Goal: Task Accomplishment & Management: Manage account settings

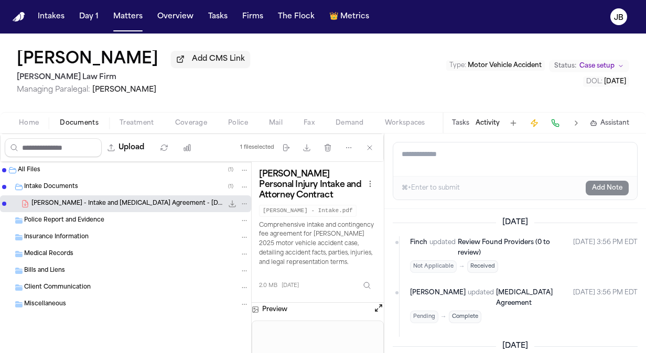
scroll to position [191, 0]
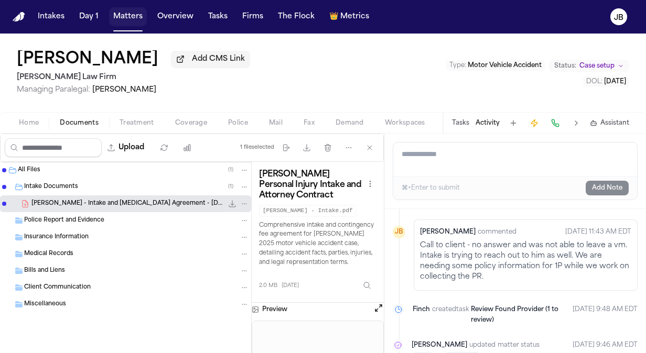
click at [124, 17] on button "Matters" at bounding box center [128, 16] width 38 height 19
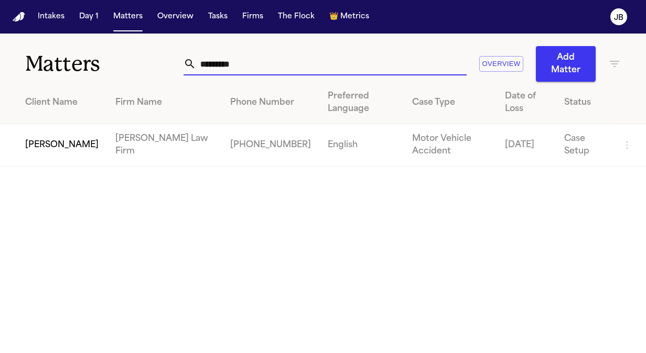
drag, startPoint x: 257, startPoint y: 59, endPoint x: 115, endPoint y: 68, distance: 141.8
click at [115, 68] on div "Matters ********* Overview Add Matter" at bounding box center [323, 58] width 646 height 48
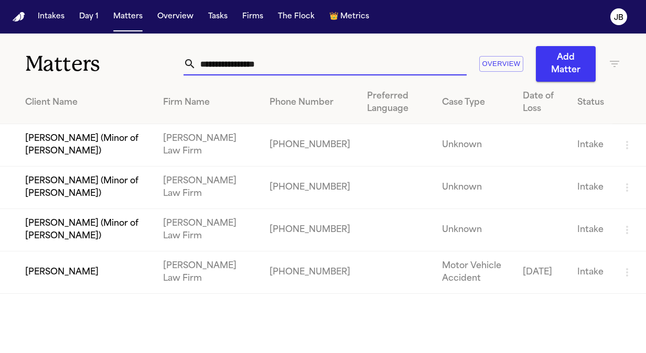
type input "**********"
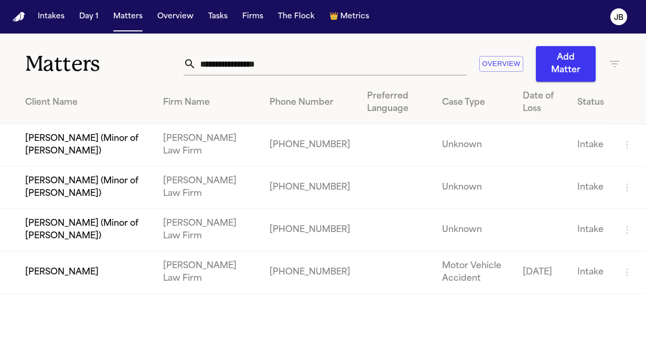
click at [78, 269] on td "[PERSON_NAME]" at bounding box center [77, 273] width 155 height 42
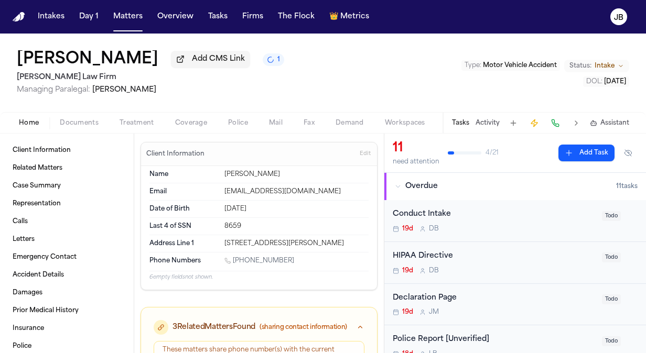
click at [78, 119] on span "Documents" at bounding box center [79, 123] width 39 height 8
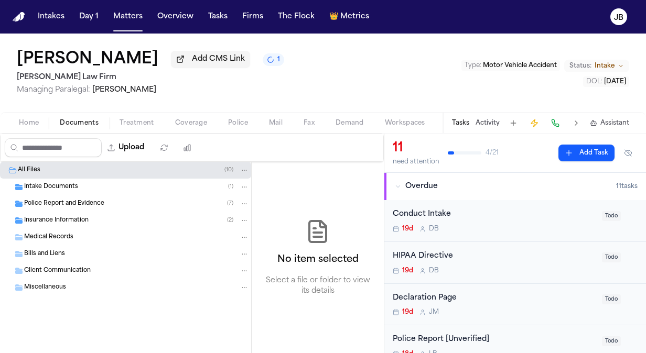
click at [489, 122] on button "Activity" at bounding box center [487, 123] width 24 height 8
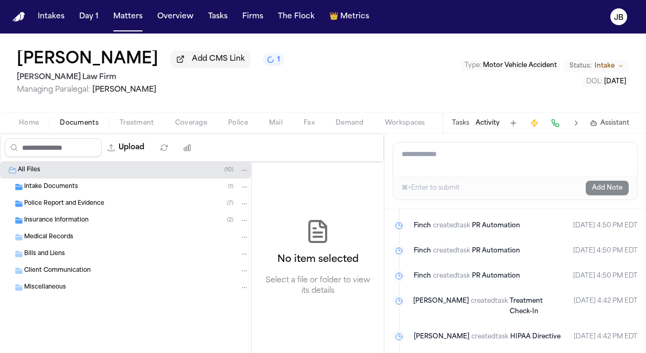
scroll to position [937, 0]
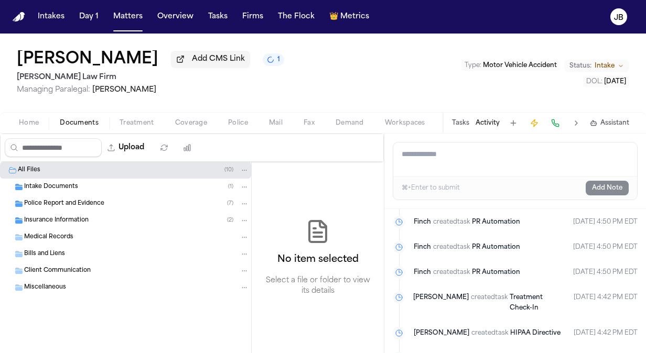
click at [66, 179] on div "Intake Documents ( 1 )" at bounding box center [125, 187] width 251 height 17
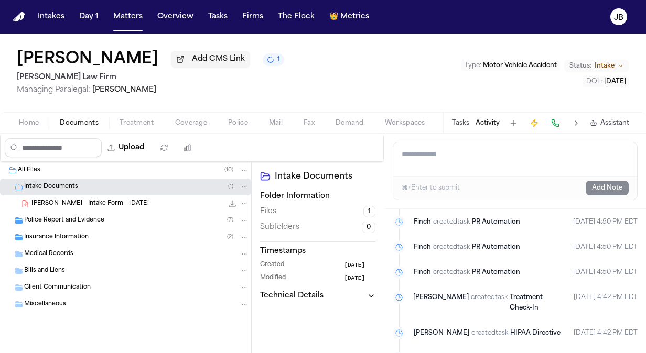
click at [61, 203] on span "C. Jones - Intake Form - 9.10.25" at bounding box center [89, 204] width 117 height 9
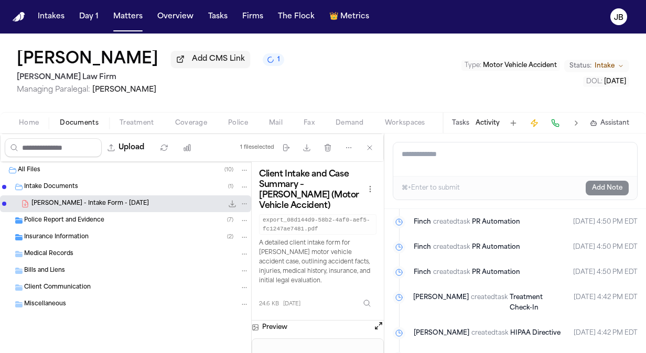
click at [379, 324] on button "Open preview" at bounding box center [378, 326] width 10 height 10
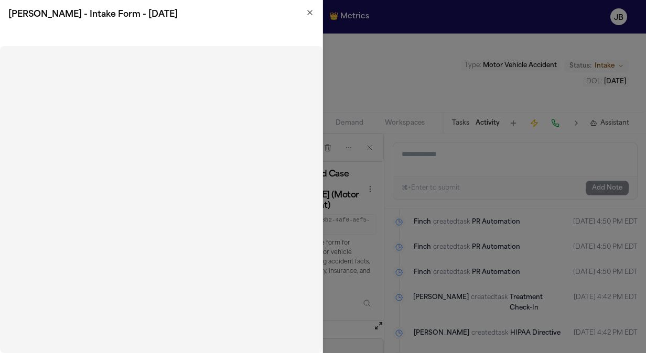
click at [307, 13] on icon "button" at bounding box center [310, 12] width 8 height 8
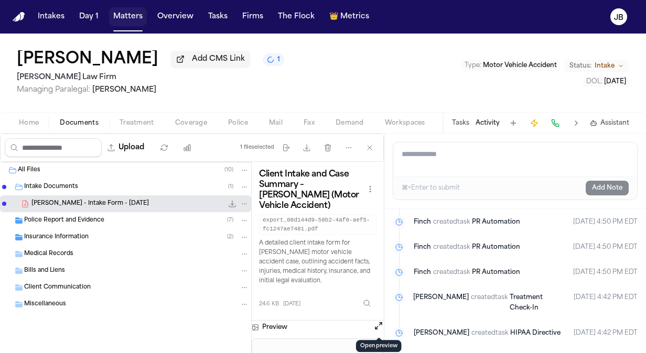
click at [127, 21] on button "Matters" at bounding box center [128, 16] width 38 height 19
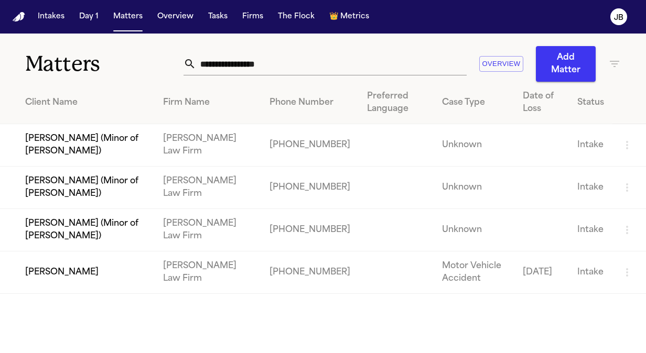
click at [63, 257] on td "[PERSON_NAME]" at bounding box center [77, 273] width 155 height 42
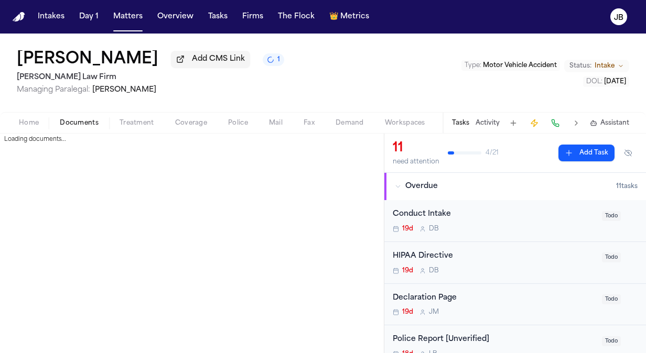
click at [89, 127] on span "Documents" at bounding box center [79, 123] width 39 height 8
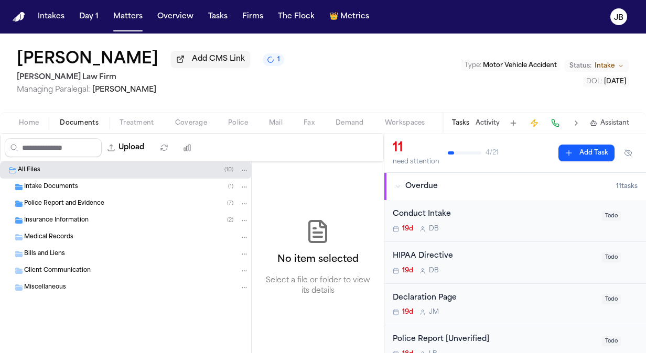
click at [83, 191] on div "Intake Documents ( 1 )" at bounding box center [125, 187] width 251 height 17
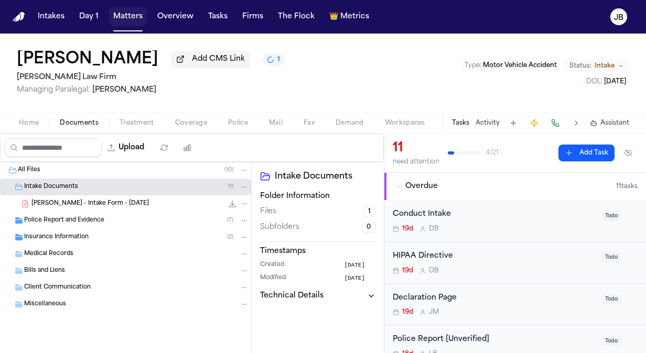
click at [131, 15] on button "Matters" at bounding box center [128, 16] width 38 height 19
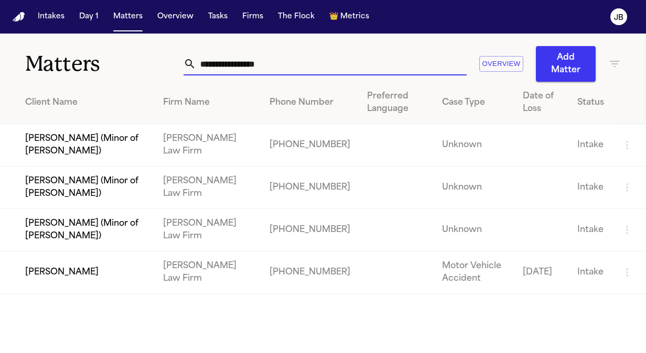
drag, startPoint x: 288, startPoint y: 65, endPoint x: 83, endPoint y: 73, distance: 205.1
click at [83, 73] on div "**********" at bounding box center [323, 58] width 646 height 48
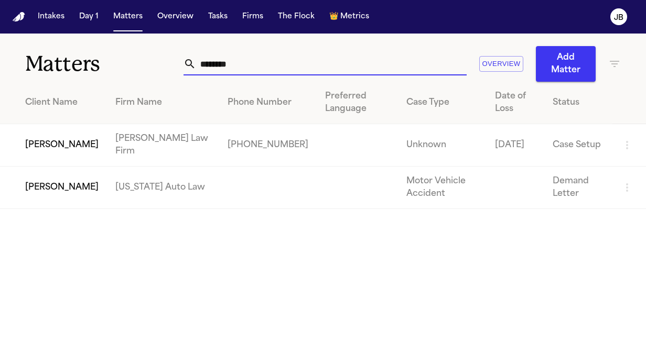
type input "********"
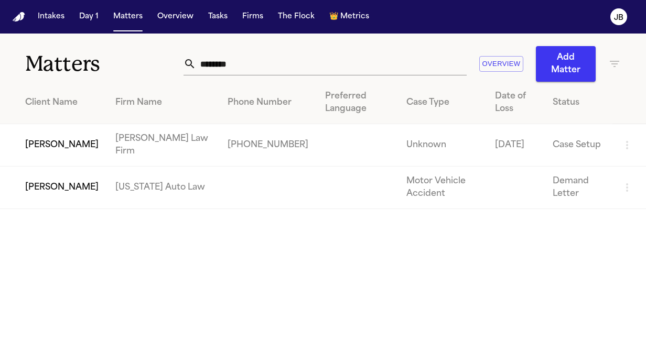
click at [66, 142] on td "[PERSON_NAME]" at bounding box center [53, 145] width 107 height 42
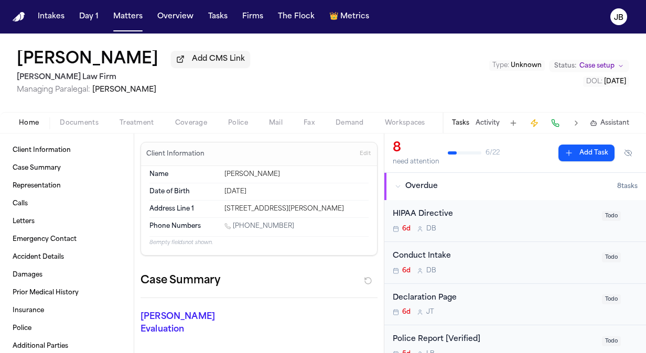
drag, startPoint x: 286, startPoint y: 222, endPoint x: 234, endPoint y: 226, distance: 52.5
click at [234, 226] on div "1 (979) 313-2238" at bounding box center [296, 227] width 144 height 10
copy link "(979) 313-2238"
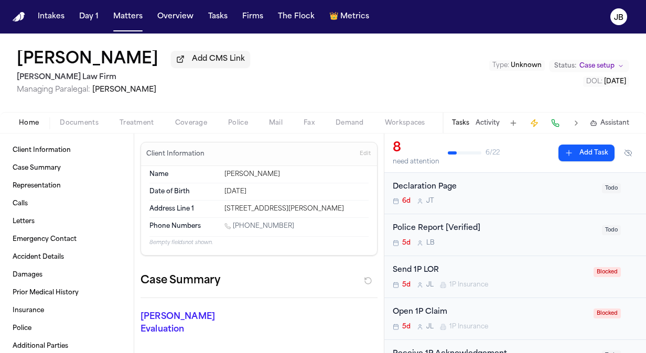
scroll to position [119, 0]
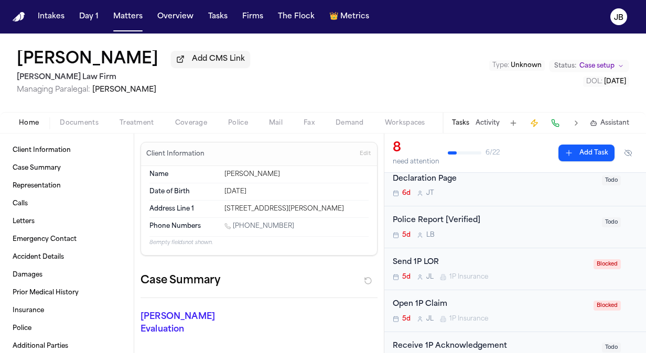
click at [493, 125] on button "Activity" at bounding box center [487, 123] width 24 height 8
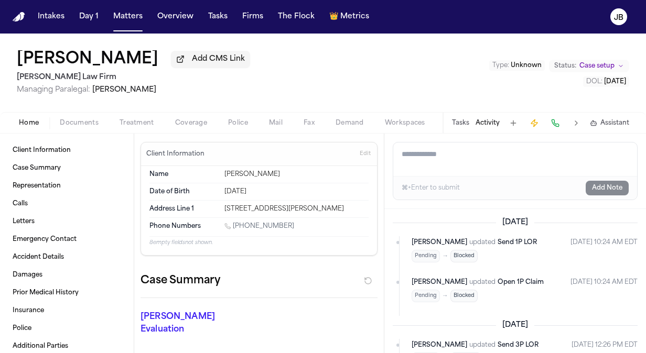
click at [441, 166] on textarea "Add a note to this matter" at bounding box center [515, 160] width 244 height 34
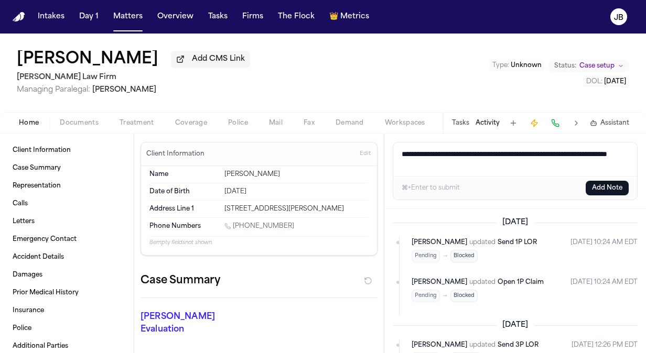
drag, startPoint x: 473, startPoint y: 160, endPoint x: 368, endPoint y: 158, distance: 104.8
click at [368, 158] on div "Client Information Case Summary Representation Calls Letters Emergency Contact …" at bounding box center [323, 244] width 646 height 220
type textarea "**********"
click at [600, 181] on button "Add Note" at bounding box center [606, 188] width 43 height 15
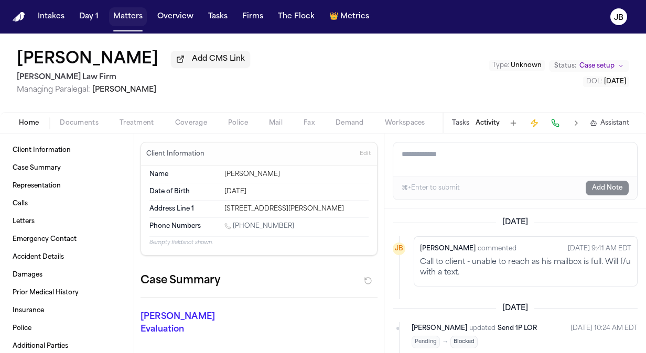
click at [129, 16] on button "Matters" at bounding box center [128, 16] width 38 height 19
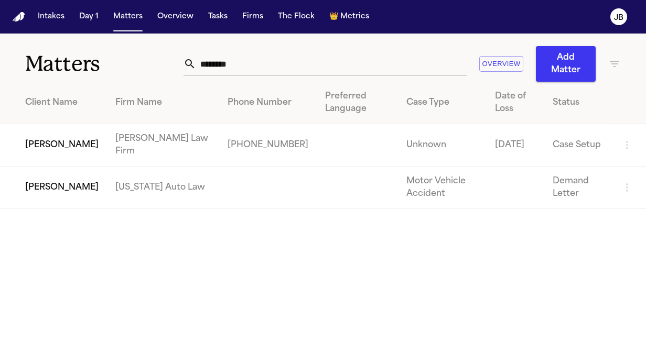
drag, startPoint x: 257, startPoint y: 66, endPoint x: 100, endPoint y: 74, distance: 158.0
click at [100, 74] on div "Matters ******** Overview Add Matter" at bounding box center [323, 58] width 646 height 48
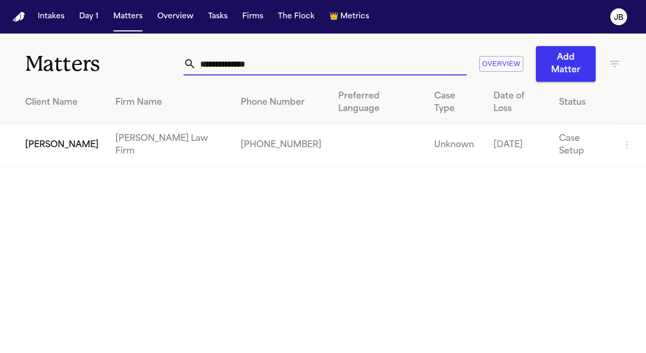
type input "**********"
click at [56, 130] on td "[PERSON_NAME]" at bounding box center [53, 145] width 107 height 42
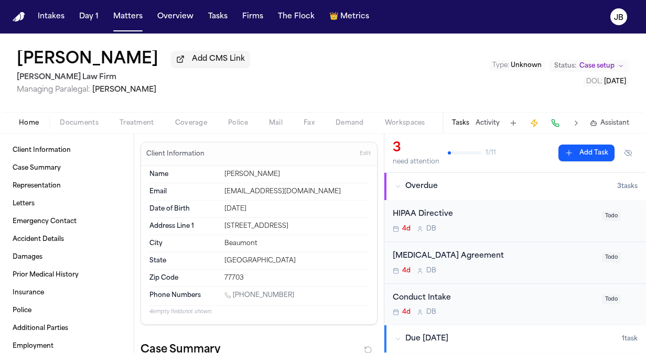
drag, startPoint x: 295, startPoint y: 291, endPoint x: 234, endPoint y: 293, distance: 60.8
click at [234, 293] on div "1 (979) 220-6084" at bounding box center [296, 296] width 144 height 10
copy link "(979) 220-6084"
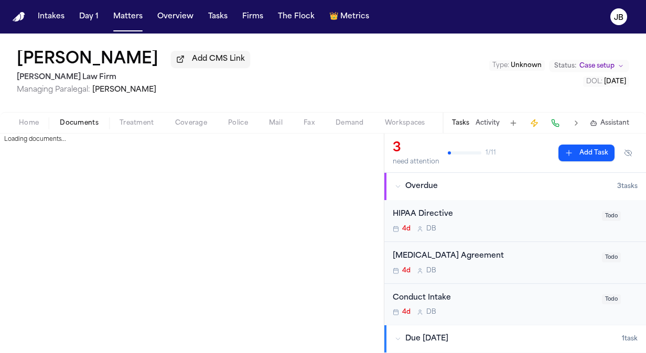
click at [71, 117] on button "Documents" at bounding box center [79, 123] width 60 height 13
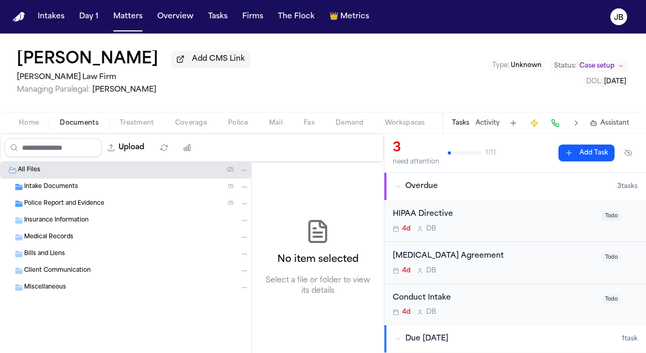
click at [74, 186] on span "Intake Documents" at bounding box center [51, 187] width 54 height 9
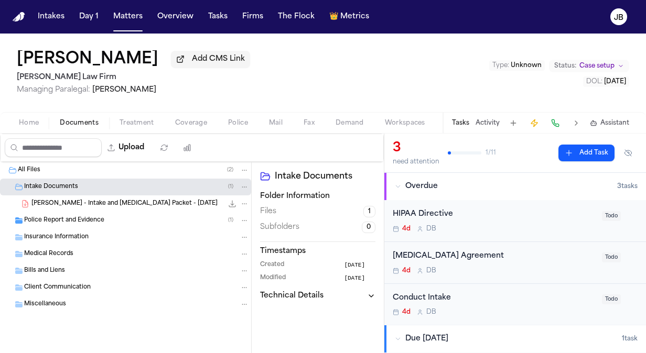
click at [492, 270] on div "4d D B" at bounding box center [494, 271] width 203 height 8
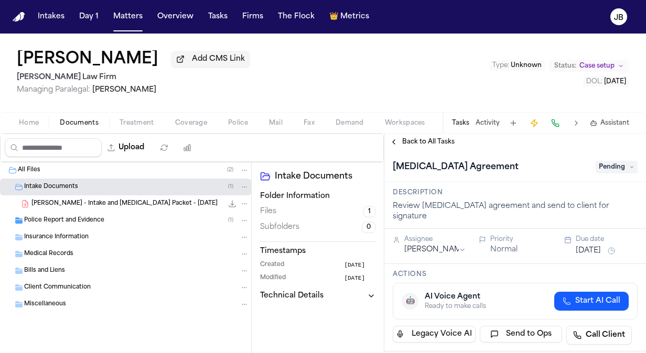
click at [622, 170] on span "Pending" at bounding box center [616, 167] width 42 height 13
type input "*****"
click at [575, 210] on div "Complete" at bounding box center [591, 209] width 88 height 13
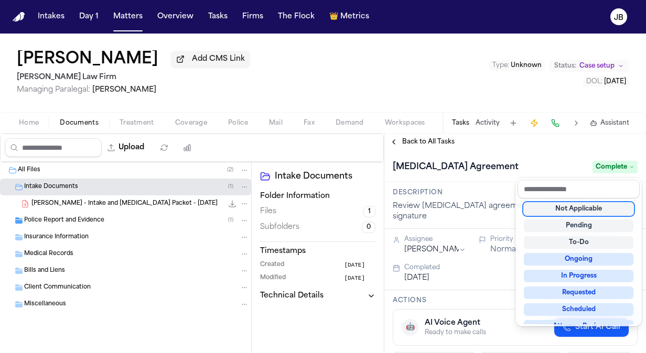
click at [493, 152] on div "Retainer Agreement Complete" at bounding box center [515, 166] width 262 height 32
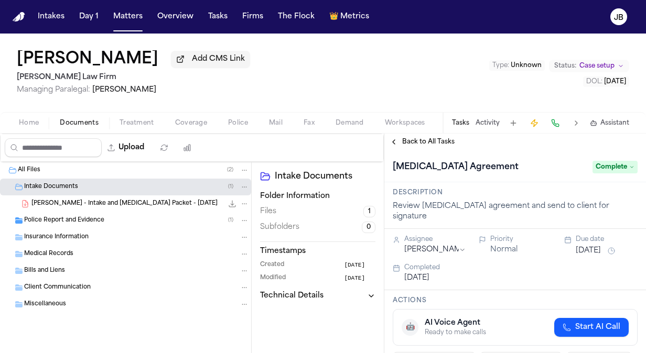
click at [418, 144] on span "Back to All Tasks" at bounding box center [428, 142] width 52 height 8
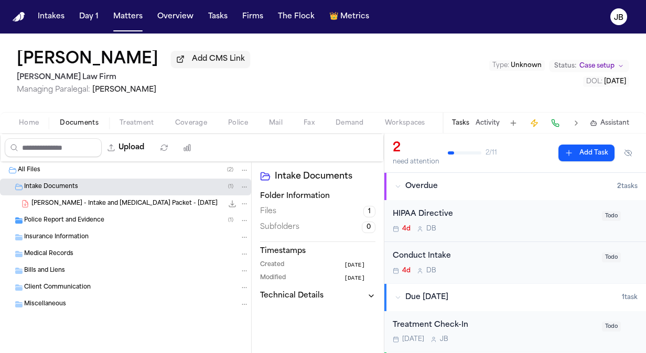
click at [59, 222] on span "Police Report and Evidence" at bounding box center [64, 220] width 80 height 9
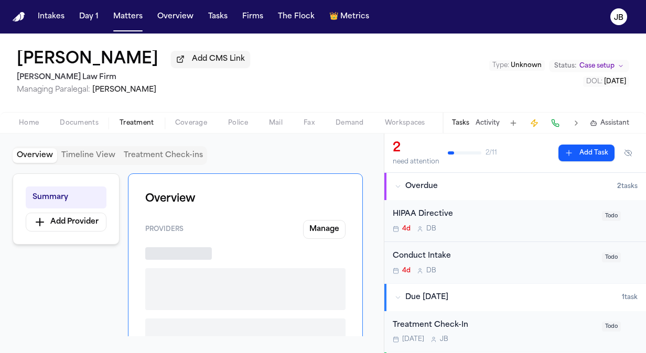
click at [131, 128] on button "Treatment" at bounding box center [137, 123] width 56 height 13
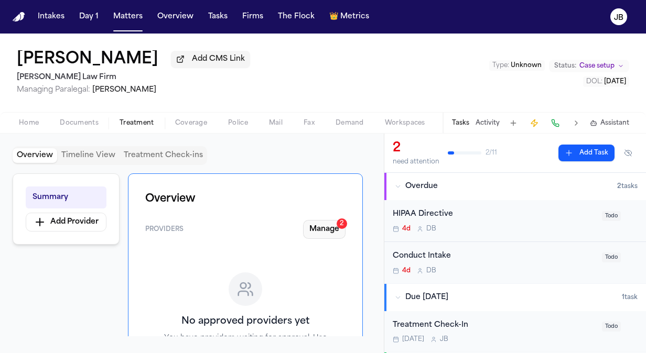
click at [329, 231] on button "Manage 2" at bounding box center [324, 229] width 42 height 19
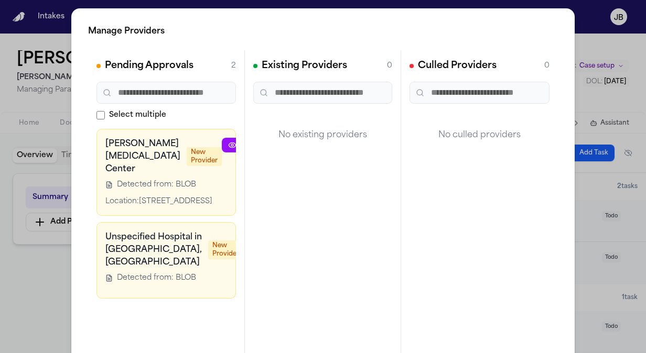
click at [26, 298] on div "Manage Providers Pending Approvals 2 Select multiple Stephenson Chiropractic Ce…" at bounding box center [323, 213] width 646 height 426
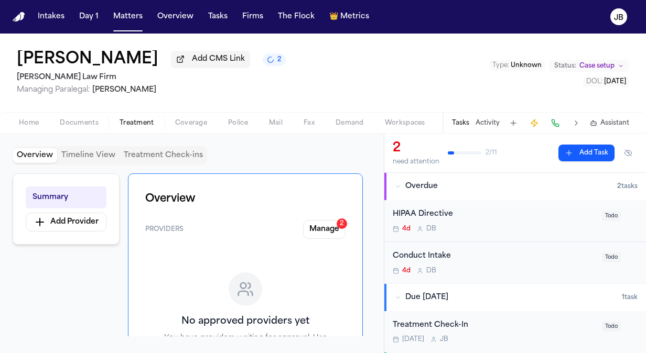
click at [487, 124] on button "Activity" at bounding box center [487, 123] width 24 height 8
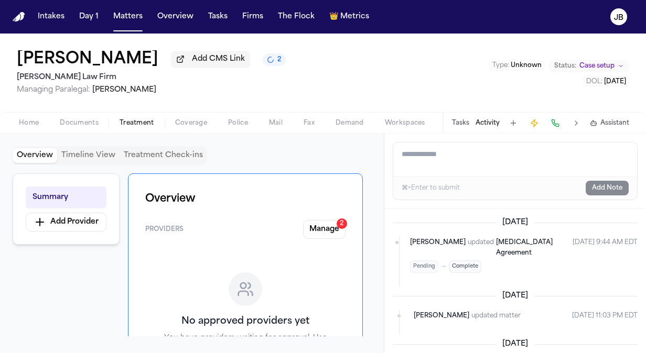
click at [429, 163] on textarea "Add a note to this matter" at bounding box center [515, 160] width 244 height 34
type textarea "*"
click at [614, 64] on button "Status: Case setup" at bounding box center [589, 66] width 80 height 13
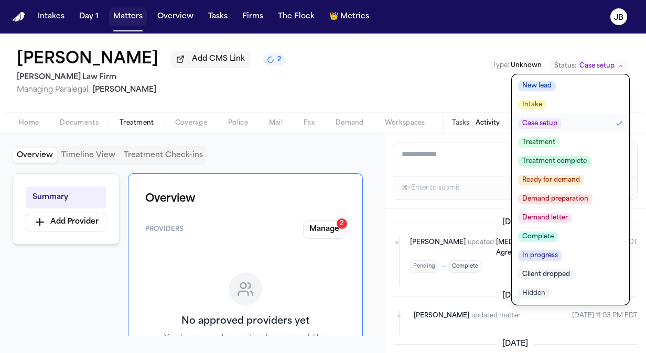
click at [133, 12] on button "Matters" at bounding box center [128, 16] width 38 height 19
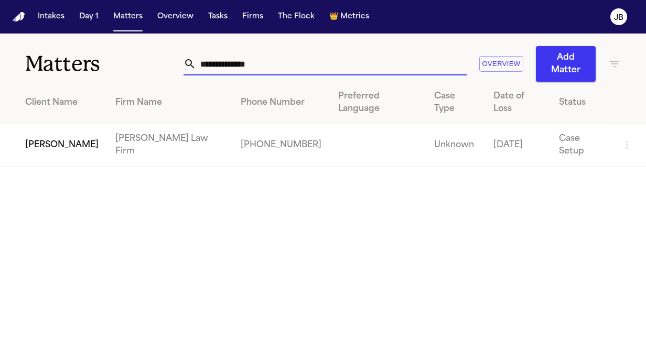
drag, startPoint x: 268, startPoint y: 71, endPoint x: 142, endPoint y: 60, distance: 127.3
click at [142, 60] on div "**********" at bounding box center [323, 58] width 646 height 48
paste input "**"
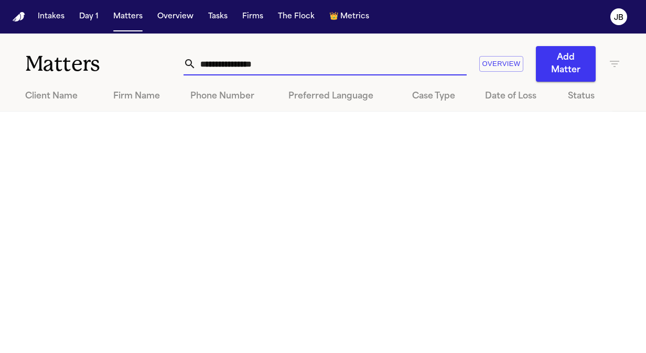
drag, startPoint x: 237, startPoint y: 58, endPoint x: 138, endPoint y: 67, distance: 98.9
click at [138, 67] on div "**********" at bounding box center [323, 58] width 646 height 48
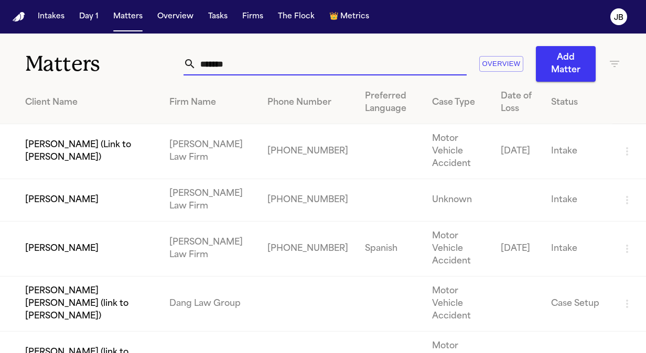
drag, startPoint x: 242, startPoint y: 63, endPoint x: 169, endPoint y: 44, distance: 75.9
click at [169, 44] on div "Matters ******* Overview Add Matter" at bounding box center [323, 58] width 646 height 48
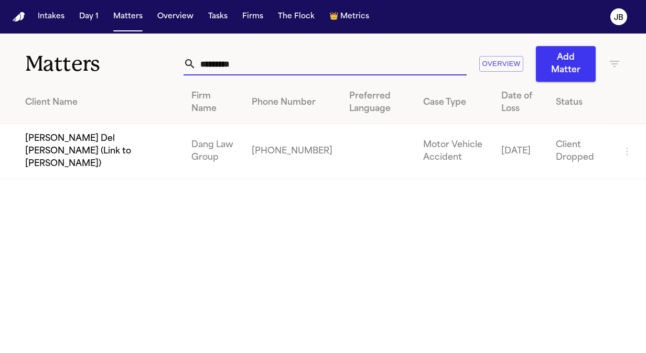
drag, startPoint x: 262, startPoint y: 59, endPoint x: 94, endPoint y: 58, distance: 168.2
click at [94, 58] on div "Matters ********* Overview Add Matter" at bounding box center [323, 58] width 646 height 48
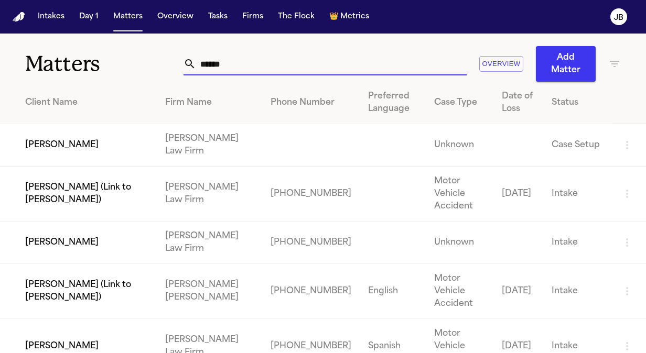
type input "******"
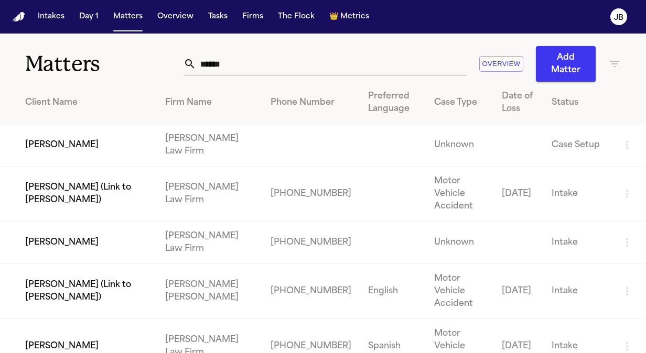
click at [117, 140] on td "[PERSON_NAME]" at bounding box center [78, 145] width 157 height 42
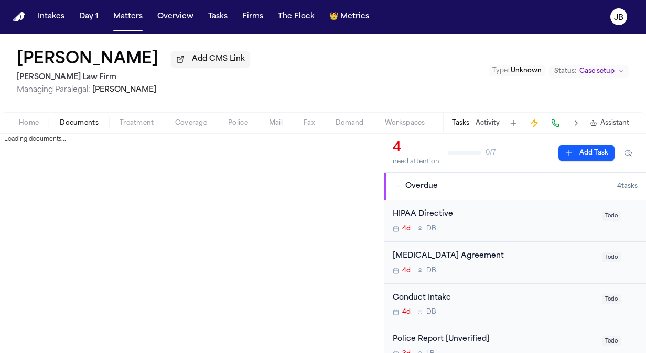
click at [79, 124] on span "Documents" at bounding box center [79, 123] width 39 height 8
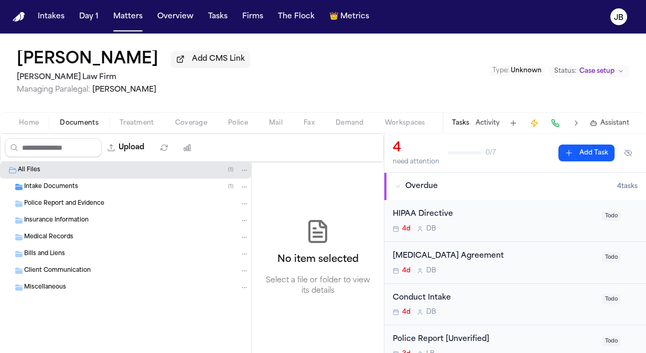
click at [48, 186] on span "Intake Documents" at bounding box center [51, 187] width 54 height 9
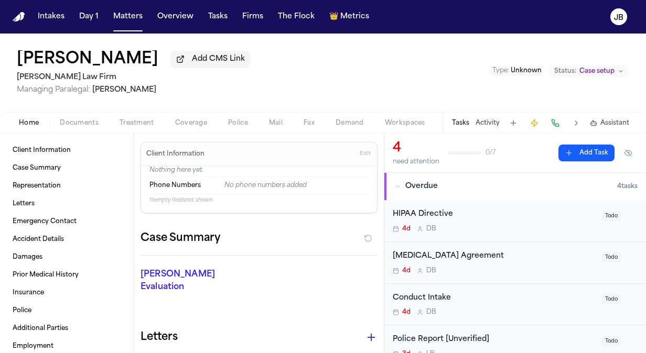
click at [21, 126] on span "Home" at bounding box center [29, 123] width 20 height 8
click at [122, 20] on button "Matters" at bounding box center [128, 16] width 38 height 19
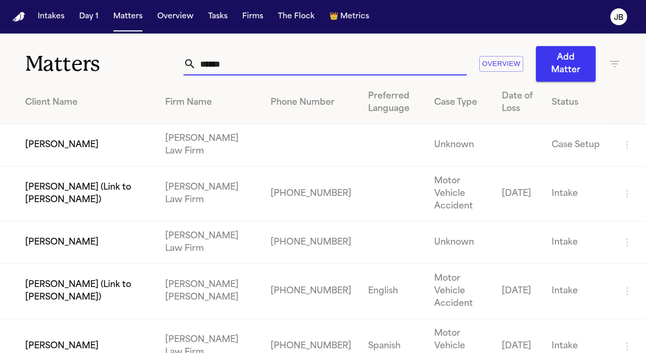
drag, startPoint x: 238, startPoint y: 63, endPoint x: 132, endPoint y: 55, distance: 106.8
click at [132, 55] on div "Matters ****** Overview Add Matter" at bounding box center [323, 58] width 646 height 48
paste input "**********"
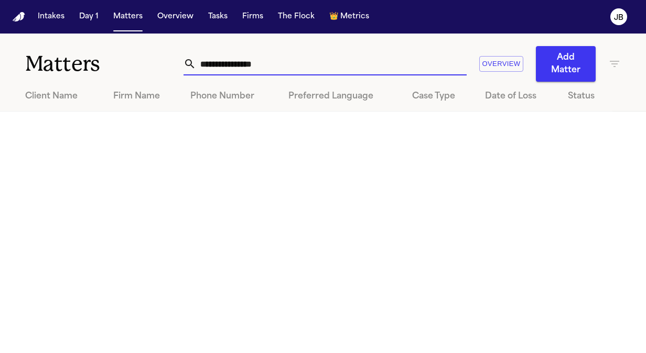
type input "**********"
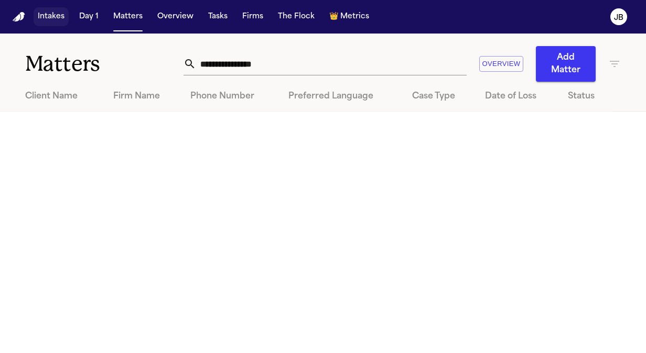
click at [64, 9] on button "Intakes" at bounding box center [51, 16] width 35 height 19
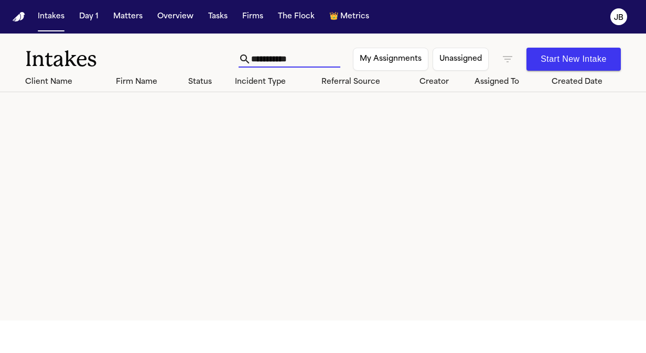
drag, startPoint x: 288, startPoint y: 56, endPoint x: 208, endPoint y: 63, distance: 81.0
click at [208, 63] on div "**********" at bounding box center [323, 53] width 646 height 39
paste input "*****"
type input "*******"
click at [135, 15] on button "Matters" at bounding box center [128, 16] width 38 height 19
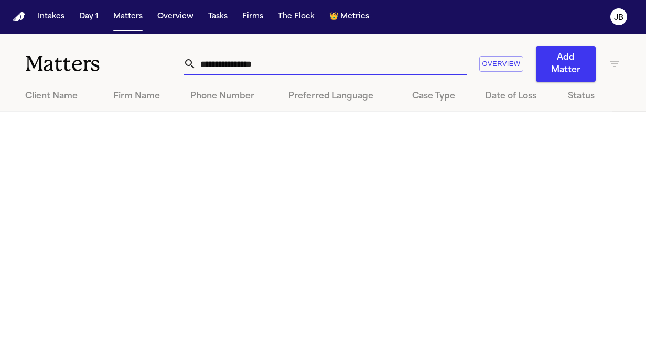
drag, startPoint x: 300, startPoint y: 60, endPoint x: 94, endPoint y: 114, distance: 212.9
click at [94, 114] on main "**********" at bounding box center [323, 194] width 646 height 320
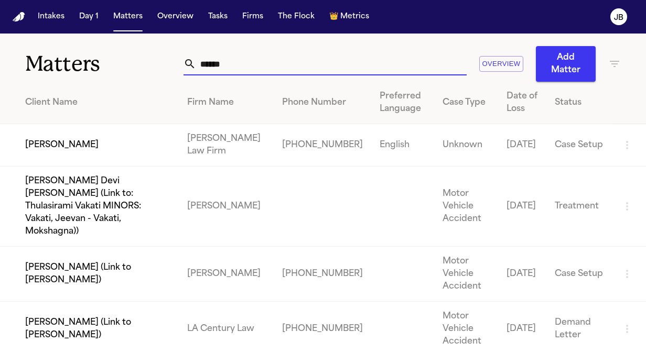
type input "******"
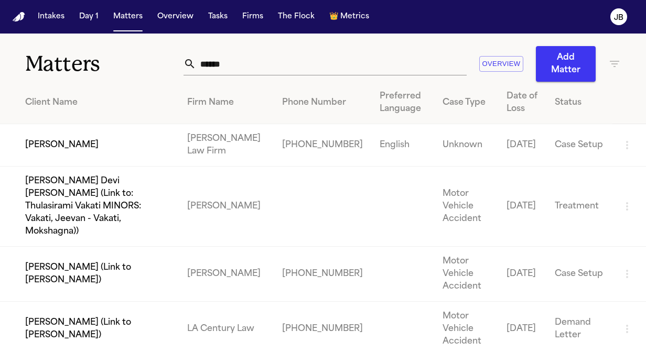
click at [86, 146] on td "[PERSON_NAME]" at bounding box center [89, 145] width 179 height 42
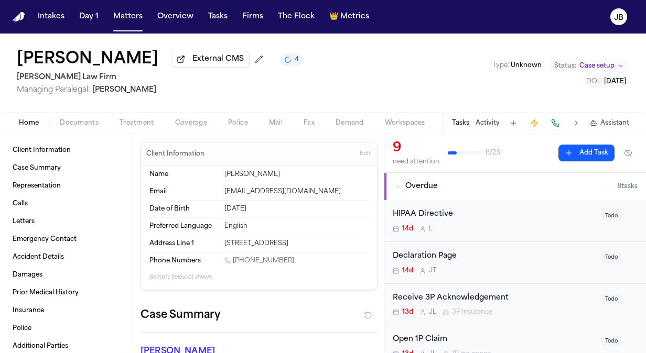
drag, startPoint x: 285, startPoint y: 258, endPoint x: 234, endPoint y: 262, distance: 51.5
click at [234, 262] on div "1 (956) 734-3216" at bounding box center [296, 262] width 144 height 10
copy link "(956) 734-3216"
click at [85, 127] on button "Documents" at bounding box center [79, 123] width 60 height 13
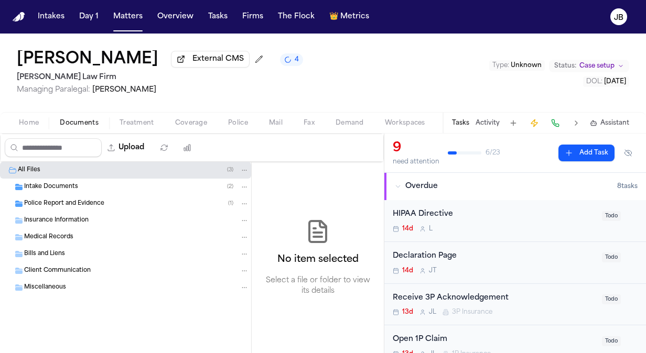
click at [68, 191] on div "Intake Documents ( 2 )" at bounding box center [125, 187] width 251 height 17
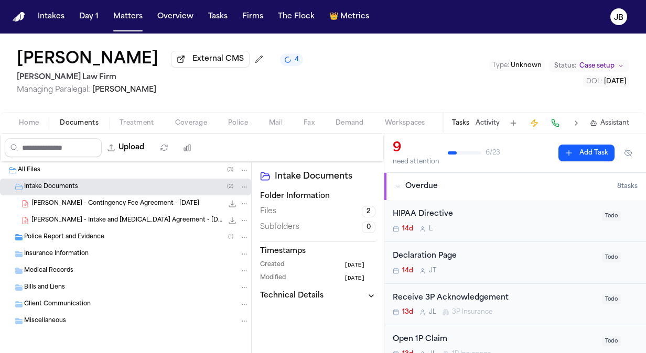
click at [51, 234] on span "Police Report and Evidence" at bounding box center [64, 237] width 80 height 9
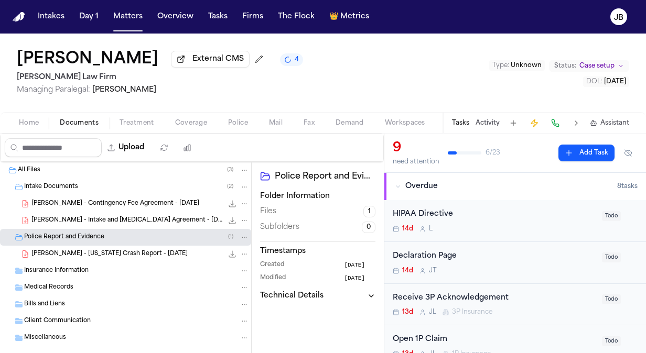
click at [104, 254] on span "I. Sandoval - Texas Crash Report - 8.31.25" at bounding box center [109, 254] width 156 height 9
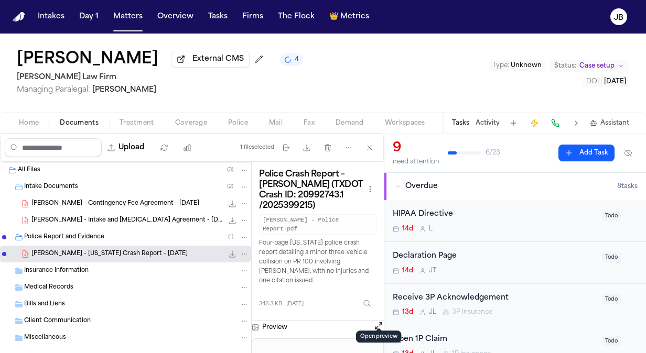
click at [379, 321] on button "Open preview" at bounding box center [378, 326] width 10 height 10
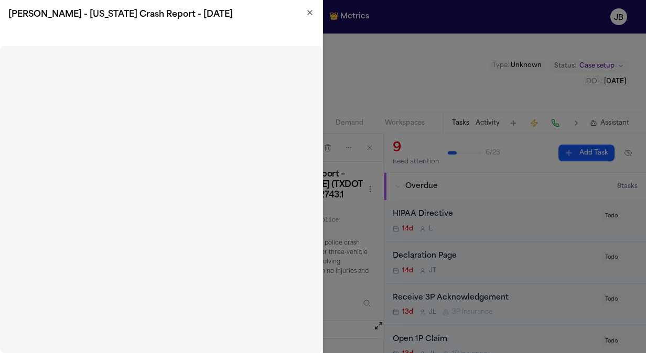
click at [312, 11] on icon "button" at bounding box center [310, 12] width 8 height 8
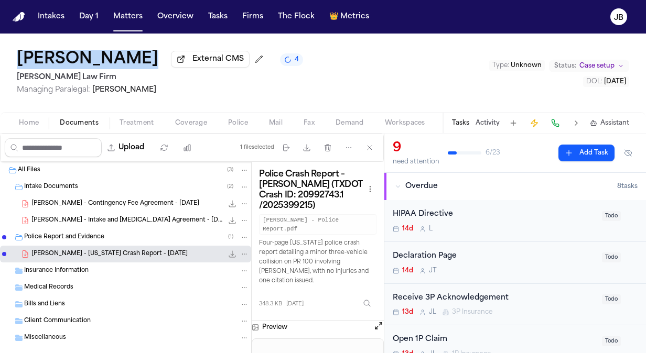
drag, startPoint x: 5, startPoint y: 59, endPoint x: 149, endPoint y: 48, distance: 144.6
click at [149, 48] on div "Isidro Sandoval External CMS 4 Ruy Mireles Law Firm Managing Paralegal: Jessica…" at bounding box center [323, 73] width 646 height 79
copy div "[PERSON_NAME]"
click at [377, 321] on button "Open preview" at bounding box center [378, 326] width 10 height 10
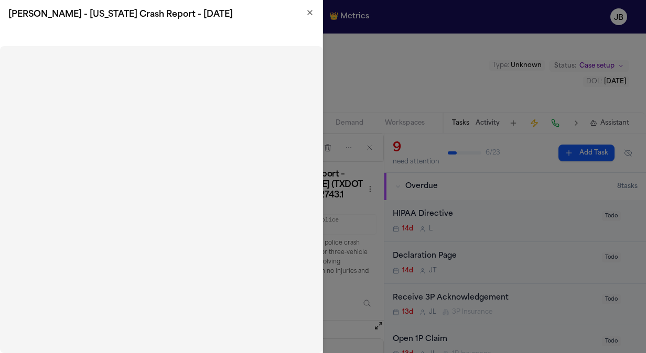
click at [307, 17] on h2 "I. Sandoval - Texas Crash Report - 8.31.25" at bounding box center [161, 14] width 306 height 13
click at [312, 9] on icon "button" at bounding box center [310, 12] width 8 height 8
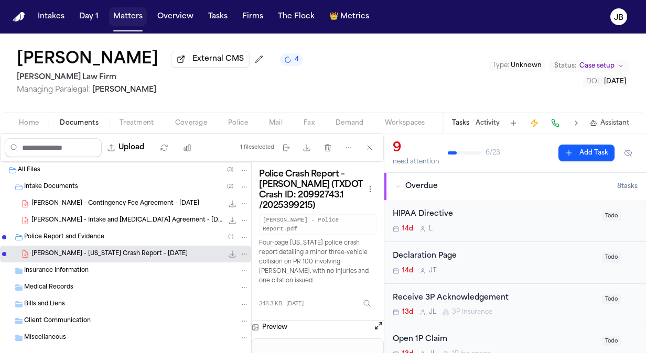
click at [112, 23] on button "Matters" at bounding box center [128, 16] width 38 height 19
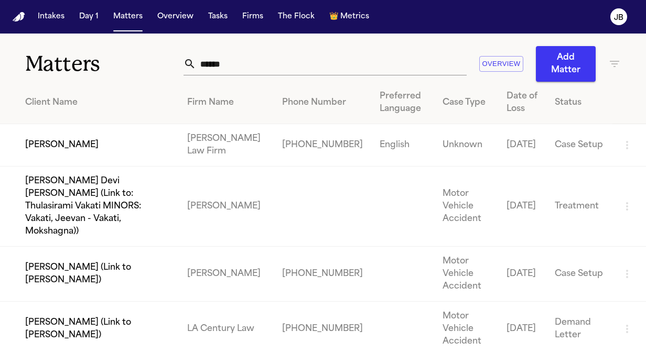
drag, startPoint x: 204, startPoint y: 67, endPoint x: 92, endPoint y: 79, distance: 112.8
click at [92, 79] on div "Matters ****** Overview Add Matter" at bounding box center [323, 58] width 646 height 48
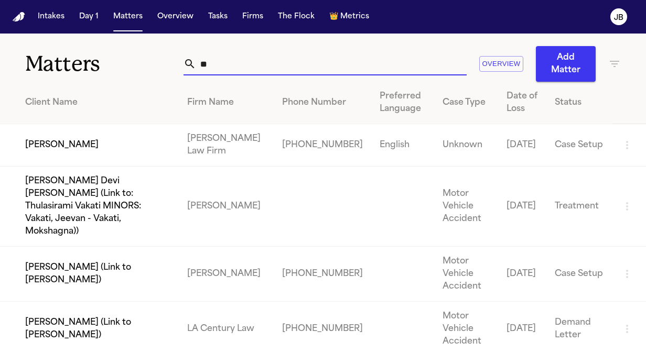
type input "*"
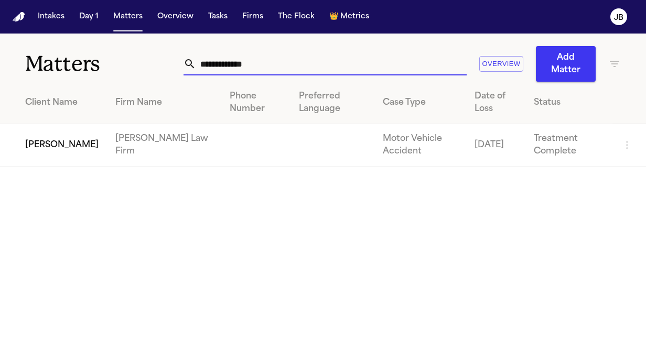
type input "**********"
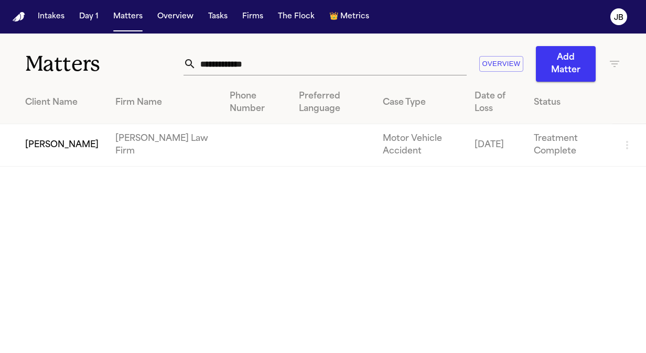
click at [63, 158] on td "[PERSON_NAME]" at bounding box center [53, 145] width 107 height 42
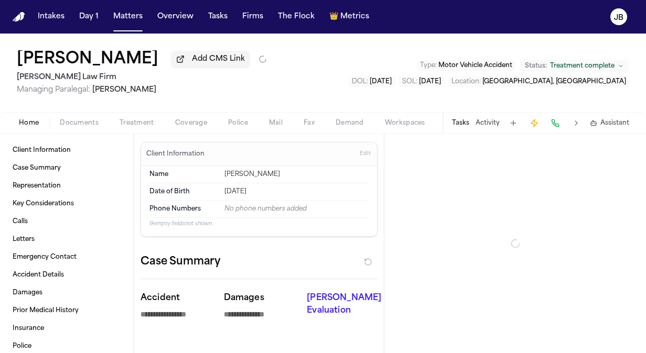
type textarea "*"
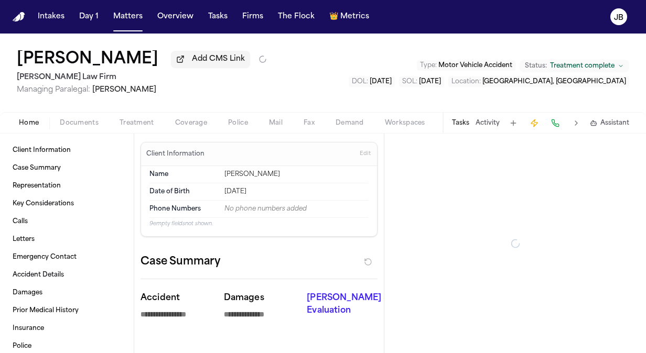
type textarea "*"
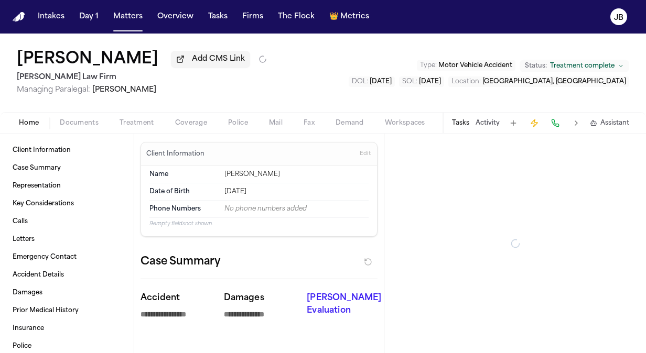
type textarea "*"
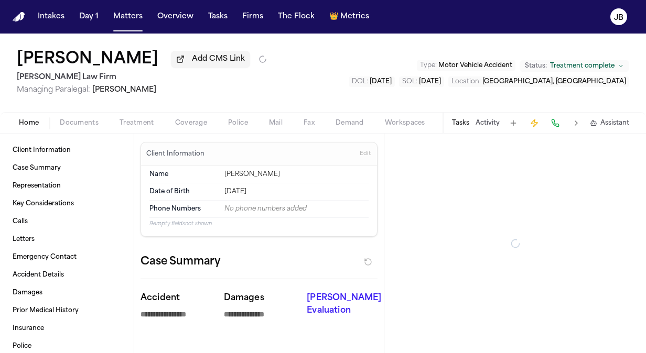
type textarea "*"
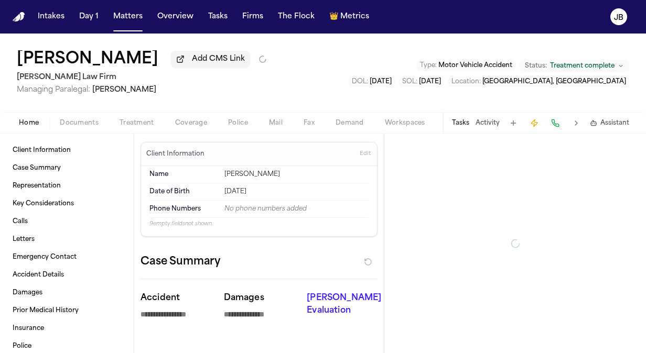
type textarea "*"
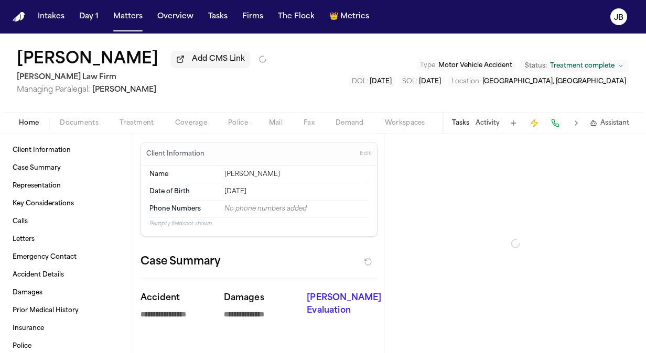
type textarea "*"
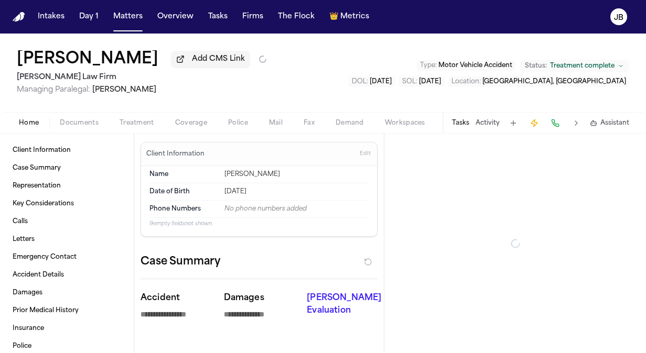
type textarea "*"
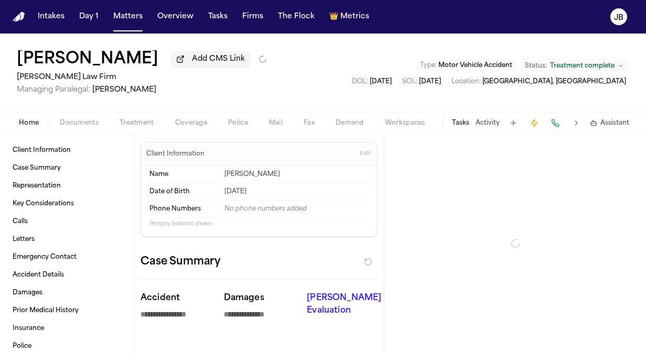
type textarea "*"
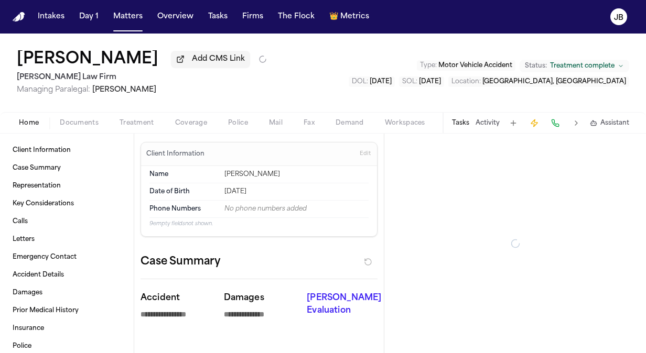
type textarea "*"
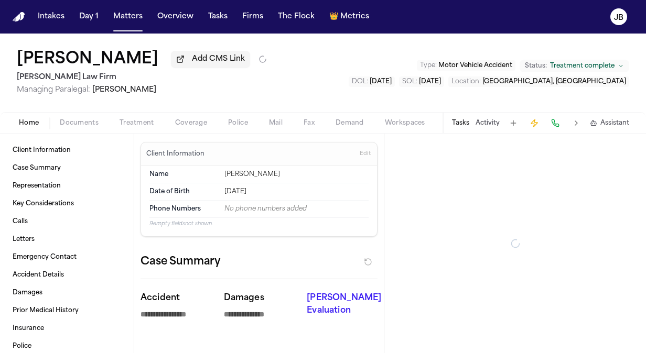
type textarea "*"
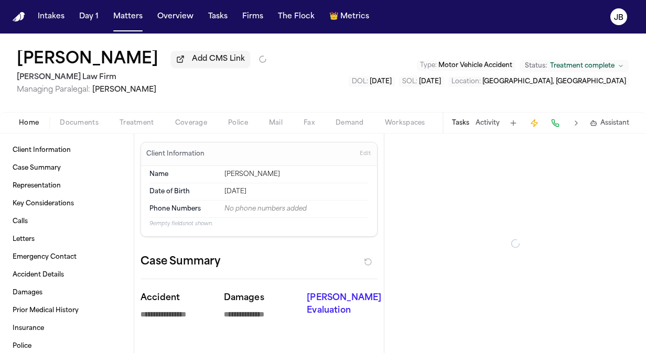
type textarea "*"
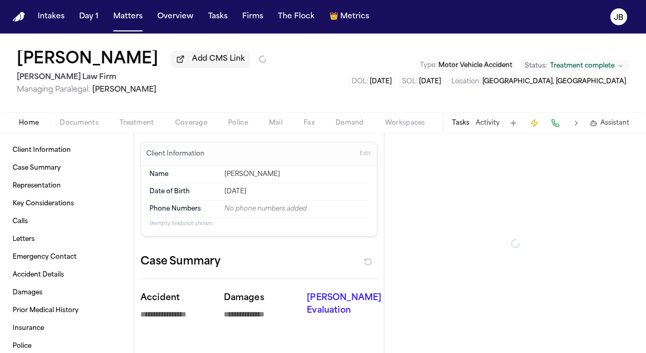
type textarea "*"
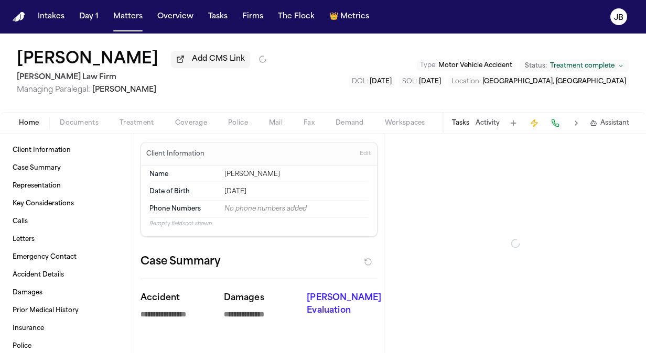
type textarea "*"
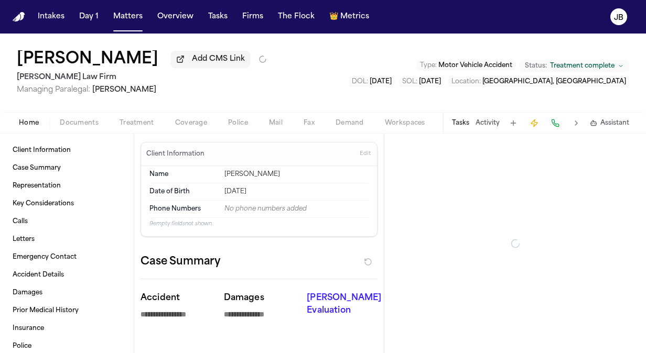
type textarea "*"
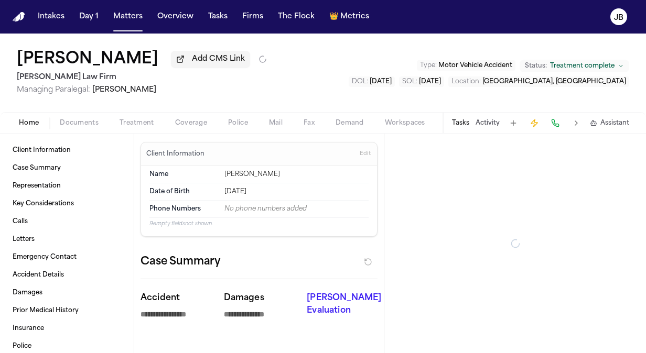
type textarea "*"
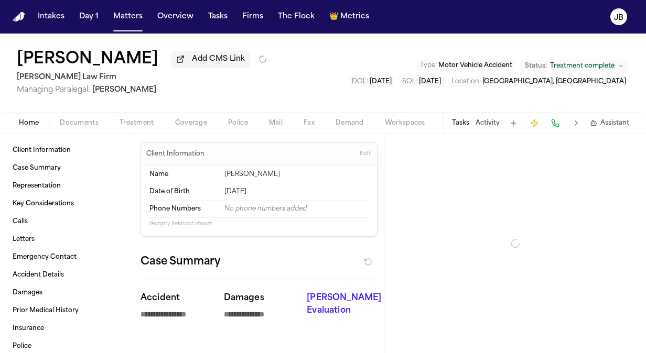
type textarea "*"
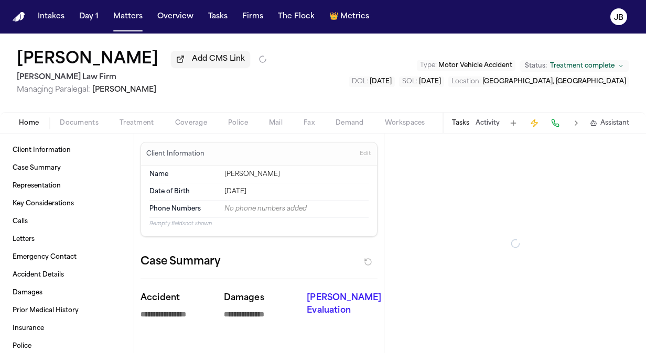
type textarea "*"
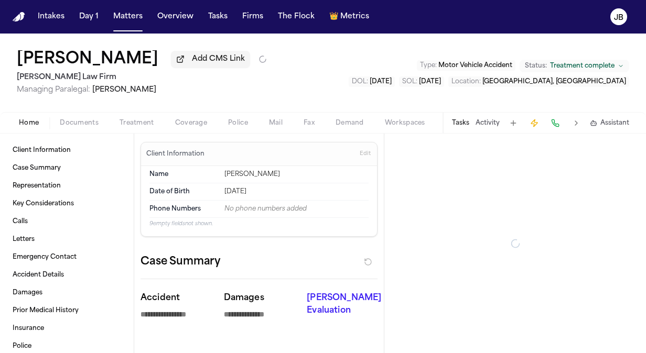
type textarea "*"
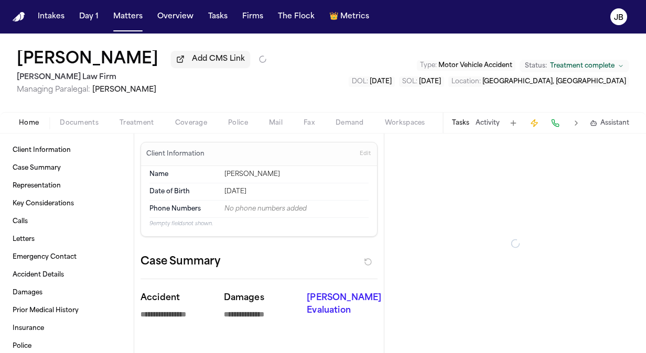
type textarea "*"
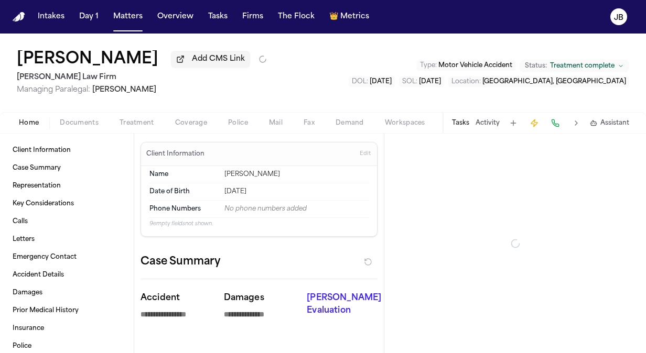
type textarea "*"
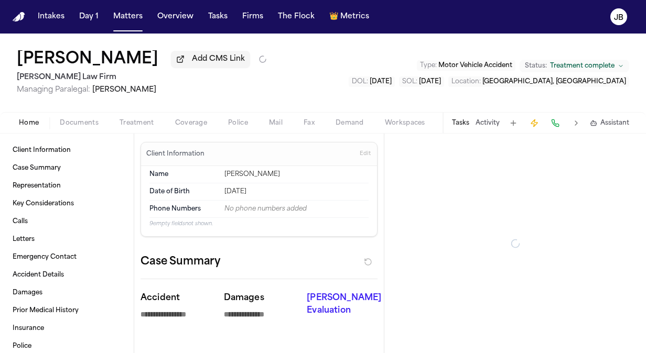
type textarea "*"
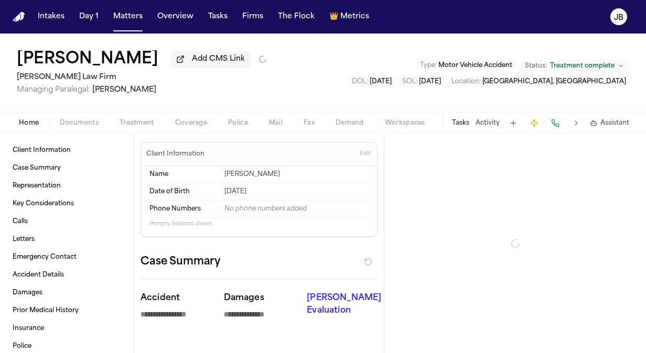
type textarea "*"
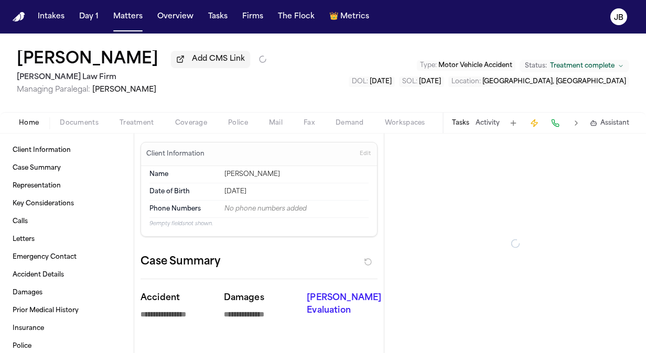
type textarea "*"
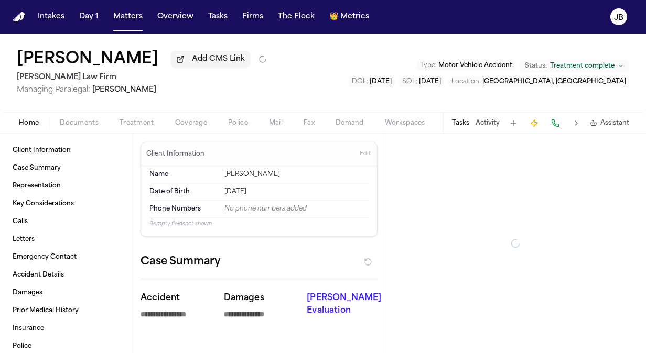
type textarea "*"
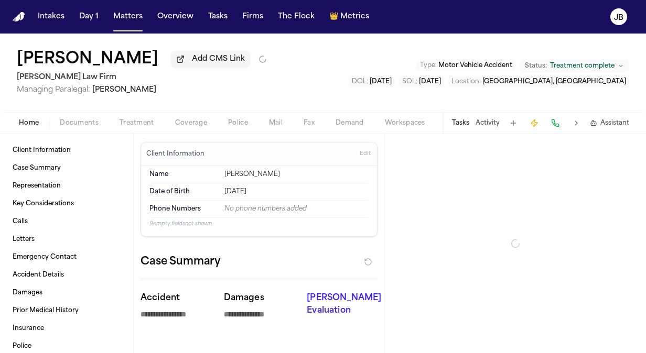
type textarea "*"
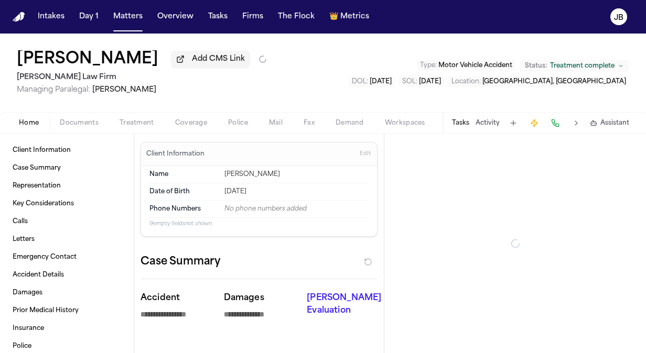
type textarea "*"
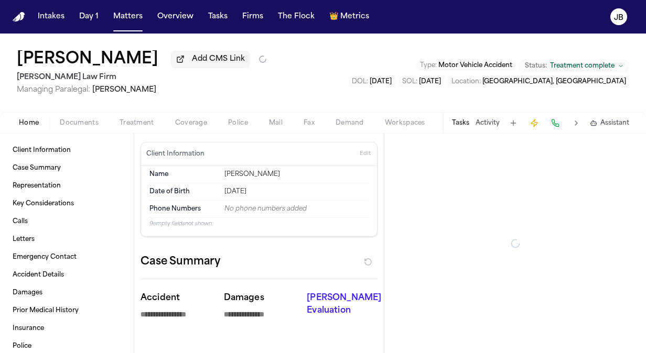
type textarea "*"
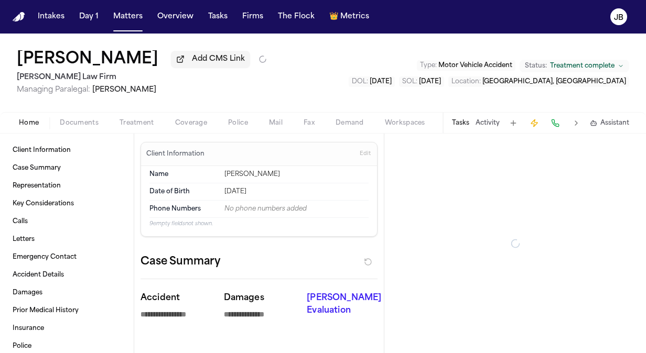
type textarea "*"
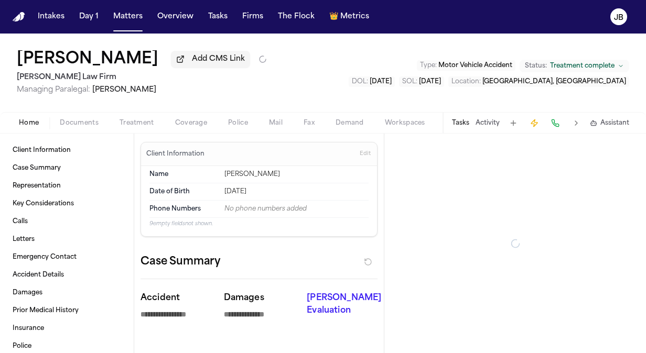
type textarea "*"
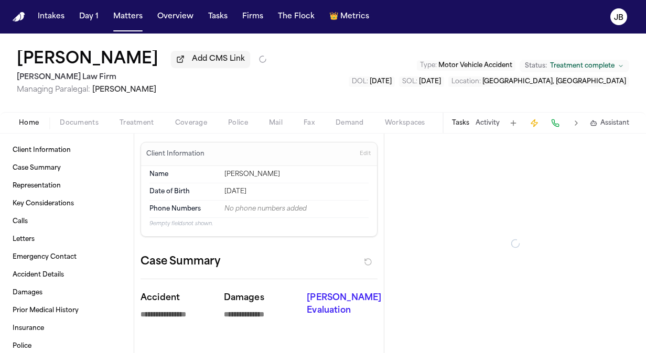
type textarea "*"
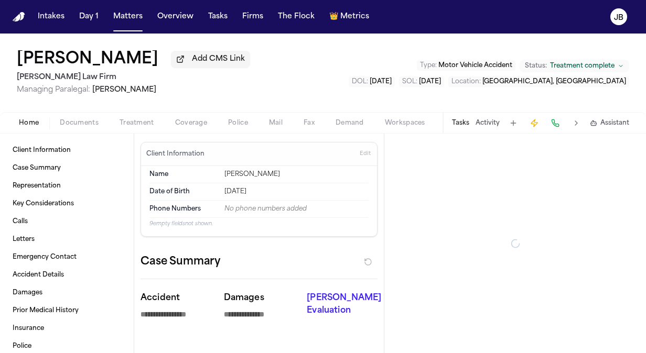
type textarea "*"
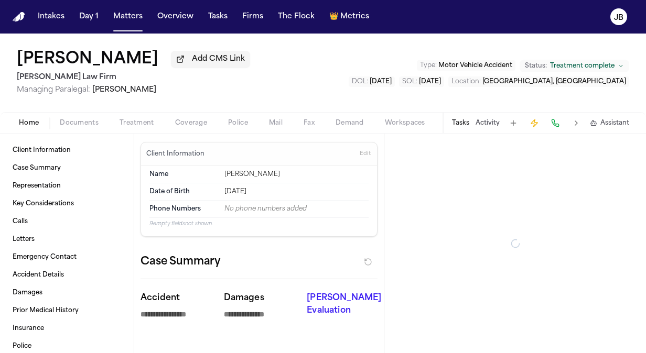
type textarea "*"
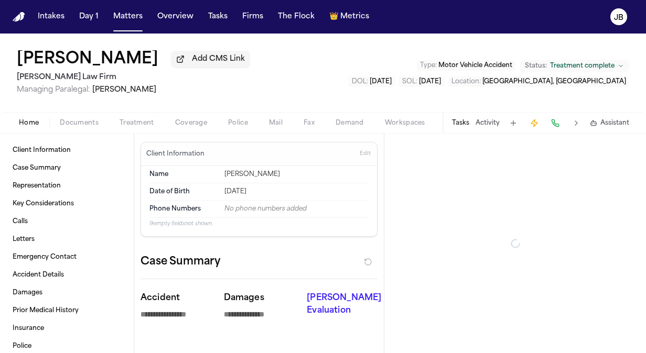
type textarea "*"
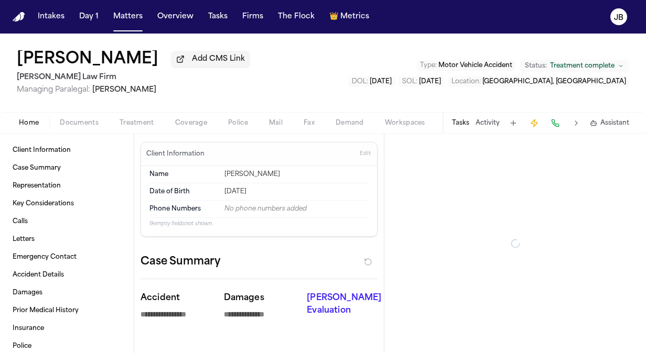
type textarea "*"
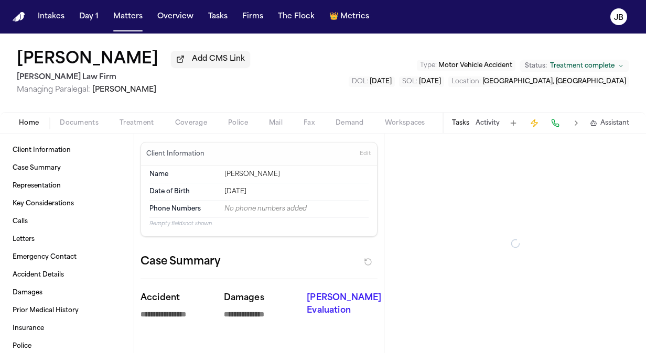
type textarea "*"
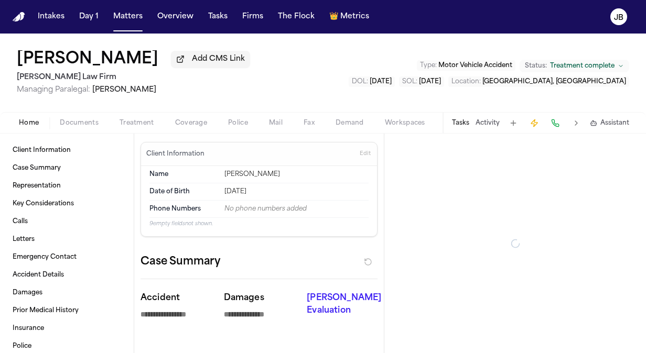
type textarea "*"
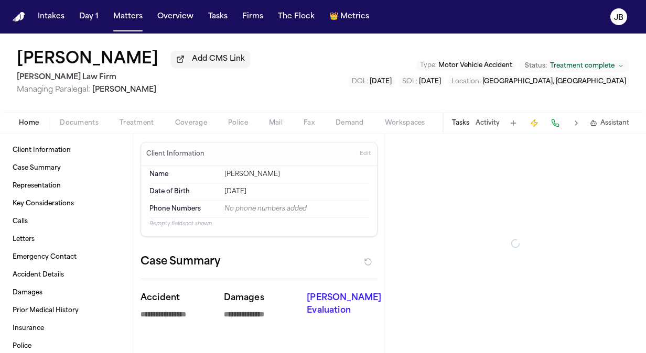
type textarea "*"
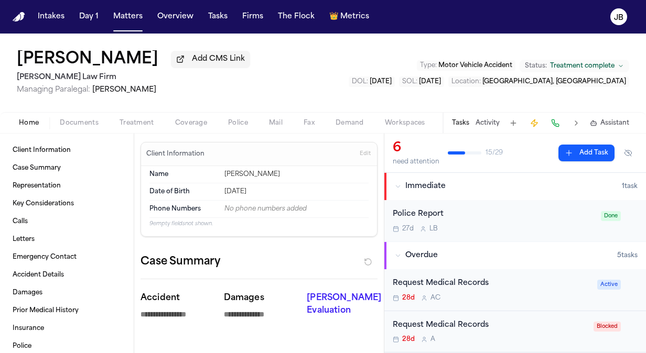
click at [487, 125] on button "Activity" at bounding box center [487, 123] width 24 height 8
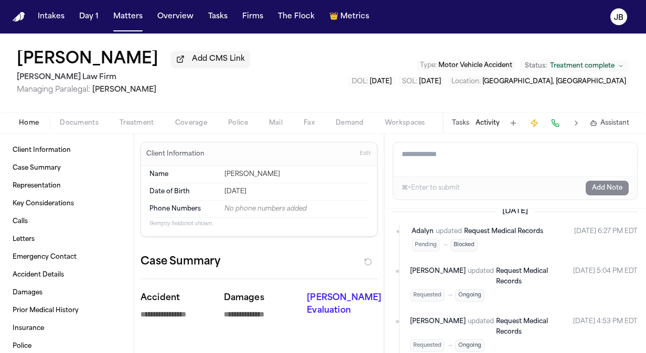
scroll to position [274, 0]
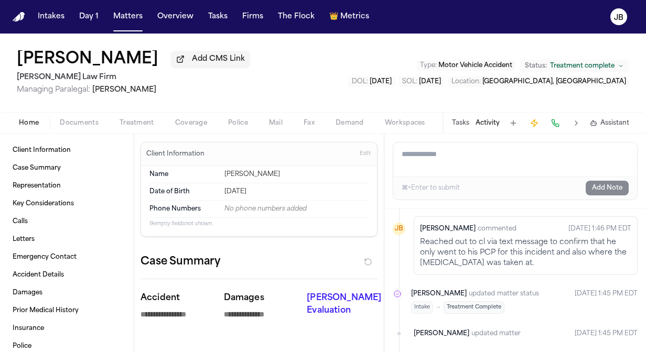
click at [29, 122] on span "Home" at bounding box center [29, 123] width 20 height 8
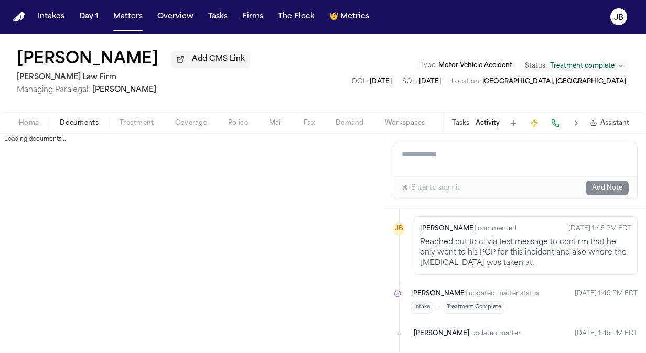
click at [89, 117] on button "Documents" at bounding box center [79, 123] width 60 height 13
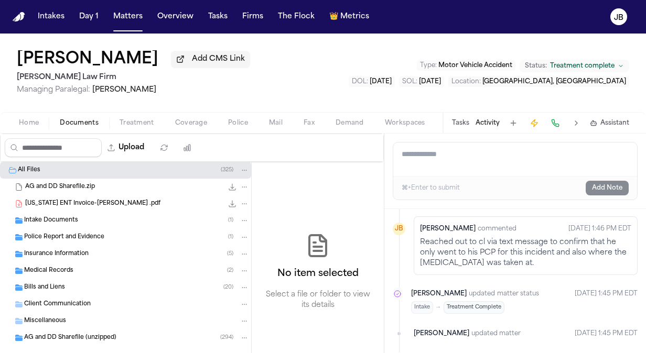
click at [66, 290] on div "Bills and Liens ( 20 )" at bounding box center [136, 287] width 225 height 9
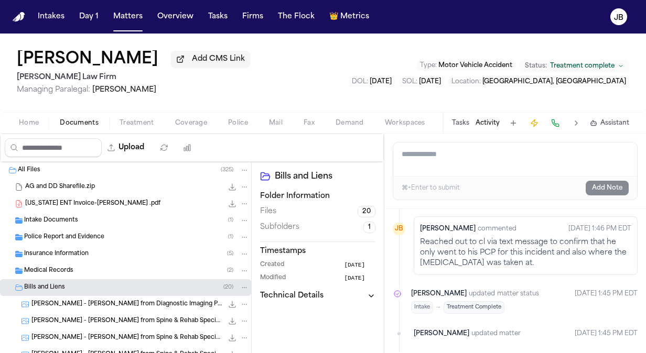
click at [94, 271] on div "Medical Records ( 2 )" at bounding box center [136, 270] width 225 height 9
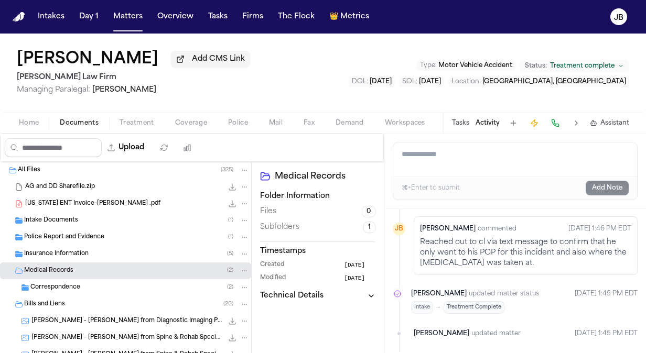
click at [111, 289] on div "Correspondence ( 2 )" at bounding box center [139, 287] width 219 height 9
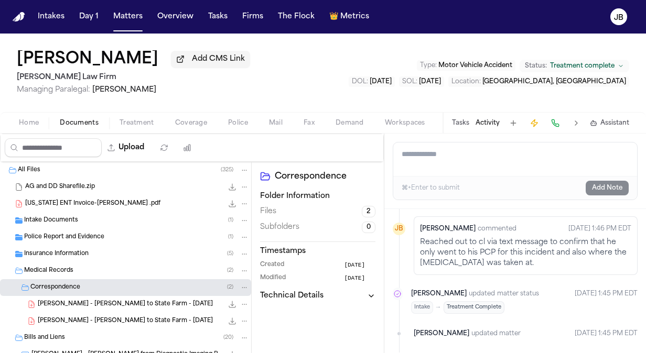
click at [125, 123] on span "Treatment" at bounding box center [136, 123] width 35 height 8
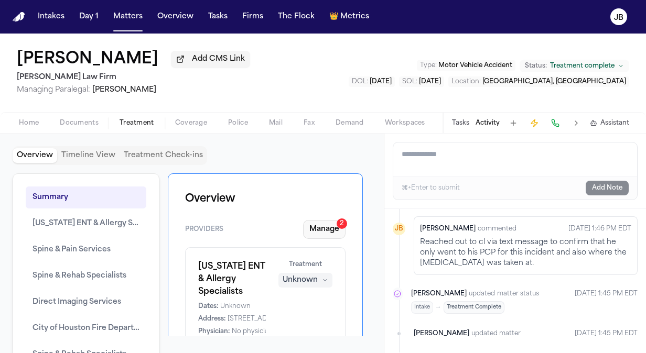
click at [319, 227] on button "Manage 2" at bounding box center [324, 229] width 42 height 19
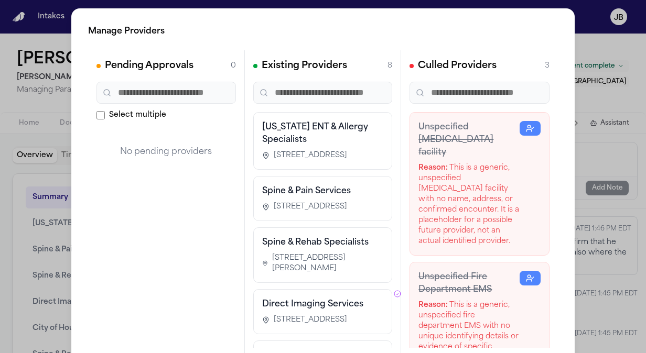
click at [332, 153] on span "1730 Birmingham Dr, Suite 201, College Station, TX 77845" at bounding box center [310, 155] width 73 height 10
click at [323, 157] on span "1730 Birmingham Dr, Suite 201, College Station, TX 77845" at bounding box center [310, 155] width 73 height 10
click at [23, 215] on div "Manage Providers Pending Approvals 0 Select multiple No pending providers Exist…" at bounding box center [323, 213] width 646 height 426
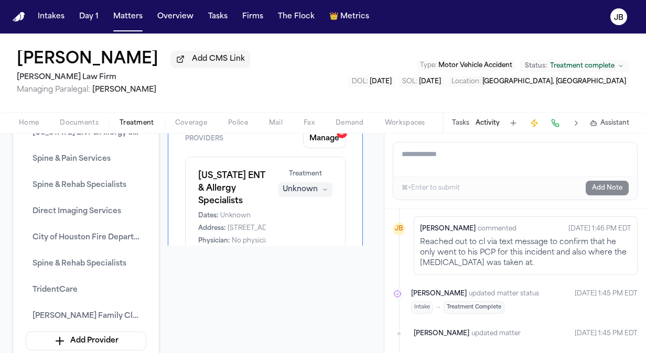
scroll to position [97, 0]
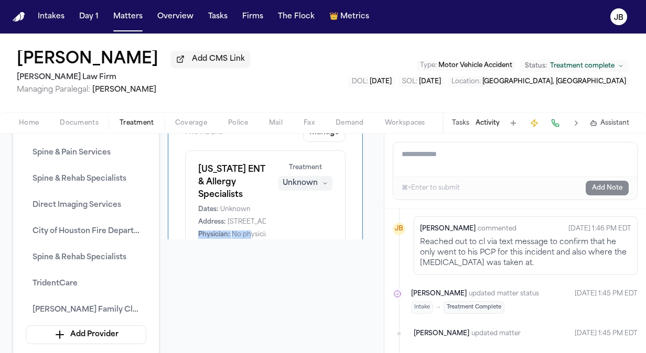
drag, startPoint x: 251, startPoint y: 232, endPoint x: 286, endPoint y: 212, distance: 40.8
click at [286, 212] on div "Texas ENT & Allergy Specialists Dates: Unknown Address: 1730 Birmingham Dr, Sui…" at bounding box center [265, 201] width 134 height 75
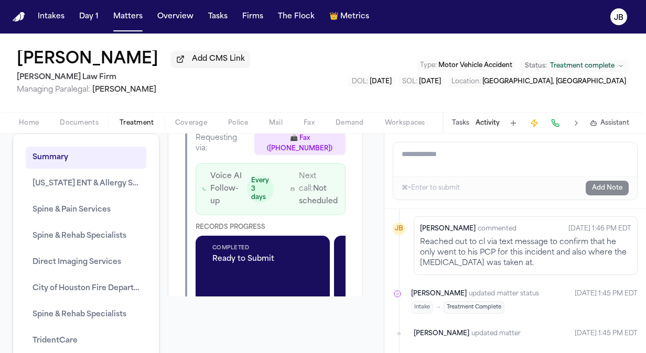
scroll to position [4203, 0]
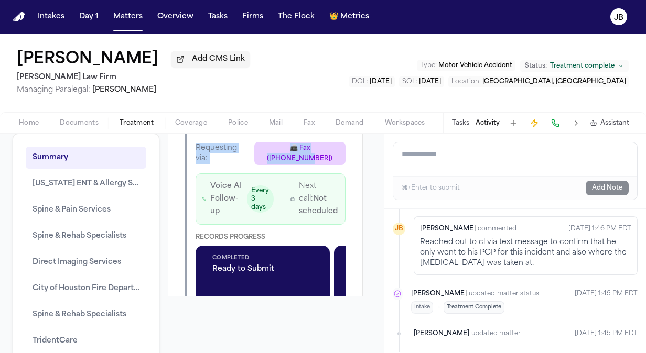
drag, startPoint x: 286, startPoint y: 212, endPoint x: 310, endPoint y: 244, distance: 40.5
click at [310, 244] on div "Overview Providers Manage 2 Texas ENT & Allergy Specialists Dates: Unknown Addr…" at bounding box center [265, 215] width 195 height 163
drag, startPoint x: 310, startPoint y: 244, endPoint x: 288, endPoint y: 222, distance: 31.5
click at [288, 222] on div "Arturo Hernandez Family Clinic Alejandro received primary care and X-rays at Ar…" at bounding box center [265, 139] width 195 height 490
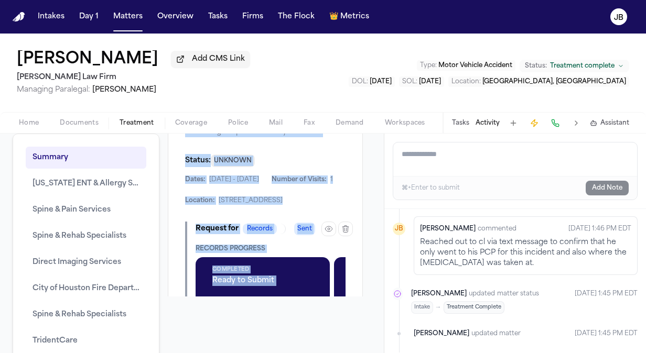
scroll to position [3679, 0]
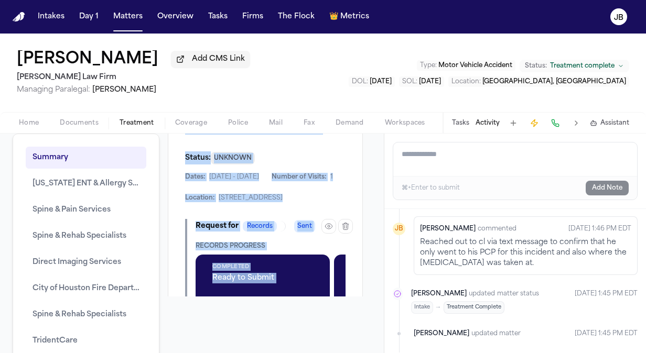
click at [333, 82] on icon "button" at bounding box center [336, 78] width 6 height 7
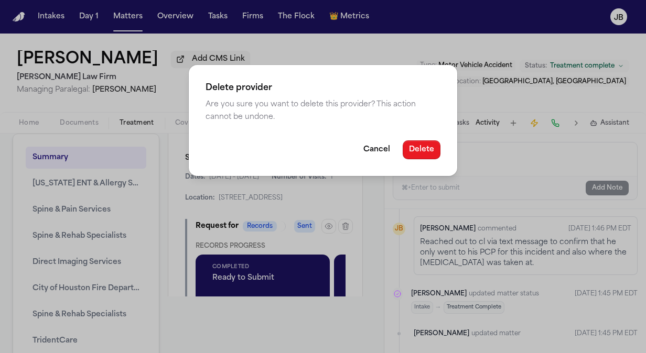
click at [422, 150] on button "Delete" at bounding box center [422, 149] width 38 height 19
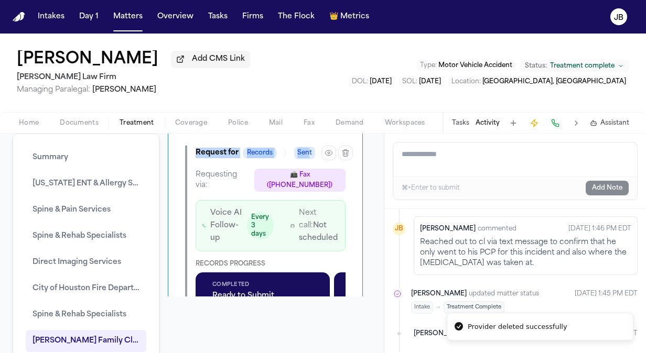
scroll to position [3547, 0]
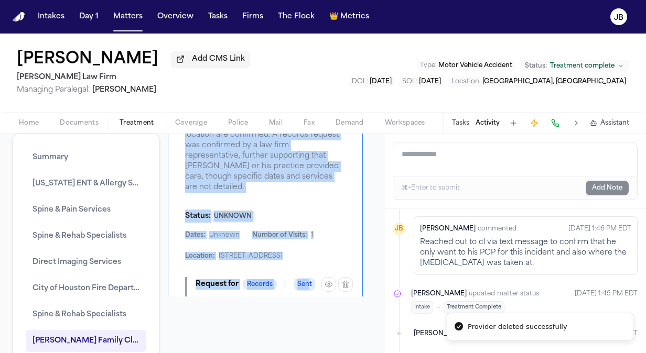
click at [271, 147] on div "Arturo Hernandez Family Clinic Alejandro received primary care and X-rays at Ar…" at bounding box center [265, 297] width 195 height 490
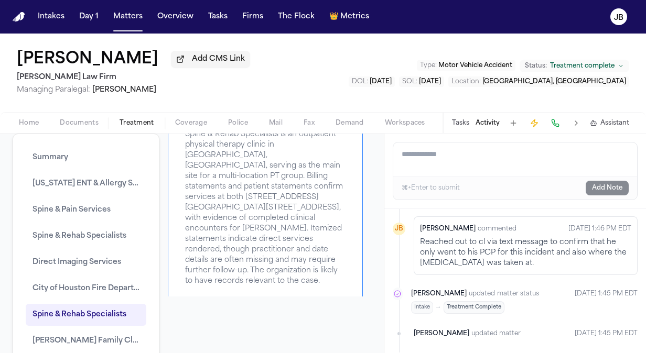
scroll to position [3128, 0]
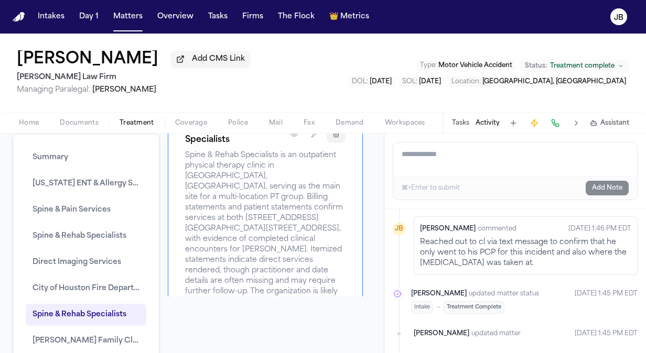
click at [332, 138] on icon "button" at bounding box center [336, 133] width 8 height 8
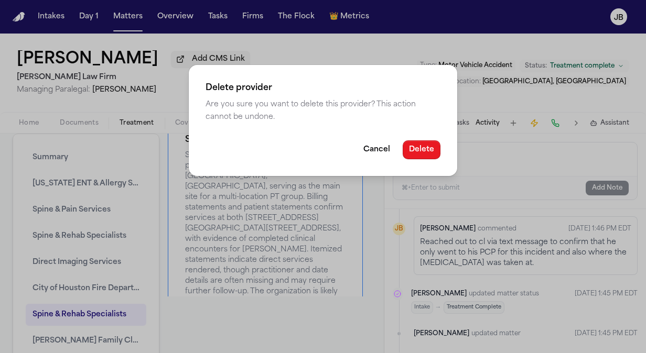
click at [417, 151] on button "Delete" at bounding box center [422, 149] width 38 height 19
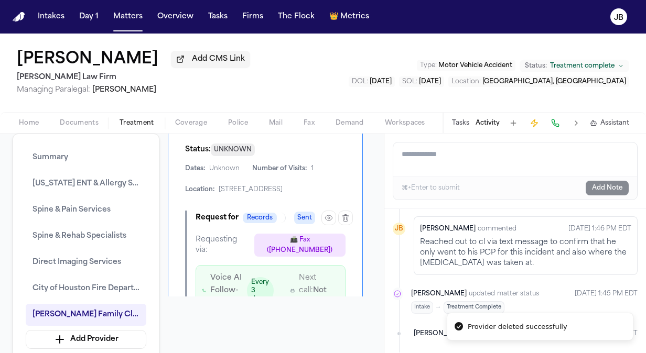
scroll to position [3010, 0]
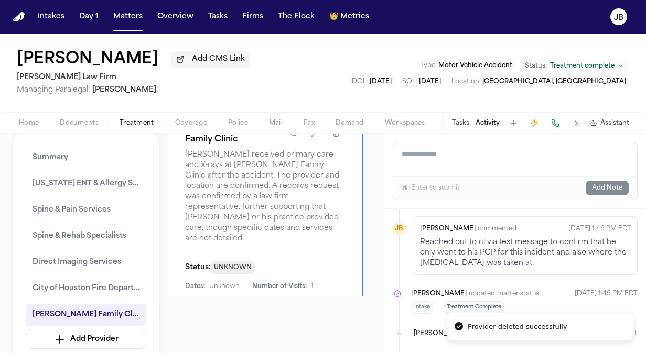
click at [276, 171] on div "Overview Providers Manage 2 Texas ENT & Allergy Specialists Dates: Unknown Addr…" at bounding box center [265, 215] width 195 height 163
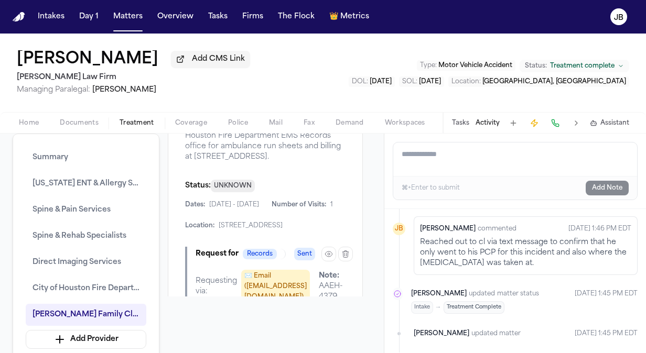
scroll to position [2549, 0]
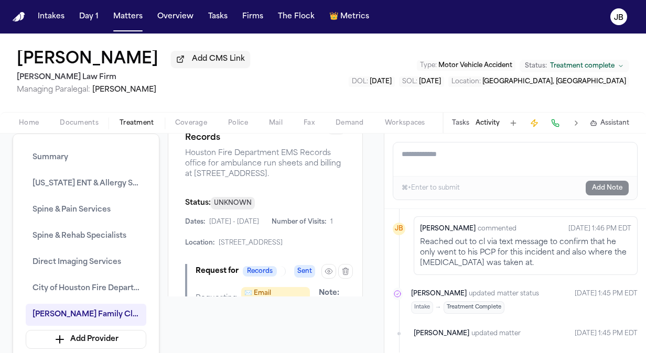
click at [327, 135] on button "button" at bounding box center [336, 125] width 19 height 19
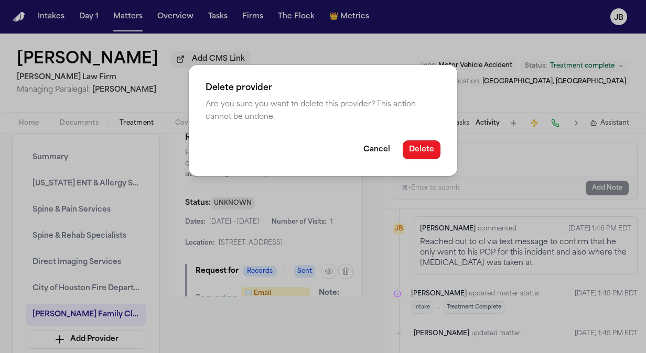
click at [422, 153] on button "Delete" at bounding box center [422, 149] width 38 height 19
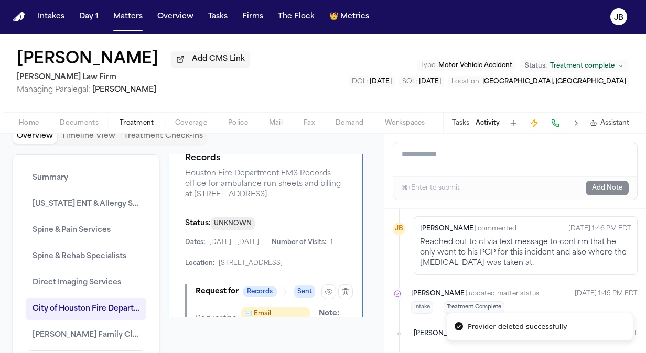
scroll to position [2379, 0]
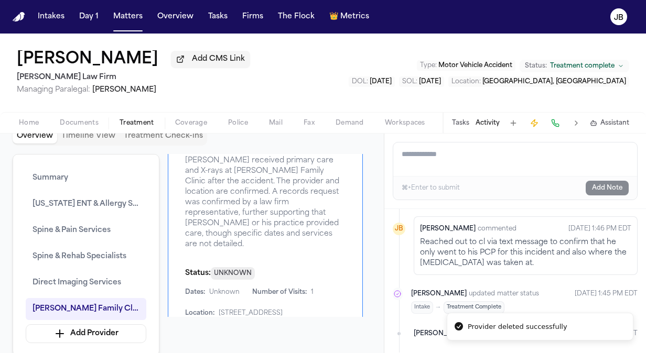
click at [274, 178] on div "Arturo Hernandez Family Clinic Alejandro received primary care and X-rays at Ar…" at bounding box center [265, 354] width 195 height 490
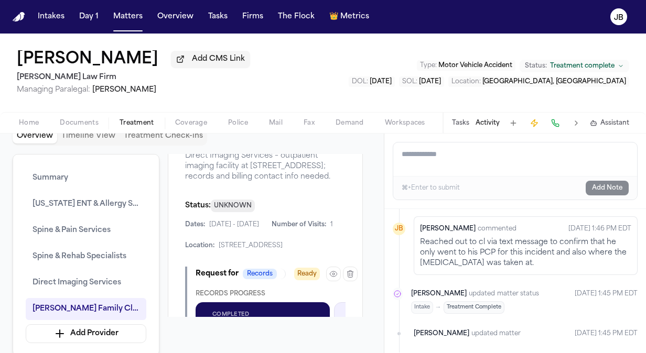
scroll to position [2002, 0]
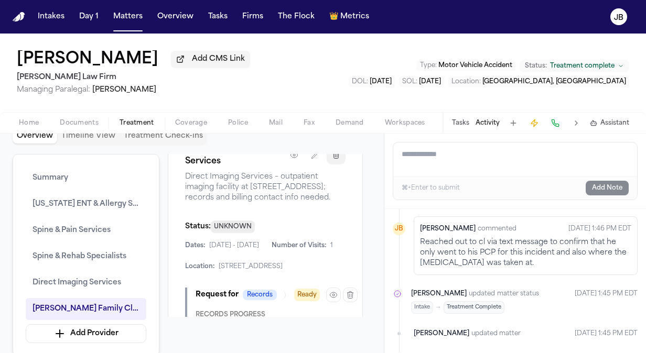
click at [332, 159] on icon "button" at bounding box center [336, 155] width 8 height 8
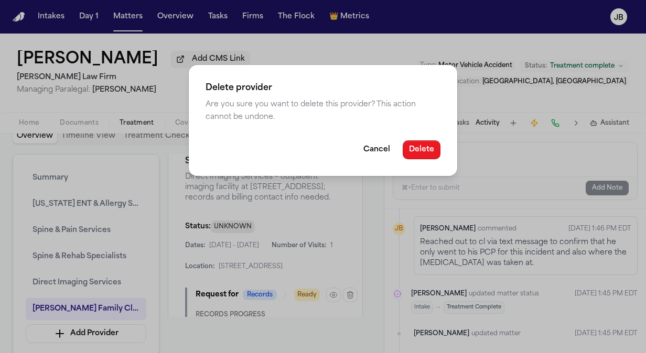
click at [438, 143] on button "Delete" at bounding box center [422, 149] width 38 height 19
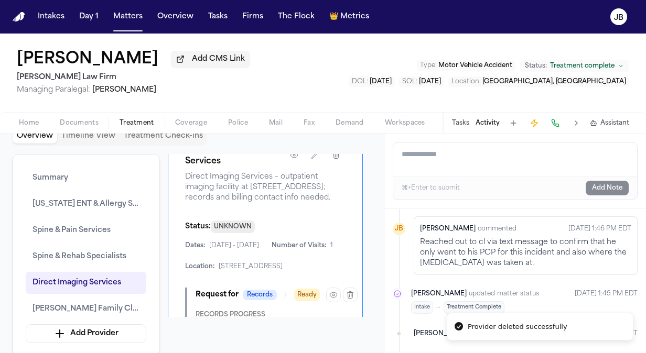
scroll to position [1818, 0]
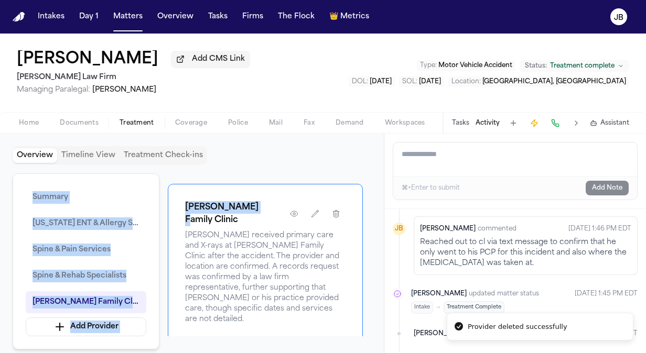
drag, startPoint x: 257, startPoint y: 187, endPoint x: 264, endPoint y: 199, distance: 14.1
click at [257, 167] on div "Overview Timeline View Treatment Check-ins Summary Texas ENT & Allergy Speciali…" at bounding box center [192, 243] width 358 height 194
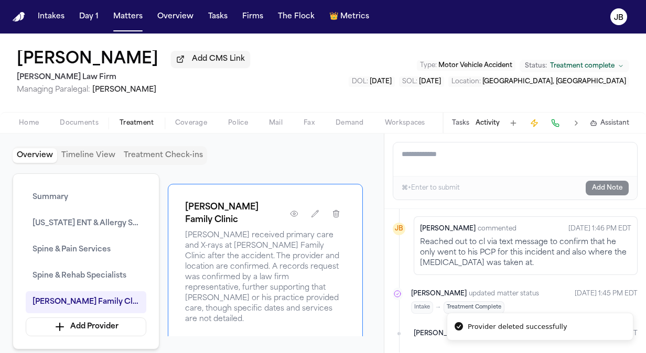
click at [264, 231] on span "Alejandro received primary care and X-rays at Arturo Hernandez Family Clinic af…" at bounding box center [265, 278] width 160 height 94
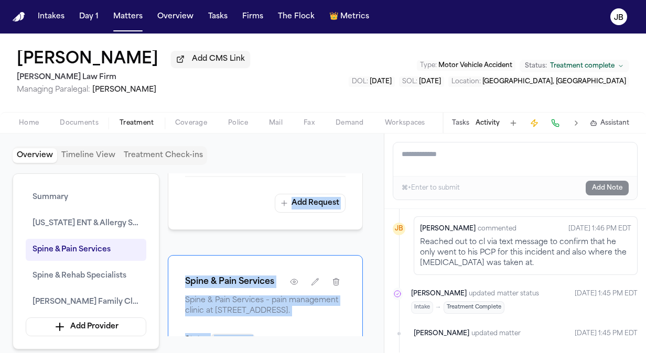
scroll to position [1150, 0]
drag, startPoint x: 230, startPoint y: 241, endPoint x: 260, endPoint y: 241, distance: 30.4
click at [260, 241] on div "Overview Providers Manage 2 Texas ENT & Allergy Specialists Dates: Unknown Addr…" at bounding box center [265, 254] width 195 height 163
drag, startPoint x: 260, startPoint y: 241, endPoint x: 336, endPoint y: 249, distance: 77.0
click at [336, 278] on icon "button" at bounding box center [336, 282] width 8 height 8
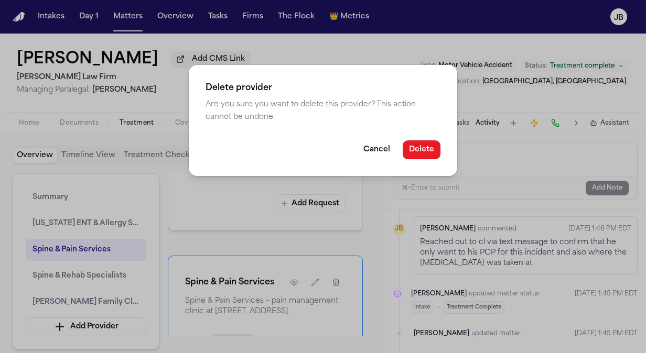
click at [417, 157] on button "Delete" at bounding box center [422, 149] width 38 height 19
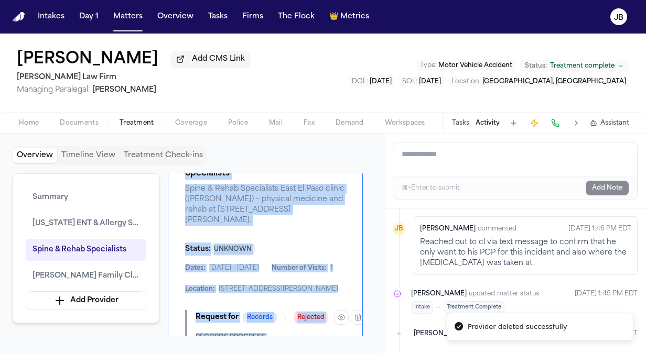
scroll to position [1031, 0]
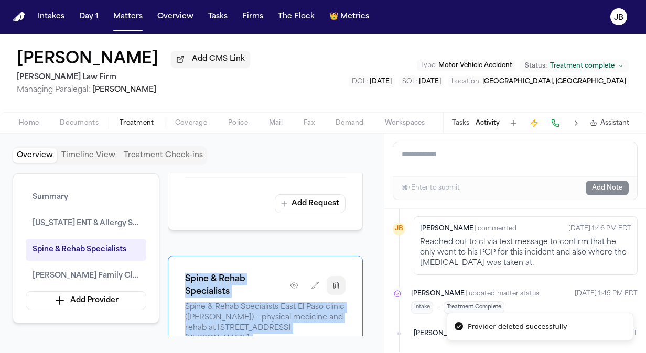
click at [333, 281] on icon "button" at bounding box center [336, 285] width 8 height 8
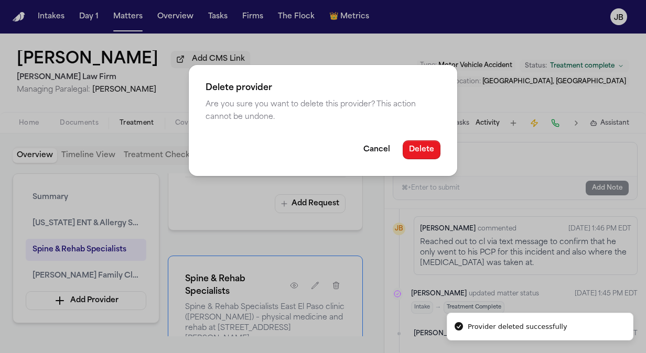
click at [415, 154] on button "Delete" at bounding box center [422, 149] width 38 height 19
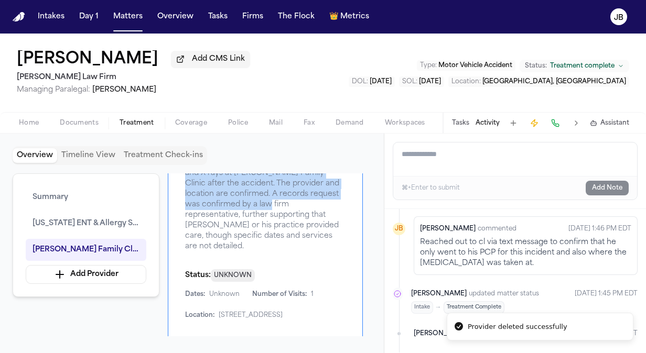
scroll to position [888, 0]
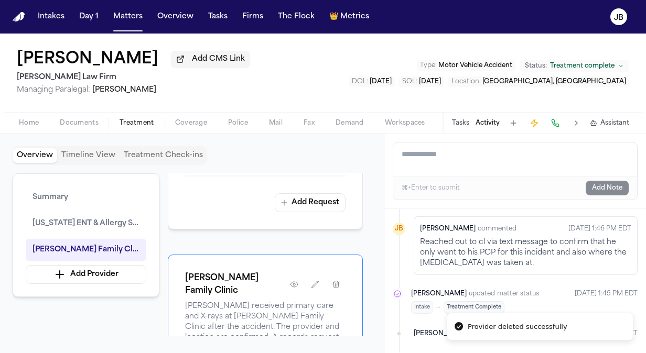
click at [316, 204] on div "Overview Providers Manage 2 Texas ENT & Allergy Specialists Dates: Unknown Addr…" at bounding box center [265, 254] width 195 height 163
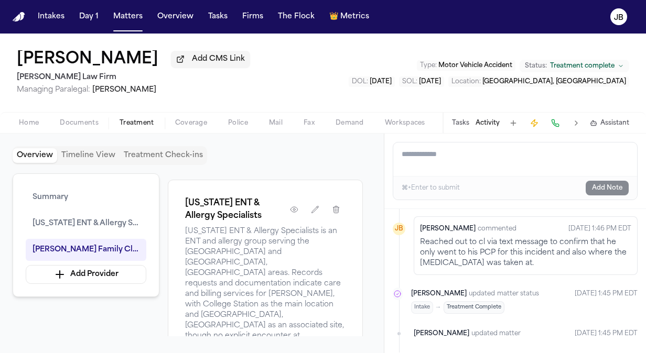
scroll to position [385, 0]
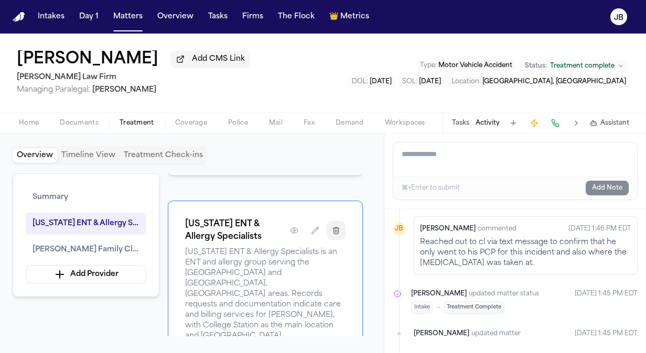
click at [339, 235] on icon "button" at bounding box center [336, 230] width 8 height 8
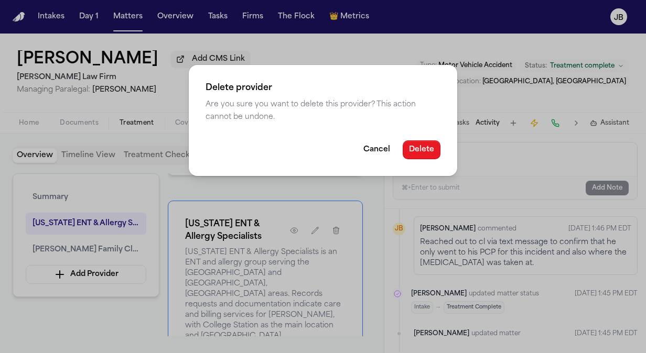
click at [421, 149] on button "Delete" at bounding box center [422, 149] width 38 height 19
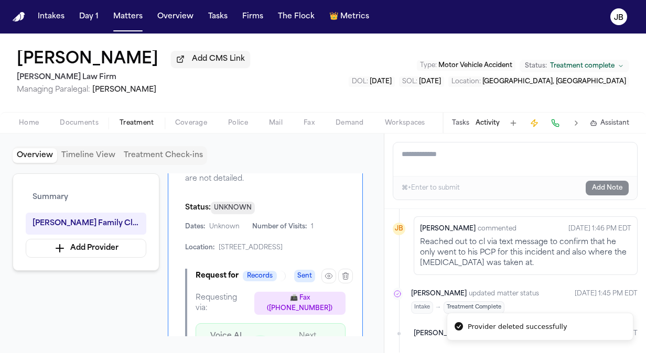
click at [323, 198] on div "Arturo Hernandez Family Clinic Alejandro received primary care and X-rays at Ar…" at bounding box center [265, 289] width 195 height 490
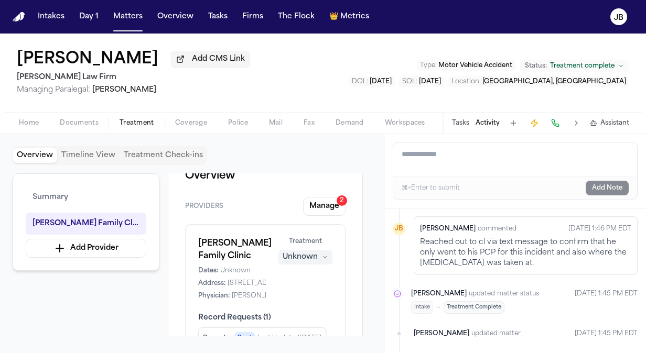
scroll to position [7, 0]
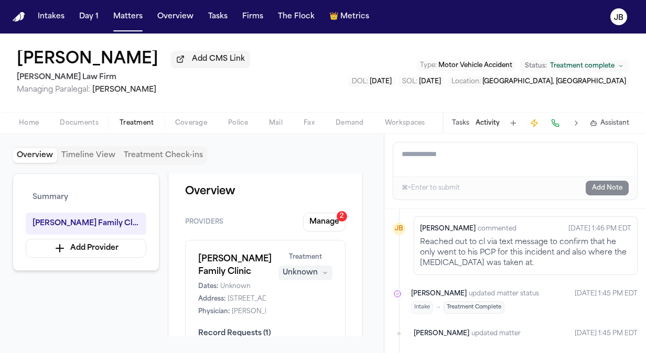
click at [343, 243] on div "Arturo Hernandez Family Clinic Dates: Unknown Address: 12136 Pebble Hills Blvd,…" at bounding box center [265, 309] width 160 height 138
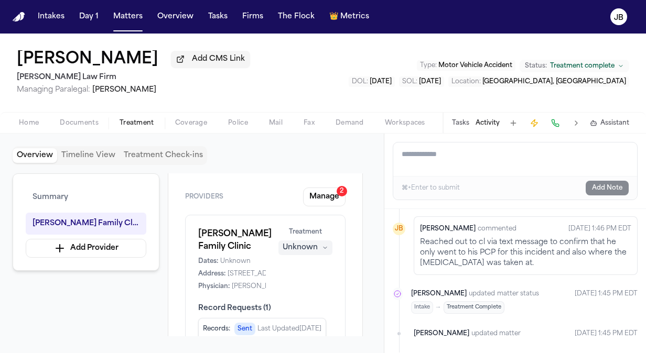
scroll to position [0, 0]
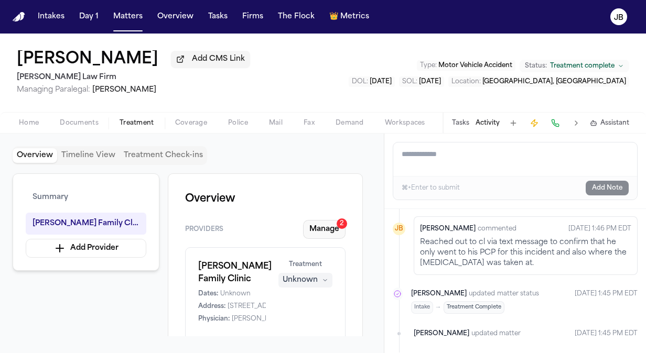
click at [338, 226] on div "2" at bounding box center [341, 224] width 10 height 10
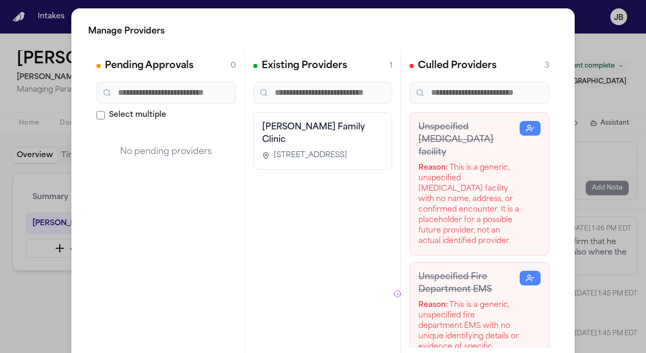
click at [528, 179] on div "Unspecified MRI facility Reason: This is a generic, unspecified MRI facility wi…" at bounding box center [479, 184] width 140 height 144
click at [526, 125] on icon "button" at bounding box center [530, 128] width 8 height 8
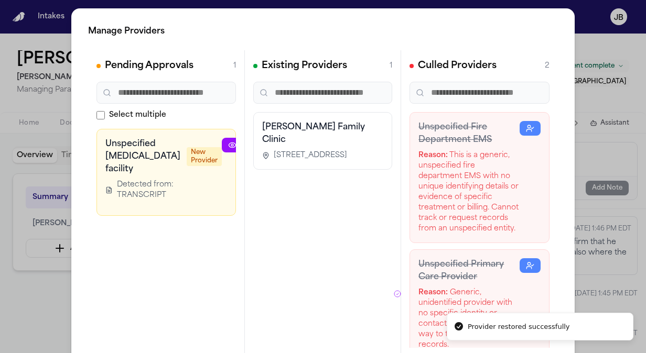
click at [255, 146] on icon "button" at bounding box center [257, 145] width 4 height 4
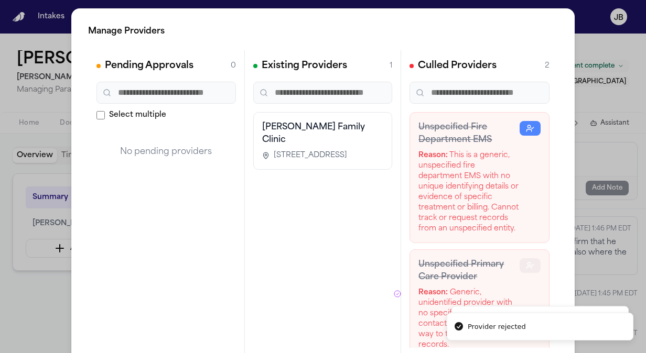
click at [527, 265] on circle "button" at bounding box center [528, 264] width 3 height 3
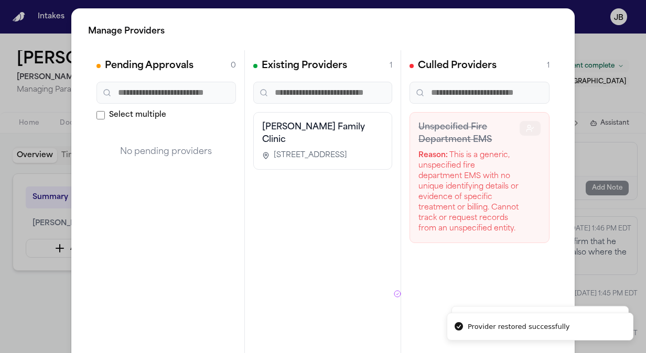
click at [523, 122] on button "button" at bounding box center [529, 128] width 21 height 15
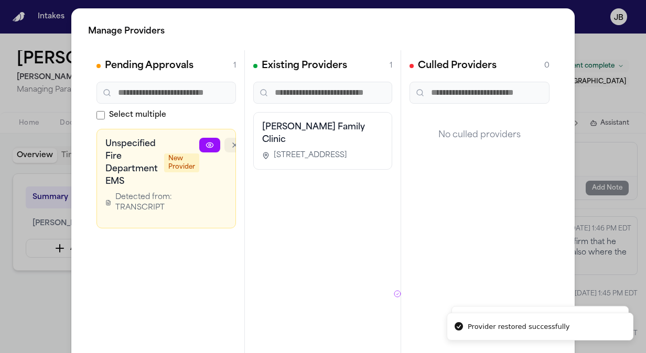
click at [227, 138] on button "button" at bounding box center [234, 145] width 21 height 15
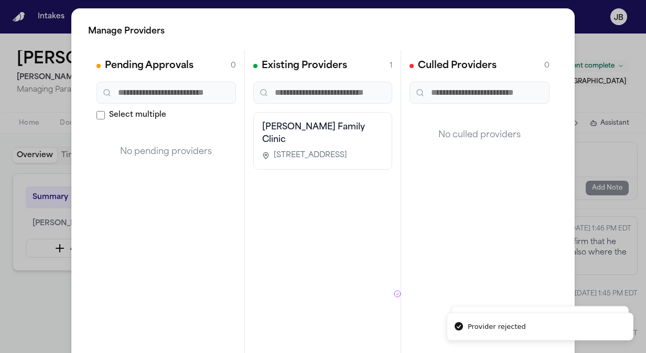
click at [0, 243] on html "Provider rejected Provider restored successfully Intakes Day 1 Matters Overview…" at bounding box center [323, 176] width 646 height 353
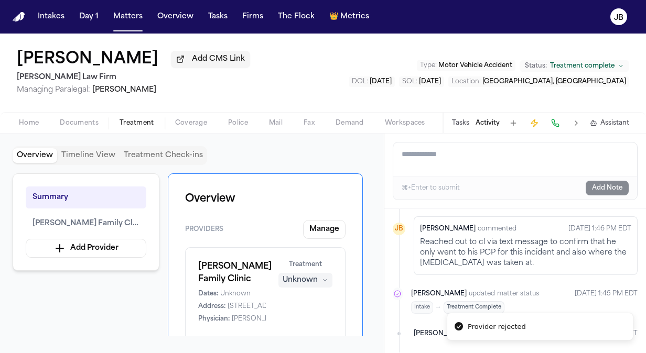
click at [78, 117] on button "Documents" at bounding box center [79, 123] width 60 height 13
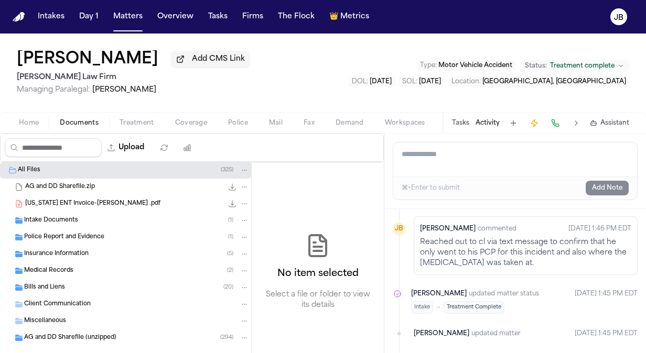
click at [48, 289] on span "Bills and Liens" at bounding box center [44, 288] width 41 height 9
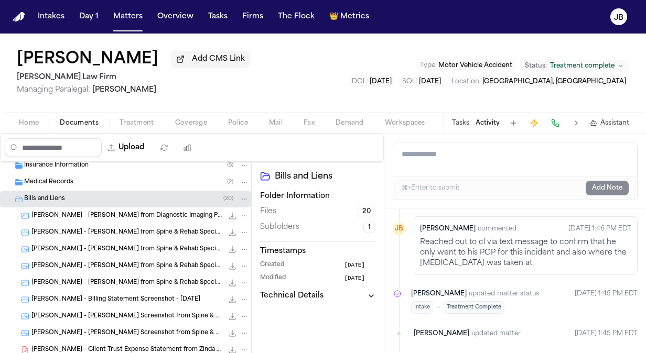
scroll to position [93, 0]
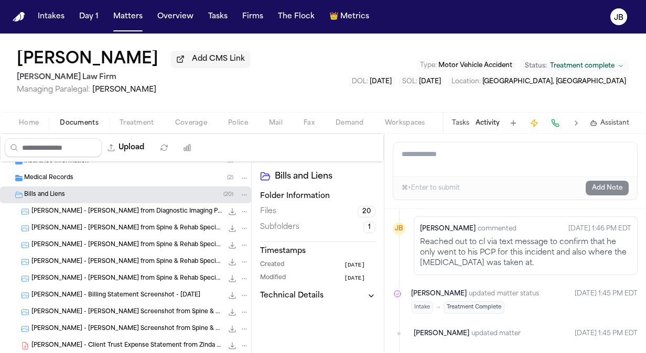
click at [134, 224] on span "A. Garcia - Bill from Spine & Rehab Specialists" at bounding box center [126, 228] width 191 height 9
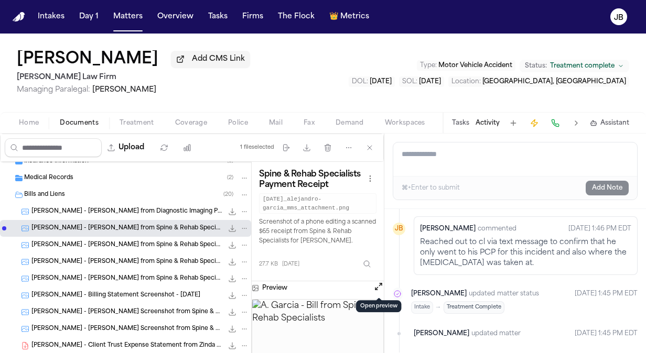
click at [376, 286] on button "Open preview" at bounding box center [378, 286] width 10 height 10
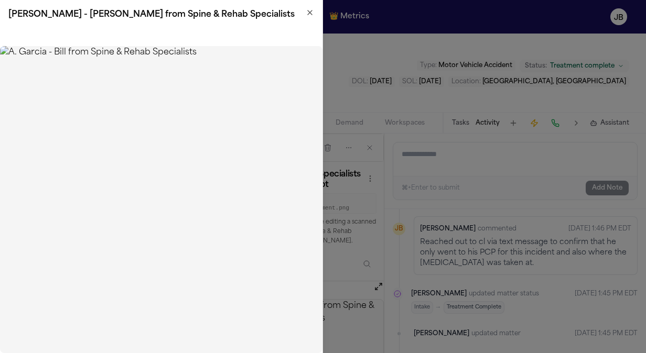
click at [305, 15] on h2 "A. Garcia - Bill from Spine & Rehab Specialists" at bounding box center [161, 14] width 306 height 13
click at [310, 17] on h2 "A. Garcia - Bill from Spine & Rehab Specialists" at bounding box center [161, 14] width 306 height 13
click at [311, 13] on icon "button" at bounding box center [310, 12] width 4 height 4
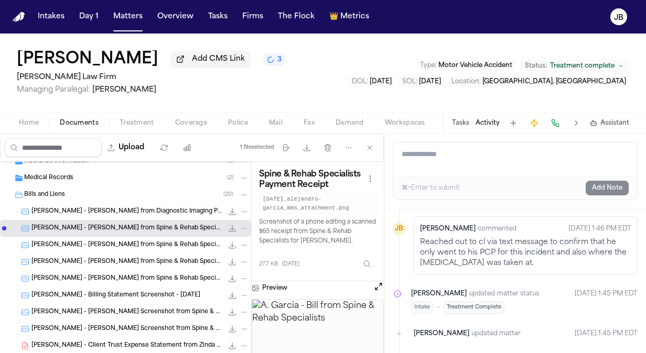
click at [111, 294] on span "A. Garcia - Billing Statement Screenshot - 8.1.25" at bounding box center [115, 295] width 169 height 9
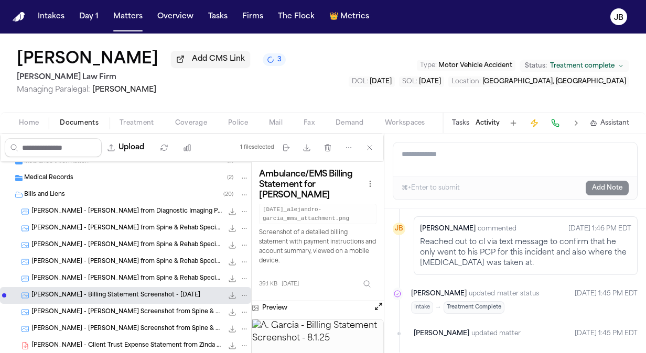
click at [376, 305] on button "Open preview" at bounding box center [378, 306] width 10 height 10
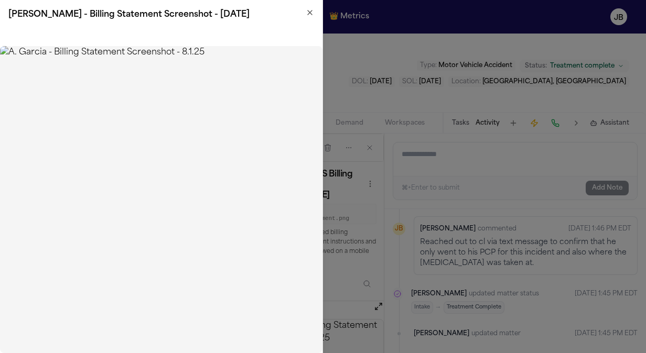
click at [304, 16] on h2 "A. Garcia - Billing Statement Screenshot - 8.1.25" at bounding box center [161, 14] width 306 height 13
click at [320, 9] on div "A. Garcia - Billing Statement Screenshot - 8.1.25" at bounding box center [161, 14] width 322 height 29
click at [307, 14] on icon "button" at bounding box center [310, 12] width 8 height 8
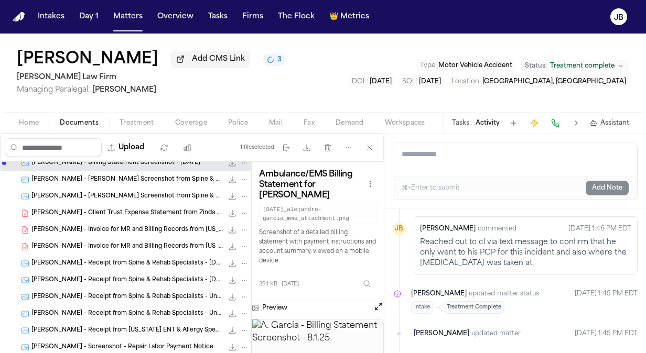
scroll to position [248, 0]
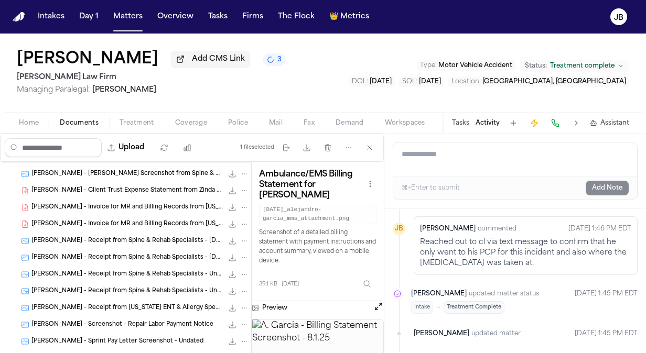
click at [127, 187] on span "A. Garcia - Client Trust Expense Statement from Zinda Law Group - 1.2000 to 3.8…" at bounding box center [126, 191] width 191 height 9
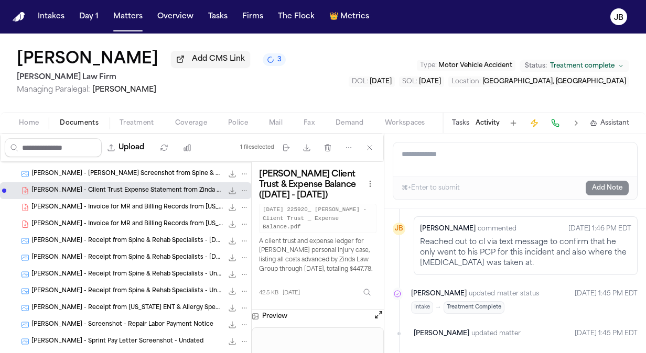
click at [376, 314] on button "Open preview" at bounding box center [378, 315] width 10 height 10
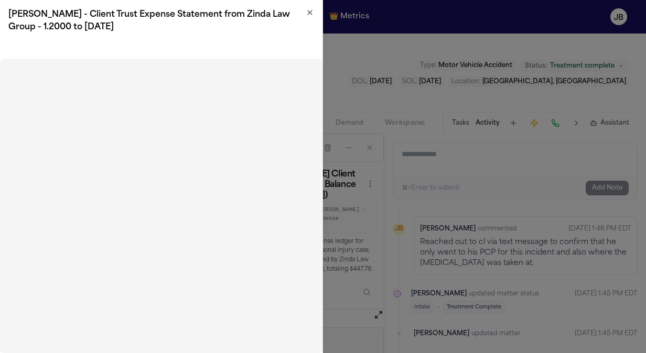
click at [310, 13] on icon "button" at bounding box center [310, 12] width 4 height 4
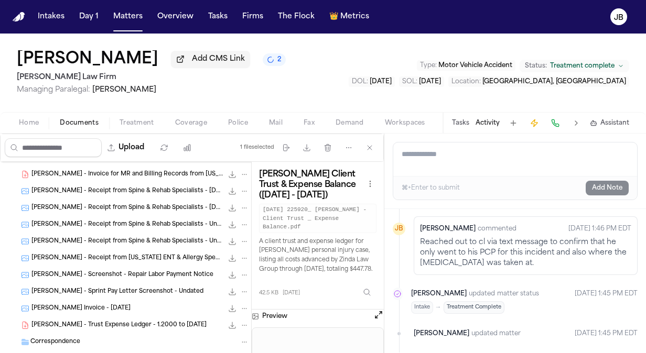
scroll to position [302, 0]
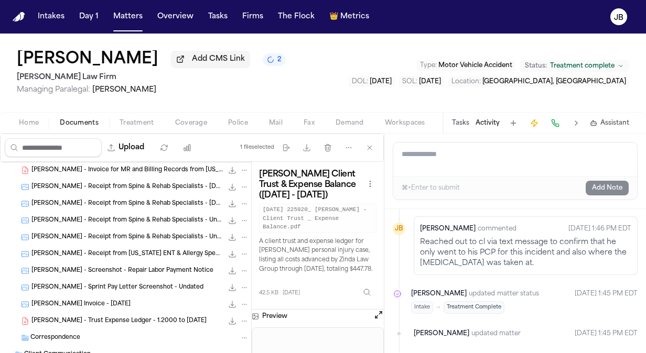
click at [136, 284] on span "A. Garcia - Sprint Pay Letter Screenshot - Undated" at bounding box center [117, 288] width 172 height 9
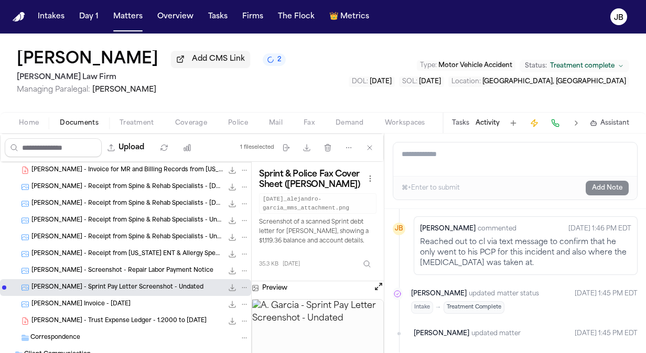
click at [377, 282] on button "Open preview" at bounding box center [378, 286] width 10 height 10
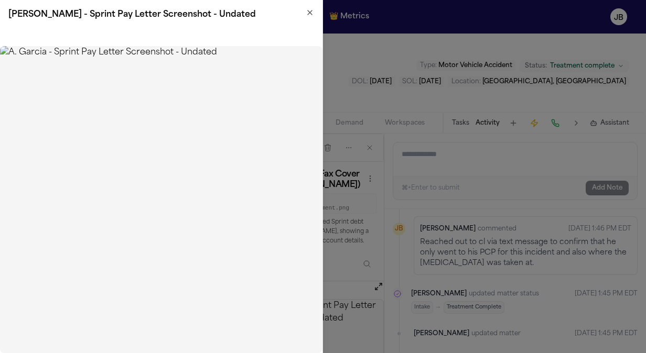
click at [311, 10] on icon "button" at bounding box center [310, 12] width 8 height 8
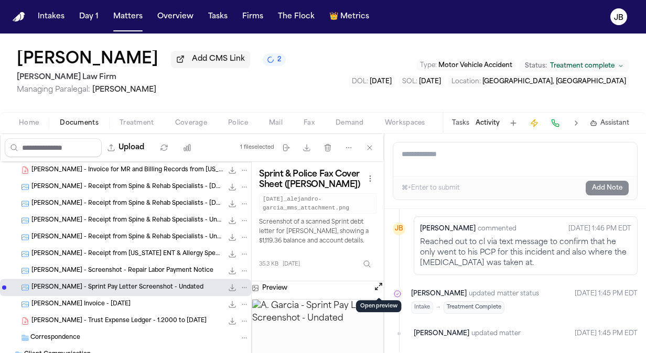
click at [126, 318] on span "A. Garcia - Trust Expense Ledger - 1.2000 to 4.1.25" at bounding box center [118, 321] width 175 height 9
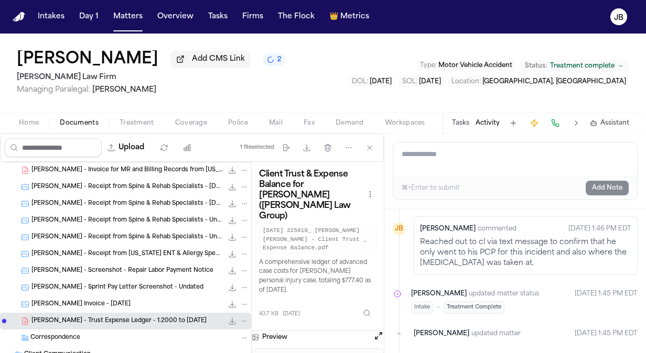
click at [381, 331] on button "Open preview" at bounding box center [378, 336] width 10 height 10
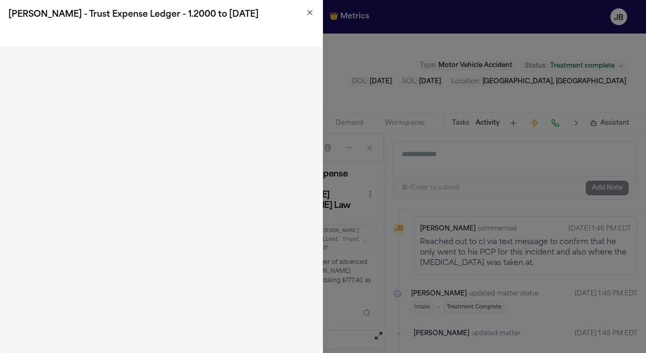
click at [307, 13] on icon "button" at bounding box center [310, 12] width 8 height 8
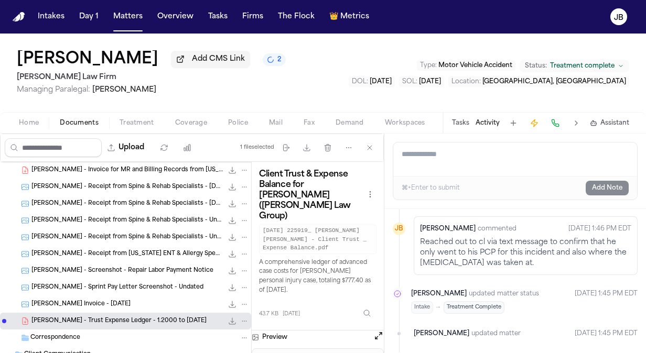
click at [78, 299] on div "A. Garcia - Towing Invoice - 8.1.25 46.2 KB • PNG" at bounding box center [140, 304] width 218 height 10
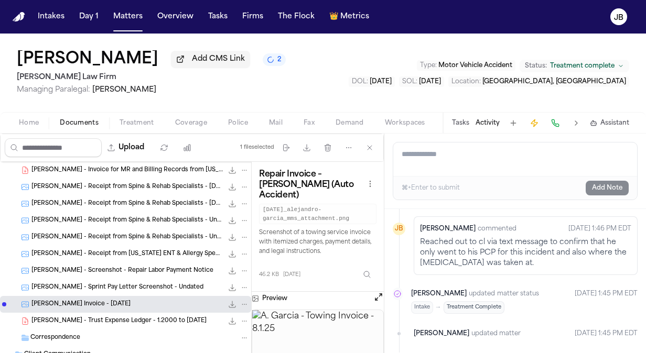
click at [101, 284] on span "A. Garcia - Sprint Pay Letter Screenshot - Undated" at bounding box center [117, 288] width 172 height 9
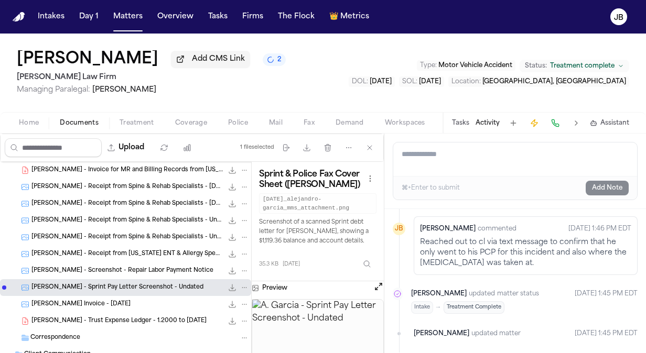
click at [241, 284] on icon "File: A. Garcia - Sprint Pay Letter Screenshot - Undated" at bounding box center [244, 287] width 7 height 7
click at [223, 282] on div "35.3 KB • PNG" at bounding box center [236, 287] width 26 height 10
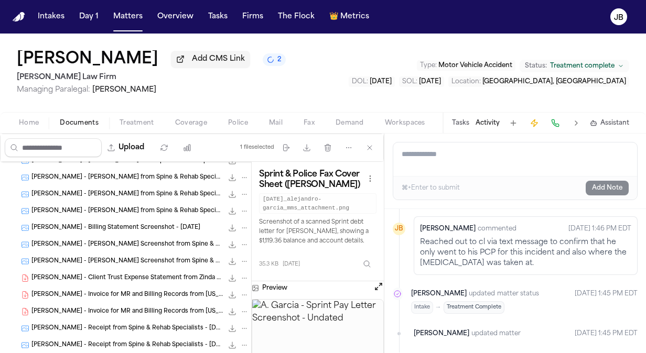
scroll to position [159, 0]
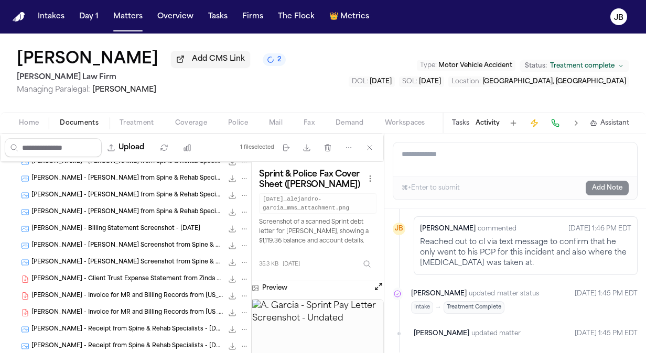
click at [150, 291] on div "A. Garcia - Invoice for MR and Billing Records from Texas ENT & Allergy - 9.2.2…" at bounding box center [140, 296] width 218 height 10
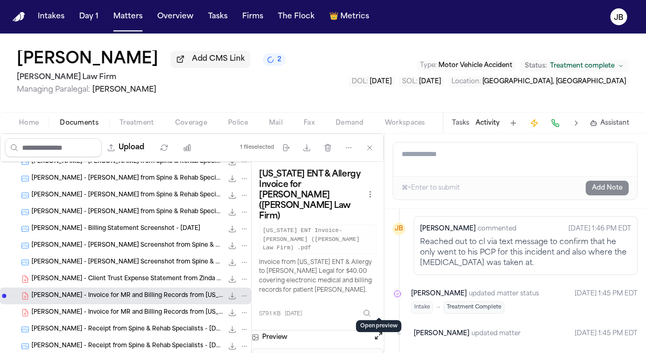
click at [378, 331] on button "Open preview" at bounding box center [378, 336] width 10 height 10
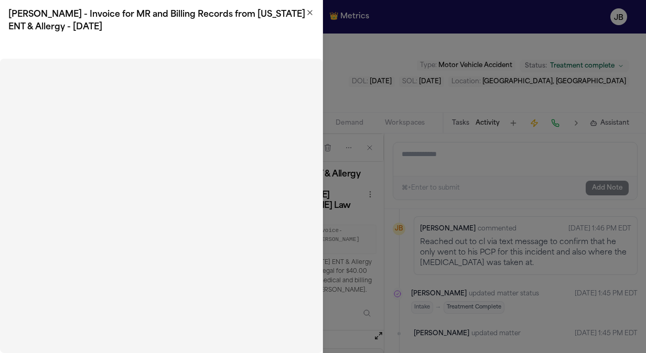
click at [312, 10] on icon "button" at bounding box center [310, 12] width 4 height 4
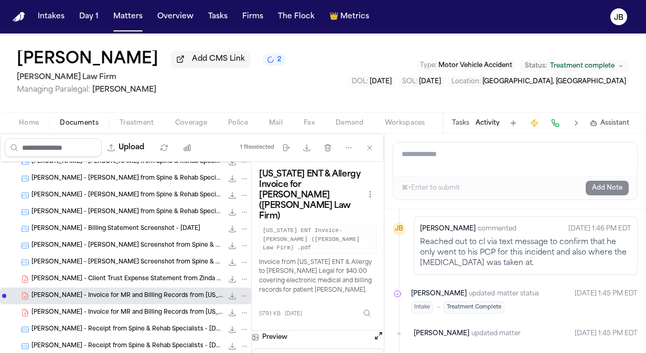
click at [94, 313] on span "A. Garcia - Invoice for MR and Billing Records from Texas ENT & Allergy - 9.2.25" at bounding box center [126, 313] width 191 height 9
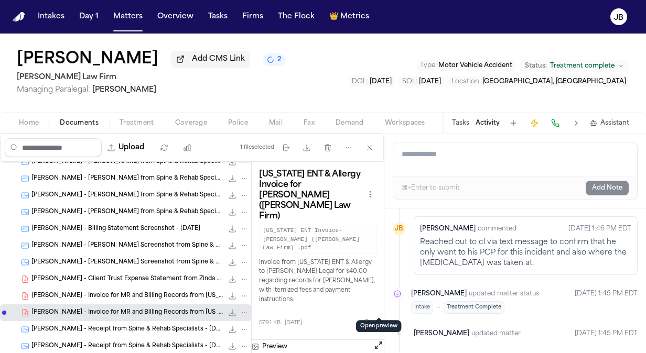
click at [379, 340] on button "Open preview" at bounding box center [378, 345] width 10 height 10
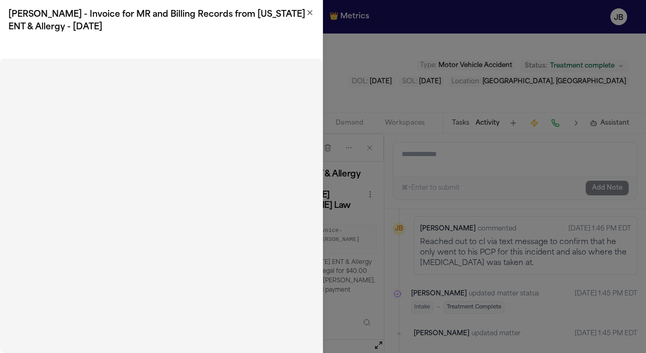
click at [309, 16] on icon "button" at bounding box center [310, 12] width 8 height 8
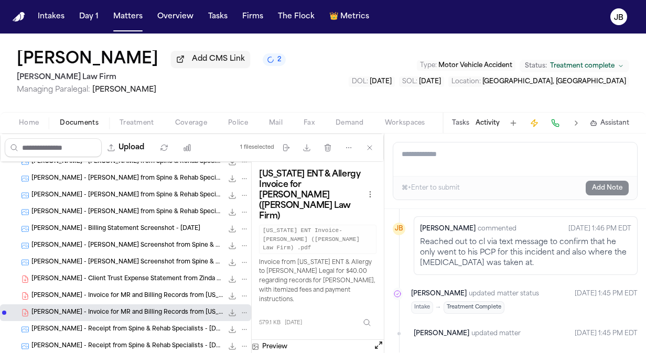
click at [139, 262] on span "A. Garcia - Bill Screenshot from Spine & Rehab Specialists - 8.1.25" at bounding box center [126, 262] width 191 height 9
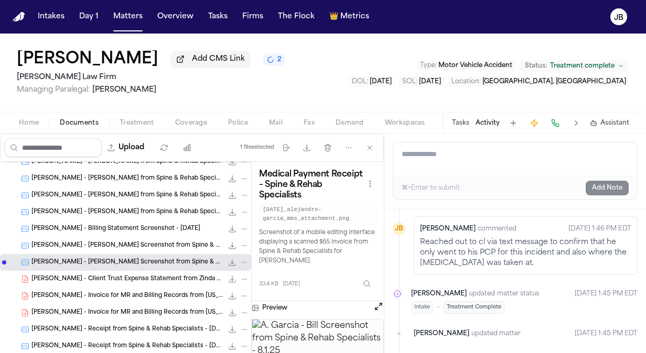
click at [151, 243] on span "A. Garcia - Bill Screenshot from Spine & Rehab Specialists - 8.1.25" at bounding box center [126, 246] width 191 height 9
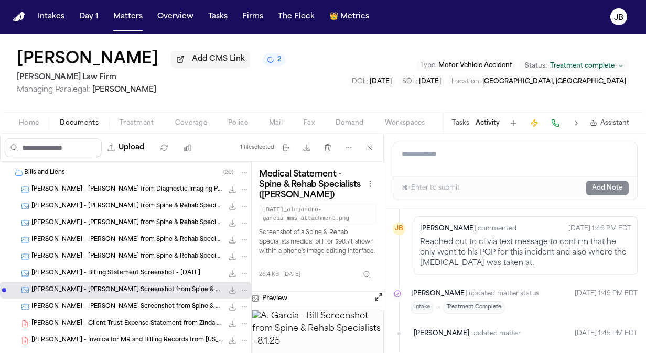
scroll to position [106, 0]
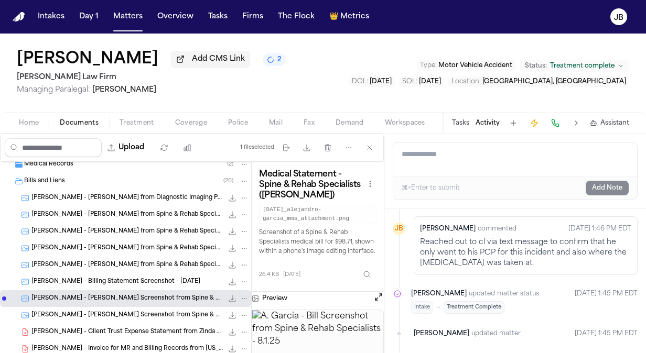
click at [111, 221] on div "A. Garcia - Bill from Spine & Rehab Specialists 27.7 KB • PNG" at bounding box center [125, 214] width 251 height 17
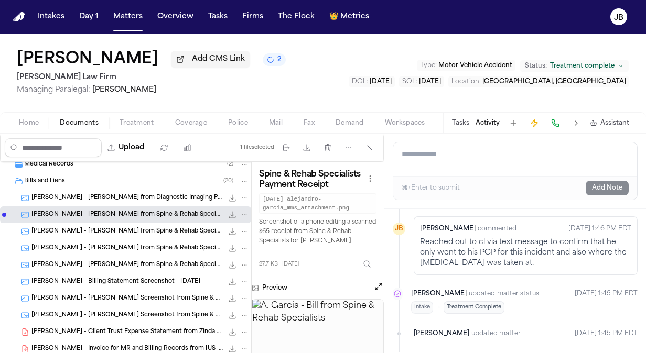
click at [135, 194] on span "A. Garcia - Bill from Diagnostic Imaging Provider - 8.1.25" at bounding box center [126, 198] width 191 height 9
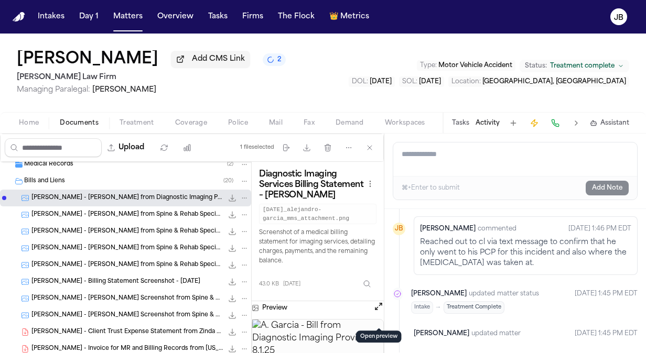
click at [375, 312] on button "Open preview" at bounding box center [378, 306] width 10 height 10
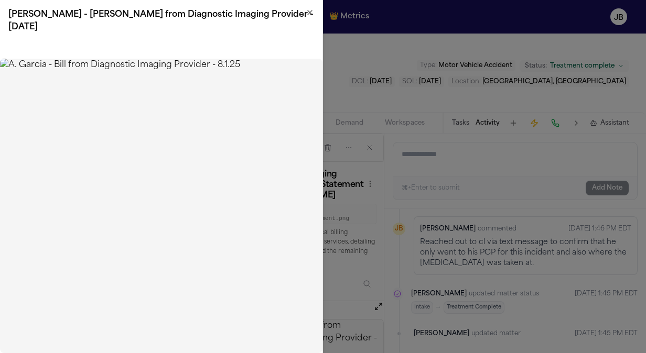
click at [310, 16] on icon "button" at bounding box center [310, 12] width 8 height 8
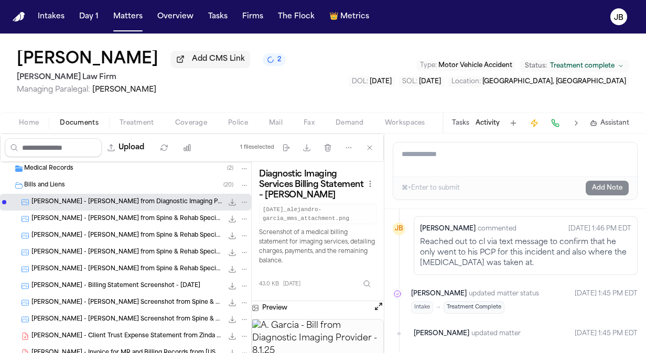
scroll to position [0, 0]
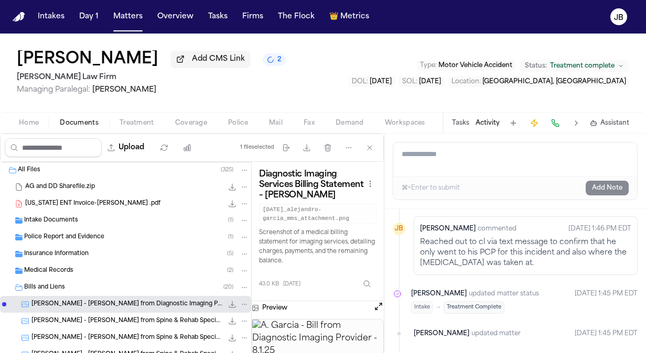
click at [56, 197] on div "Texas ENT Invoice-A.Garcia .pdf 579.1 KB • PDF" at bounding box center [125, 203] width 251 height 17
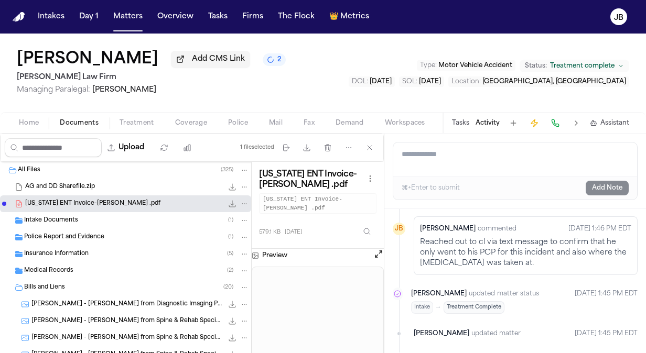
click at [138, 183] on div "AG and DD Sharefile.zip 717.0 MB • ZIP" at bounding box center [137, 187] width 224 height 10
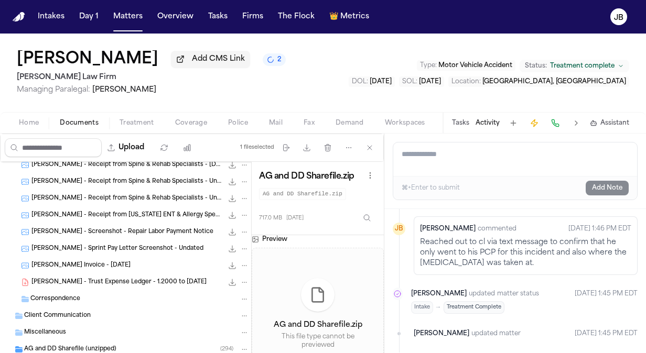
scroll to position [369, 0]
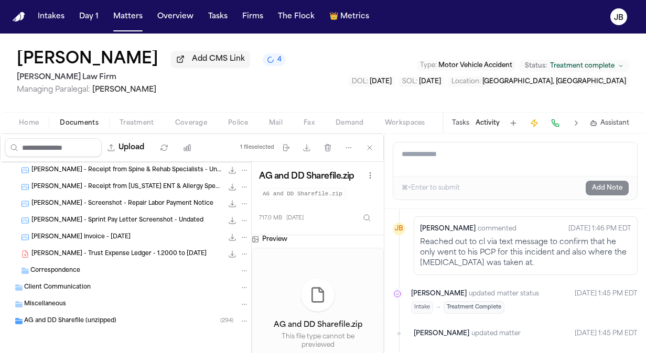
click at [460, 125] on button "Tasks" at bounding box center [460, 123] width 17 height 8
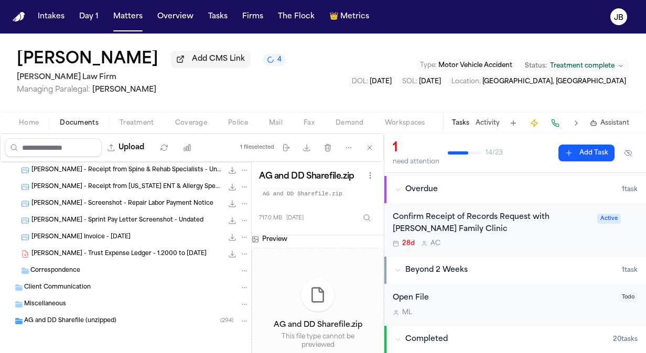
scroll to position [74, 0]
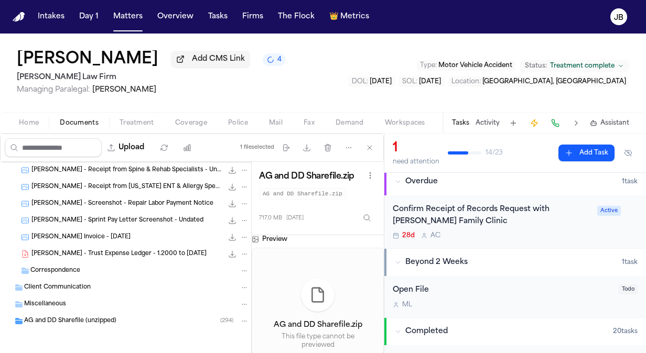
drag, startPoint x: 516, startPoint y: 220, endPoint x: 543, endPoint y: 211, distance: 28.7
click at [543, 211] on div "Confirm Receipt of Records Request with [PERSON_NAME] Family Clinic" at bounding box center [492, 216] width 198 height 24
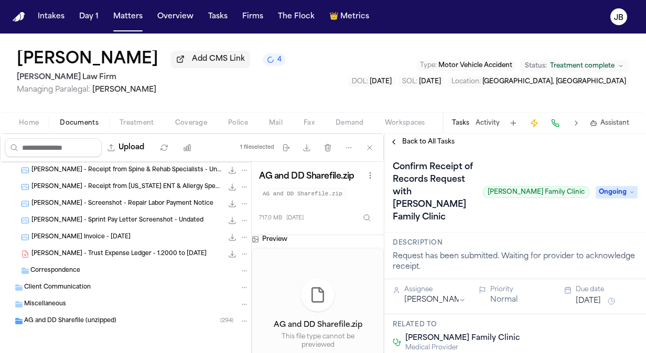
drag, startPoint x: 451, startPoint y: 227, endPoint x: 390, endPoint y: 202, distance: 66.0
click at [390, 202] on h1 "Confirm Receipt of Records Request with [PERSON_NAME] Family Clinic" at bounding box center [433, 192] width 90 height 67
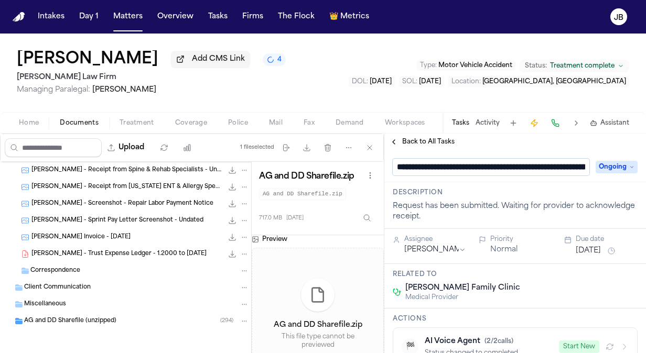
scroll to position [0, 127]
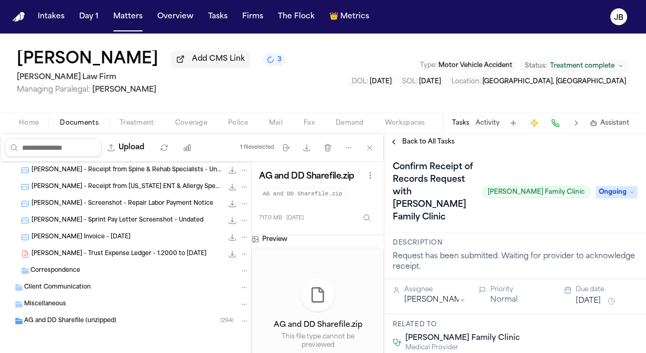
click at [486, 123] on button "Activity" at bounding box center [487, 123] width 24 height 8
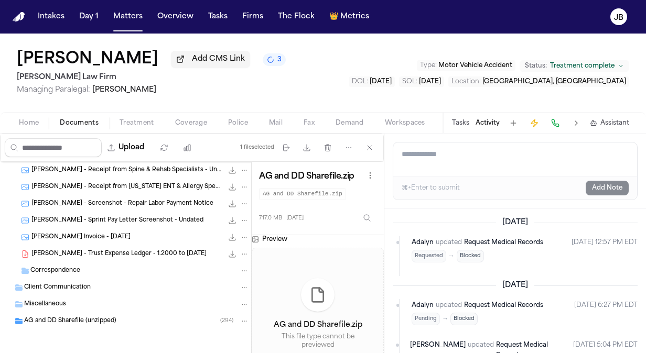
click at [441, 164] on textarea "Add a note to this matter" at bounding box center [515, 160] width 244 height 34
click at [473, 263] on span "Blocked" at bounding box center [469, 256] width 27 height 13
click at [486, 240] on span "Request Medical Records" at bounding box center [503, 243] width 79 height 6
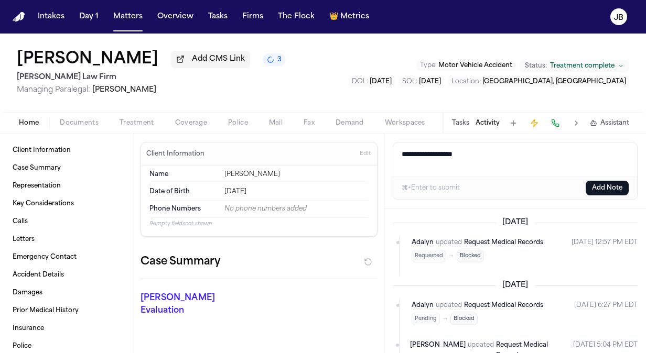
click at [458, 126] on button "Tasks" at bounding box center [460, 123] width 17 height 8
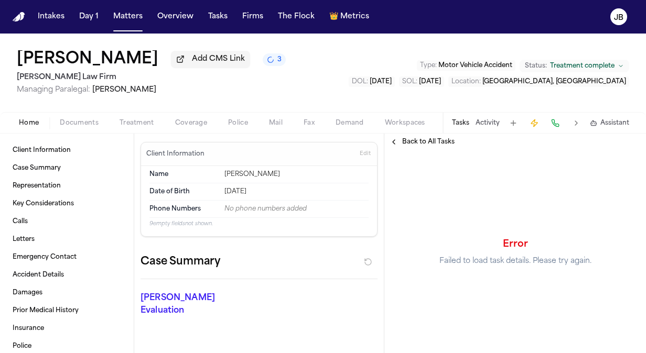
click at [400, 138] on button "Back to All Tasks" at bounding box center [421, 142] width 75 height 8
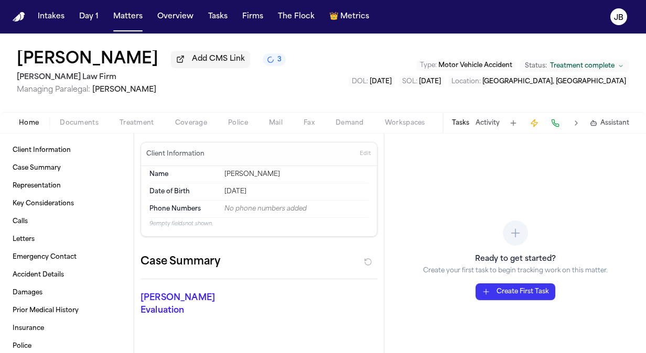
click at [486, 119] on button "Activity" at bounding box center [487, 123] width 24 height 8
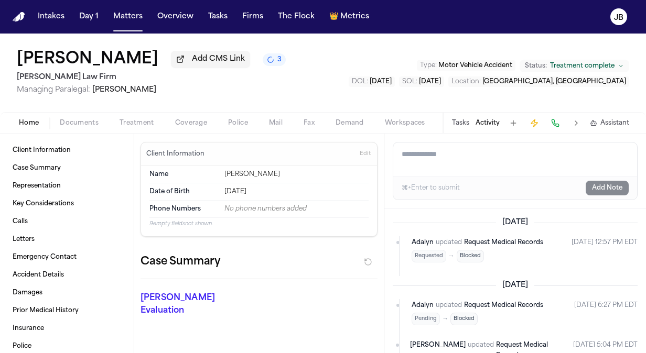
click at [454, 122] on button "Tasks" at bounding box center [460, 123] width 17 height 8
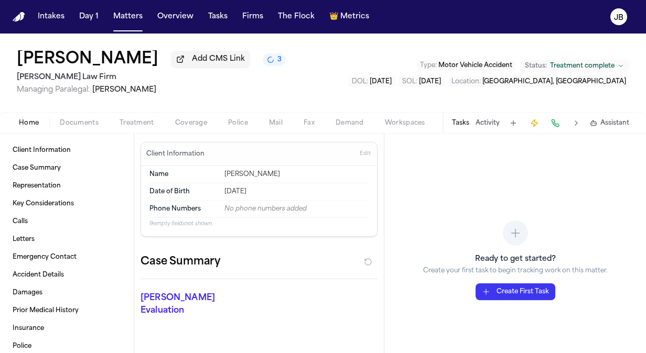
click at [454, 122] on button "Tasks" at bounding box center [460, 123] width 17 height 8
click at [492, 119] on button "Activity" at bounding box center [487, 123] width 24 height 8
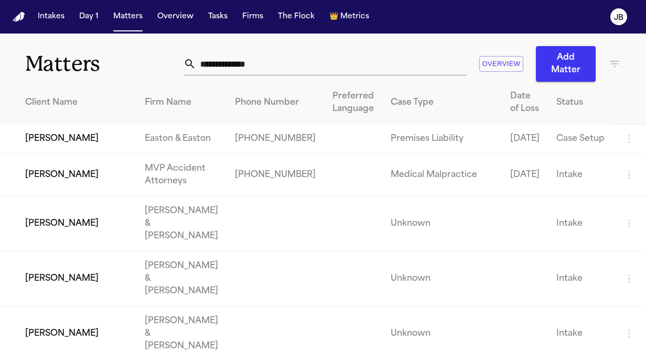
click at [223, 60] on input "text" at bounding box center [331, 63] width 270 height 23
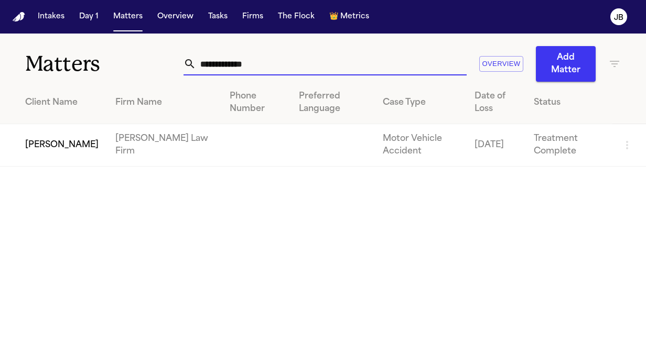
type input "**********"
click at [46, 134] on td "[PERSON_NAME]" at bounding box center [53, 145] width 107 height 42
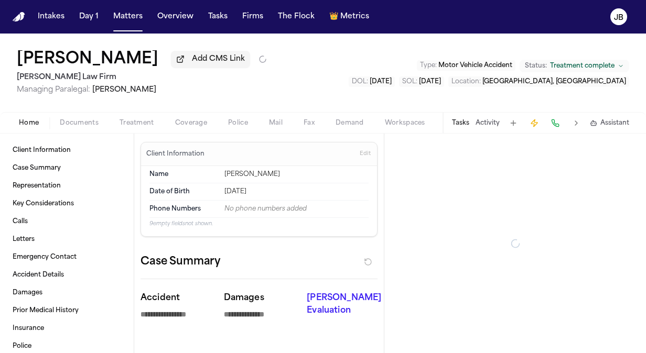
type textarea "*"
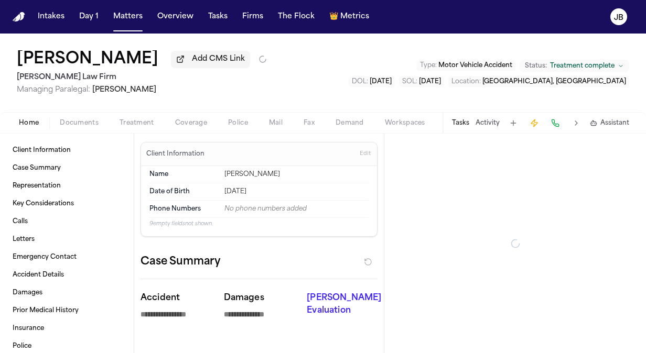
type textarea "*"
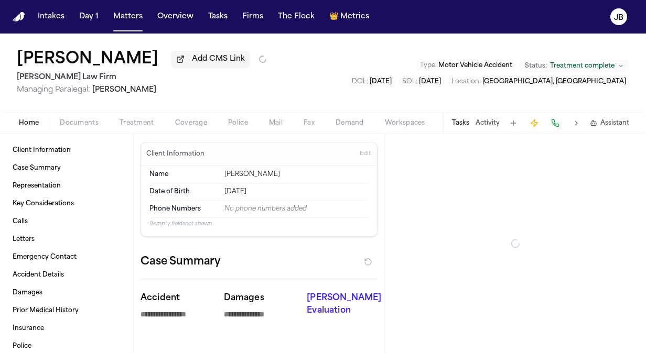
type textarea "*"
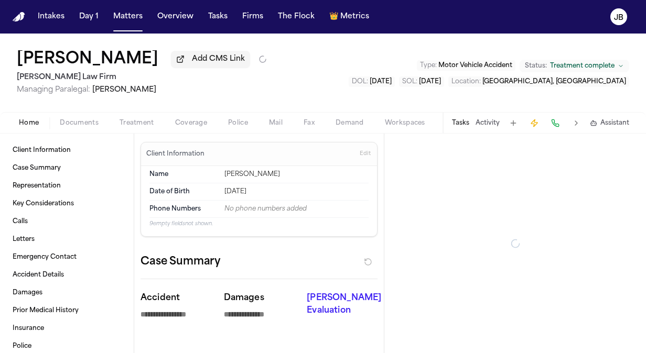
type textarea "*"
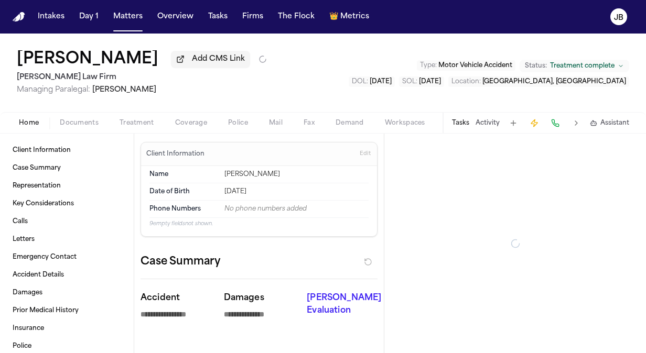
type textarea "*"
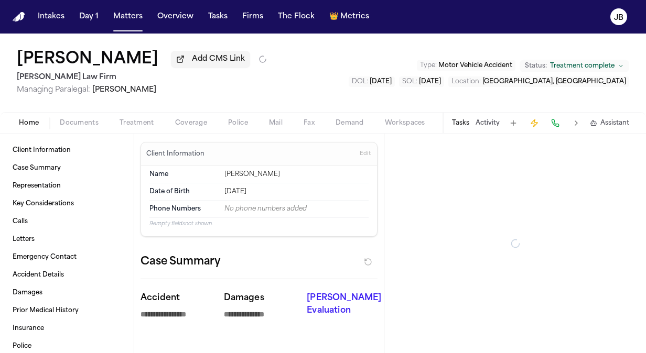
type textarea "*"
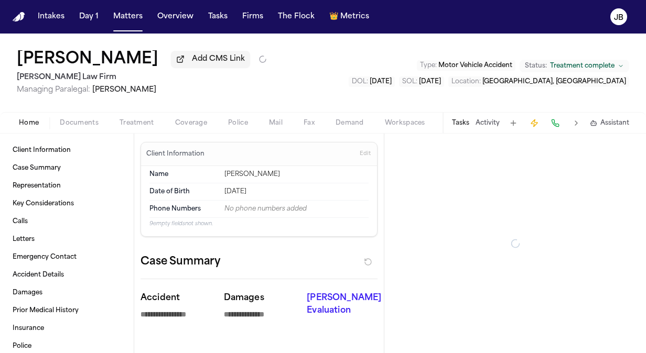
type textarea "*"
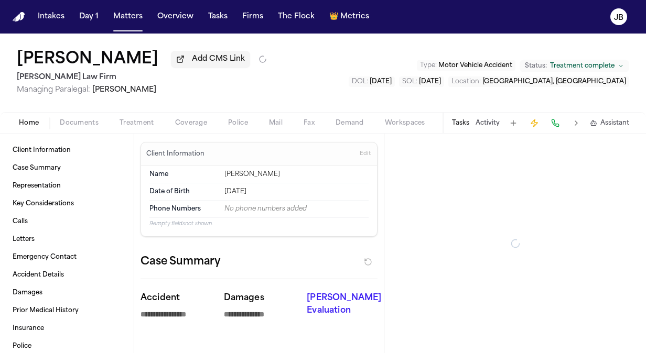
type textarea "*"
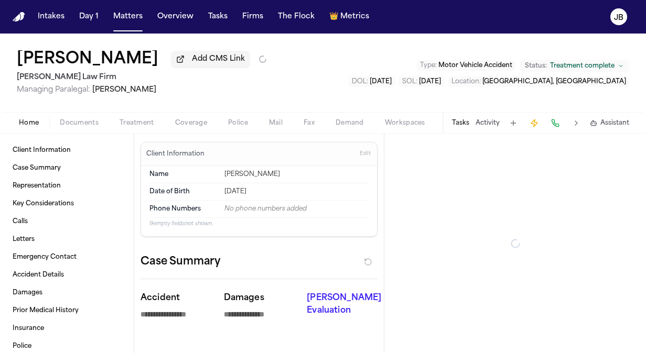
type textarea "*"
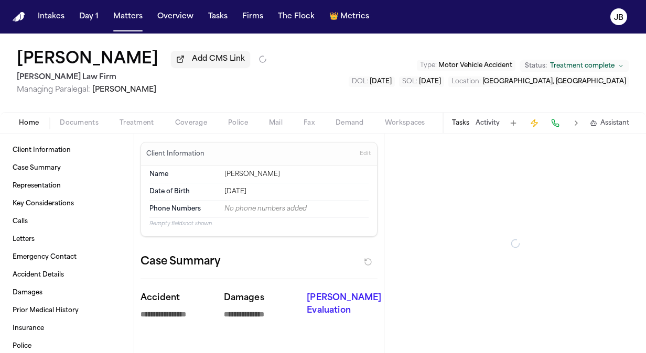
type textarea "*"
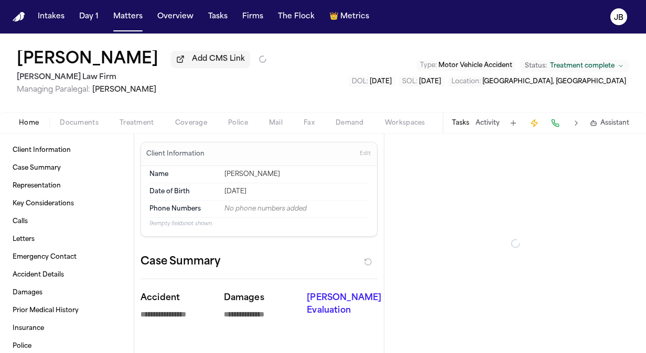
type textarea "*"
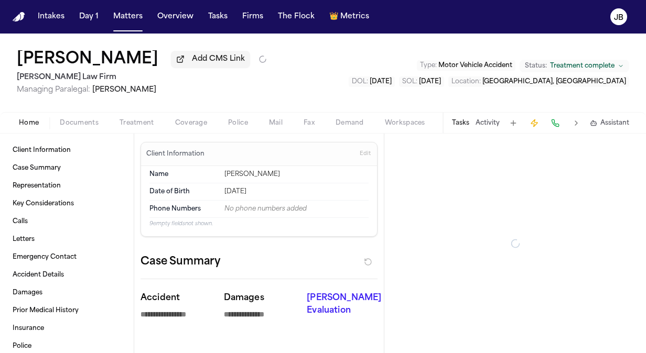
type textarea "*"
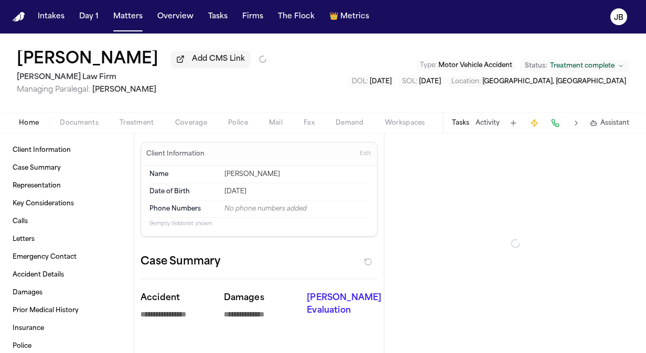
type textarea "*"
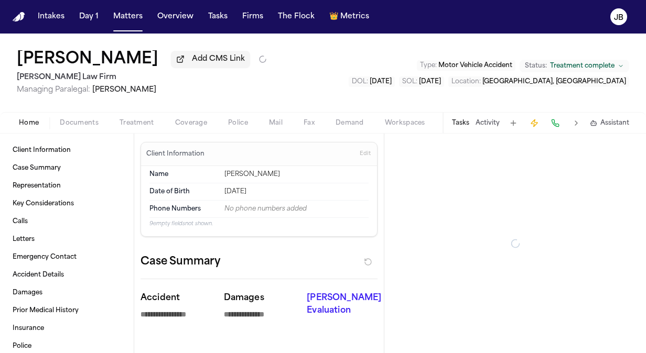
type textarea "*"
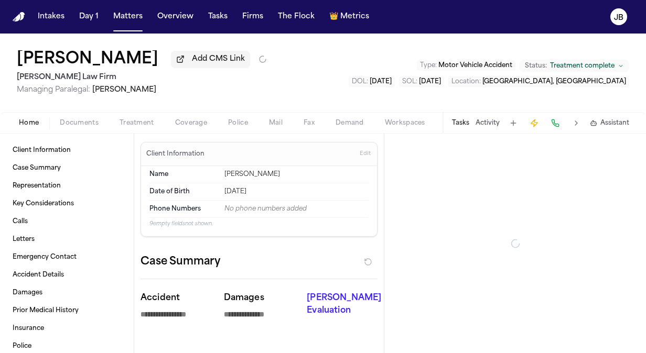
type textarea "*"
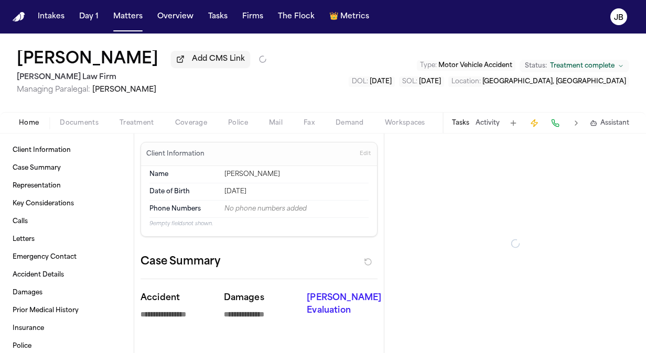
type textarea "*"
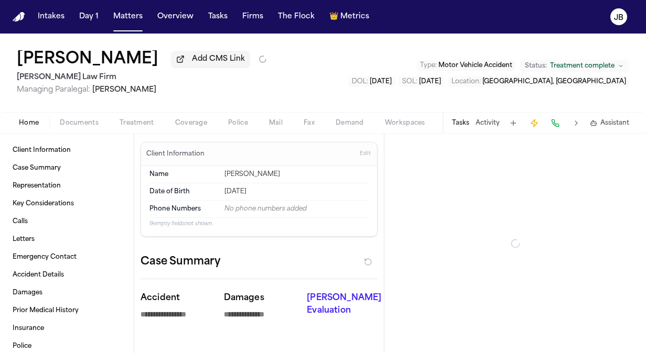
type textarea "*"
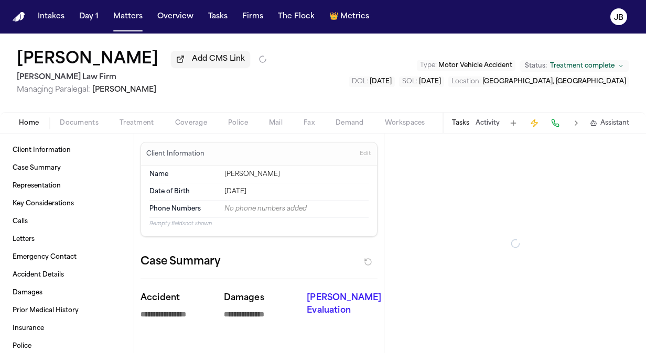
type textarea "*"
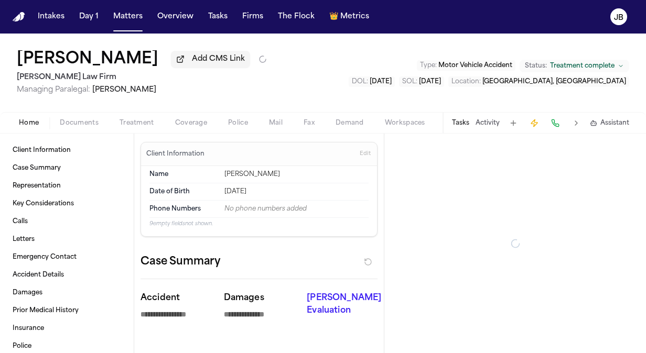
type textarea "*"
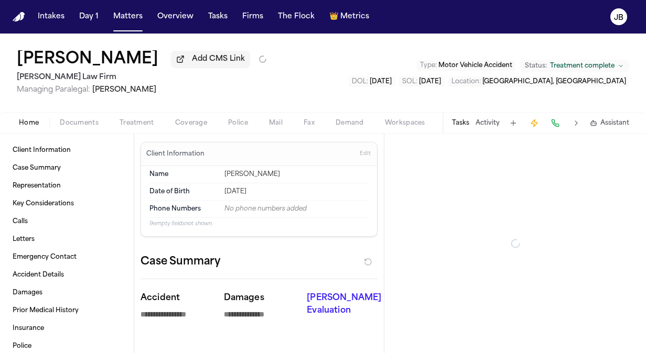
type textarea "*"
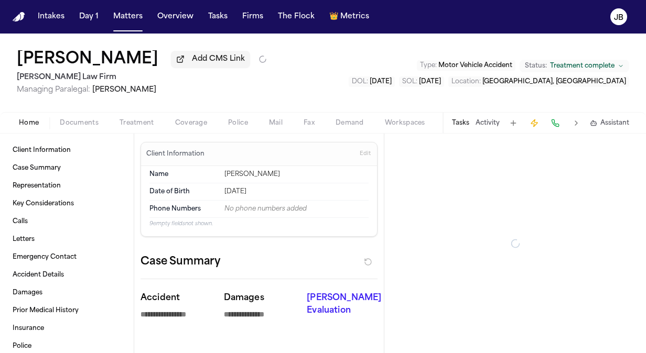
type textarea "*"
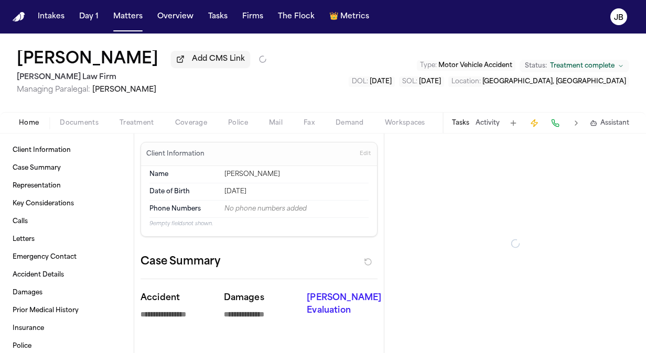
type textarea "*"
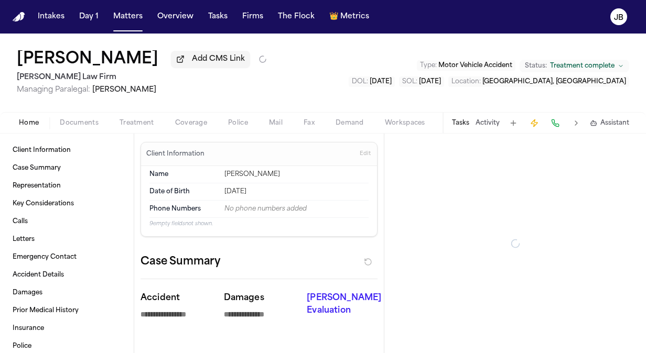
type textarea "*"
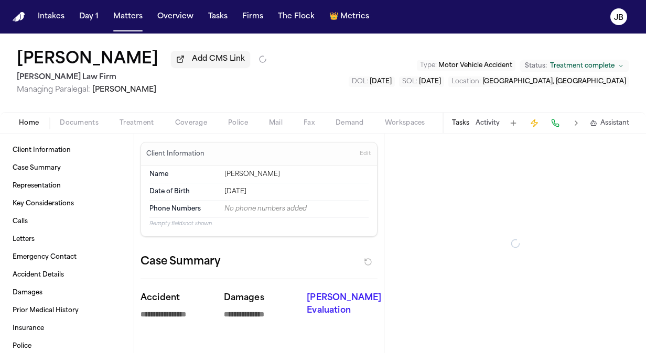
type textarea "*"
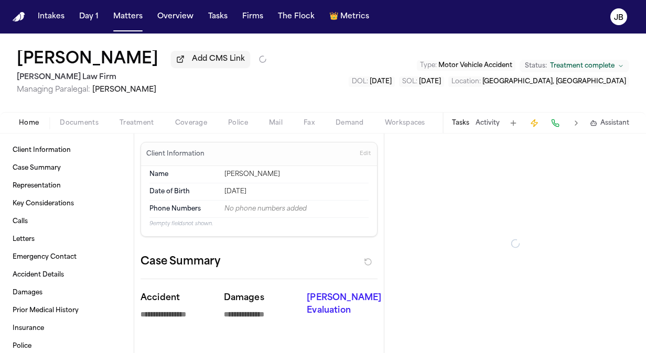
type textarea "*"
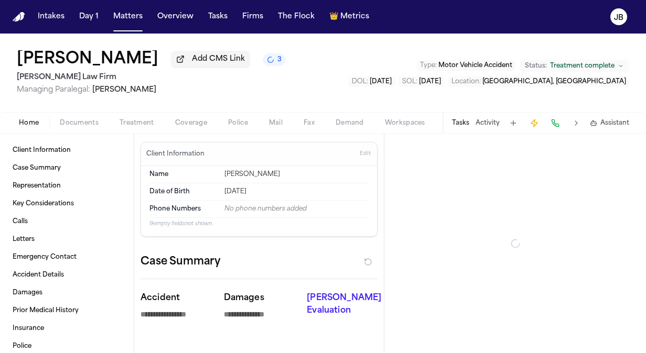
type textarea "*"
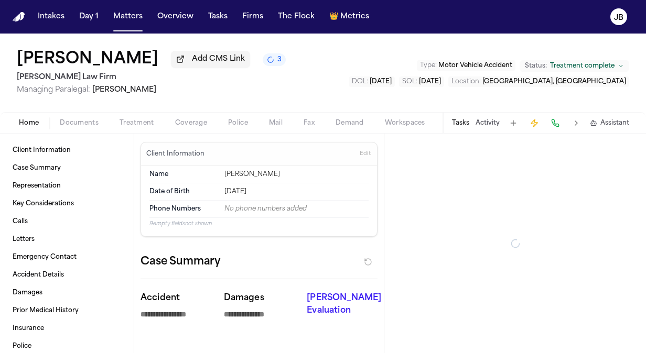
type textarea "*"
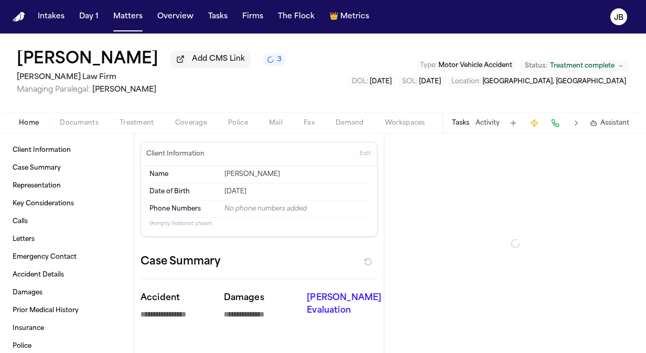
type textarea "*"
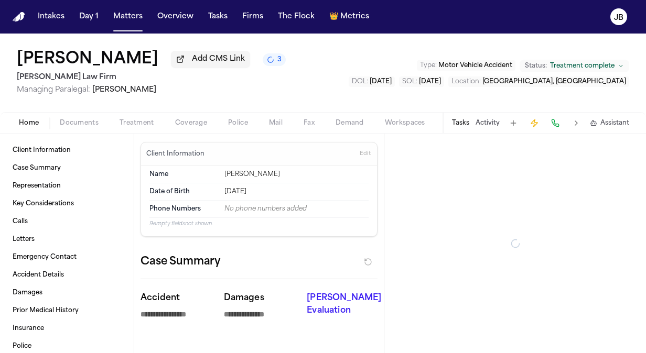
type textarea "*"
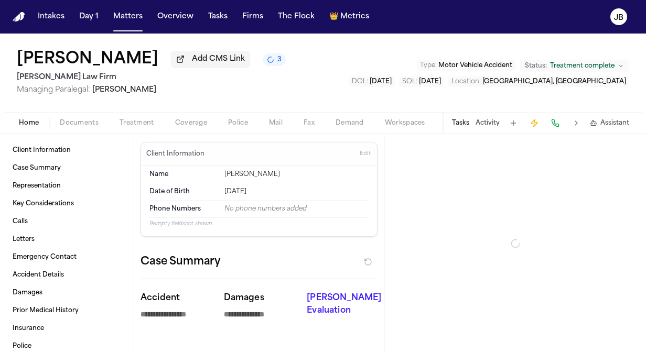
type textarea "*"
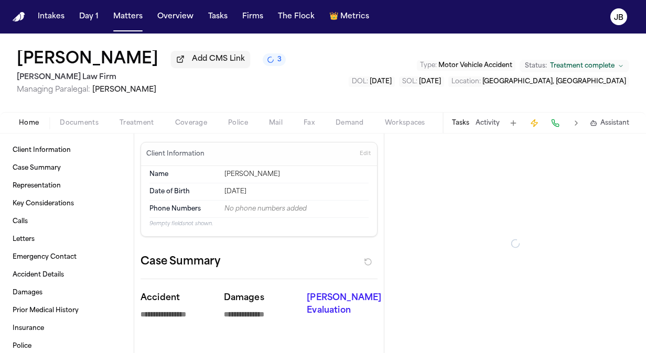
type textarea "*"
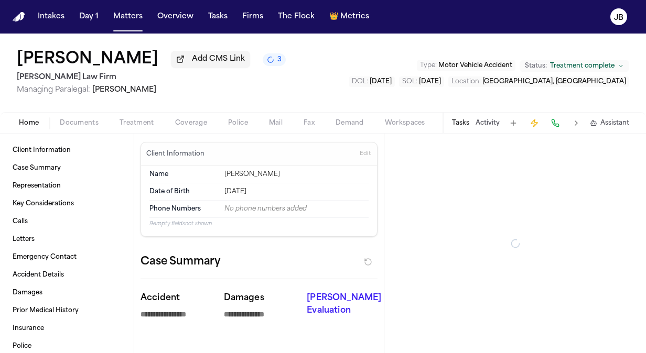
type textarea "*"
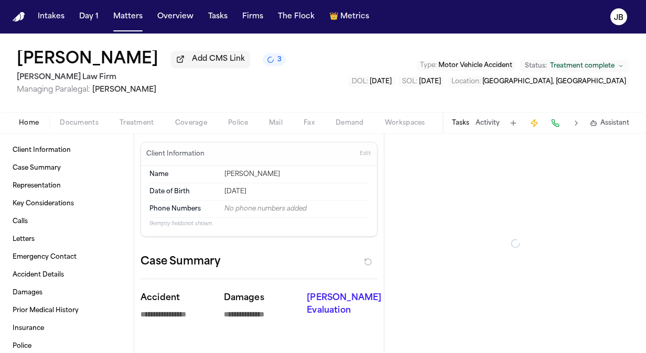
type textarea "*"
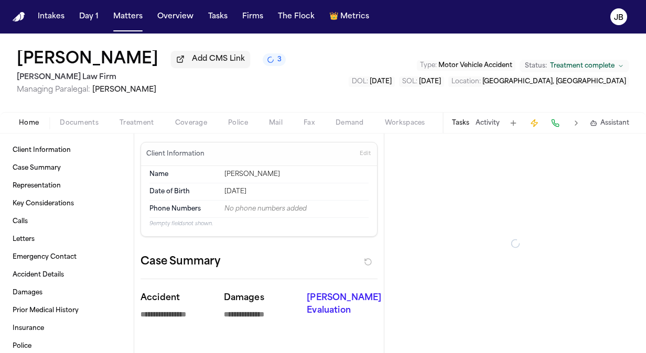
type textarea "*"
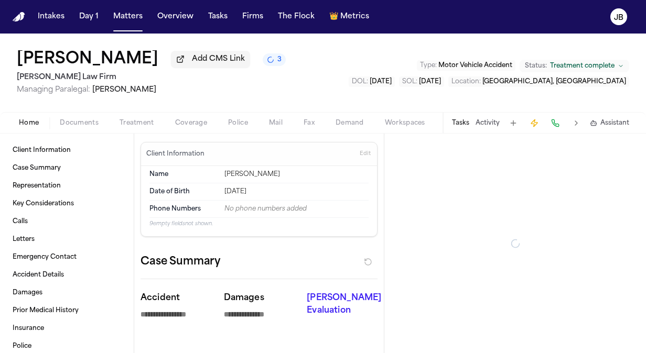
type textarea "*"
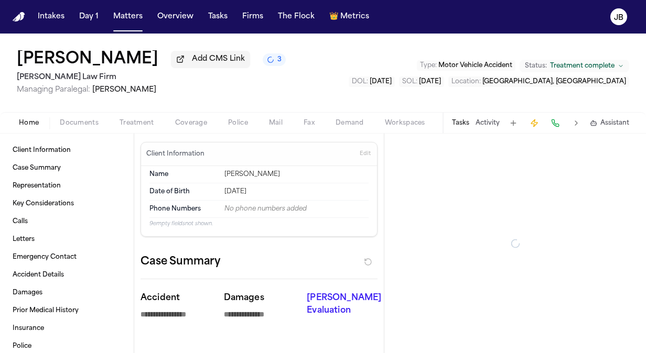
type textarea "*"
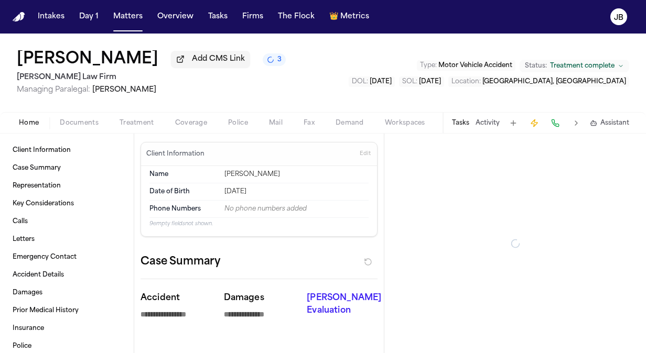
type textarea "*"
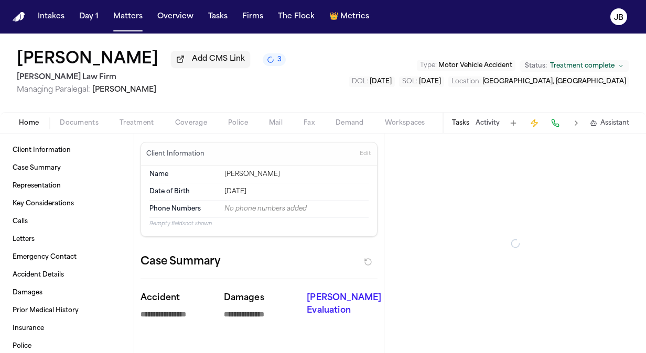
type textarea "*"
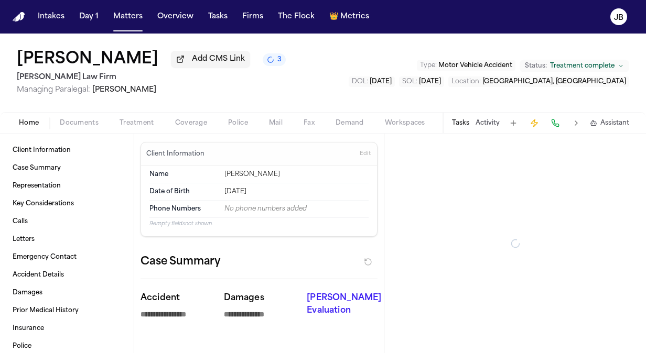
type textarea "*"
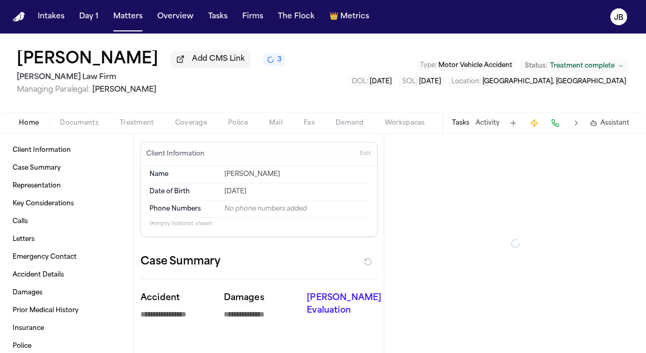
type textarea "*"
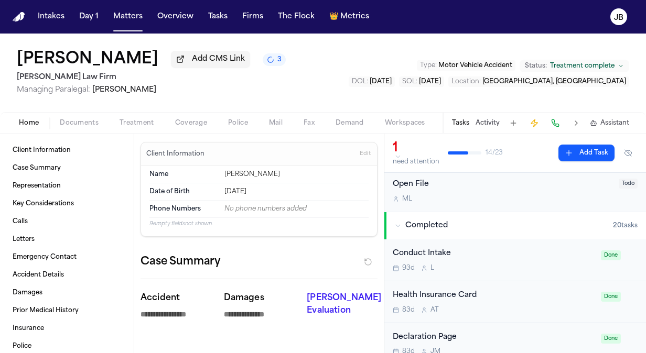
scroll to position [181, 0]
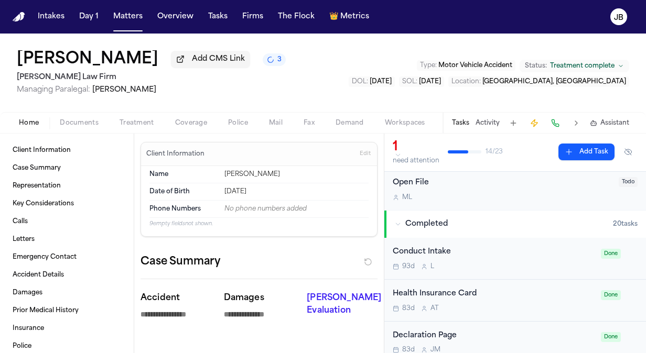
click at [397, 224] on icon "button" at bounding box center [398, 224] width 4 height 2
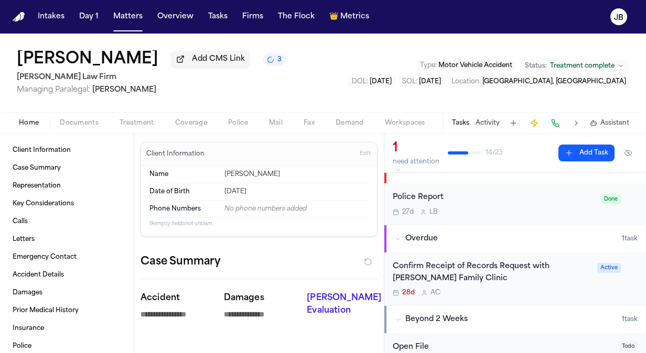
scroll to position [0, 0]
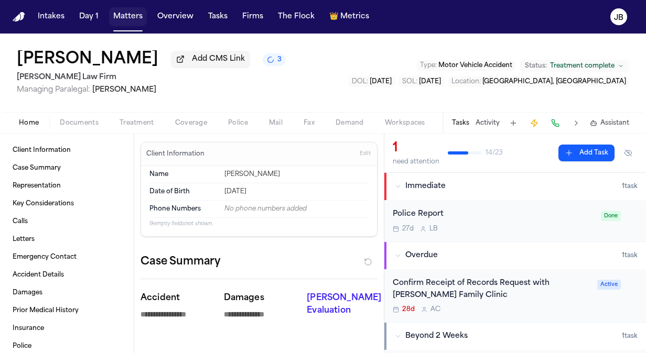
click at [122, 20] on button "Matters" at bounding box center [128, 16] width 38 height 19
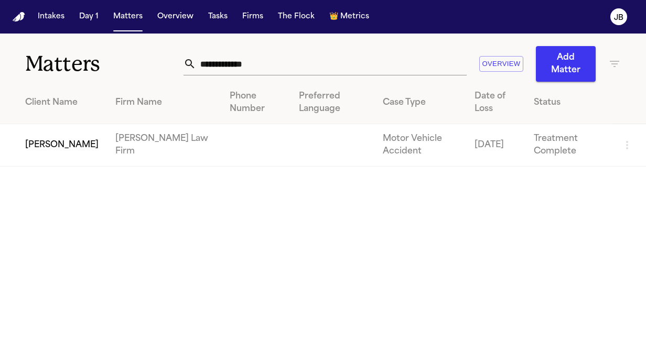
drag, startPoint x: 262, startPoint y: 68, endPoint x: 48, endPoint y: 80, distance: 214.7
click at [48, 80] on div "**********" at bounding box center [323, 58] width 646 height 48
click at [36, 158] on td "[PERSON_NAME]" at bounding box center [53, 145] width 107 height 42
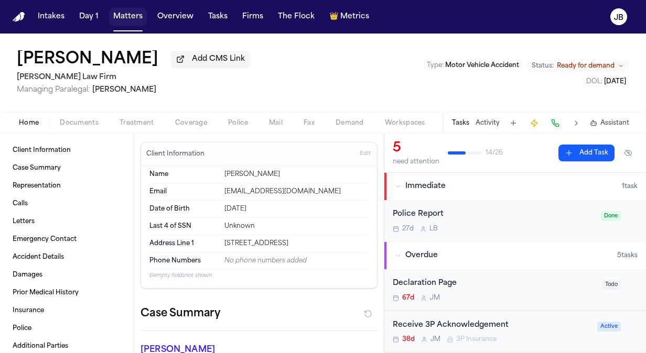
click at [130, 21] on button "Matters" at bounding box center [128, 16] width 38 height 19
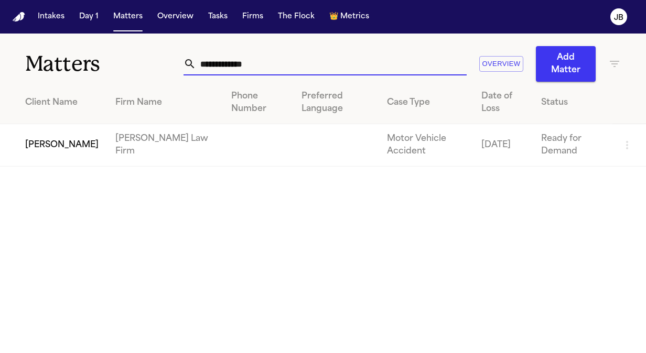
drag, startPoint x: 177, startPoint y: 78, endPoint x: 89, endPoint y: 72, distance: 87.7
click at [89, 72] on div "**********" at bounding box center [323, 58] width 646 height 48
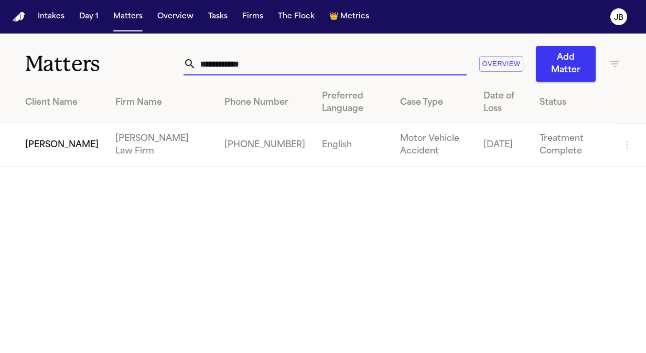
click at [45, 128] on td "[PERSON_NAME]" at bounding box center [53, 145] width 107 height 42
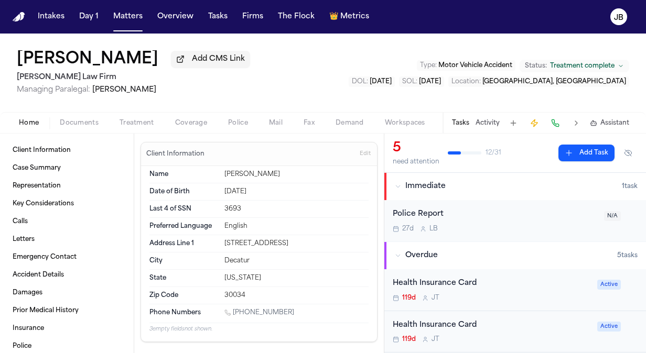
click at [86, 121] on span "Documents" at bounding box center [79, 123] width 39 height 8
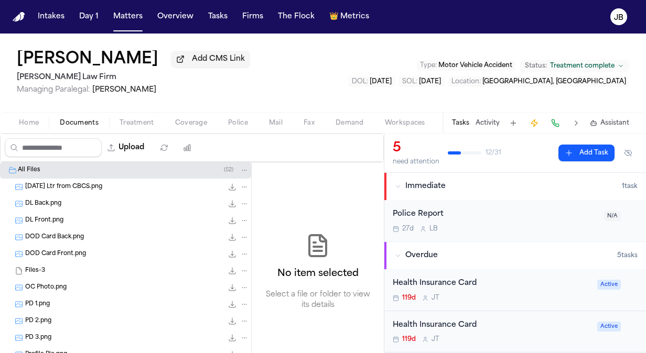
click at [486, 118] on div "Tasks Activity Assistant" at bounding box center [539, 123] width 195 height 20
click at [487, 123] on button "Activity" at bounding box center [487, 123] width 24 height 8
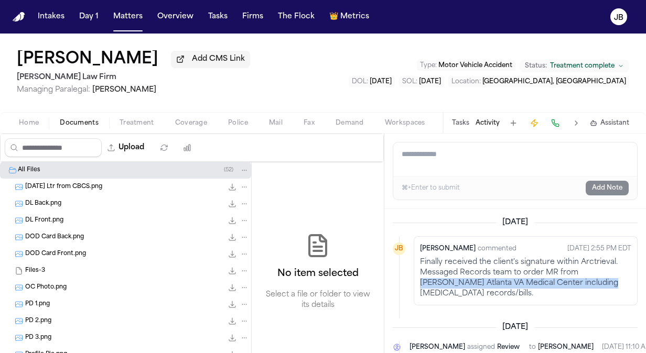
drag, startPoint x: 577, startPoint y: 270, endPoint x: 579, endPoint y: 281, distance: 11.2
click at [579, 281] on div "Finally received the client's signature within Arctrieval. Messaged Records tea…" at bounding box center [525, 278] width 211 height 42
copy div "[PERSON_NAME] [GEOGRAPHIC_DATA]"
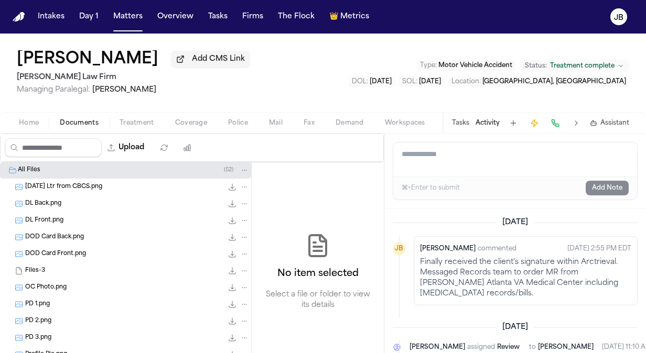
click at [311, 70] on div "[PERSON_NAME] Add CMS Link [PERSON_NAME] Law Firm Managing Paralegal: [PERSON_N…" at bounding box center [323, 73] width 646 height 79
click at [447, 153] on textarea "Add a note to this matter" at bounding box center [515, 160] width 244 height 34
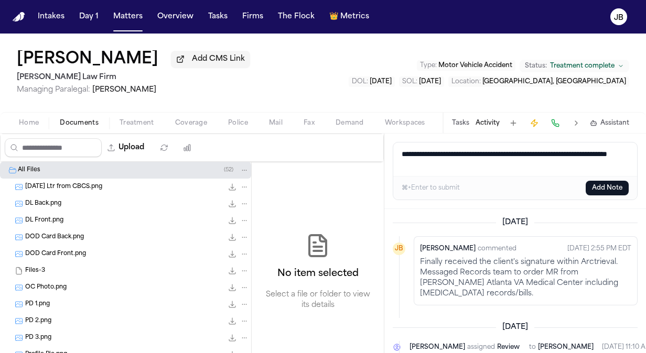
click at [605, 183] on button "Add Note" at bounding box center [606, 188] width 43 height 15
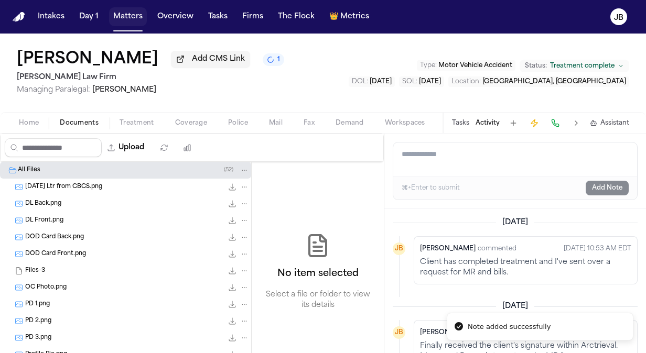
click at [131, 14] on button "Matters" at bounding box center [128, 16] width 38 height 19
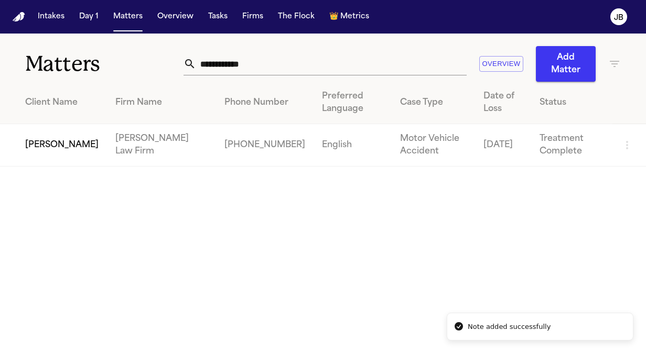
drag, startPoint x: 271, startPoint y: 64, endPoint x: 79, endPoint y: 59, distance: 193.0
click at [79, 59] on div "**********" at bounding box center [323, 58] width 646 height 48
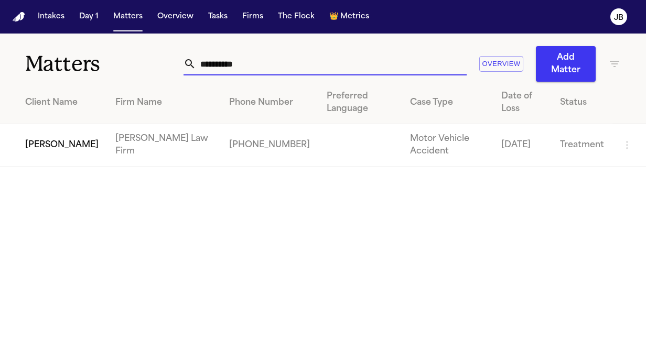
click at [53, 124] on td "[PERSON_NAME]" at bounding box center [53, 145] width 107 height 42
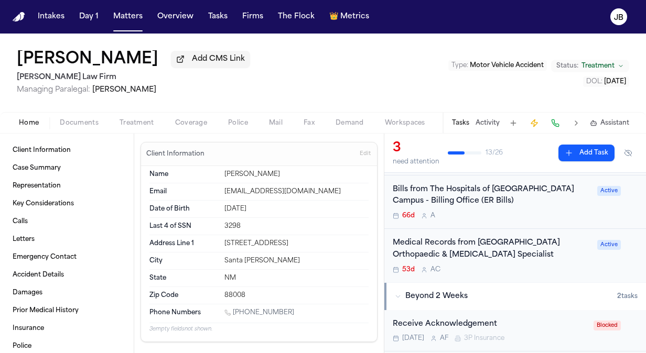
scroll to position [138, 0]
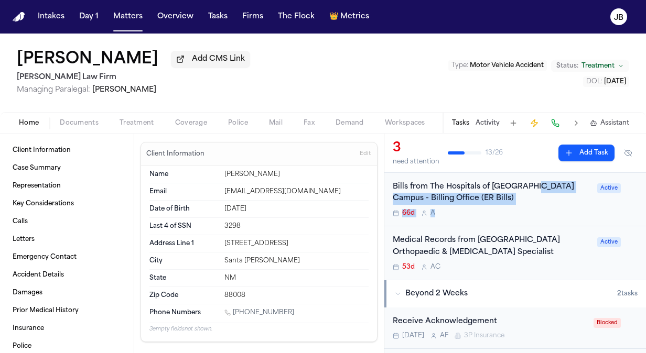
drag, startPoint x: 529, startPoint y: 192, endPoint x: 506, endPoint y: 217, distance: 33.8
click at [506, 217] on div "Bills from The Hospitals of [GEOGRAPHIC_DATA] Campus - Billing Office (ER Bills…" at bounding box center [515, 200] width 262 height 54
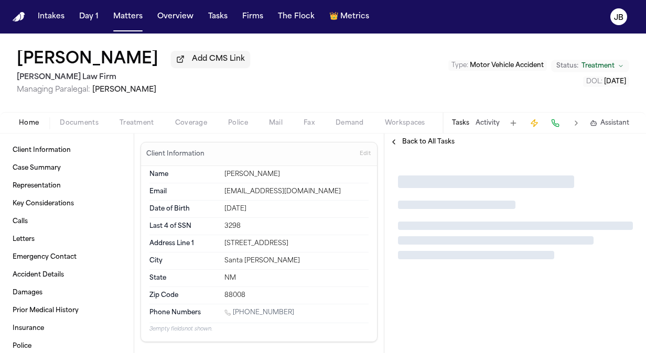
click at [506, 217] on div at bounding box center [515, 218] width 235 height 84
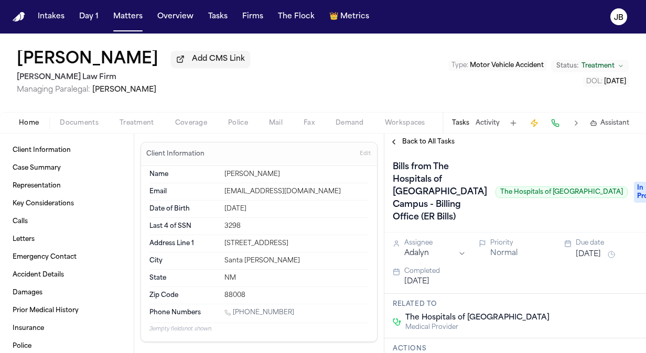
click at [425, 139] on span "Back to All Tasks" at bounding box center [428, 142] width 52 height 8
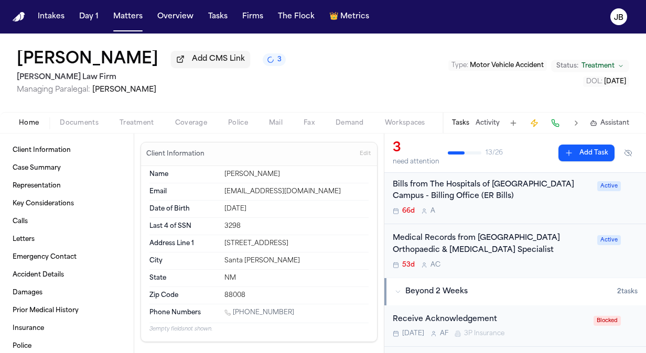
scroll to position [147, 0]
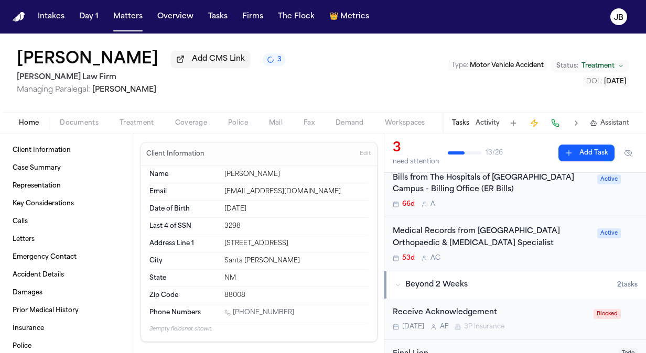
click at [493, 255] on div "53d A C" at bounding box center [492, 258] width 198 height 8
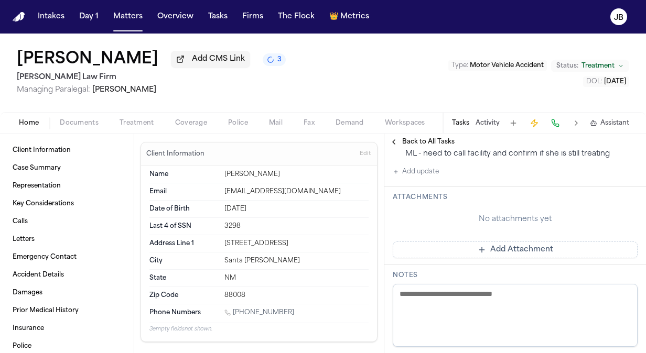
scroll to position [344, 0]
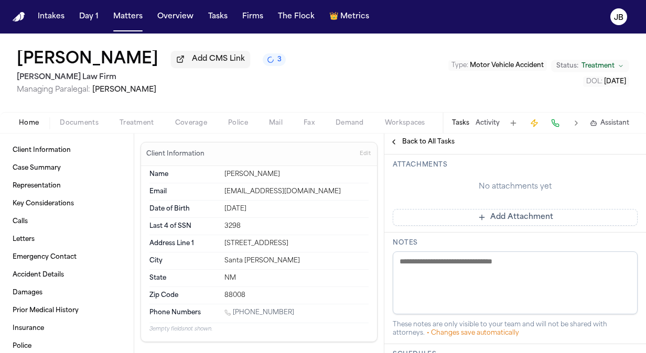
click at [80, 119] on span "Documents" at bounding box center [79, 123] width 39 height 8
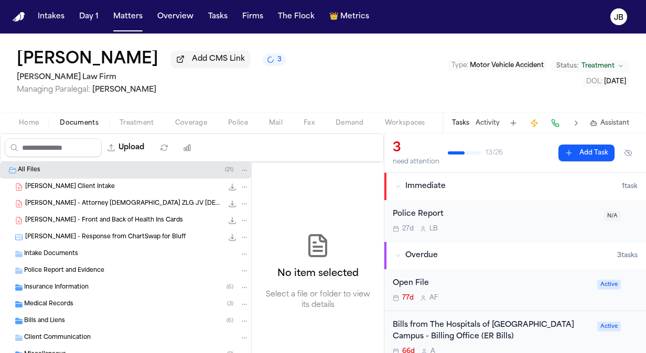
click at [90, 300] on div "Medical Records ( 3 )" at bounding box center [136, 304] width 225 height 9
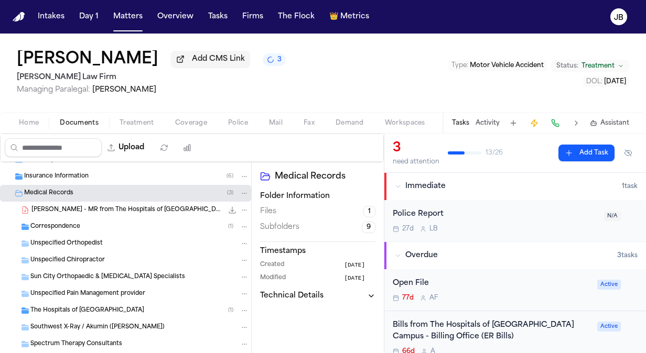
scroll to position [117, 0]
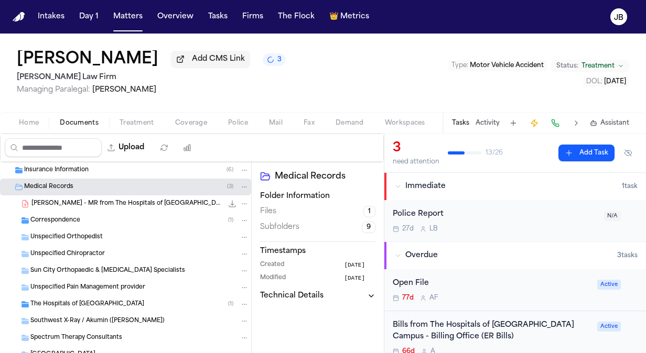
click at [60, 216] on span "Correspondence" at bounding box center [55, 220] width 50 height 9
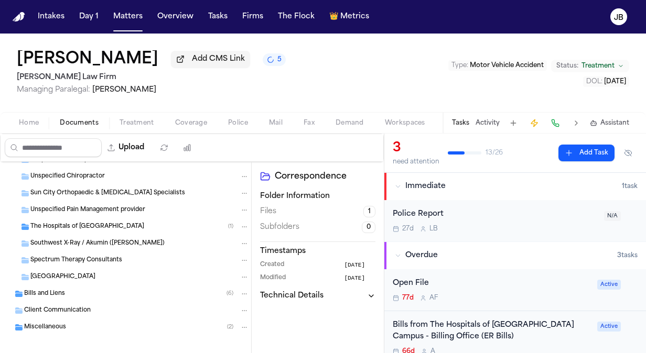
scroll to position [218, 0]
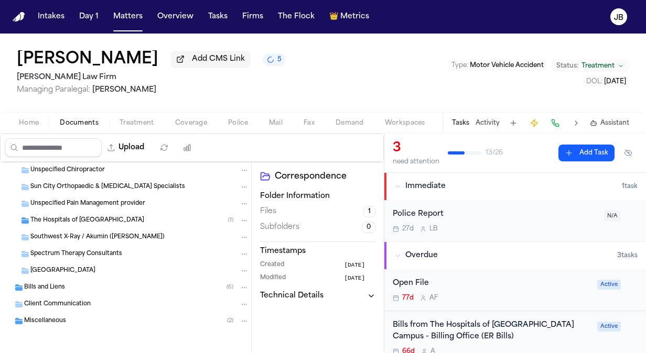
click at [62, 278] on div "[GEOGRAPHIC_DATA]" at bounding box center [125, 271] width 251 height 17
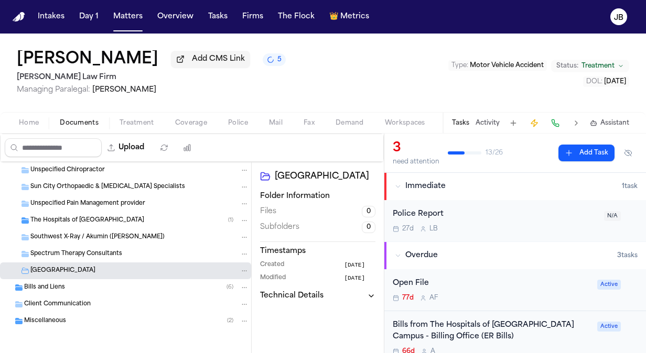
click at [94, 286] on div "Bills and Liens ( 6 )" at bounding box center [136, 287] width 225 height 9
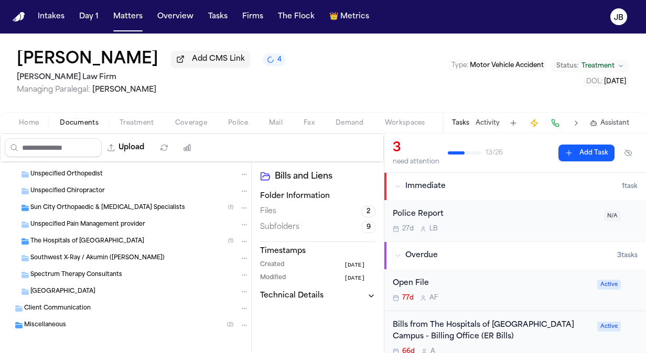
scroll to position [403, 0]
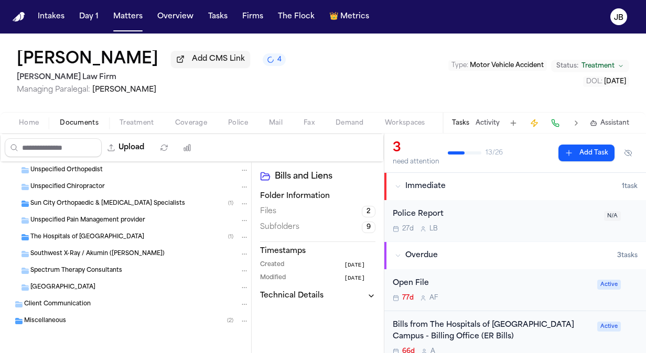
click at [83, 314] on div "Miscellaneous ( 2 )" at bounding box center [125, 321] width 251 height 17
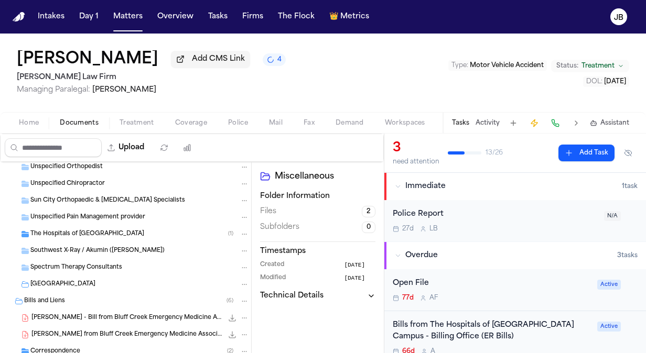
scroll to position [203, 0]
click at [122, 15] on button "Matters" at bounding box center [128, 16] width 38 height 19
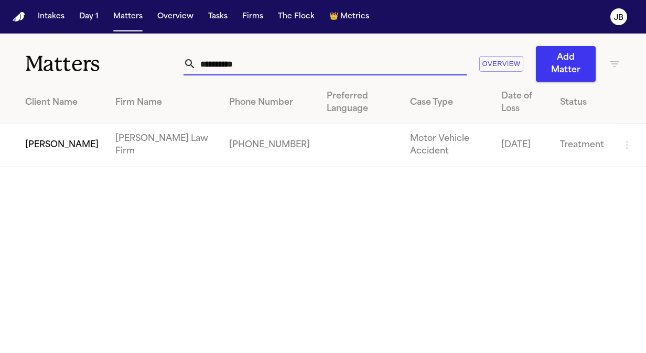
drag, startPoint x: 236, startPoint y: 66, endPoint x: 59, endPoint y: 75, distance: 176.9
click at [59, 75] on div "**********" at bounding box center [323, 58] width 646 height 48
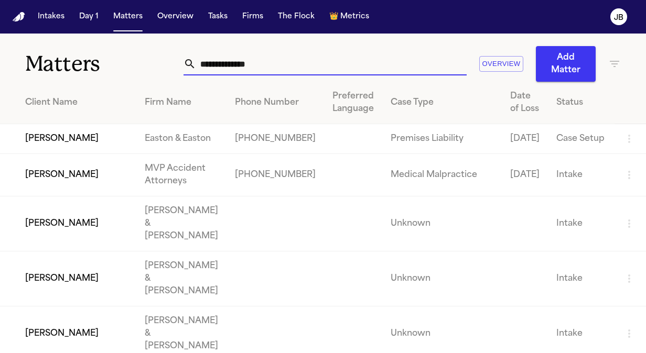
click at [270, 72] on input "text" at bounding box center [331, 63] width 270 height 23
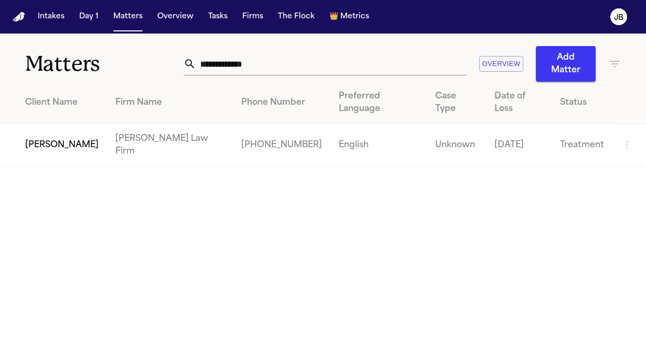
click at [67, 124] on td "[PERSON_NAME]" at bounding box center [53, 145] width 107 height 42
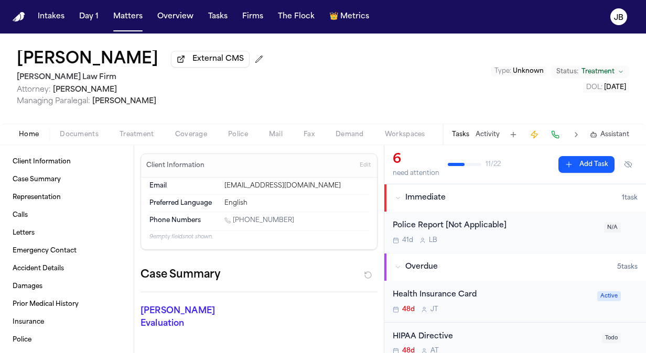
drag, startPoint x: 285, startPoint y: 216, endPoint x: 235, endPoint y: 218, distance: 49.8
click at [235, 218] on div "[PHONE_NUMBER]" at bounding box center [296, 221] width 144 height 10
copy link "[PHONE_NUMBER]"
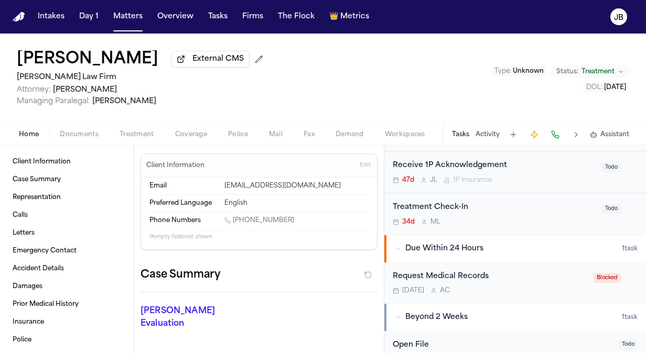
scroll to position [259, 0]
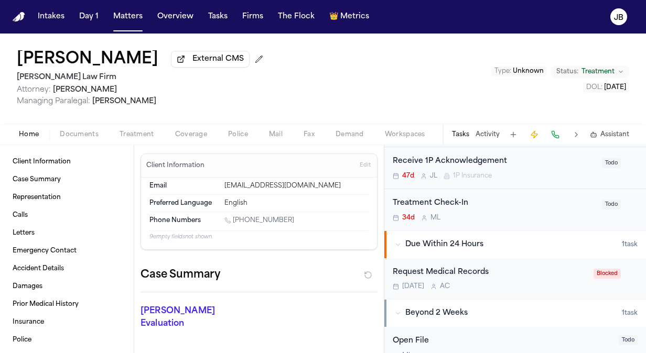
click at [525, 209] on div "Treatment Check-In 34d M L" at bounding box center [494, 210] width 203 height 25
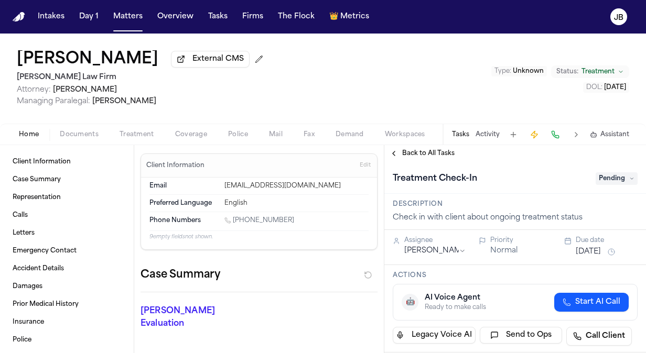
drag, startPoint x: 437, startPoint y: 249, endPoint x: 412, endPoint y: 243, distance: 25.4
click at [412, 243] on div "Assignee" at bounding box center [435, 240] width 62 height 8
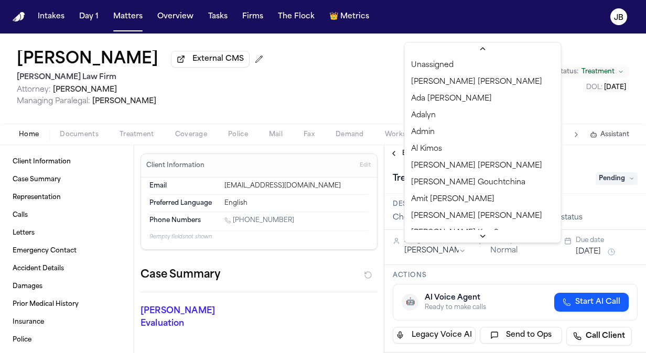
click at [415, 247] on html "Intakes Day 1 Matters Overview Tasks Firms The Flock 👑 Metrics [PERSON_NAME] Ex…" at bounding box center [323, 176] width 646 height 353
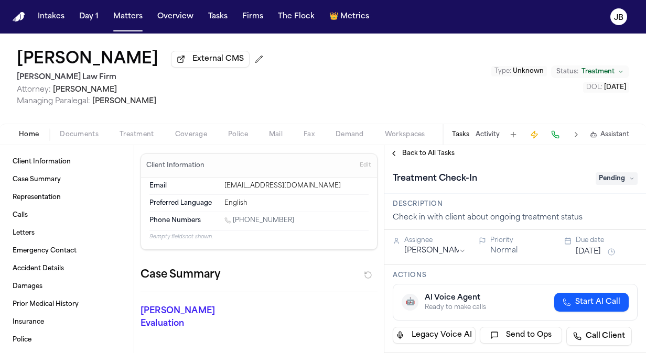
click at [616, 182] on span "Pending" at bounding box center [616, 178] width 42 height 13
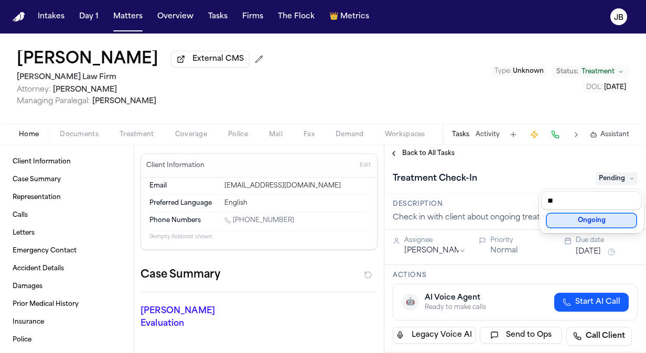
click at [583, 221] on div "Ongoing" at bounding box center [591, 220] width 88 height 13
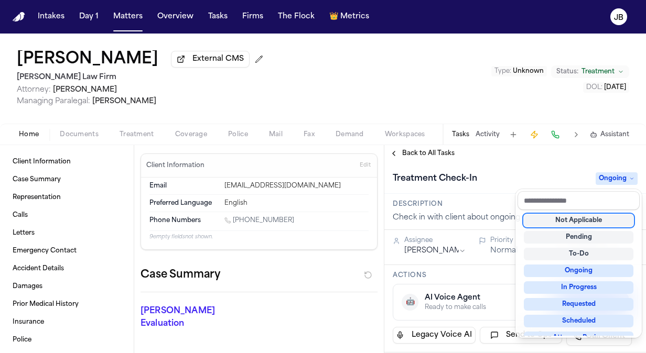
click at [496, 157] on div "**********" at bounding box center [515, 249] width 262 height 208
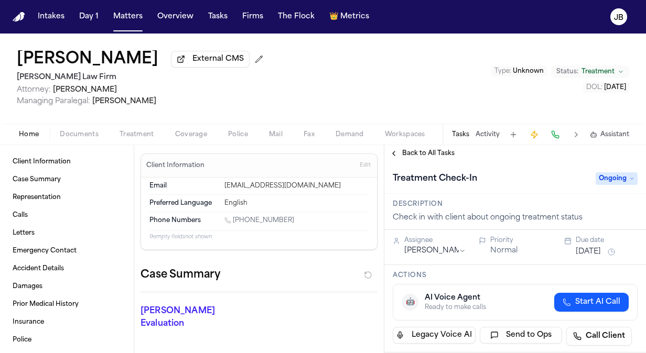
click at [421, 152] on span "Back to All Tasks" at bounding box center [428, 153] width 52 height 8
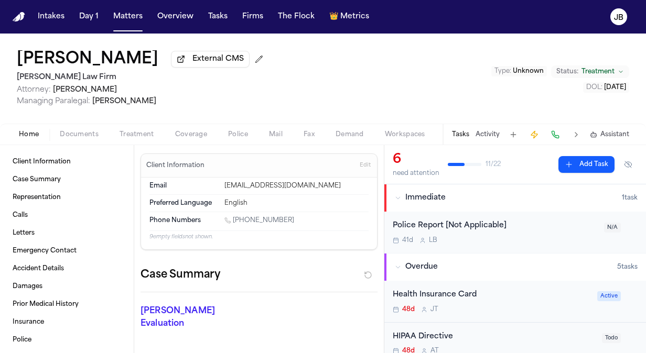
click at [488, 131] on button "Activity" at bounding box center [487, 135] width 24 height 8
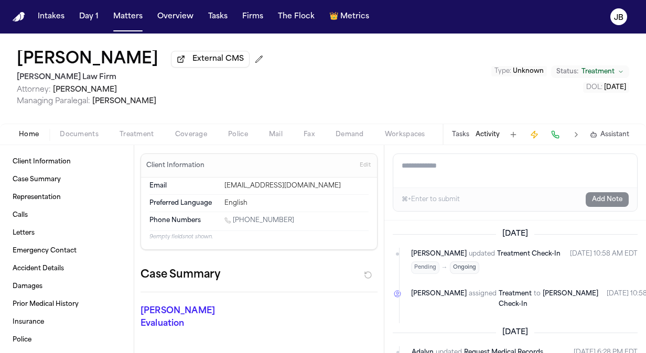
click at [462, 133] on button "Tasks" at bounding box center [460, 135] width 17 height 8
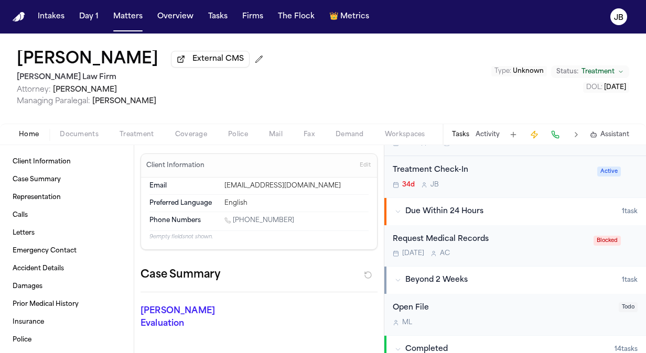
scroll to position [281, 0]
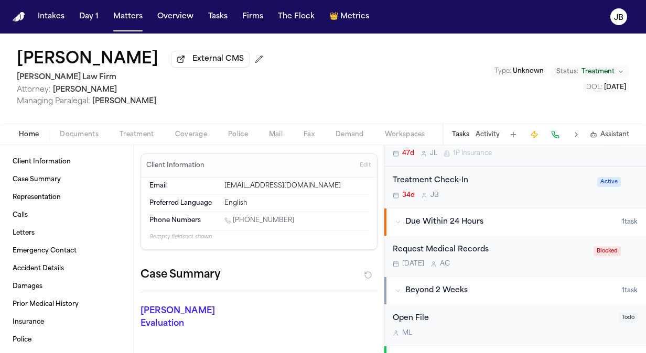
click at [534, 203] on div "Treatment Check-In 34d [PERSON_NAME] Active" at bounding box center [515, 187] width 262 height 41
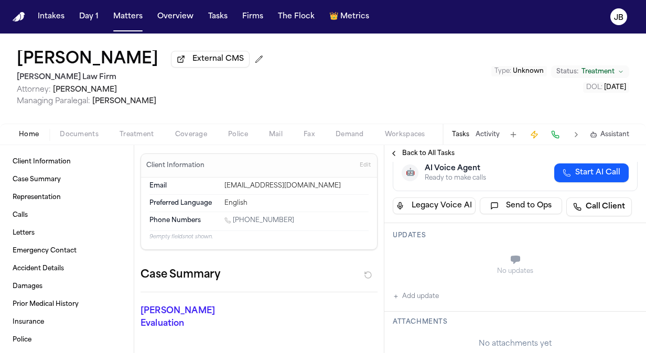
scroll to position [156, 0]
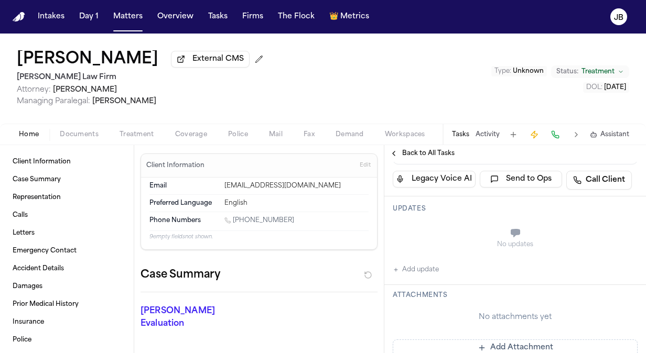
click at [423, 273] on button "Add update" at bounding box center [416, 270] width 46 height 13
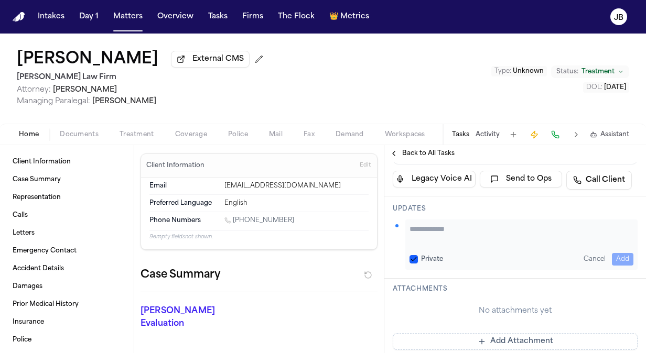
click at [429, 240] on textarea "Add your update" at bounding box center [521, 234] width 224 height 21
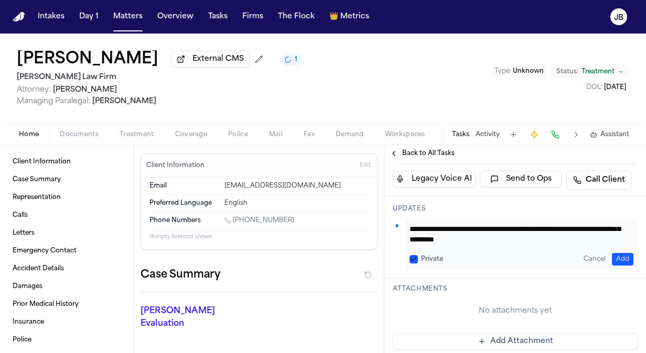
scroll to position [0, 0]
drag, startPoint x: 589, startPoint y: 235, endPoint x: 352, endPoint y: 205, distance: 238.7
click at [352, 205] on div "Client Information Case Summary Representation Calls Letters Emergency Contact …" at bounding box center [323, 249] width 646 height 208
click at [591, 220] on div "**********" at bounding box center [521, 245] width 232 height 50
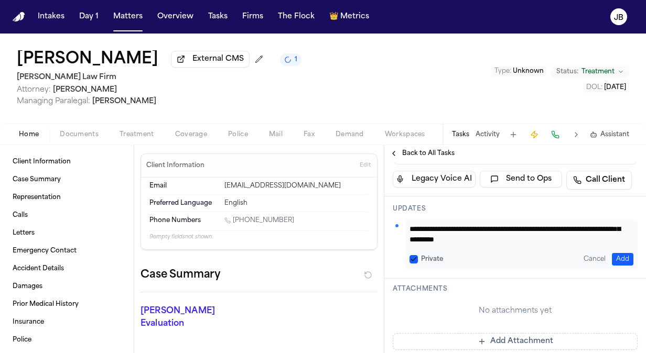
drag, startPoint x: 566, startPoint y: 234, endPoint x: 570, endPoint y: 264, distance: 30.6
click at [570, 265] on div "**********" at bounding box center [521, 245] width 232 height 50
click at [571, 237] on textarea "**********" at bounding box center [517, 234] width 216 height 21
click at [539, 227] on textarea "**********" at bounding box center [517, 234] width 216 height 21
click at [583, 233] on textarea "**********" at bounding box center [517, 234] width 216 height 21
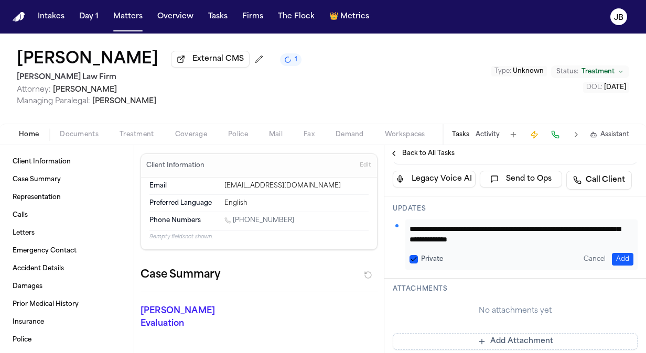
scroll to position [0, 0]
drag, startPoint x: 583, startPoint y: 233, endPoint x: 353, endPoint y: 194, distance: 233.4
click at [353, 194] on div "Client Information Case Summary Representation Calls Letters Emergency Contact …" at bounding box center [323, 249] width 646 height 208
click at [618, 257] on button "Add" at bounding box center [622, 259] width 21 height 13
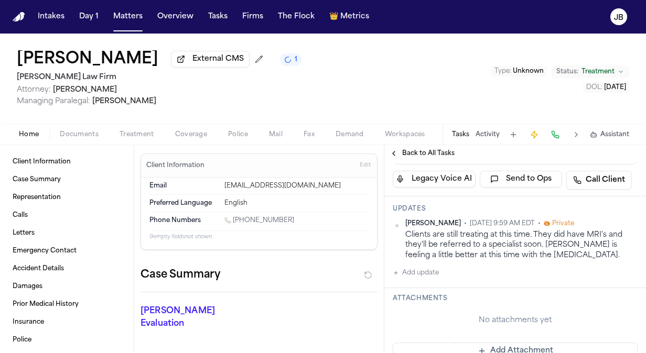
click at [488, 134] on button "Activity" at bounding box center [487, 135] width 24 height 8
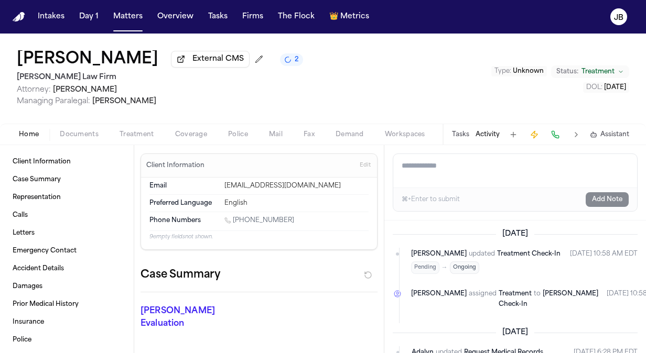
click at [460, 133] on button "Tasks" at bounding box center [460, 135] width 17 height 8
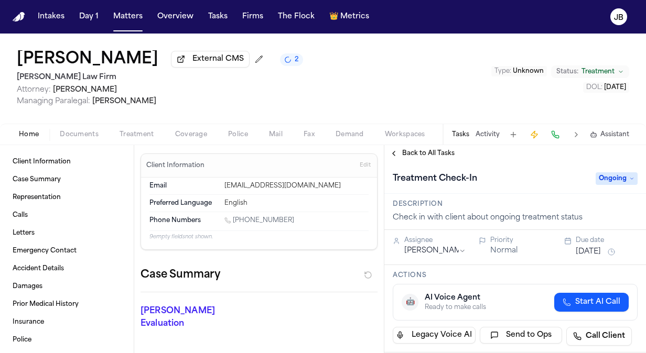
click at [601, 250] on button "[DATE]" at bounding box center [587, 252] width 25 height 10
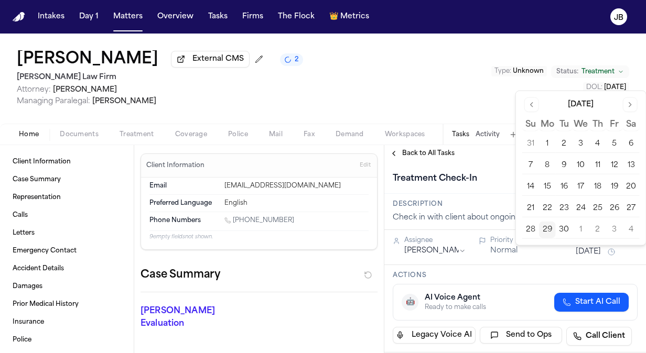
click at [627, 105] on button "Go to next month" at bounding box center [630, 104] width 15 height 15
click at [580, 163] on button "8" at bounding box center [580, 165] width 17 height 17
click at [347, 97] on div "[PERSON_NAME] External CMS 2 [PERSON_NAME] Law Firm Attorney: [PERSON_NAME] Man…" at bounding box center [323, 79] width 646 height 90
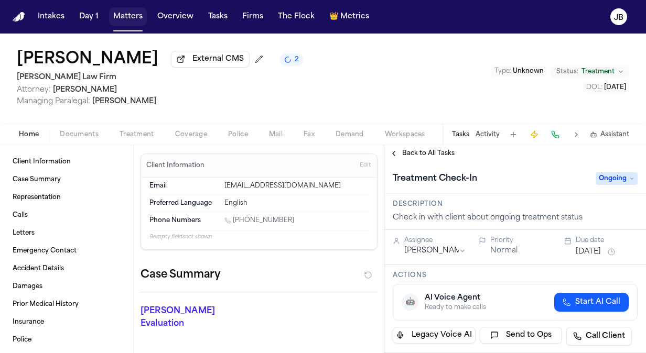
click at [128, 17] on button "Matters" at bounding box center [128, 16] width 38 height 19
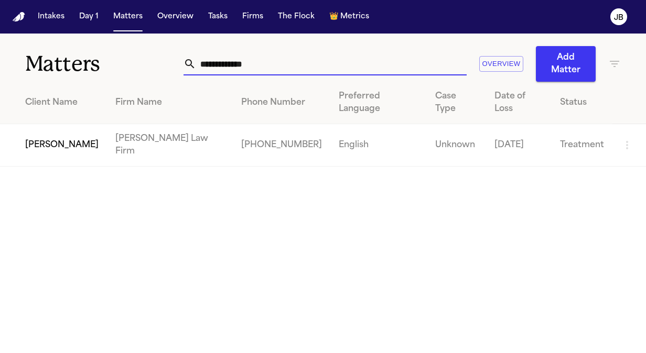
click at [210, 63] on input "**********" at bounding box center [331, 63] width 270 height 23
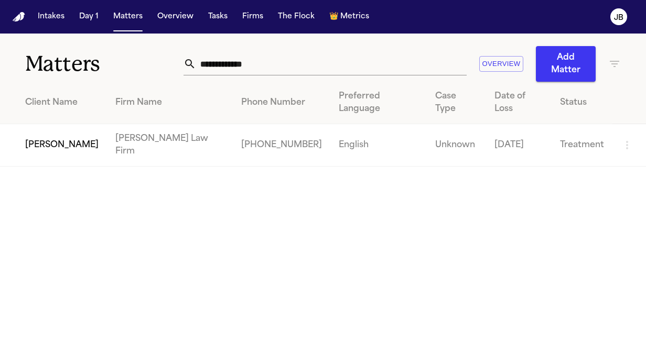
click at [52, 132] on td "[PERSON_NAME]" at bounding box center [53, 145] width 107 height 42
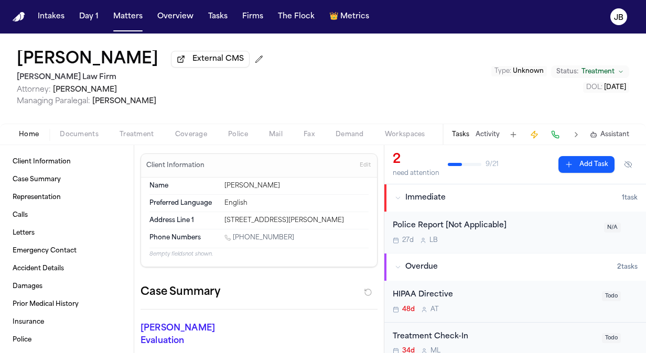
click at [490, 134] on button "Activity" at bounding box center [487, 135] width 24 height 8
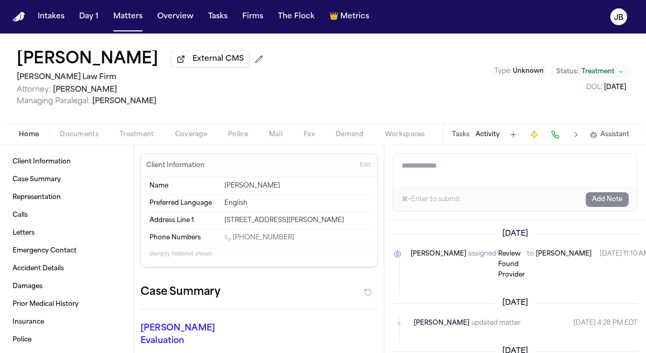
click at [423, 158] on textarea "Add a note to this matter" at bounding box center [515, 171] width 244 height 34
click at [455, 133] on button "Tasks" at bounding box center [460, 135] width 17 height 8
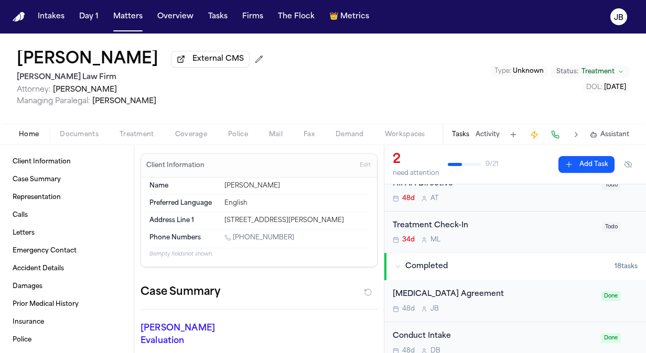
scroll to position [119, 0]
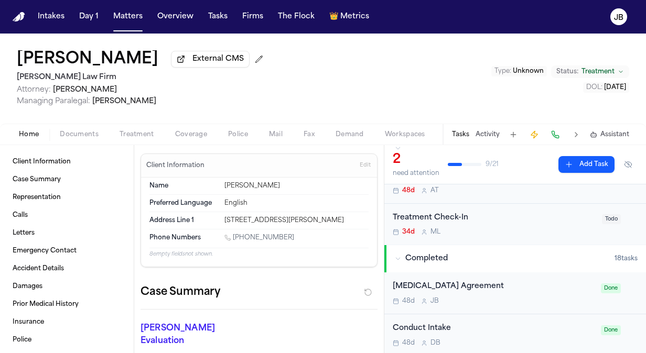
click at [503, 213] on div "Treatment Check-In" at bounding box center [494, 218] width 203 height 12
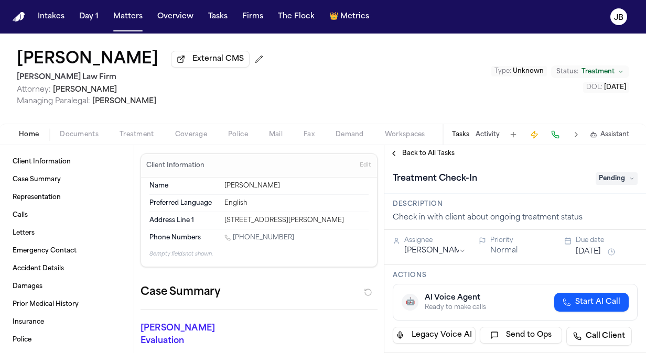
click at [432, 256] on div "Assignee [PERSON_NAME]" at bounding box center [429, 247] width 73 height 22
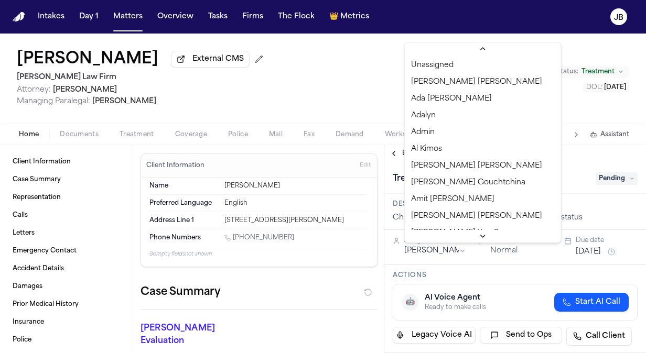
click at [436, 252] on html "Intakes Day 1 Matters Overview Tasks Firms The Flock 👑 Metrics [PERSON_NAME] [P…" at bounding box center [323, 176] width 646 height 353
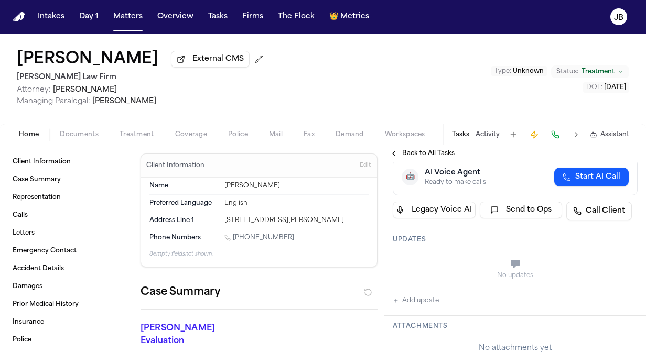
scroll to position [160, 0]
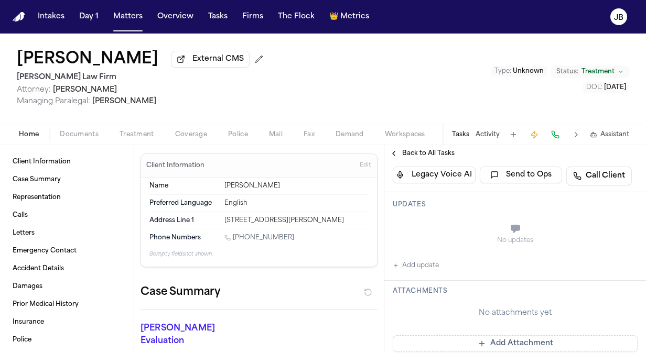
click at [415, 257] on div "No updates Add update" at bounding box center [515, 243] width 245 height 57
click at [415, 264] on button "Add update" at bounding box center [416, 265] width 46 height 13
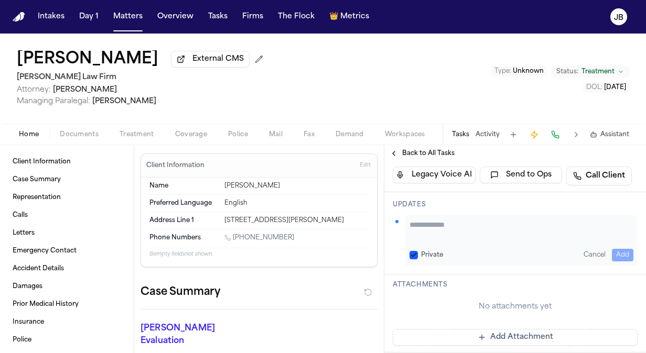
click at [422, 220] on textarea "Add your update" at bounding box center [521, 230] width 224 height 21
paste textarea "**********"
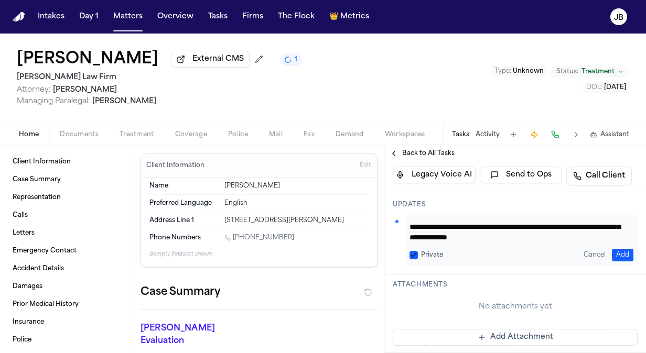
scroll to position [10, 0]
drag, startPoint x: 563, startPoint y: 225, endPoint x: 610, endPoint y: 292, distance: 81.7
click at [610, 292] on div "**********" at bounding box center [515, 353] width 262 height 638
click at [612, 255] on button "Add" at bounding box center [622, 255] width 21 height 13
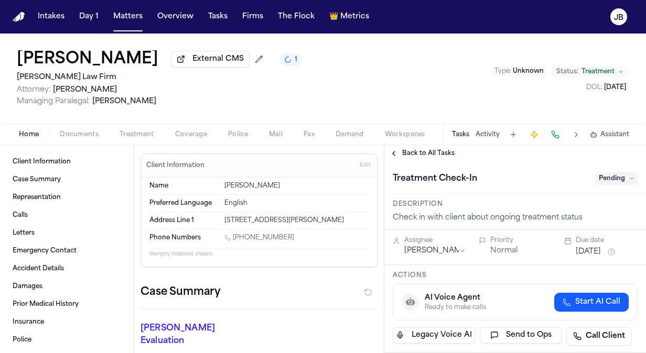
click at [595, 252] on button "[DATE]" at bounding box center [587, 252] width 25 height 10
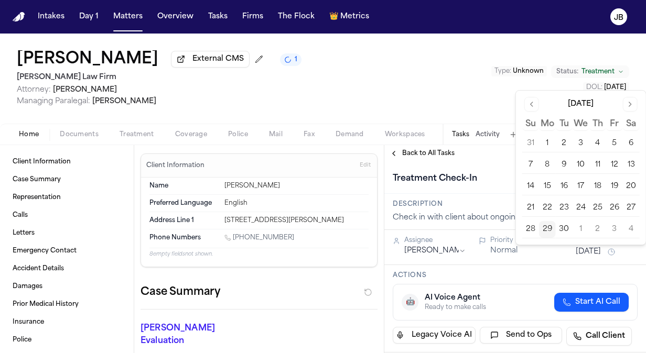
click at [628, 103] on button "Go to next month" at bounding box center [630, 104] width 15 height 15
click at [582, 160] on button "8" at bounding box center [580, 165] width 17 height 17
click at [378, 81] on div "[PERSON_NAME] External CMS 1 [PERSON_NAME] Law Firm Attorney: [PERSON_NAME] Man…" at bounding box center [323, 79] width 646 height 90
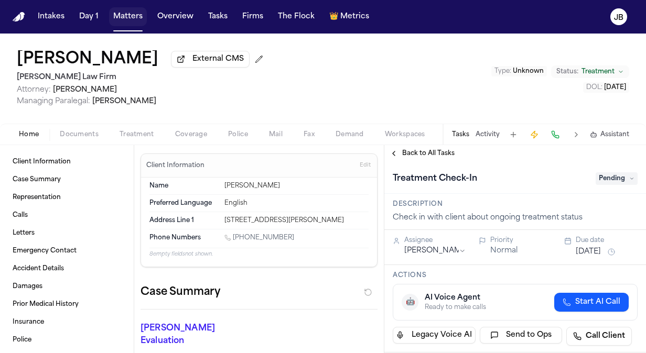
click at [132, 15] on button "Matters" at bounding box center [128, 16] width 38 height 19
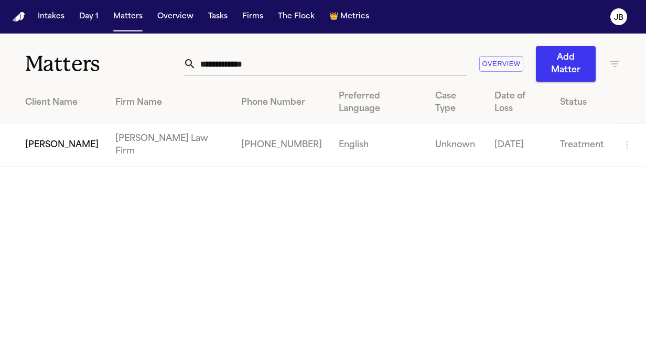
drag, startPoint x: 82, startPoint y: 62, endPoint x: 63, endPoint y: 62, distance: 18.9
click at [63, 62] on div "**********" at bounding box center [323, 58] width 646 height 48
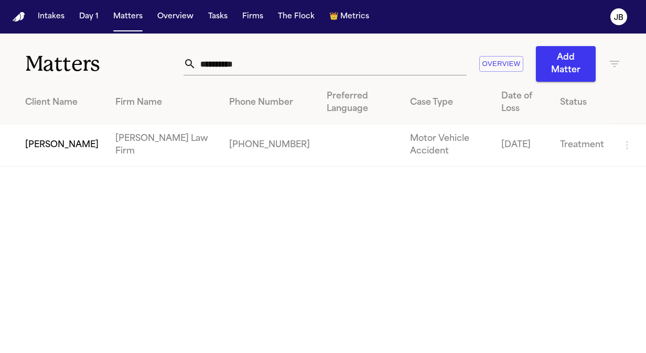
click at [50, 125] on td "[PERSON_NAME]" at bounding box center [53, 145] width 107 height 42
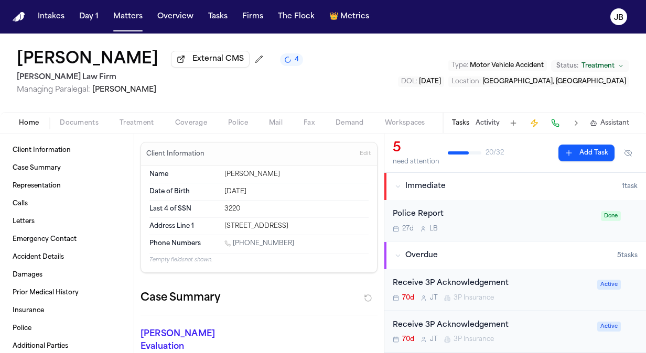
click at [475, 123] on button "Activity" at bounding box center [487, 123] width 24 height 8
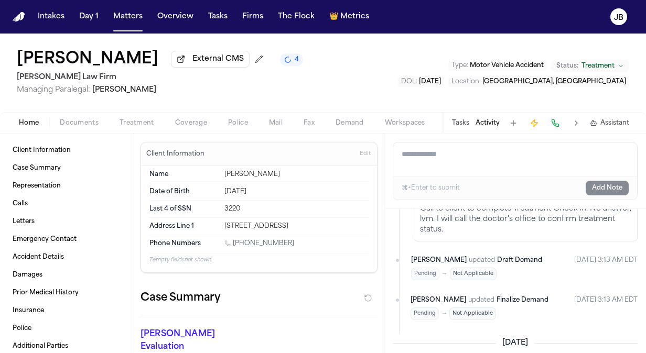
scroll to position [1252, 0]
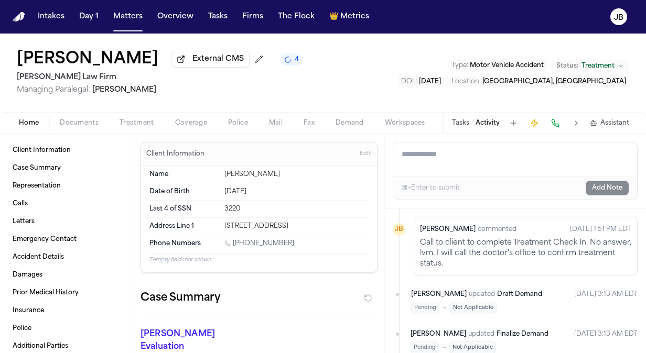
click at [468, 123] on button "Tasks" at bounding box center [460, 123] width 17 height 8
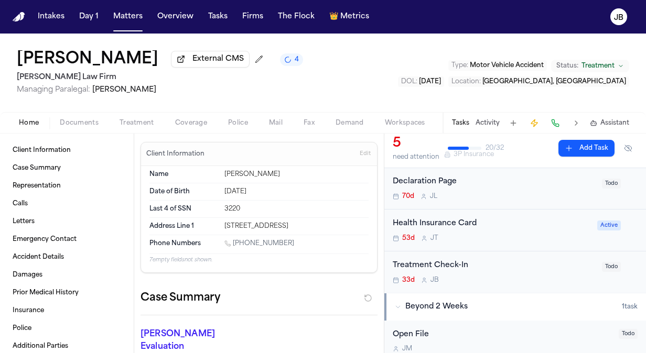
scroll to position [201, 0]
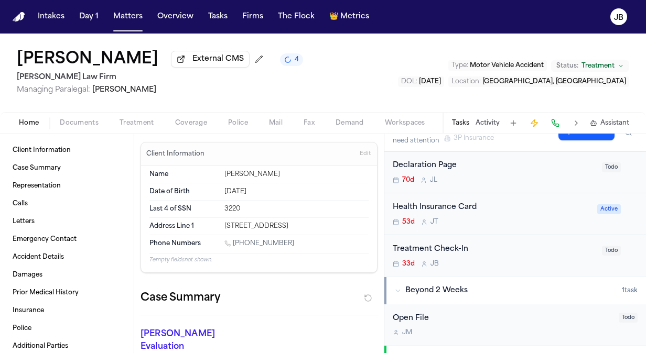
click at [66, 123] on span "Documents" at bounding box center [79, 123] width 39 height 8
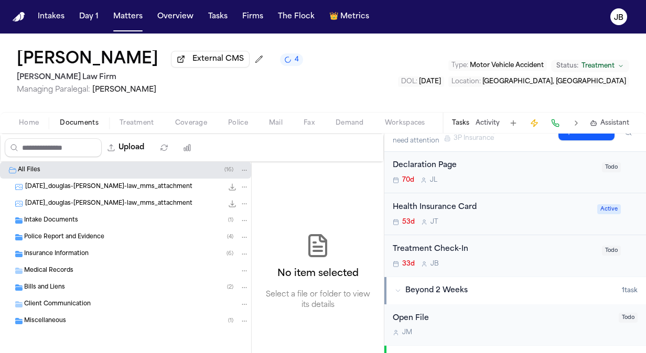
click at [68, 258] on div "Insurance Information ( 6 )" at bounding box center [125, 254] width 251 height 17
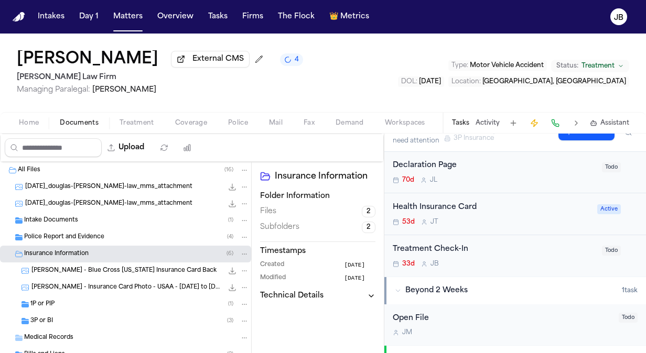
click at [526, 264] on div "33d [PERSON_NAME]" at bounding box center [494, 264] width 203 height 8
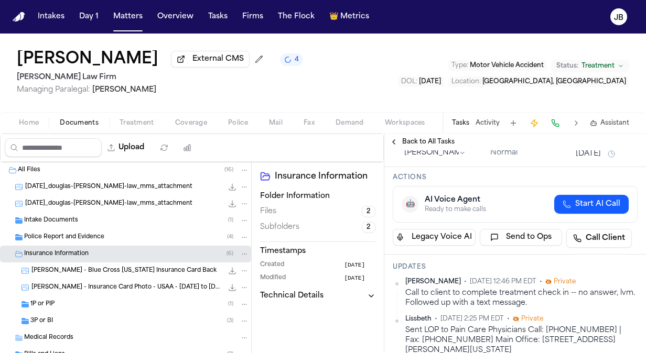
scroll to position [31, 0]
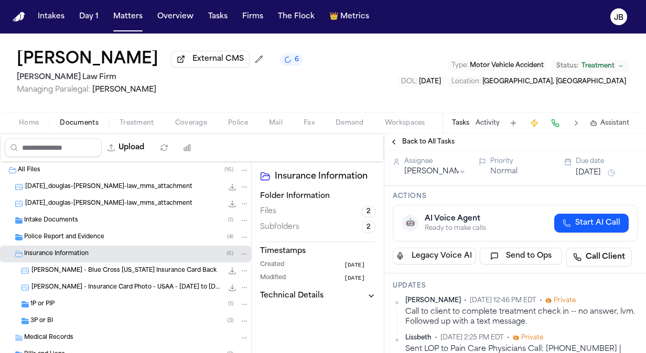
click at [588, 167] on div "[DATE]" at bounding box center [606, 173] width 62 height 13
click at [585, 174] on button "[DATE]" at bounding box center [587, 173] width 25 height 10
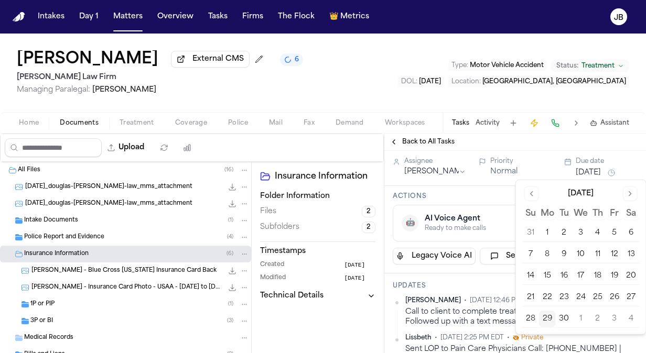
click at [564, 311] on button "30" at bounding box center [564, 319] width 17 height 17
click at [564, 318] on button "30" at bounding box center [564, 319] width 17 height 17
click at [491, 189] on div "Actions 🤖 AI Voice Agent Ready to make calls Start AI Call Legacy Voice AI Send…" at bounding box center [515, 230] width 262 height 88
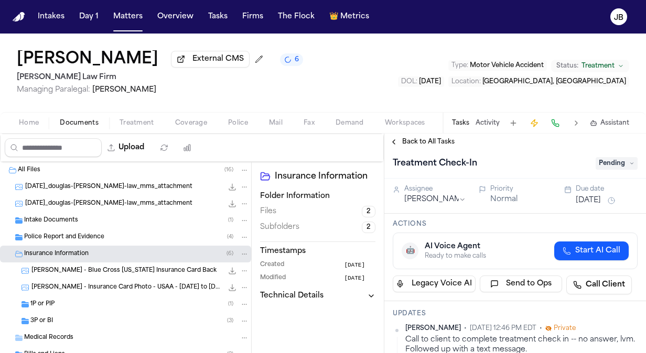
scroll to position [0, 0]
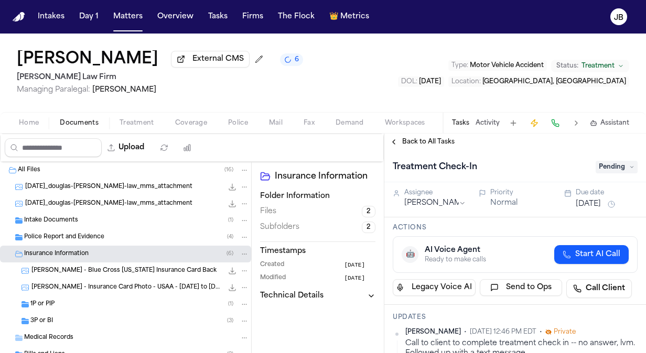
click at [629, 168] on icon at bounding box center [631, 167] width 5 height 5
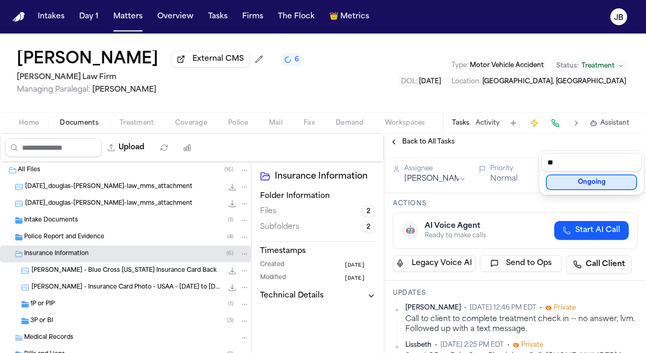
scroll to position [26, 0]
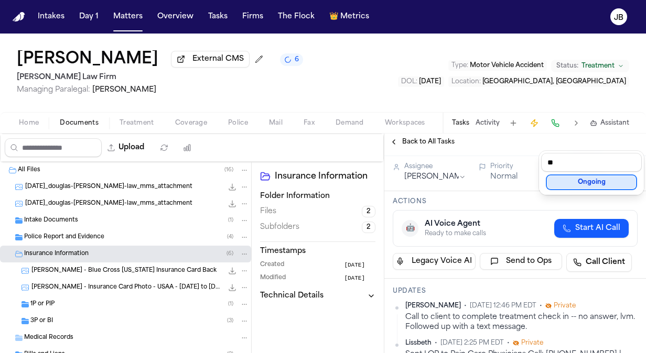
click at [599, 188] on div "Ongoing" at bounding box center [591, 182] width 88 height 13
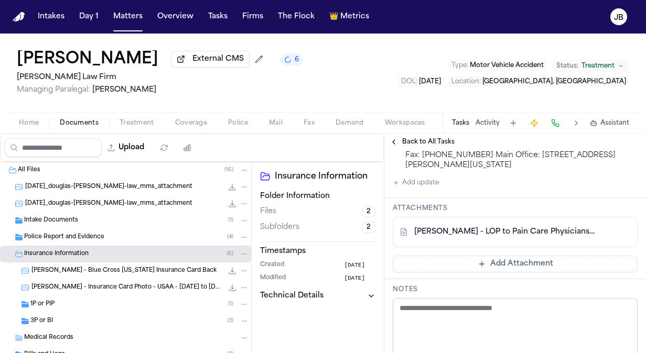
scroll to position [141, 0]
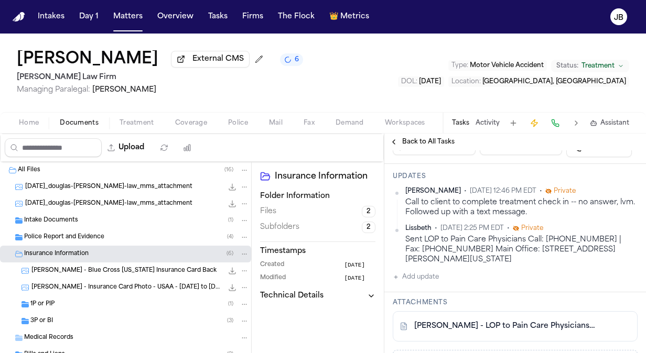
click at [418, 278] on button "Add update" at bounding box center [416, 277] width 46 height 13
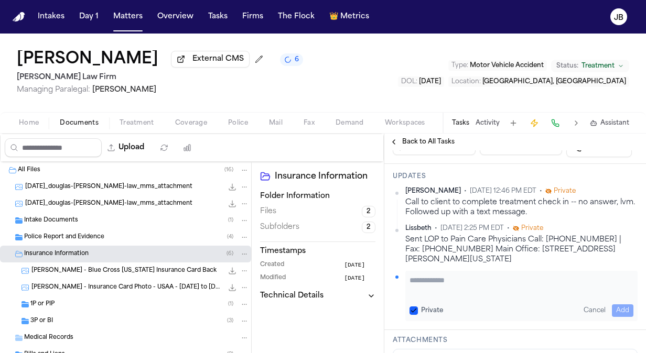
click at [418, 278] on textarea "Add your update" at bounding box center [521, 285] width 224 height 21
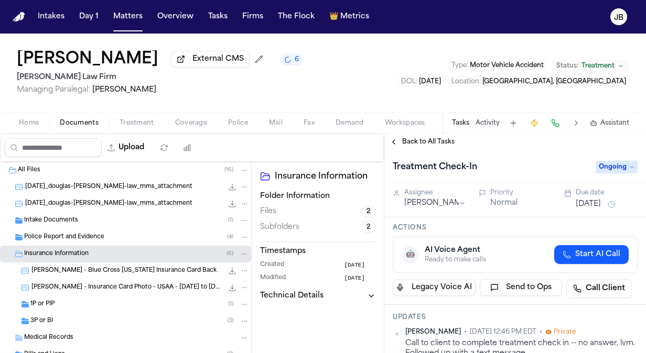
scroll to position [141, 0]
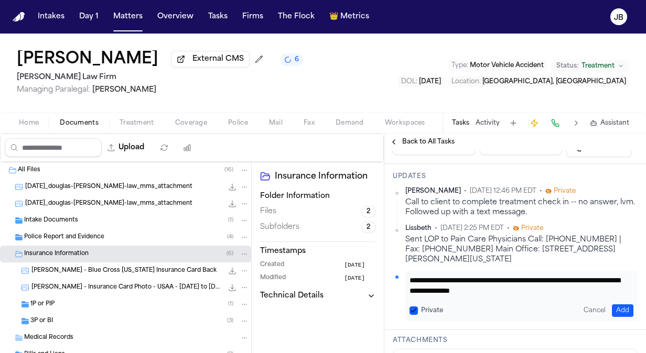
type textarea "**********"
click at [625, 305] on div "**********" at bounding box center [521, 296] width 232 height 50
click at [622, 307] on button "Add" at bounding box center [622, 311] width 21 height 13
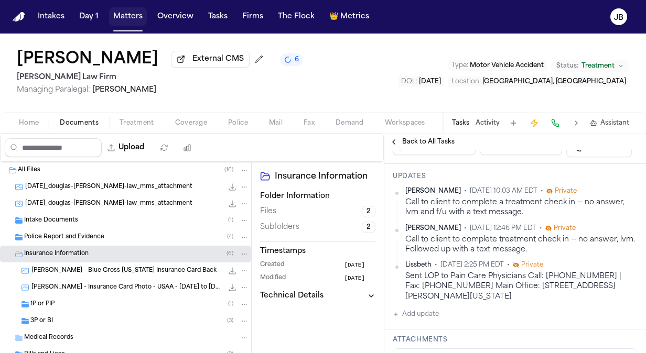
click at [128, 18] on button "Matters" at bounding box center [128, 16] width 38 height 19
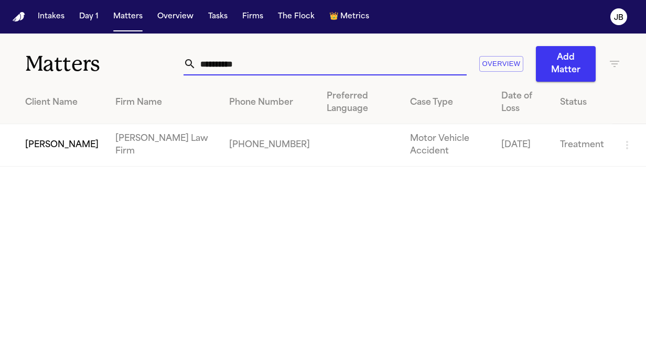
drag, startPoint x: 281, startPoint y: 63, endPoint x: 102, endPoint y: 55, distance: 179.4
click at [102, 55] on div "**********" at bounding box center [323, 58] width 646 height 48
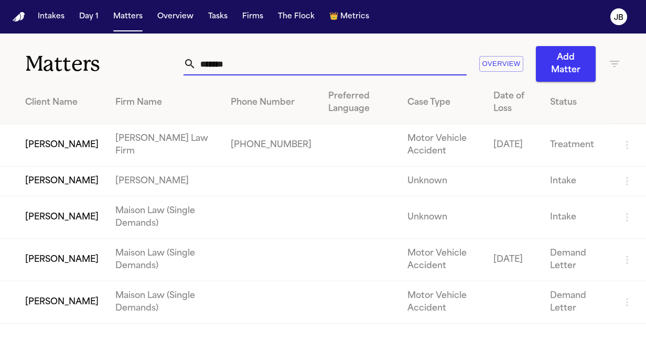
type input "*******"
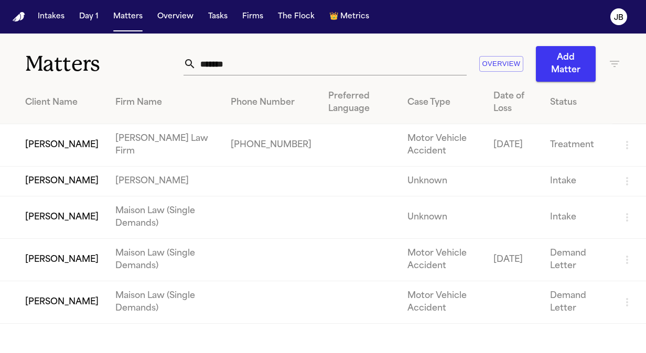
click at [74, 150] on td "[PERSON_NAME]" at bounding box center [53, 145] width 107 height 42
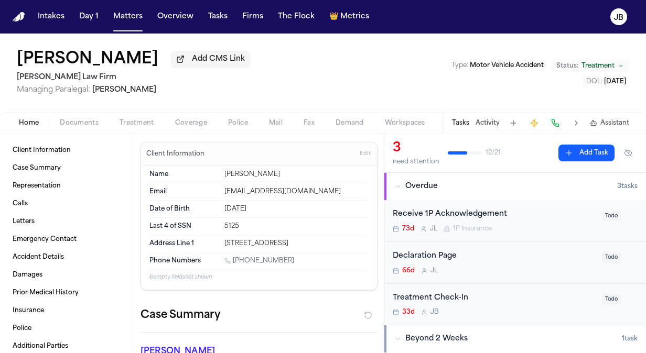
click at [490, 119] on button "Activity" at bounding box center [487, 123] width 24 height 8
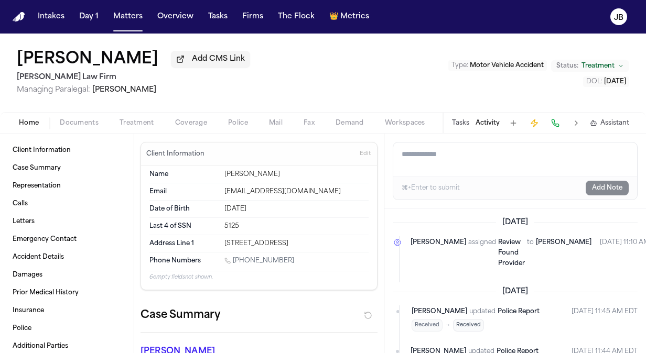
click at [461, 123] on button "Tasks" at bounding box center [460, 123] width 17 height 8
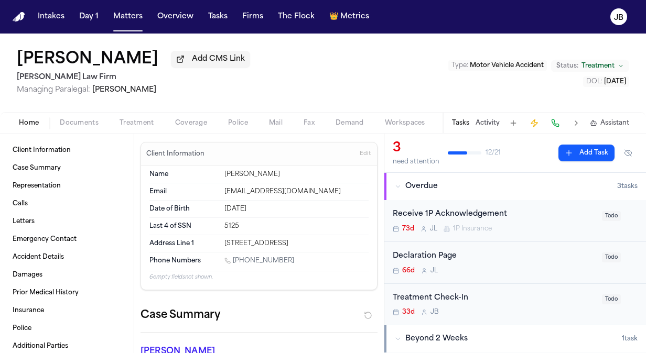
click at [546, 307] on div "Treatment Check-In 33d J B" at bounding box center [494, 304] width 203 height 25
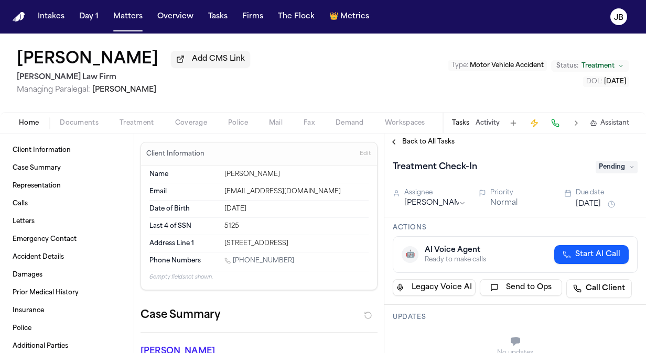
click at [284, 248] on div "Address Line 1 2418 Sweet Olive New Braunfels, TX 78130" at bounding box center [258, 243] width 219 height 17
drag, startPoint x: 287, startPoint y: 254, endPoint x: 234, endPoint y: 262, distance: 54.0
click at [234, 262] on div "Phone Numbers 1 (737) 303-2960" at bounding box center [258, 262] width 219 height 18
copy link "(737) 303-2960"
click at [629, 165] on icon at bounding box center [631, 167] width 5 height 5
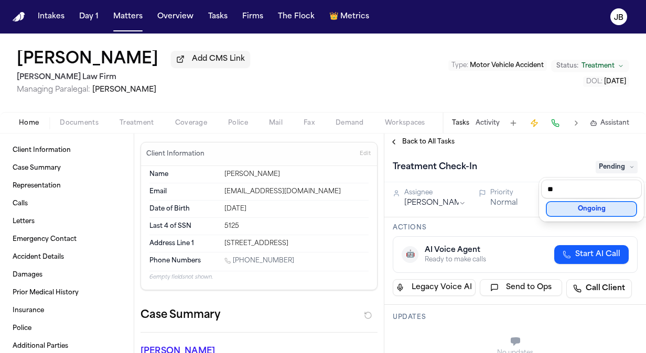
type input "**"
click at [585, 214] on div "Ongoing" at bounding box center [591, 209] width 88 height 13
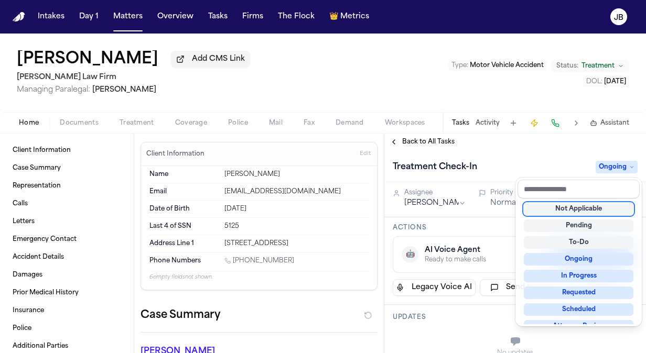
click at [562, 173] on div "Treatment Check-In Ongoing" at bounding box center [515, 167] width 245 height 17
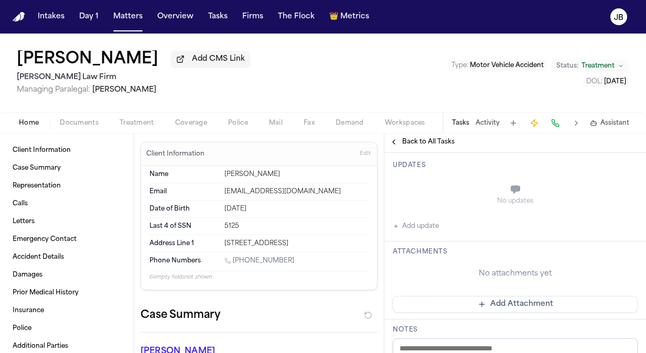
scroll to position [156, 0]
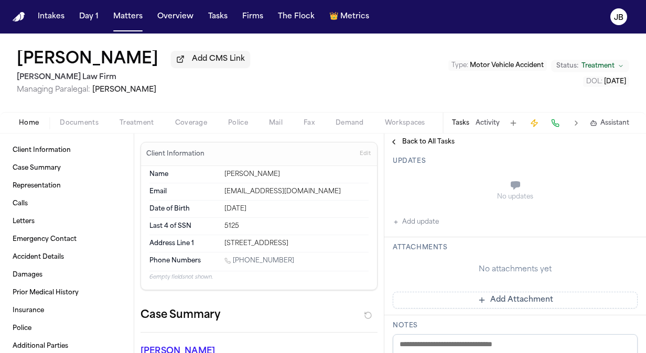
click at [417, 221] on button "Add update" at bounding box center [416, 222] width 46 height 13
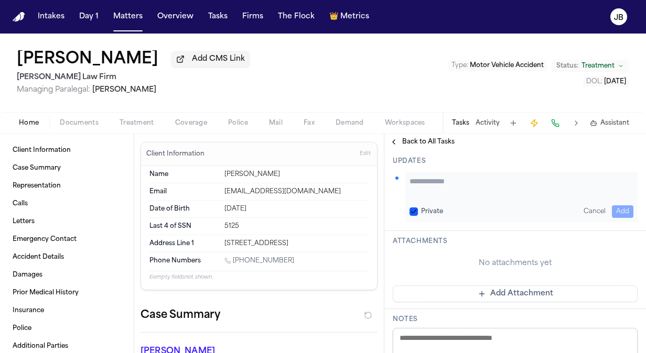
click at [438, 177] on textarea "Add your update" at bounding box center [521, 186] width 224 height 21
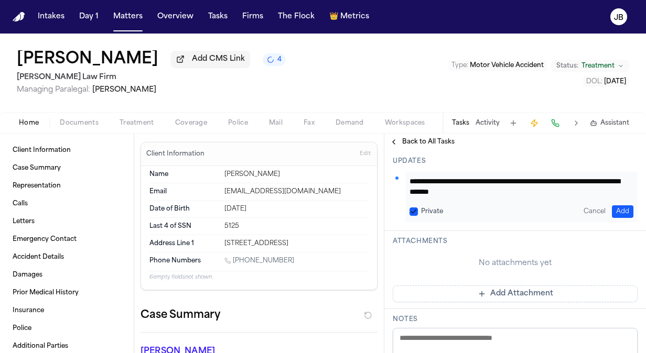
type textarea "**********"
click at [615, 208] on button "Add" at bounding box center [622, 211] width 21 height 13
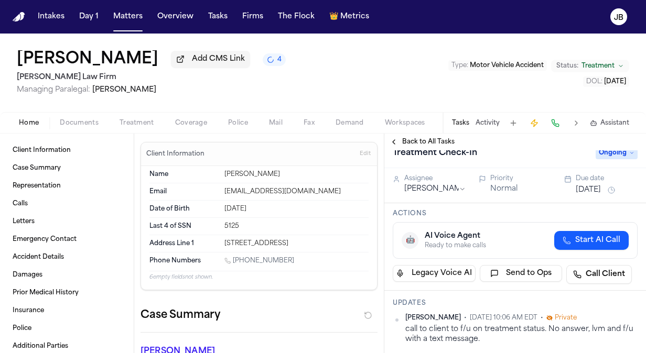
scroll to position [0, 0]
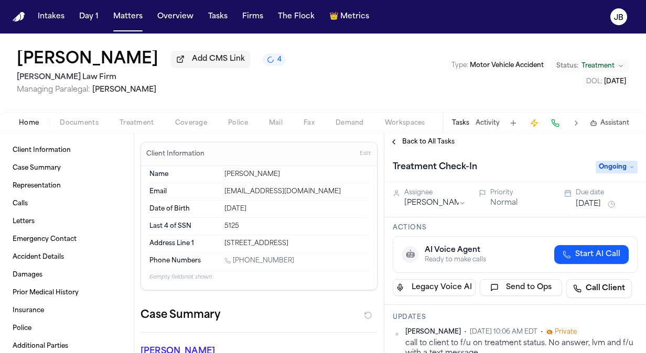
click at [587, 204] on button "[DATE]" at bounding box center [587, 204] width 25 height 10
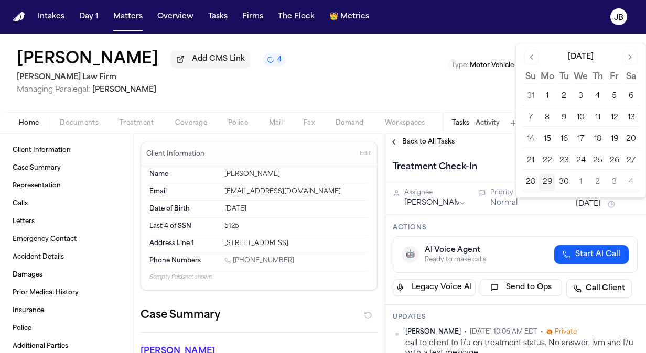
click at [564, 176] on button "30" at bounding box center [564, 182] width 17 height 17
click at [331, 108] on div "Nicolas Sanchez Add CMS Link 4 Hecht Law Firm Managing Paralegal: Jessica Barre…" at bounding box center [323, 73] width 646 height 79
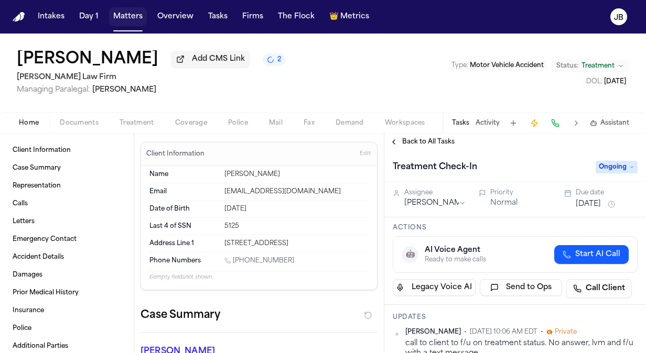
click at [112, 8] on button "Matters" at bounding box center [128, 16] width 38 height 19
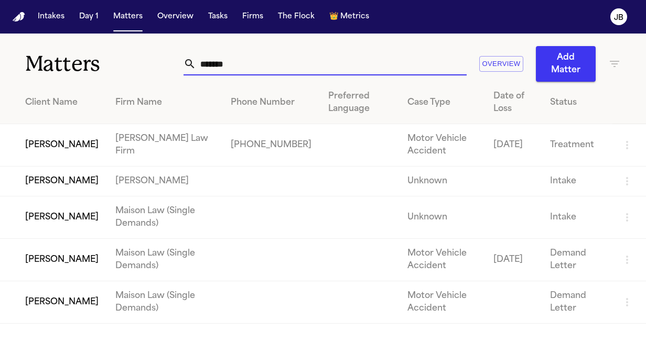
drag, startPoint x: 253, startPoint y: 70, endPoint x: 65, endPoint y: 68, distance: 187.6
click at [65, 68] on div "Matters ******* Overview Add Matter" at bounding box center [323, 58] width 646 height 48
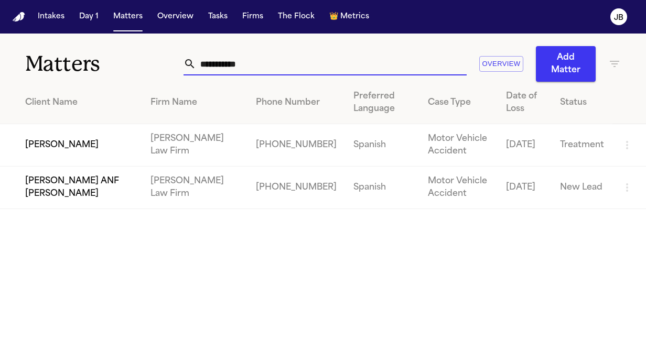
type input "**********"
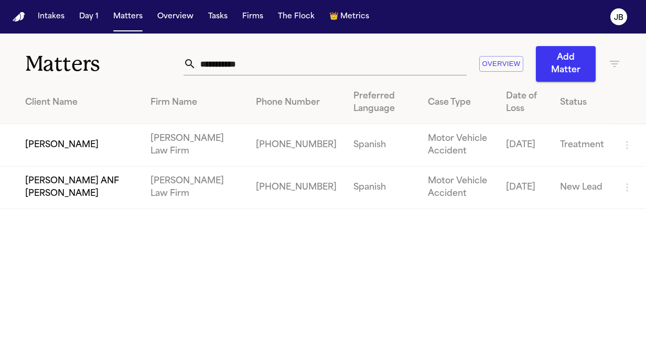
click at [53, 123] on th "Client Name" at bounding box center [71, 103] width 142 height 42
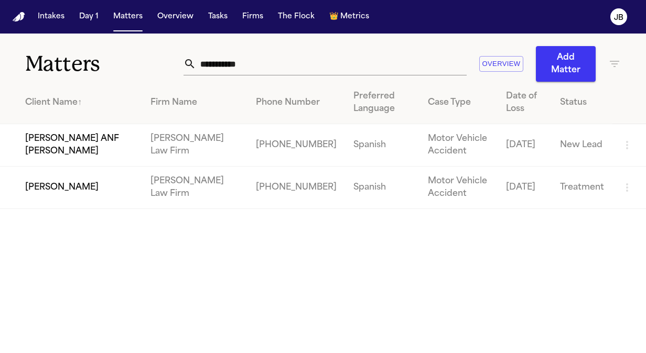
click at [87, 190] on td "[PERSON_NAME]" at bounding box center [71, 188] width 142 height 42
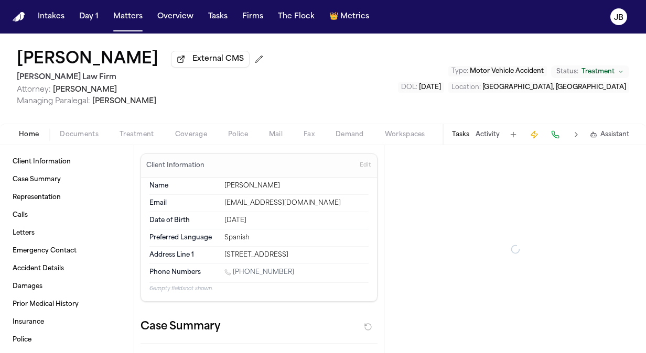
click at [487, 133] on button "Activity" at bounding box center [487, 135] width 24 height 8
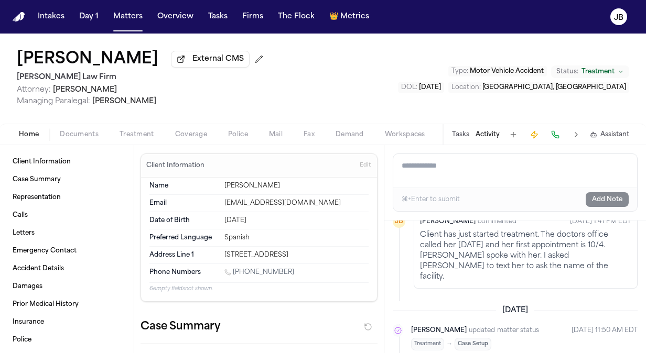
scroll to position [225, 0]
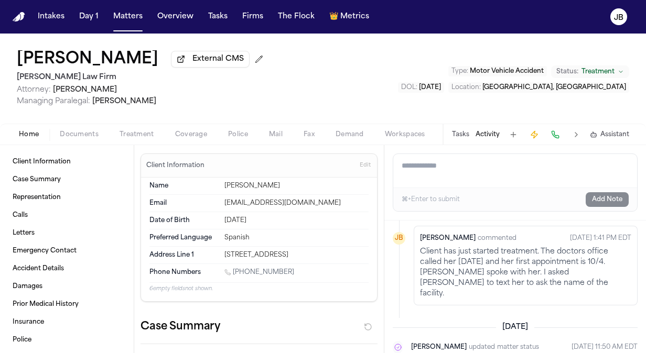
click at [459, 133] on button "Tasks" at bounding box center [460, 135] width 17 height 8
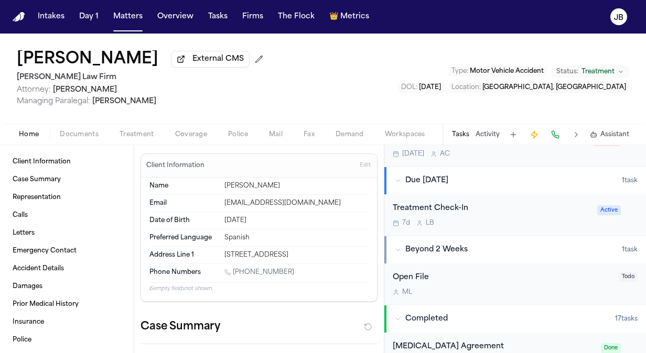
scroll to position [275, 0]
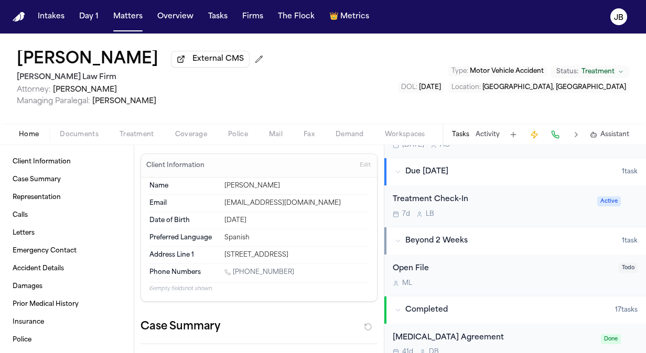
click at [545, 220] on div "Treatment Check-In 7d L B Active" at bounding box center [515, 206] width 262 height 41
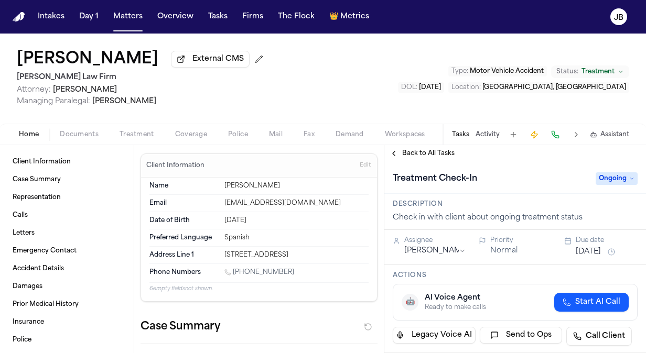
click at [145, 9] on div "Intakes Day 1 Matters Overview Tasks Firms The Flock 👑 Metrics" at bounding box center [204, 16] width 340 height 19
click at [128, 16] on button "Matters" at bounding box center [128, 16] width 38 height 19
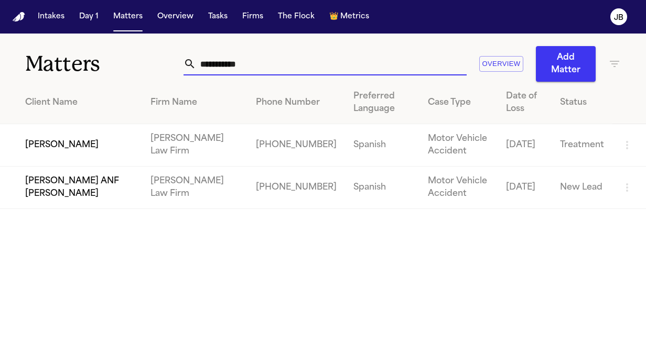
drag, startPoint x: 246, startPoint y: 66, endPoint x: 49, endPoint y: 85, distance: 198.0
click at [49, 85] on div "**********" at bounding box center [323, 122] width 646 height 176
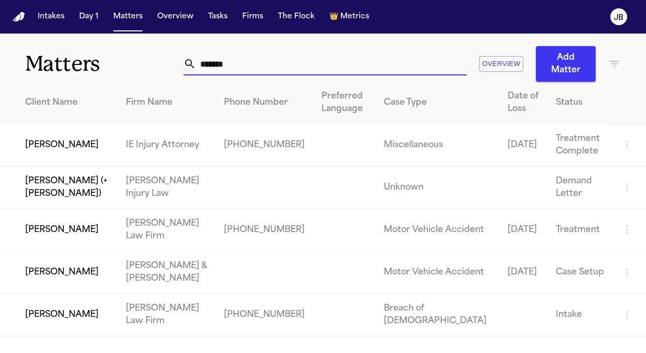
type input "*******"
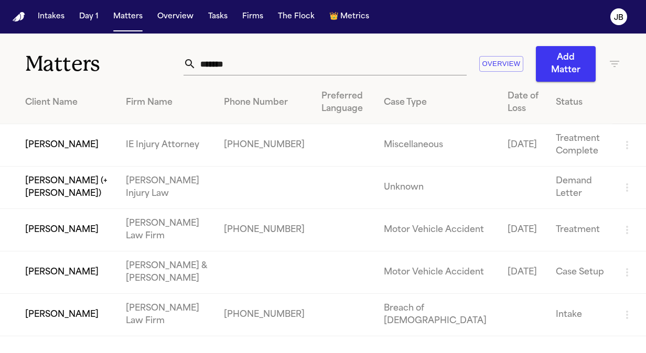
click at [66, 229] on td "[PERSON_NAME]" at bounding box center [58, 230] width 117 height 42
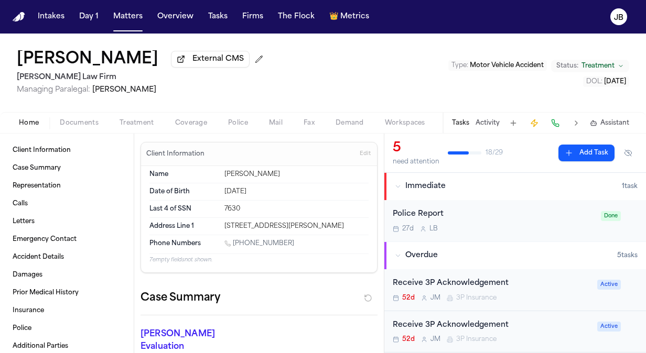
drag, startPoint x: 291, startPoint y: 237, endPoint x: 234, endPoint y: 245, distance: 57.6
click at [234, 245] on div "Phone Numbers 1 (432) 967-7674" at bounding box center [258, 244] width 219 height 18
copy link "(432) 967-7674"
click at [502, 115] on div "Tasks Activity Assistant" at bounding box center [539, 123] width 195 height 20
click at [485, 121] on button "Activity" at bounding box center [487, 123] width 24 height 8
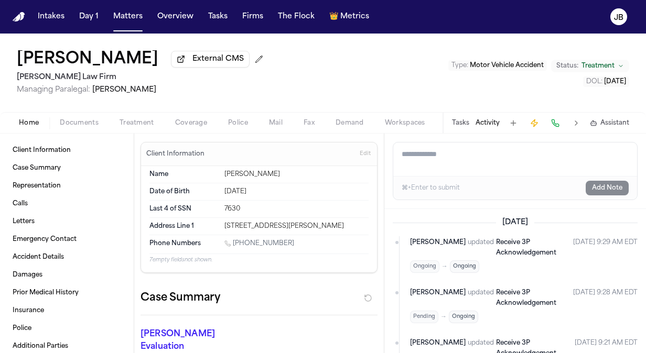
click at [455, 119] on button "Tasks" at bounding box center [460, 123] width 17 height 8
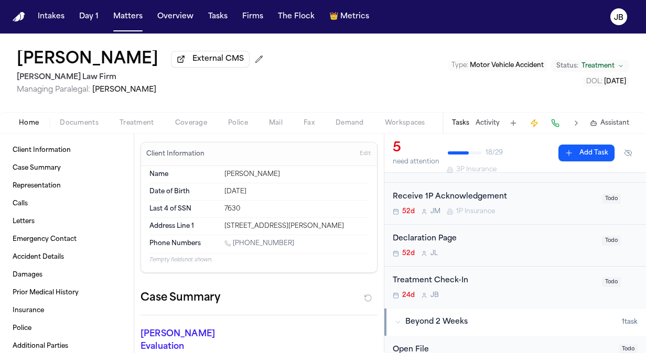
scroll to position [213, 0]
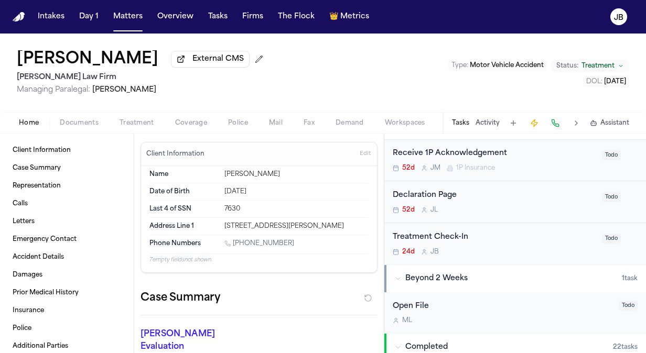
click at [525, 238] on div "Treatment Check-In" at bounding box center [494, 238] width 203 height 12
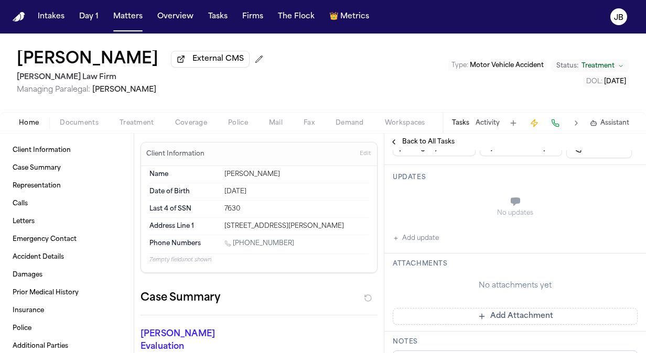
scroll to position [141, 0]
click at [417, 236] on button "Add update" at bounding box center [416, 237] width 46 height 13
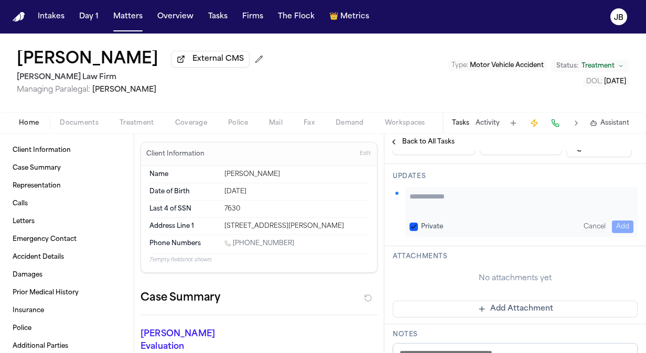
click at [425, 203] on textarea "Add your update" at bounding box center [521, 201] width 224 height 21
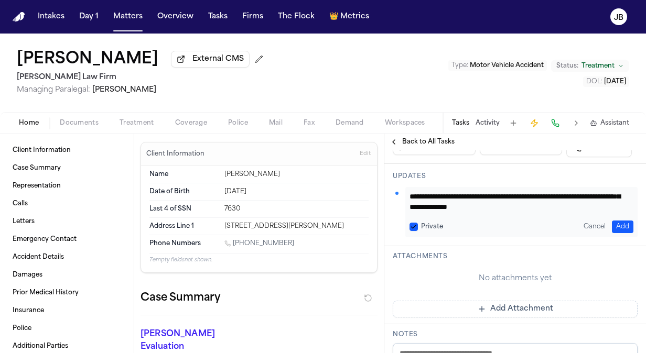
scroll to position [50, 0]
type textarea "**********"
click at [613, 224] on button "Add" at bounding box center [622, 227] width 21 height 13
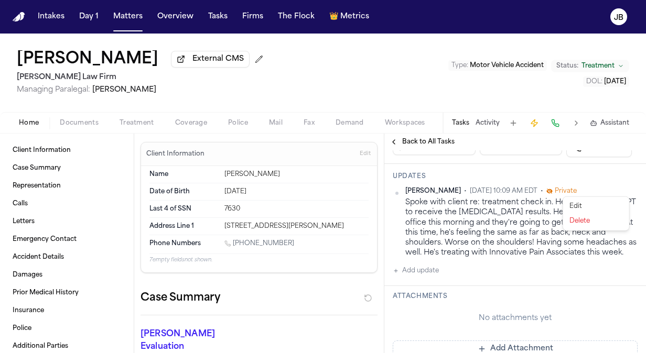
click at [623, 186] on html "Intakes Day 1 Matters Overview Tasks Firms The Flock 👑 Metrics JB Jeffrey Picke…" at bounding box center [323, 176] width 646 height 353
click at [575, 204] on div "Edit" at bounding box center [596, 206] width 62 height 15
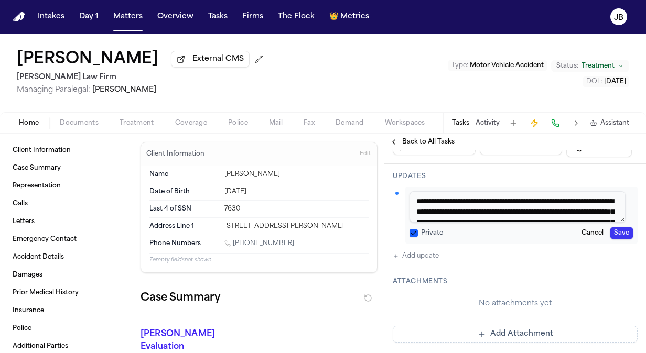
click at [409, 233] on button "Private" at bounding box center [413, 233] width 8 height 8
click at [612, 234] on button "Save" at bounding box center [622, 233] width 24 height 13
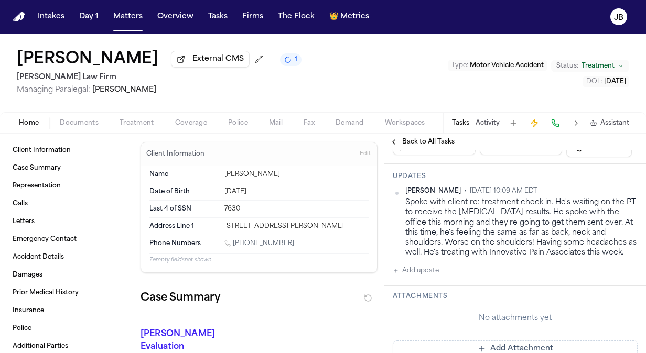
scroll to position [0, 0]
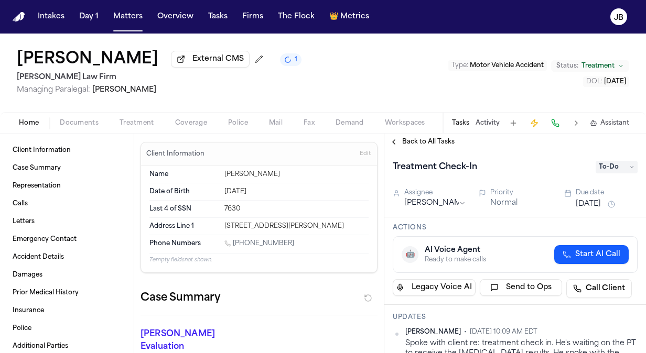
click at [617, 162] on span "To-Do" at bounding box center [616, 167] width 42 height 13
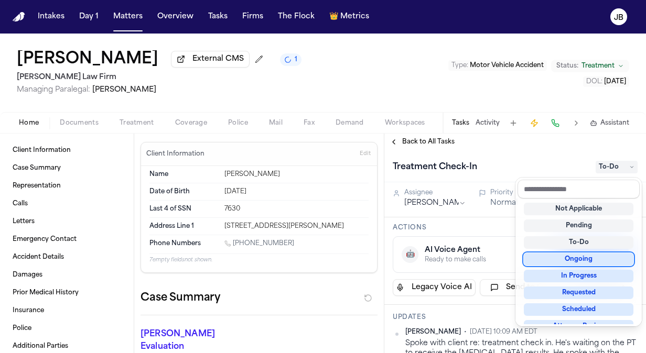
click at [565, 256] on div "Ongoing" at bounding box center [579, 259] width 110 height 13
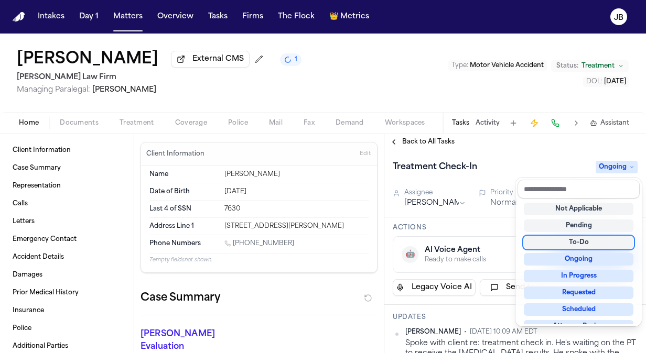
click at [495, 150] on div "Back to All Tasks Treatment Check-In Ongoing Assignee Jessica Barrett Priority …" at bounding box center [515, 244] width 262 height 220
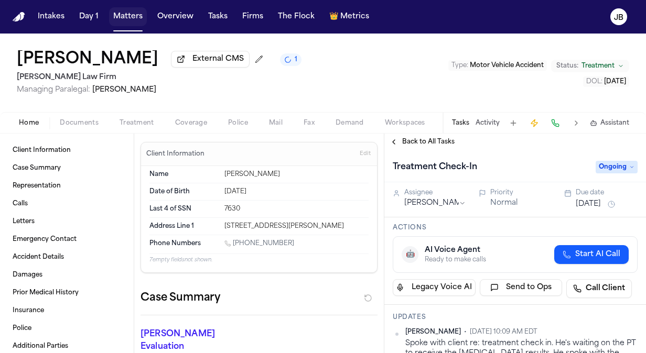
click at [113, 21] on button "Matters" at bounding box center [128, 16] width 38 height 19
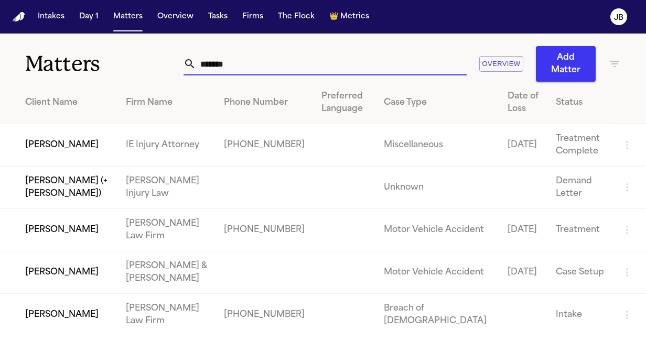
drag, startPoint x: 247, startPoint y: 63, endPoint x: 57, endPoint y: 69, distance: 190.9
click at [57, 69] on div "Matters ******* Overview Add Matter" at bounding box center [323, 58] width 646 height 48
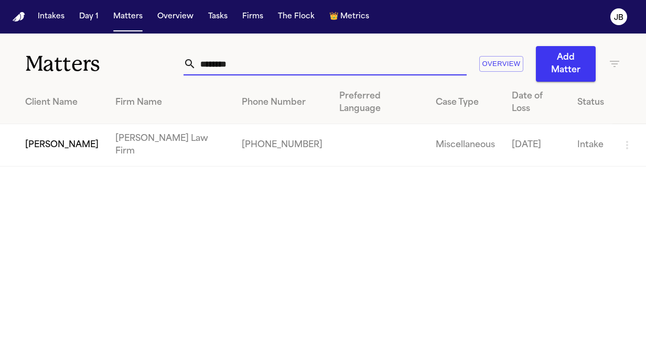
type input "********"
click at [26, 127] on td "[PERSON_NAME]" at bounding box center [53, 145] width 107 height 42
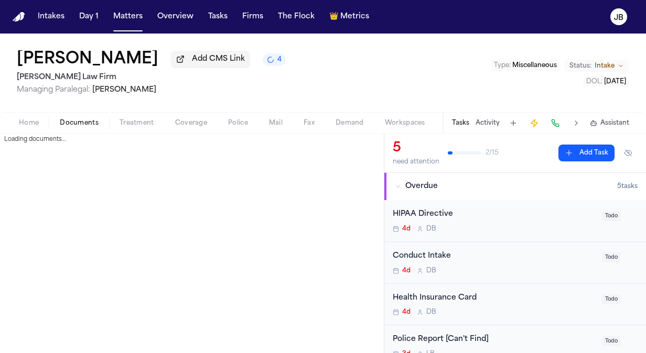
click at [80, 124] on span "Documents" at bounding box center [79, 123] width 39 height 8
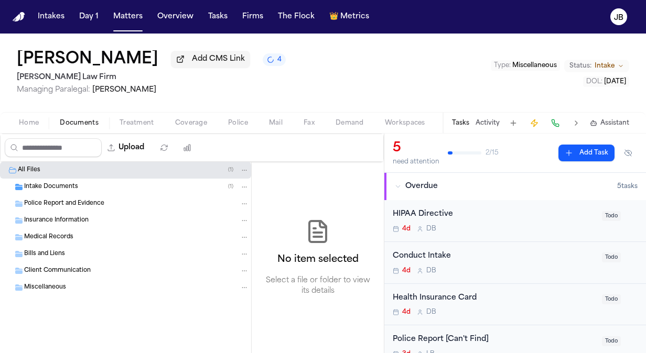
click at [56, 184] on span "Intake Documents" at bounding box center [51, 187] width 54 height 9
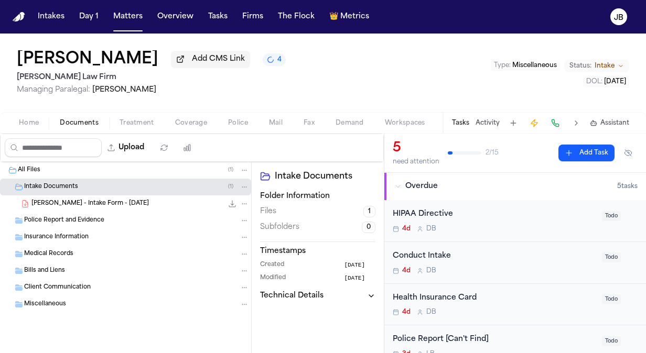
click at [493, 115] on div "Tasks Activity Assistant" at bounding box center [539, 123] width 195 height 20
click at [485, 124] on button "Activity" at bounding box center [487, 123] width 24 height 8
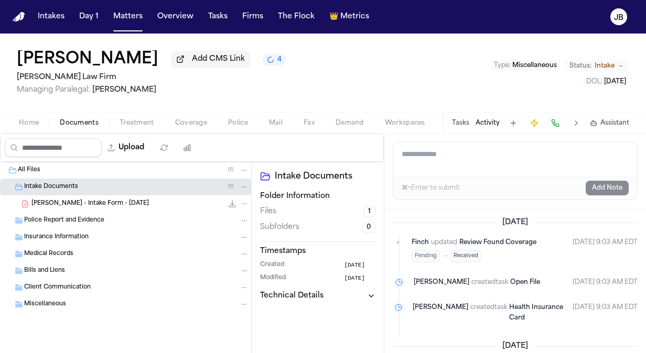
click at [48, 202] on span "C. Odom - Intake Form - 9.25.25" at bounding box center [89, 204] width 117 height 9
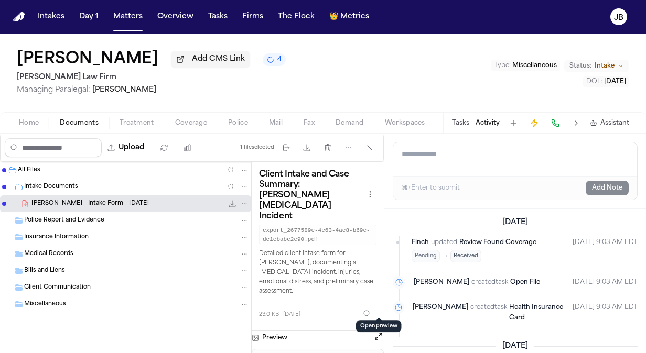
click at [377, 331] on button "Open preview" at bounding box center [378, 336] width 10 height 10
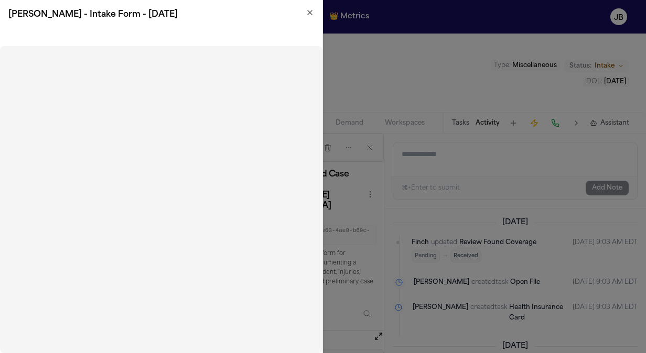
click at [314, 19] on div "C. Odom - Intake Form - 9.25.25" at bounding box center [161, 14] width 322 height 29
click at [308, 12] on icon "button" at bounding box center [310, 12] width 8 height 8
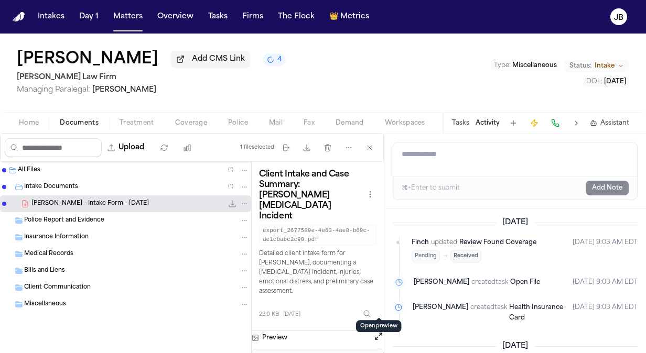
click at [375, 331] on button "Open preview" at bounding box center [378, 336] width 10 height 10
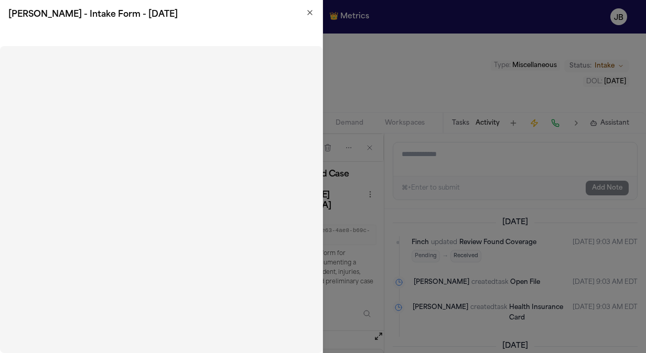
click at [304, 10] on h2 "C. Odom - Intake Form - 9.25.25" at bounding box center [161, 14] width 306 height 13
click at [310, 13] on icon "button" at bounding box center [310, 12] width 4 height 4
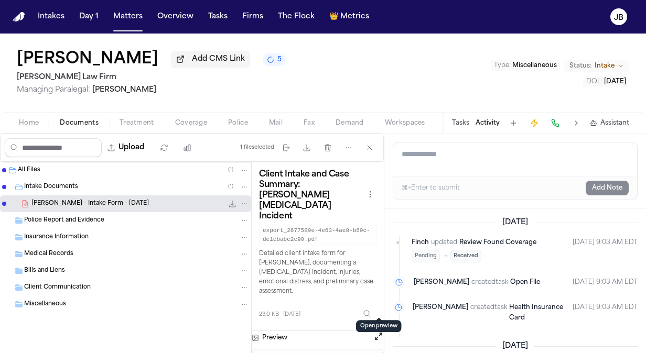
click at [124, 17] on button "Matters" at bounding box center [128, 16] width 38 height 19
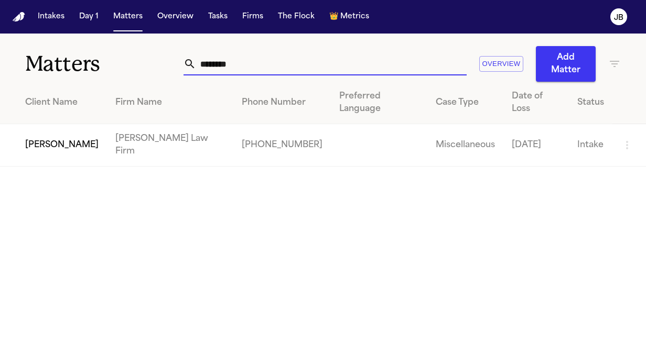
click at [253, 59] on input "********" at bounding box center [331, 63] width 270 height 23
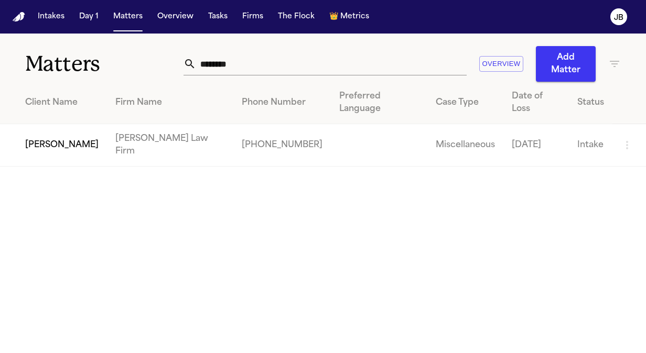
click at [21, 124] on td "[PERSON_NAME]" at bounding box center [53, 145] width 107 height 42
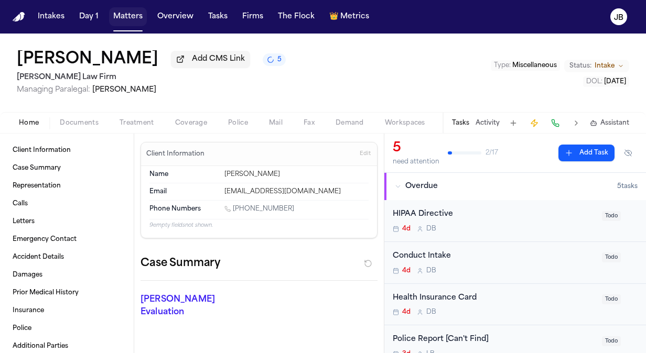
click at [134, 24] on button "Matters" at bounding box center [128, 16] width 38 height 19
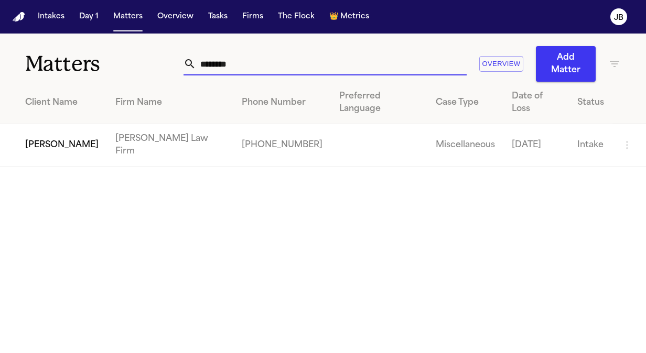
drag, startPoint x: 256, startPoint y: 63, endPoint x: 58, endPoint y: 51, distance: 199.0
click at [58, 51] on div "Matters ******** Overview Add Matter" at bounding box center [323, 58] width 646 height 48
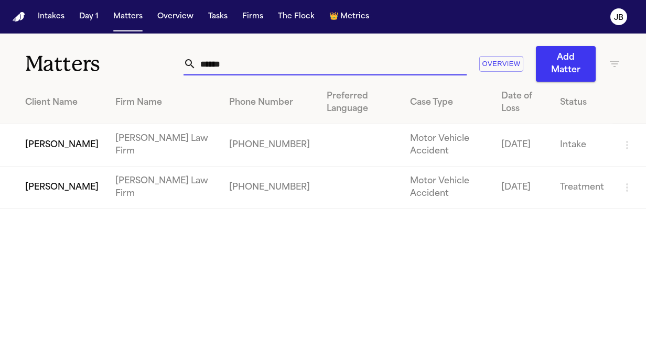
type input "******"
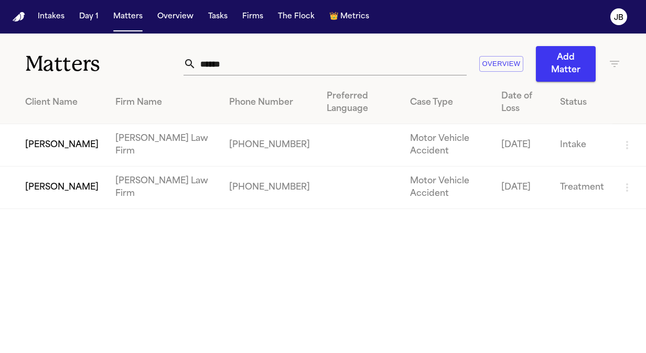
click at [117, 200] on td "[PERSON_NAME] Law Firm" at bounding box center [164, 188] width 114 height 42
click at [61, 196] on td "[PERSON_NAME]" at bounding box center [53, 188] width 107 height 42
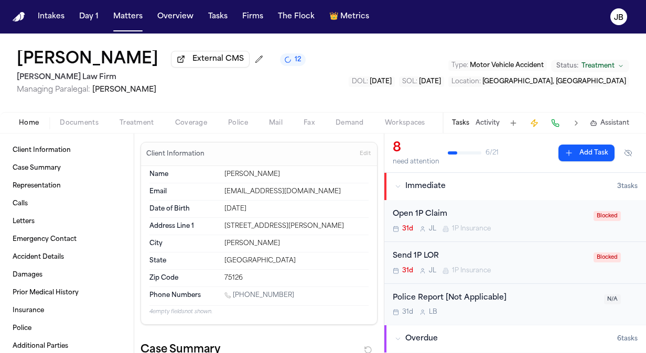
click at [140, 116] on div "Home Documents Treatment Coverage Police Mail Fax Demand Workspaces Artifacts T…" at bounding box center [323, 122] width 646 height 21
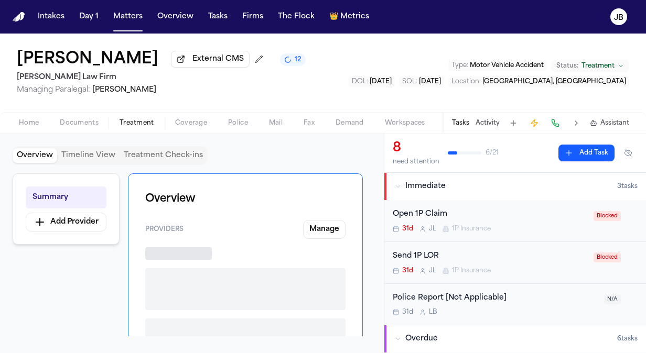
click at [140, 122] on span "Treatment" at bounding box center [136, 123] width 35 height 8
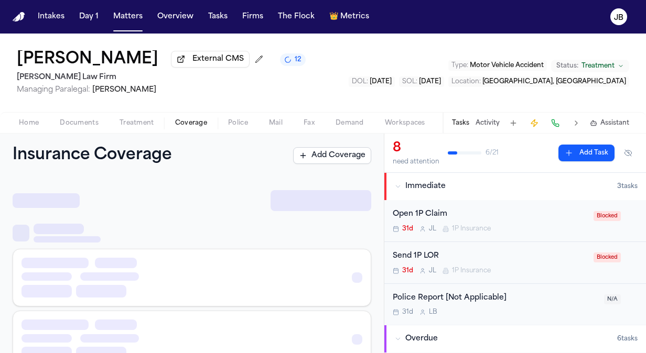
click at [181, 119] on span "Coverage" at bounding box center [191, 123] width 32 height 8
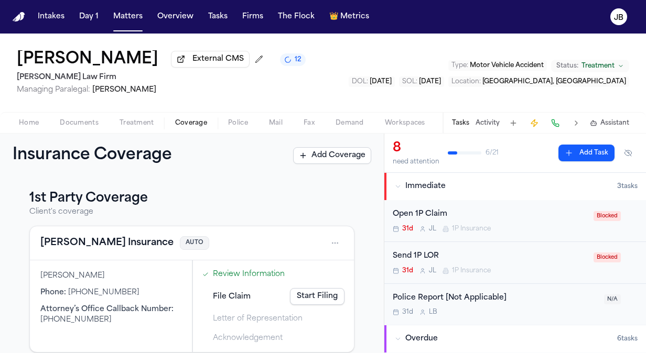
scroll to position [216, 0]
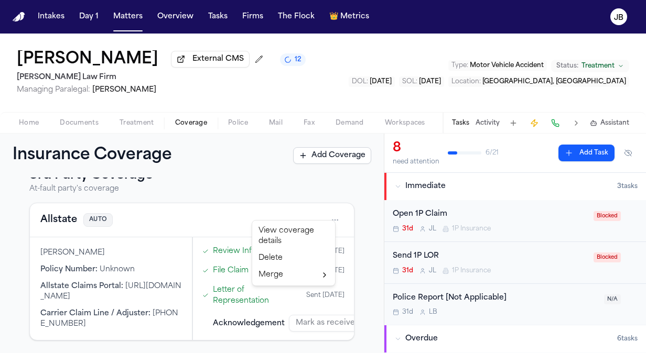
click at [324, 208] on html "Intakes Day 1 Matters Overview Tasks Firms The Flock 👑 Metrics JB Jaquon Christ…" at bounding box center [323, 176] width 646 height 353
click at [263, 234] on div "View coverage details" at bounding box center [293, 236] width 79 height 27
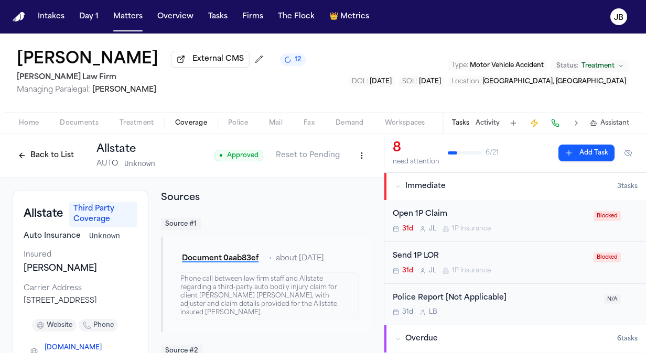
click at [485, 127] on div "Tasks Activity Assistant" at bounding box center [539, 123] width 195 height 20
click at [491, 121] on button "Activity" at bounding box center [487, 123] width 24 height 8
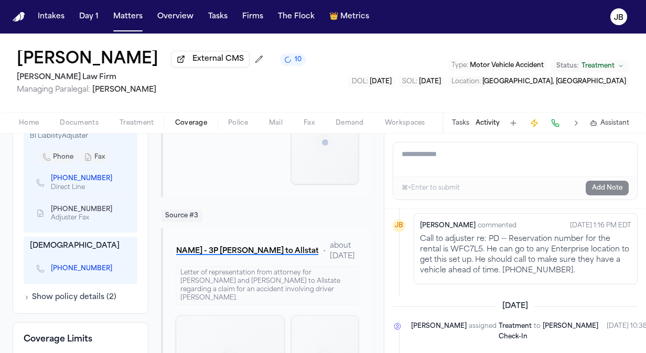
scroll to position [434, 0]
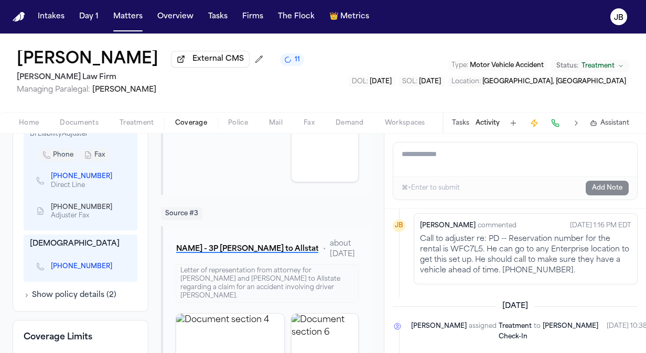
click at [114, 270] on icon "Copy to clipboard" at bounding box center [117, 267] width 6 height 6
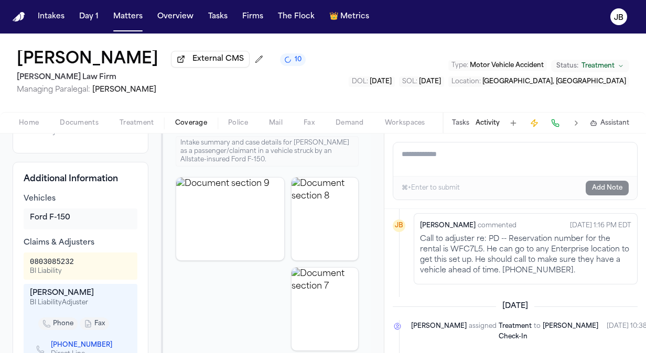
scroll to position [261, 0]
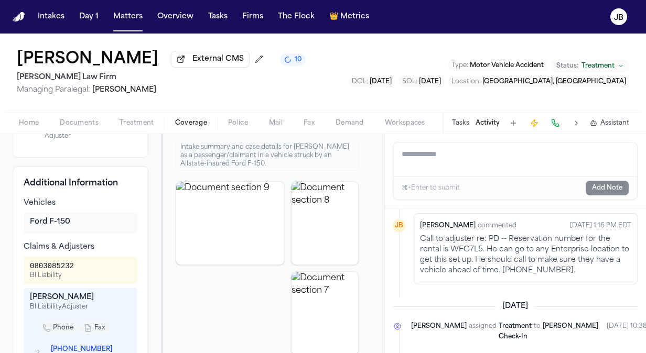
click at [424, 159] on textarea "Add a note to this matter" at bounding box center [515, 160] width 244 height 34
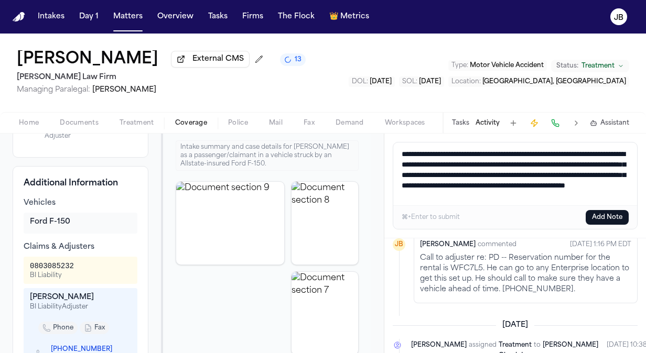
scroll to position [4, 0]
type textarea "**********"
click at [603, 213] on button "Add Note" at bounding box center [606, 217] width 43 height 15
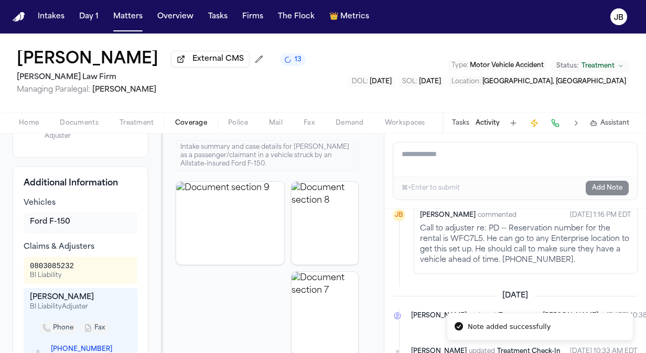
scroll to position [637, 0]
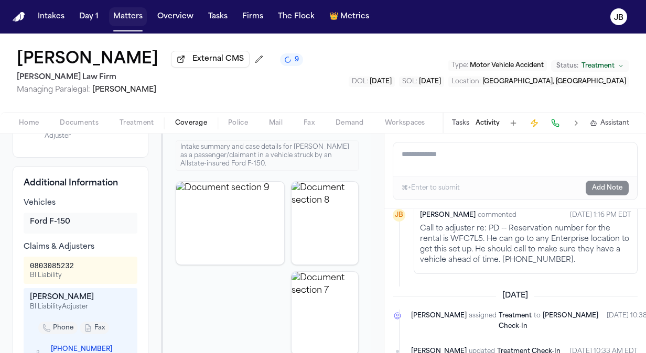
click at [109, 14] on button "Matters" at bounding box center [128, 16] width 38 height 19
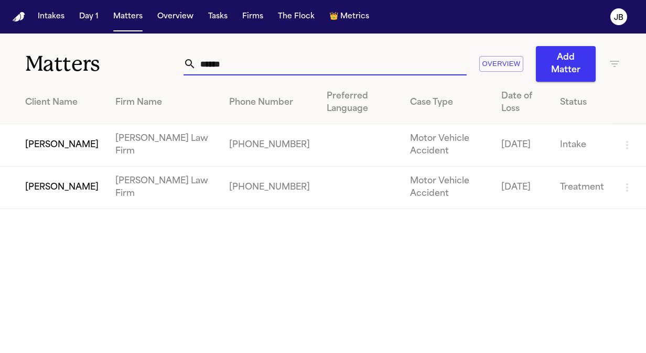
drag, startPoint x: 244, startPoint y: 68, endPoint x: 59, endPoint y: 70, distance: 185.5
click at [59, 70] on div "Matters ****** Overview Add Matter" at bounding box center [323, 58] width 646 height 48
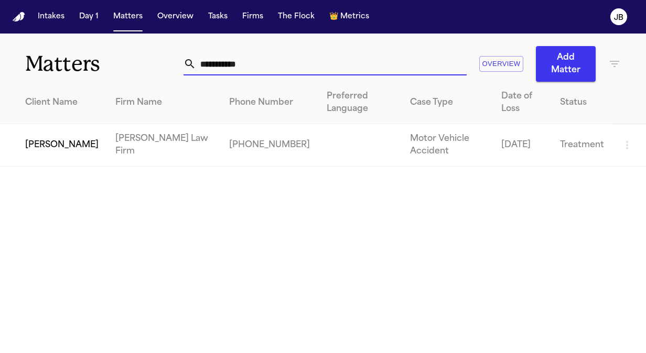
type input "**********"
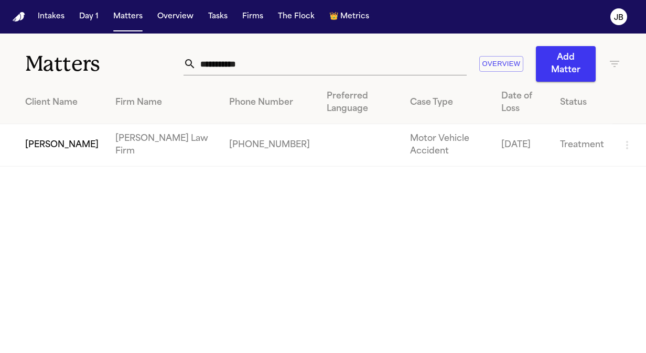
click at [41, 144] on td "[PERSON_NAME]" at bounding box center [53, 145] width 107 height 42
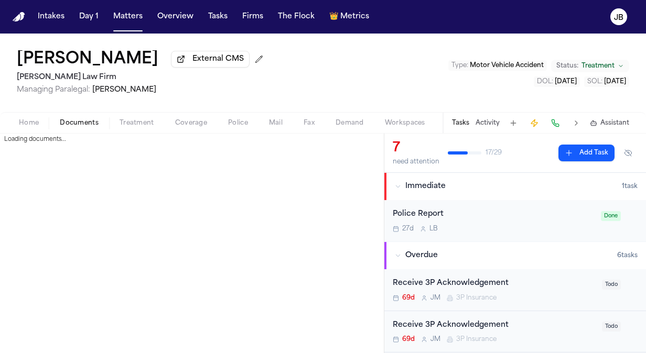
click at [80, 126] on span "Documents" at bounding box center [79, 123] width 39 height 8
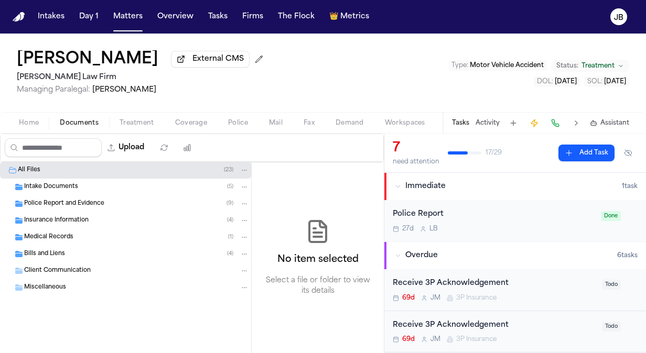
click at [35, 250] on span "Bills and Liens" at bounding box center [44, 254] width 41 height 9
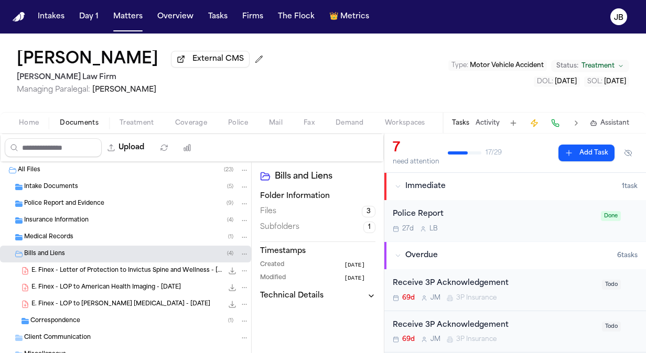
click at [126, 286] on span "E. Finex - LOP to American Health Imaging - 8.5.25" at bounding box center [105, 288] width 149 height 9
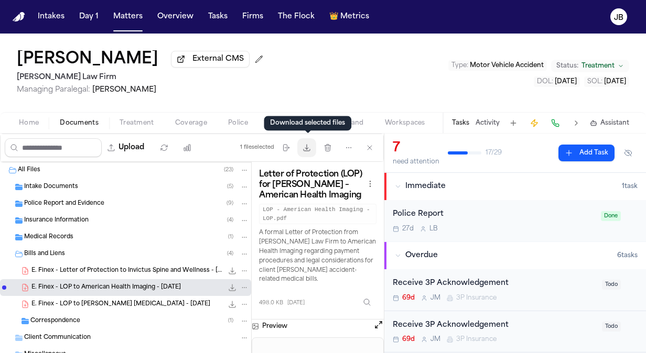
click at [307, 148] on icon "button" at bounding box center [306, 148] width 8 height 8
click at [64, 221] on span "Insurance Information" at bounding box center [56, 220] width 64 height 9
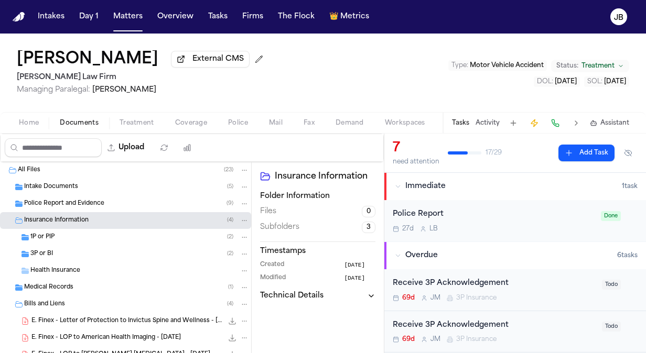
click at [70, 243] on div "1P or PIP ( 2 )" at bounding box center [125, 237] width 251 height 17
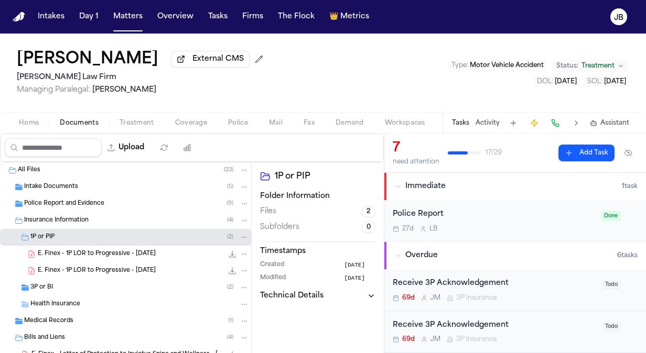
click at [72, 285] on div "3P or BI ( 2 )" at bounding box center [139, 287] width 219 height 9
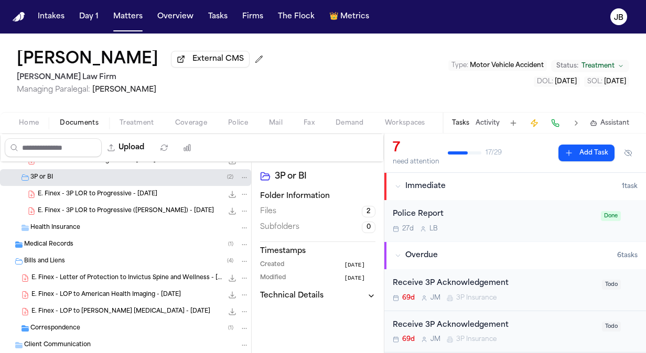
scroll to position [143, 0]
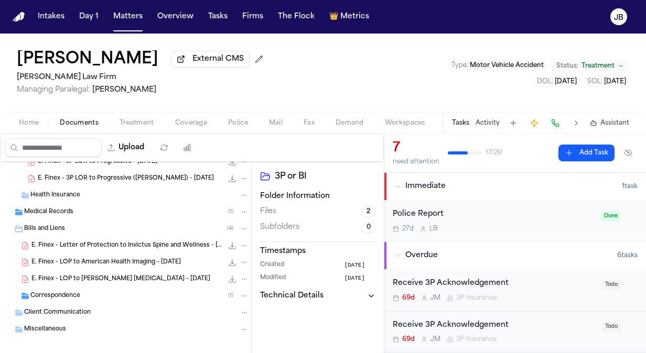
click at [52, 231] on span "Bills and Liens" at bounding box center [44, 229] width 41 height 9
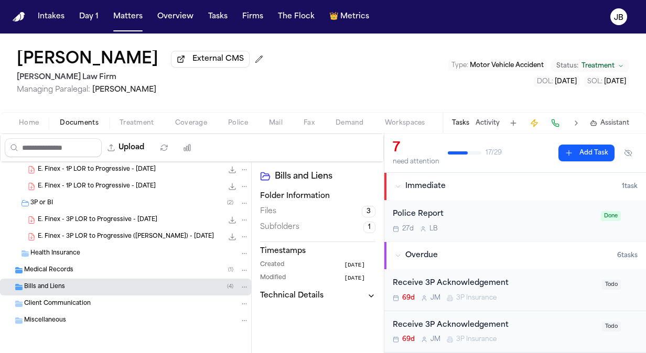
scroll to position [84, 0]
click at [144, 148] on button "Upload" at bounding box center [126, 147] width 49 height 19
select select "**********"
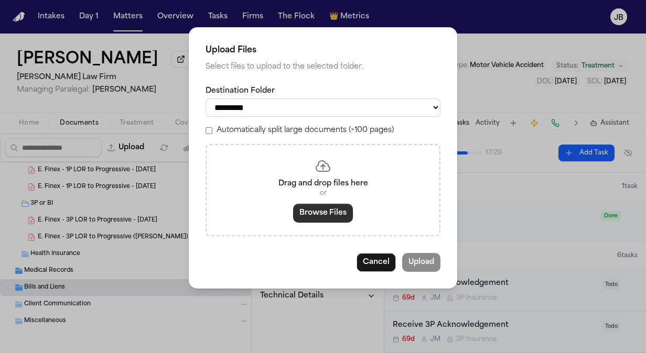
click at [323, 218] on button "Browse Files" at bounding box center [323, 213] width 60 height 19
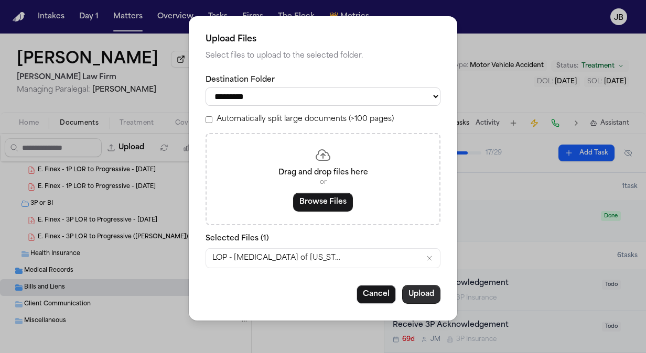
click at [434, 294] on button "Upload" at bounding box center [421, 294] width 38 height 19
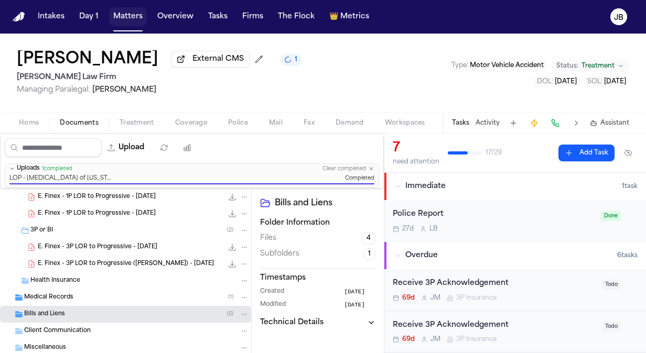
click at [122, 17] on button "Matters" at bounding box center [128, 16] width 38 height 19
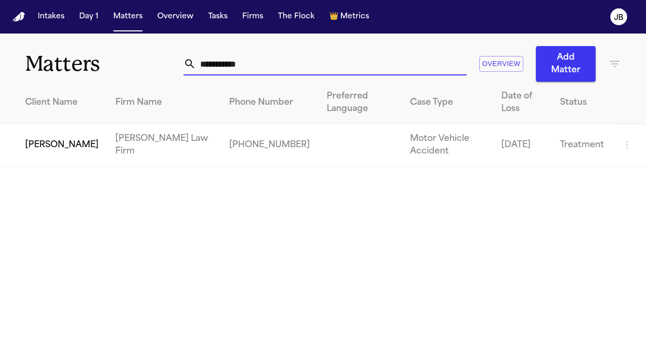
drag, startPoint x: 256, startPoint y: 64, endPoint x: 138, endPoint y: 59, distance: 117.5
click at [138, 59] on div "**********" at bounding box center [323, 58] width 646 height 48
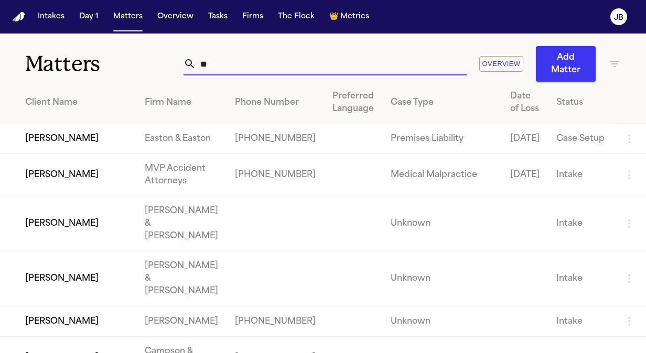
type input "*"
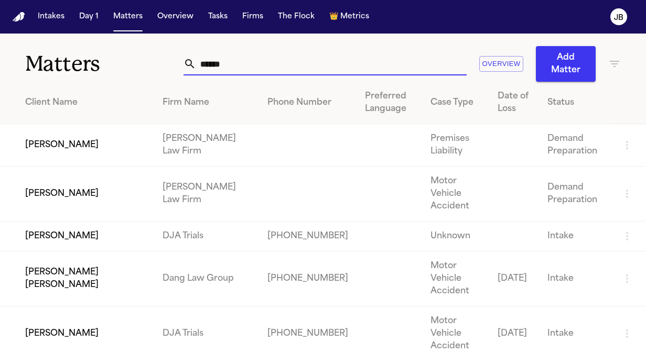
type input "******"
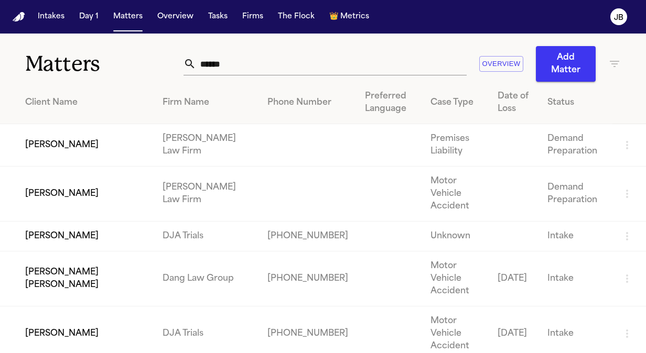
drag, startPoint x: 175, startPoint y: 64, endPoint x: 148, endPoint y: 70, distance: 27.5
click at [148, 70] on h1 "Matters" at bounding box center [104, 64] width 158 height 26
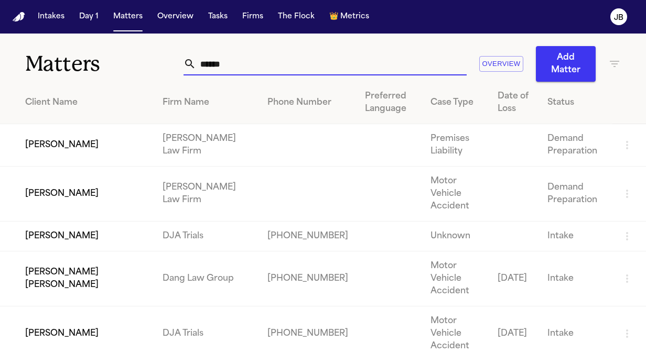
drag, startPoint x: 239, startPoint y: 61, endPoint x: 67, endPoint y: 65, distance: 172.0
click at [67, 65] on div "Matters ****** Overview Add Matter" at bounding box center [323, 58] width 646 height 48
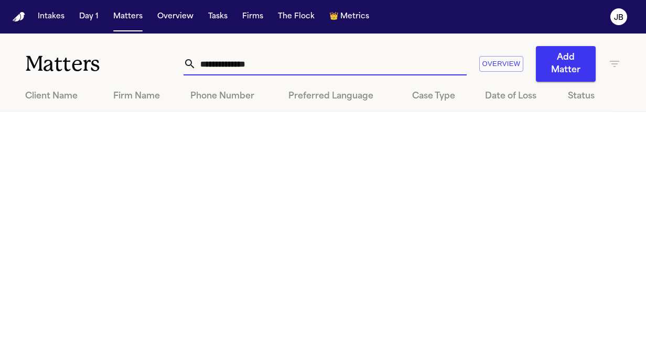
click at [608, 63] on icon "button" at bounding box center [614, 64] width 13 height 13
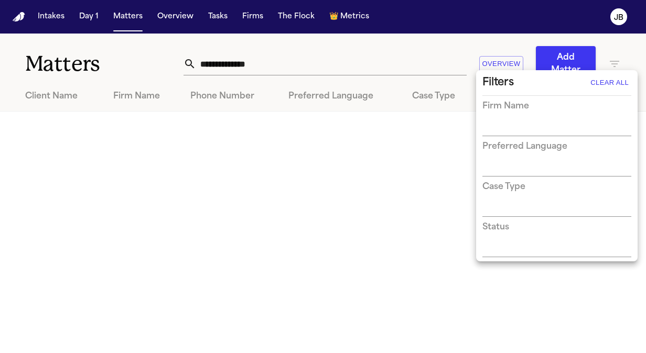
click at [285, 62] on div at bounding box center [323, 176] width 646 height 353
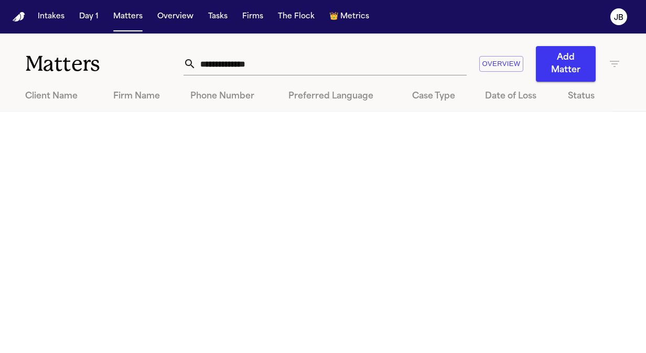
click at [285, 62] on input "**********" at bounding box center [331, 63] width 270 height 23
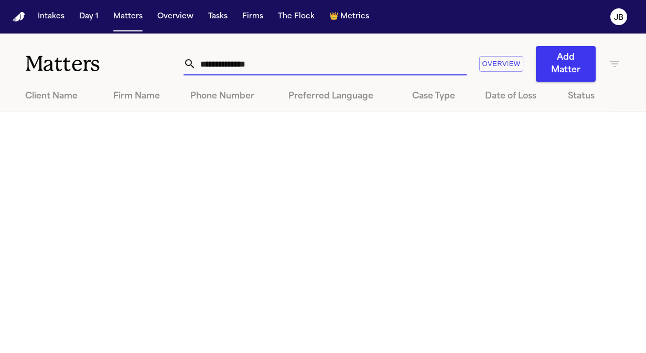
drag, startPoint x: 282, startPoint y: 67, endPoint x: 15, endPoint y: 78, distance: 268.0
click at [15, 78] on div "**********" at bounding box center [323, 58] width 646 height 48
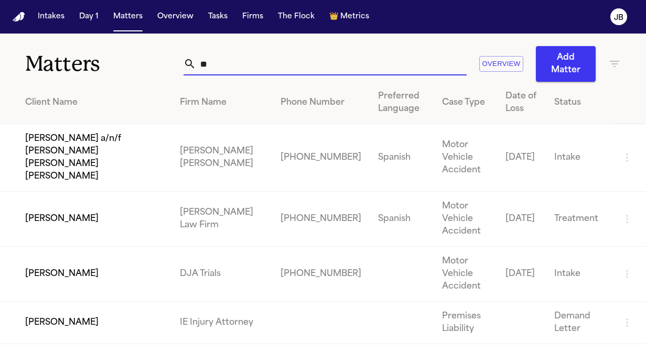
type input "*"
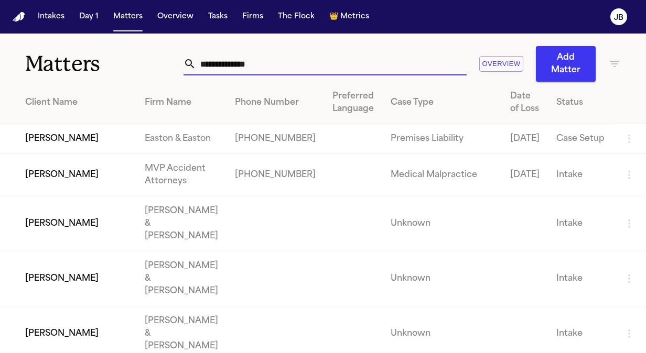
paste input "**********"
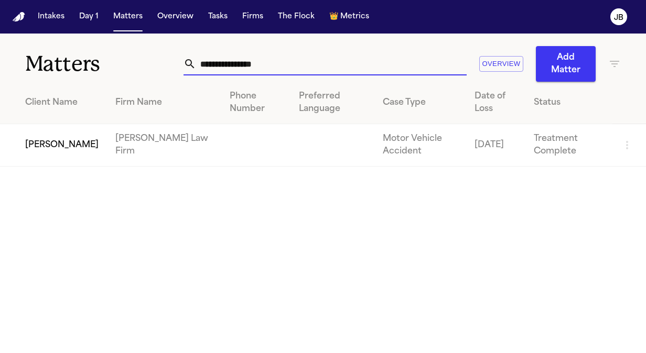
type input "**********"
click at [34, 157] on td "[PERSON_NAME]" at bounding box center [53, 145] width 107 height 42
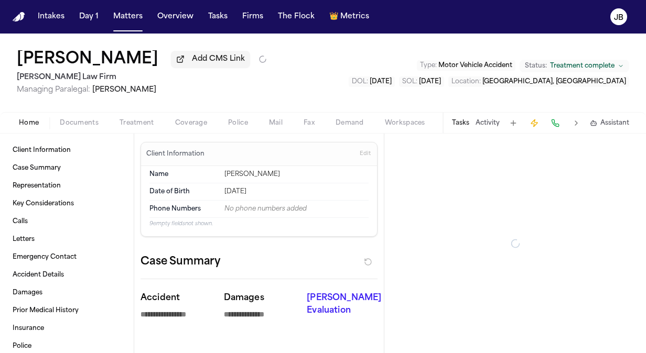
type textarea "*"
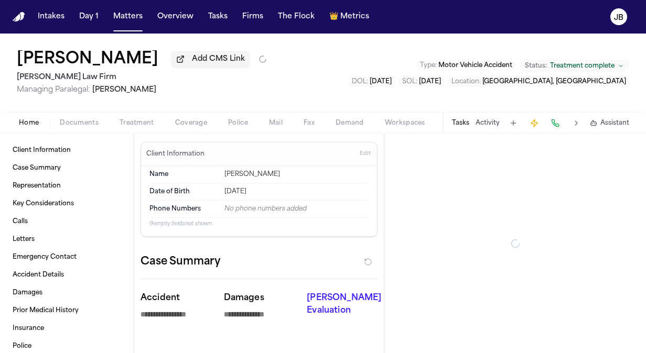
type textarea "*"
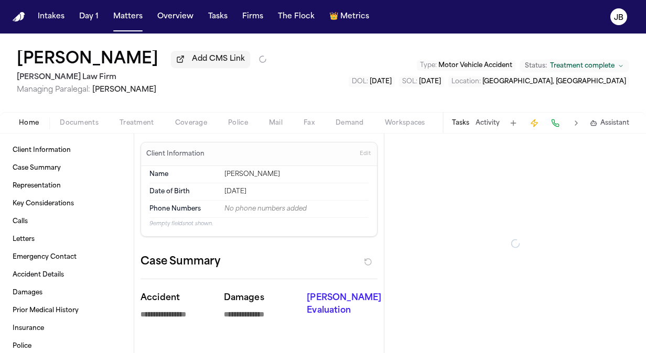
type textarea "*"
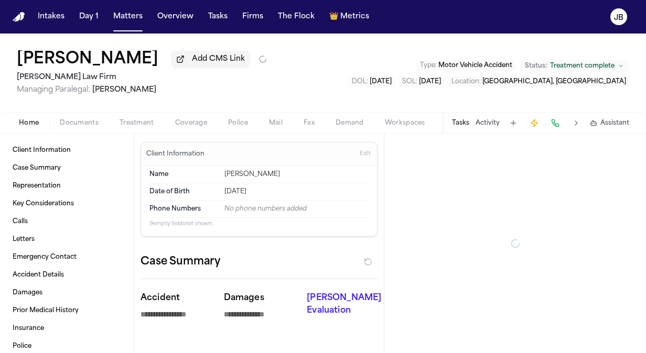
type textarea "*"
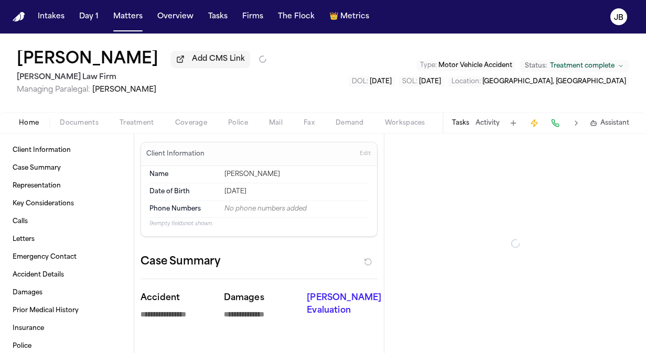
type textarea "*"
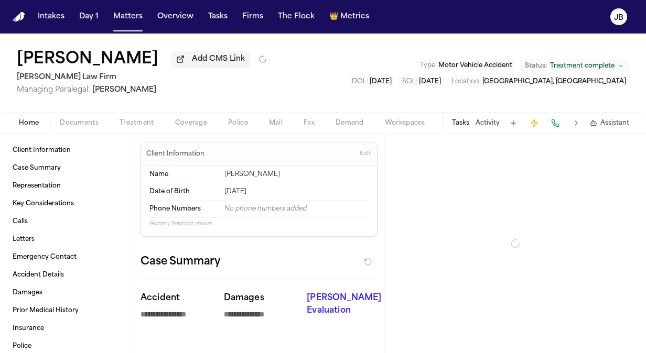
type textarea "*"
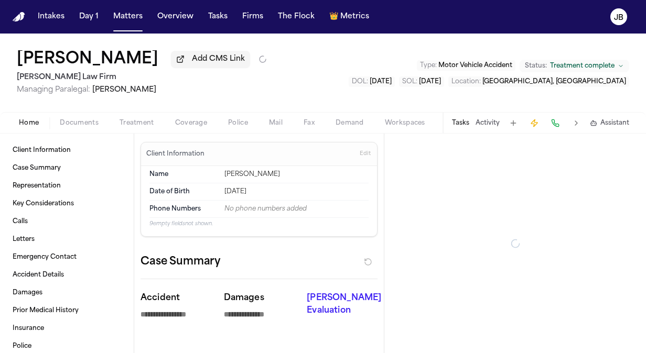
type textarea "*"
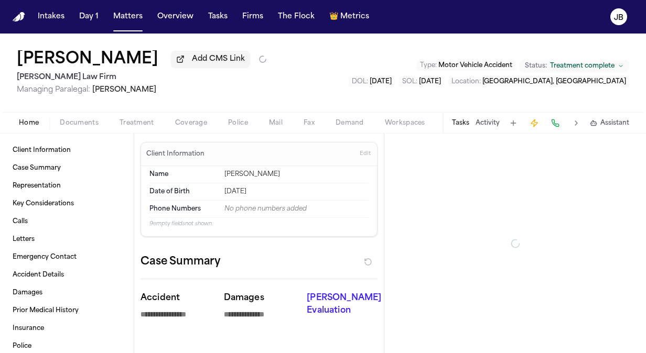
type textarea "*"
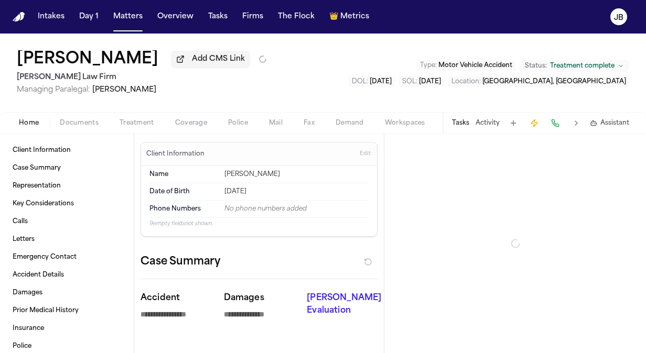
type textarea "*"
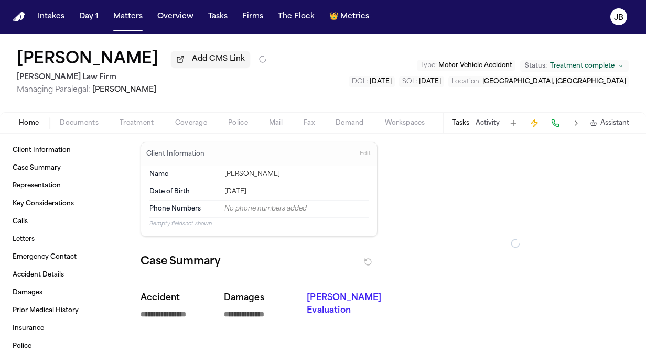
type textarea "*"
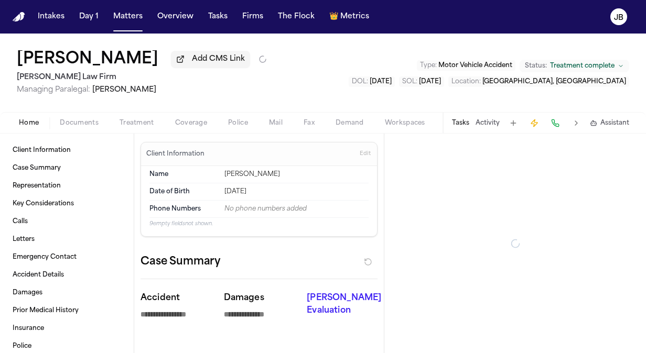
type textarea "*"
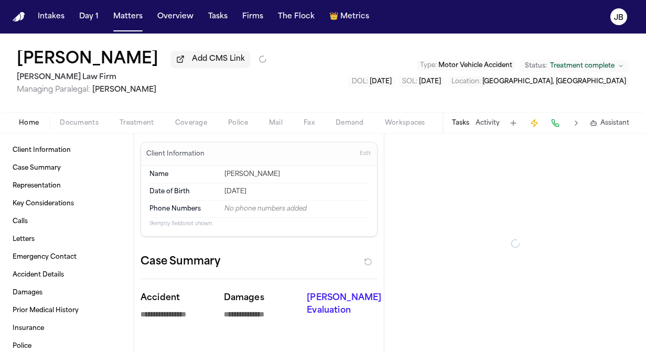
type textarea "*"
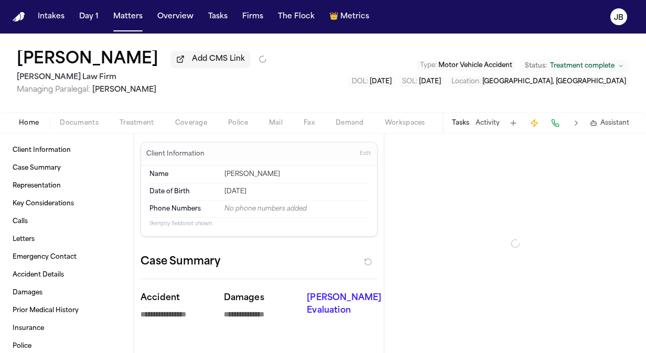
type textarea "*"
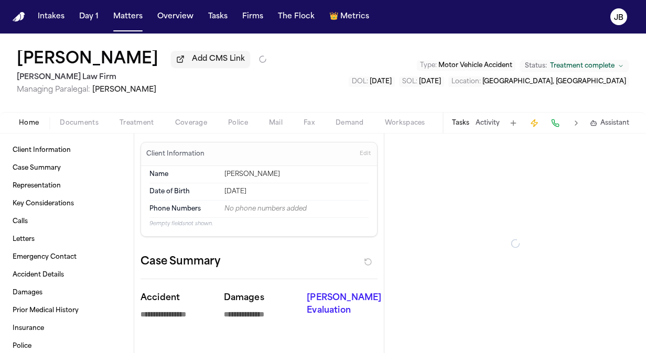
type textarea "*"
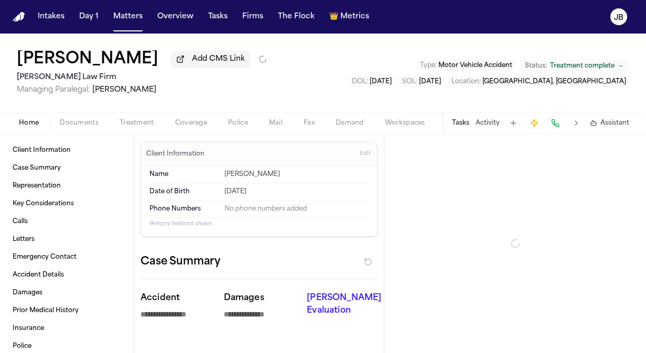
type textarea "*"
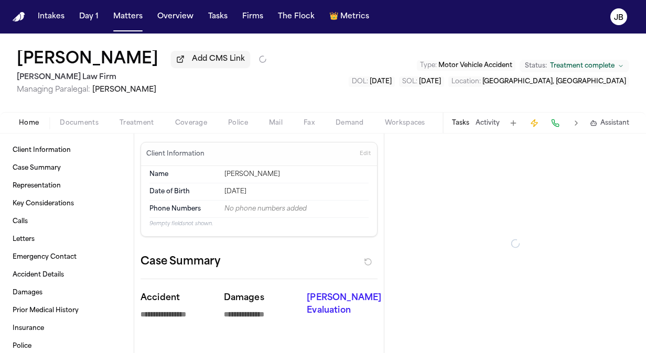
type textarea "*"
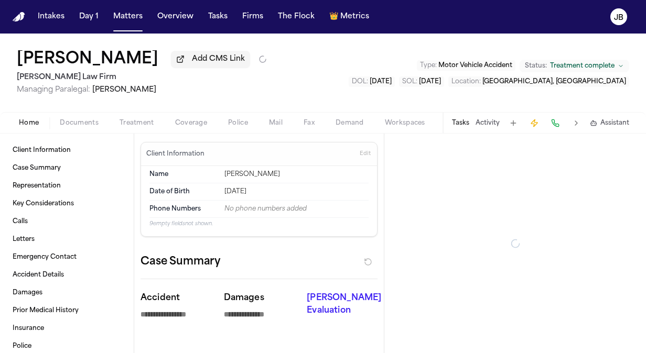
type textarea "*"
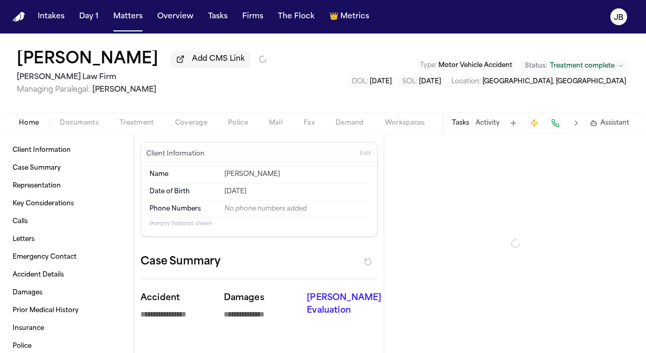
type textarea "*"
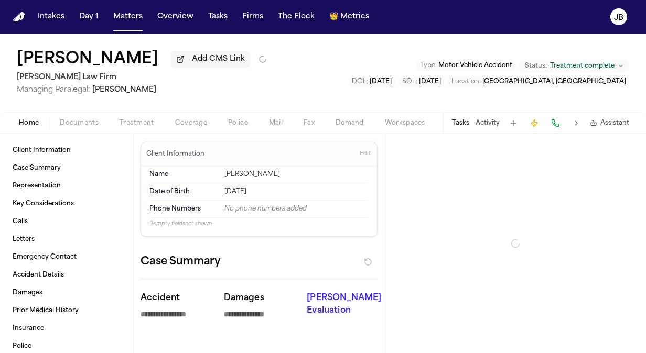
type textarea "*"
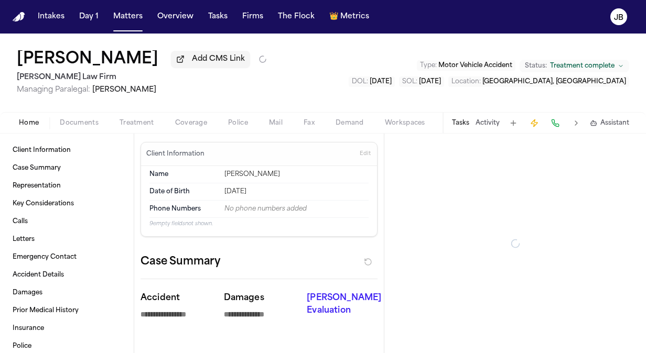
type textarea "*"
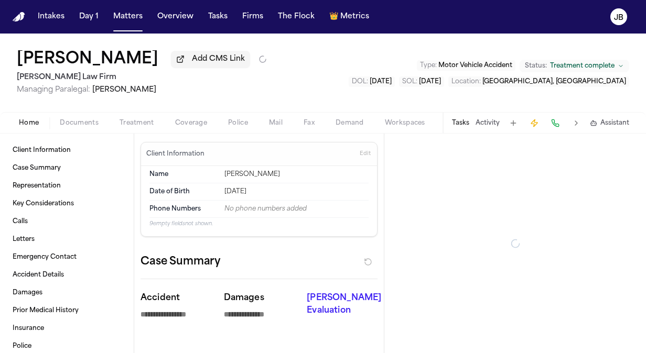
type textarea "*"
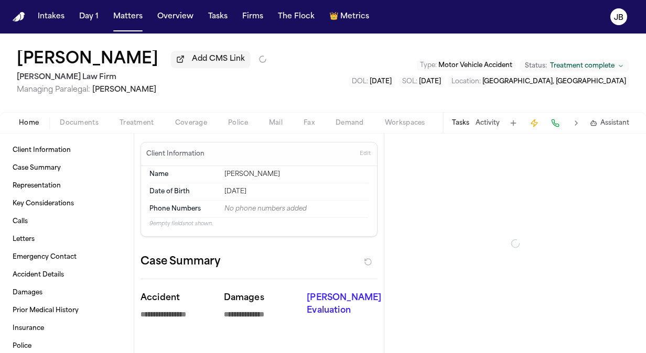
type textarea "*"
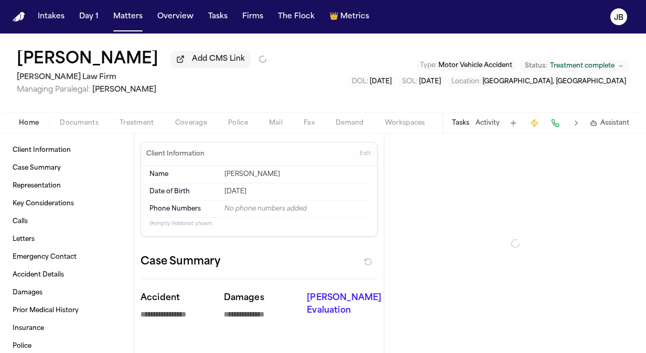
type textarea "*"
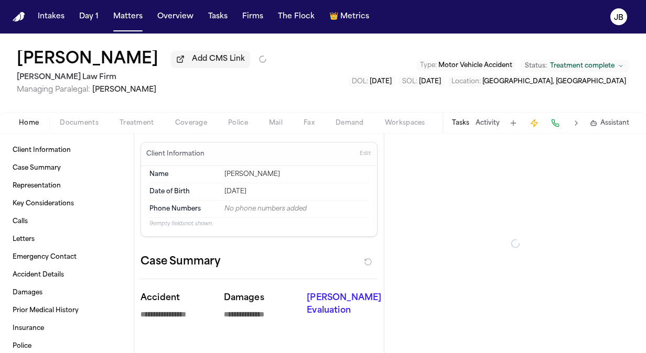
type textarea "*"
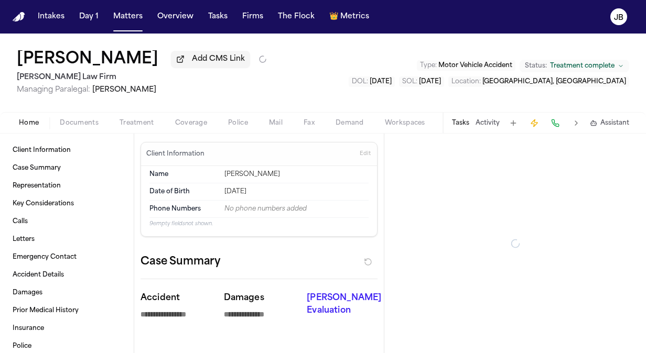
type textarea "*"
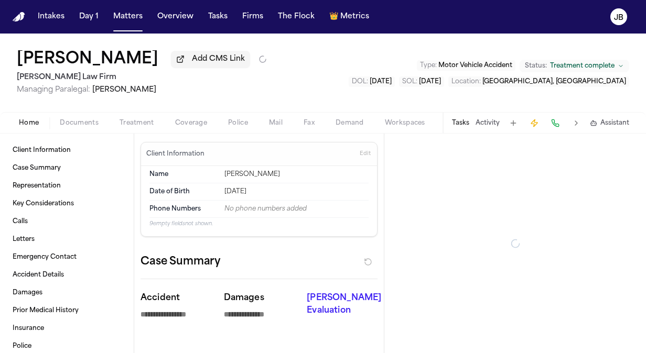
type textarea "*"
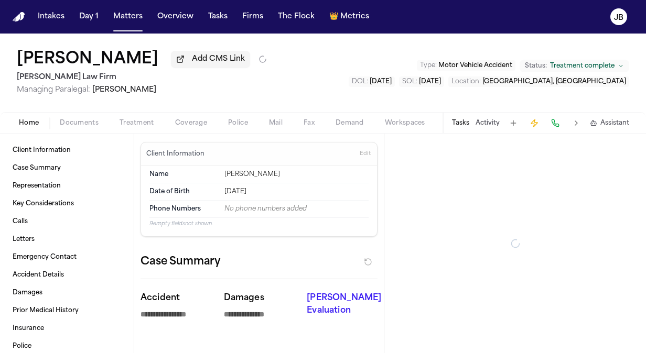
type textarea "*"
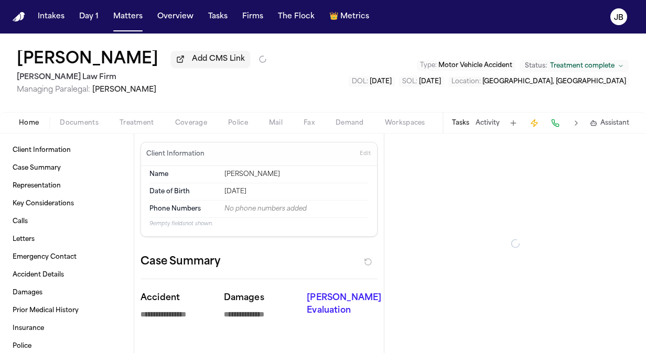
type textarea "*"
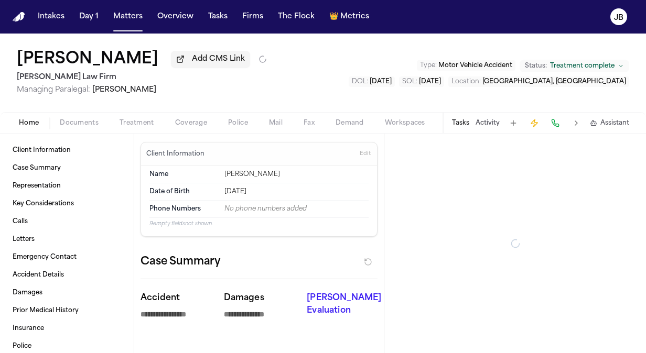
type textarea "*"
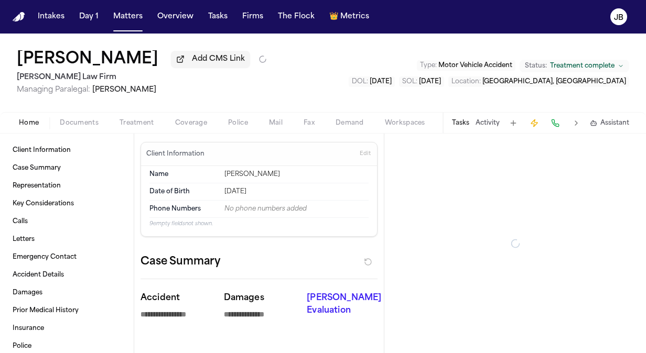
type textarea "*"
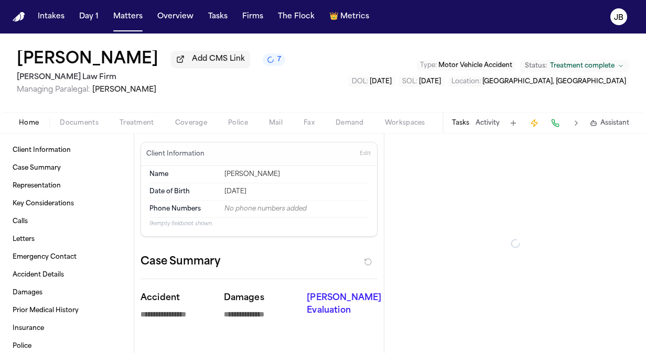
type textarea "*"
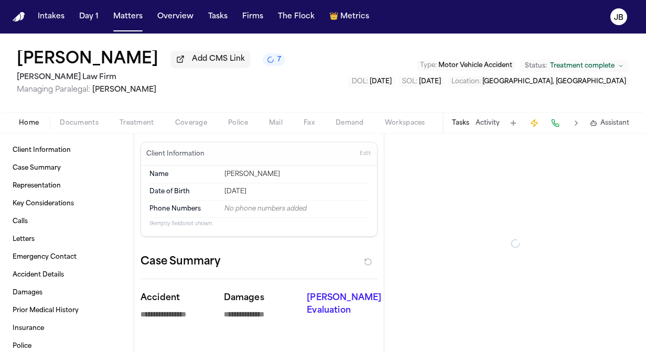
type textarea "*"
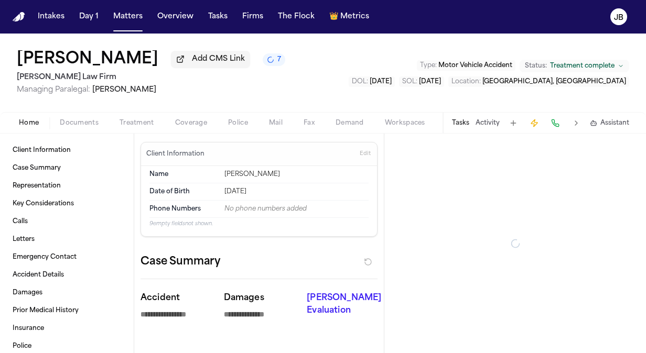
type textarea "*"
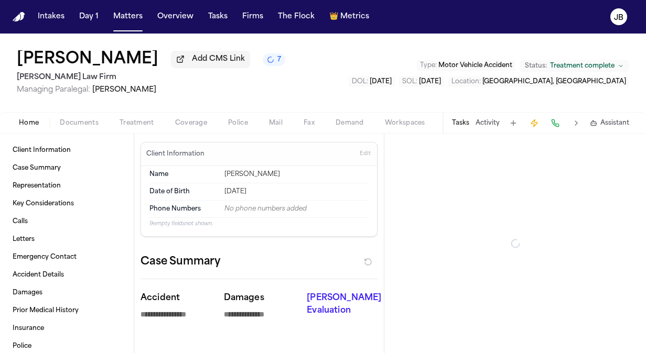
type textarea "*"
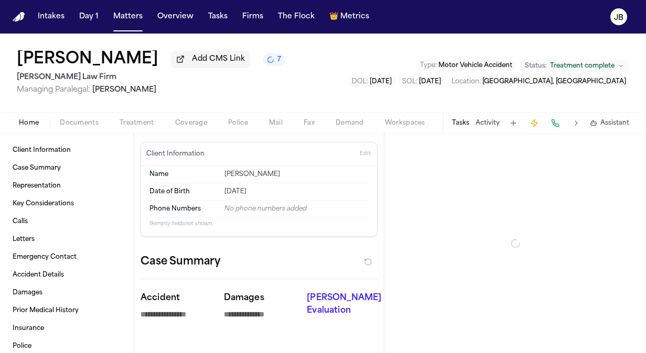
type textarea "*"
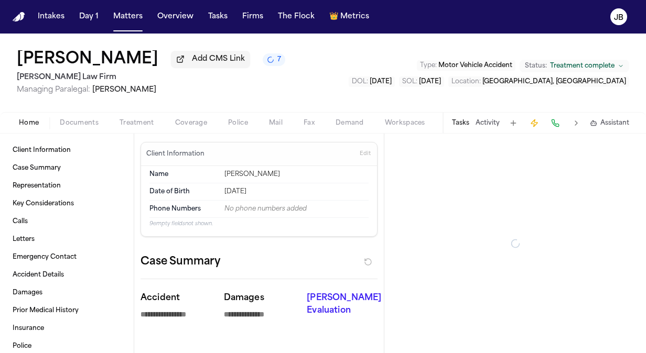
type textarea "*"
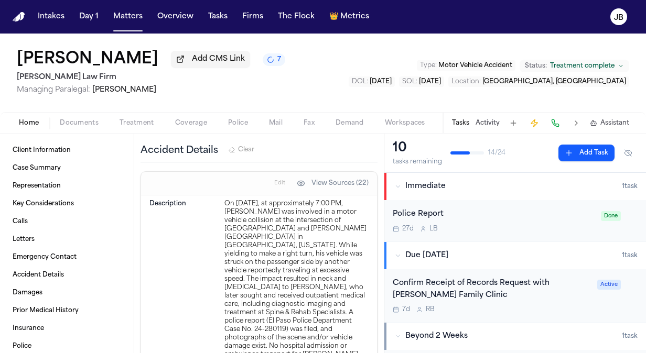
scroll to position [2108, 0]
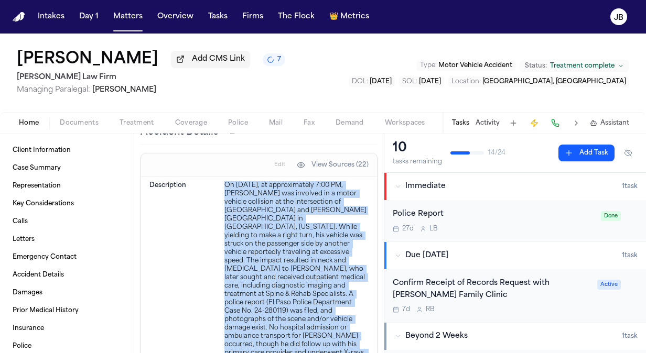
drag, startPoint x: 219, startPoint y: 151, endPoint x: 346, endPoint y: 332, distance: 220.9
click at [346, 332] on div "Description On October 6, 2024, at approximately 7:00 PM, Alejandro Garcia was …" at bounding box center [258, 286] width 219 height 219
copy div "On [DATE], at approximately 7:00 PM, [PERSON_NAME] was involved in a motor vehi…"
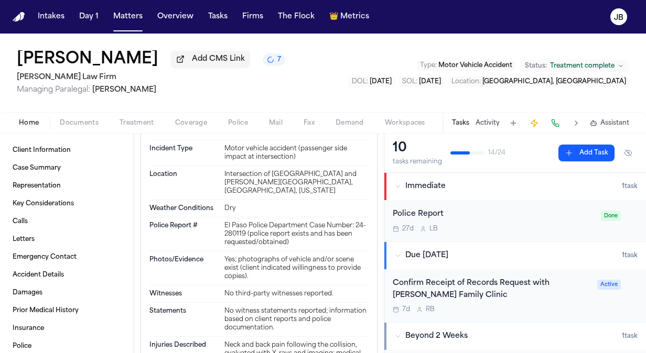
scroll to position [2410, 0]
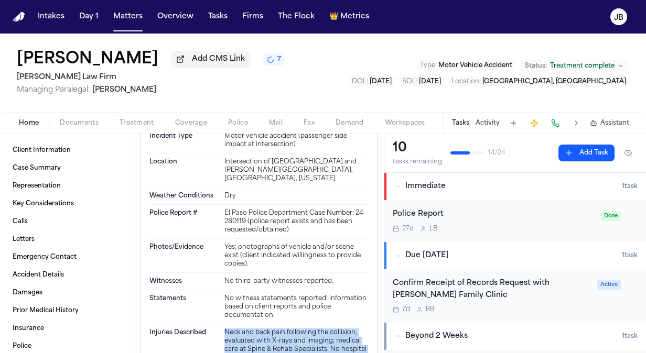
drag, startPoint x: 360, startPoint y: 297, endPoint x: 220, endPoint y: 267, distance: 142.7
click at [220, 324] on div "Injuries Described Neck and back pain following the collision, evaluated with X…" at bounding box center [258, 349] width 219 height 51
copy div "Neck and back pain following the collision, evaluated with X-rays and imaging; …"
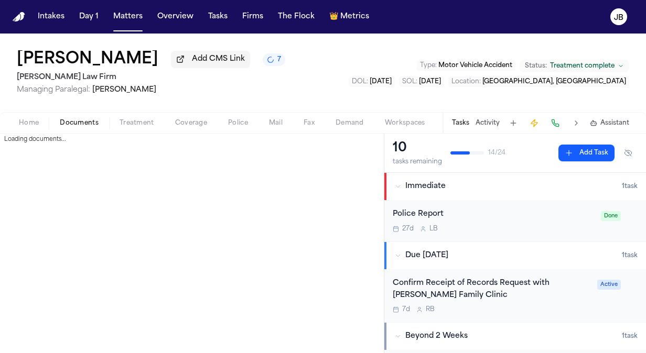
click at [79, 119] on span "Documents" at bounding box center [79, 123] width 39 height 8
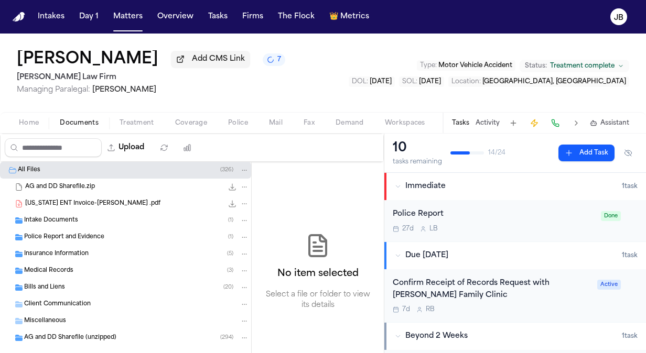
click at [67, 250] on span "Insurance Information" at bounding box center [56, 254] width 64 height 9
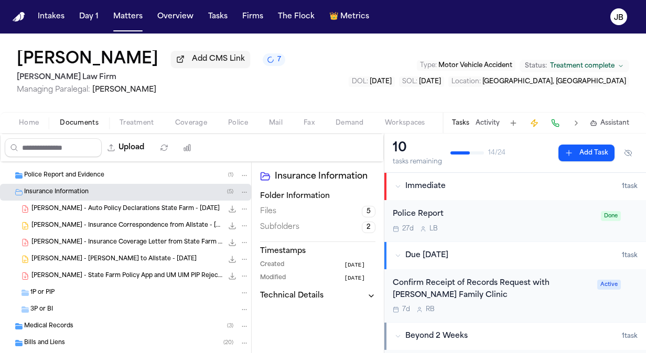
scroll to position [63, 0]
click at [107, 263] on div "A. Garcia - LOR to Allstate - 7.15.25 126.8 KB • DOCX" at bounding box center [125, 258] width 251 height 17
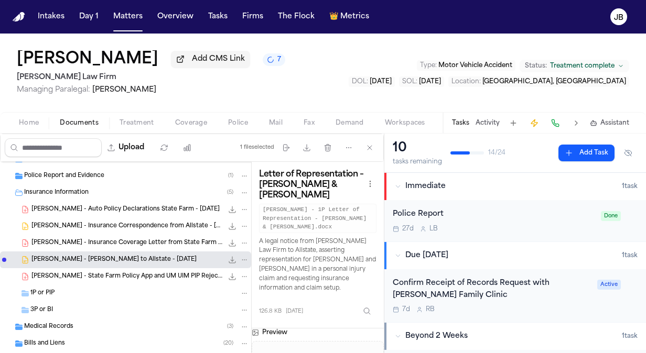
scroll to position [0, 0]
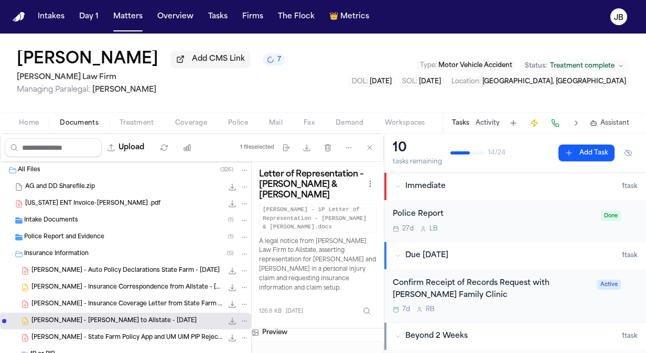
click at [252, 92] on span "Managing Paralegal: Jessica Barrett" at bounding box center [151, 90] width 268 height 10
click at [79, 117] on button "Documents" at bounding box center [79, 123] width 60 height 13
click at [83, 205] on span "Texas ENT Invoice-A.Garcia .pdf" at bounding box center [92, 204] width 135 height 9
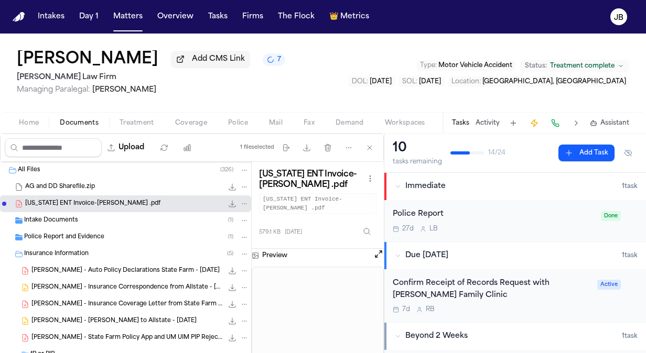
click at [193, 116] on div "Home Documents Treatment Coverage Police Mail Fax Demand Workspaces Artifacts T…" at bounding box center [323, 122] width 646 height 21
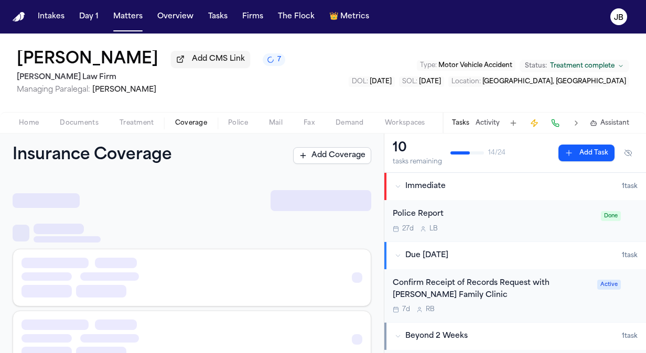
click at [192, 122] on span "Coverage" at bounding box center [191, 123] width 32 height 8
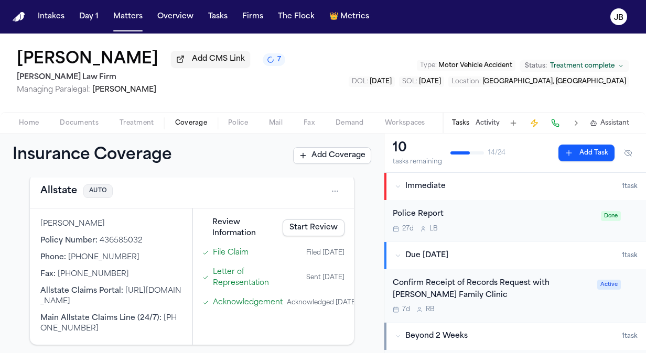
scroll to position [392, 0]
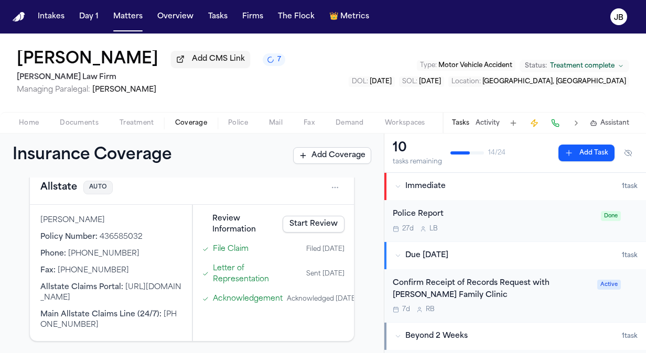
click at [325, 190] on html "Intakes Day 1 Matters Overview Tasks Firms The Flock 👑 Metrics JB Alejandro Gar…" at bounding box center [323, 176] width 646 height 353
click at [274, 210] on div "View coverage details" at bounding box center [293, 212] width 79 height 27
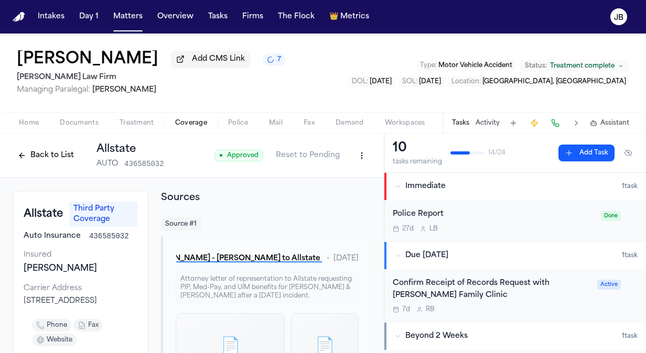
click at [351, 158] on html "Intakes Day 1 Matters Overview Tasks Firms The Flock 👑 Metrics JB Alejandro Gar…" at bounding box center [323, 176] width 646 height 353
click at [326, 179] on div "Edit Coverage" at bounding box center [318, 178] width 88 height 17
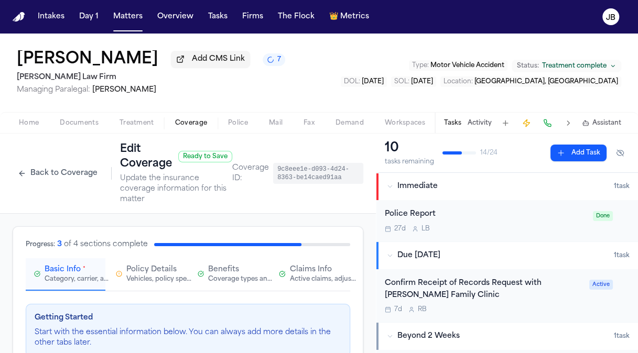
click at [303, 260] on button "Claims Info Active claims, adjusters, and subrogation details" at bounding box center [310, 274] width 80 height 32
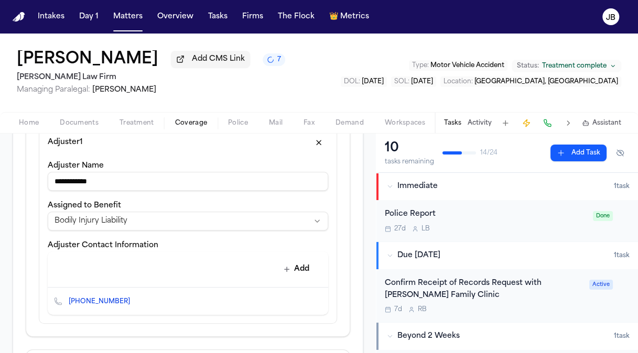
scroll to position [371, 0]
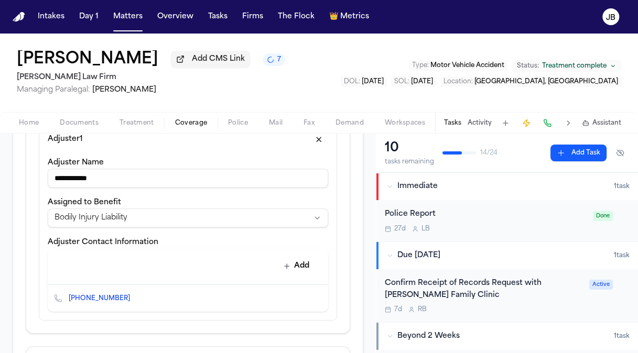
drag, startPoint x: 122, startPoint y: 168, endPoint x: 13, endPoint y: 162, distance: 109.2
click at [13, 162] on div "**********" at bounding box center [188, 269] width 351 height 829
click at [132, 297] on icon "Copy to clipboard" at bounding box center [135, 299] width 6 height 6
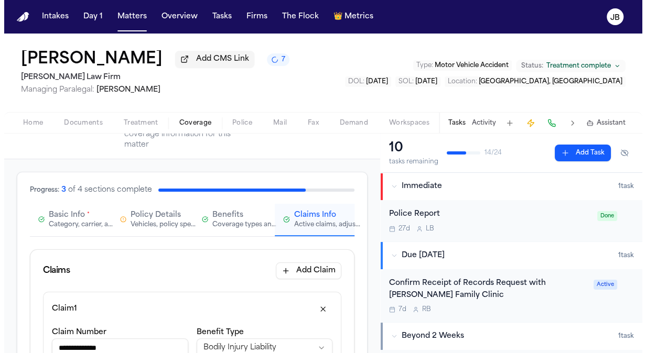
scroll to position [0, 0]
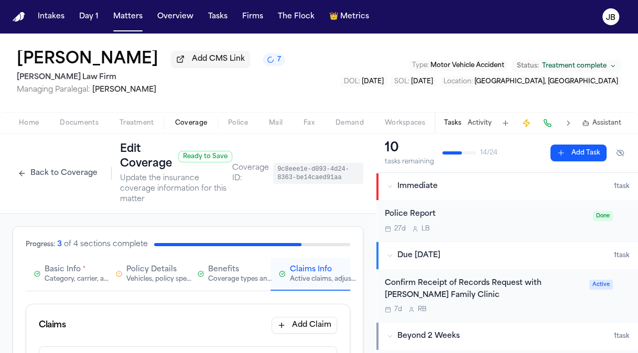
click at [24, 176] on button "Back to Coverage" at bounding box center [58, 173] width 90 height 17
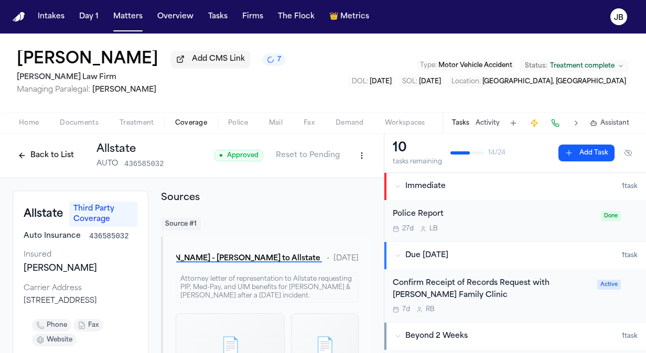
click at [1, 55] on div "Alejandro Garcia Add CMS Link 7 Hecht Law Firm Managing Paralegal: Jessica Barr…" at bounding box center [323, 73] width 646 height 79
click at [122, 12] on button "Matters" at bounding box center [128, 16] width 38 height 19
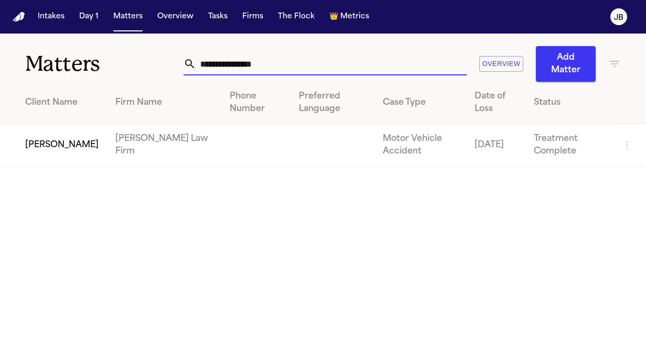
drag, startPoint x: 283, startPoint y: 69, endPoint x: 70, endPoint y: 107, distance: 216.1
click at [70, 107] on div "**********" at bounding box center [323, 100] width 646 height 133
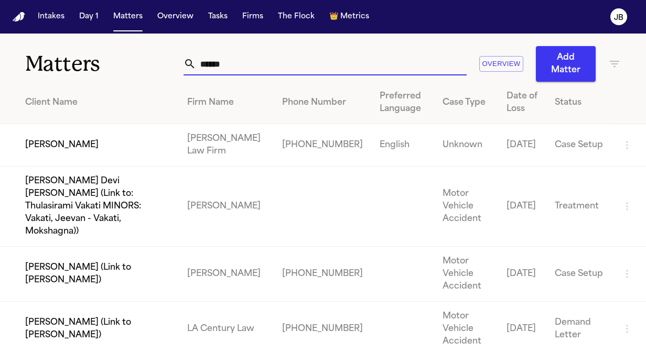
click at [72, 139] on td "[PERSON_NAME]" at bounding box center [89, 145] width 179 height 42
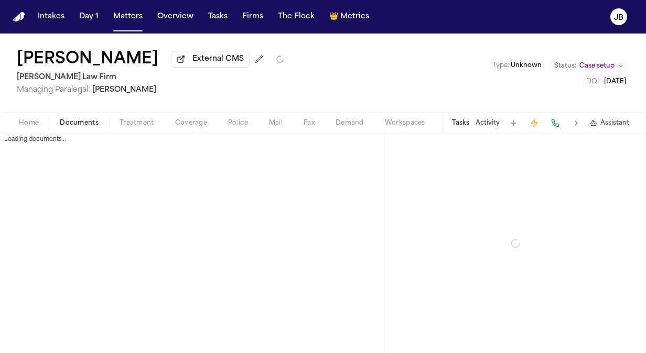
click at [85, 121] on span "Documents" at bounding box center [79, 123] width 39 height 8
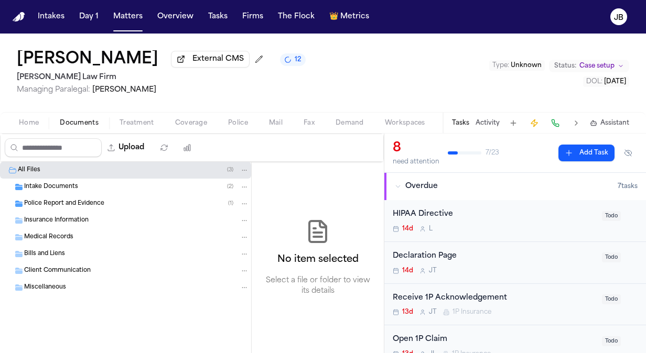
click at [58, 188] on span "Intake Documents" at bounding box center [51, 187] width 54 height 9
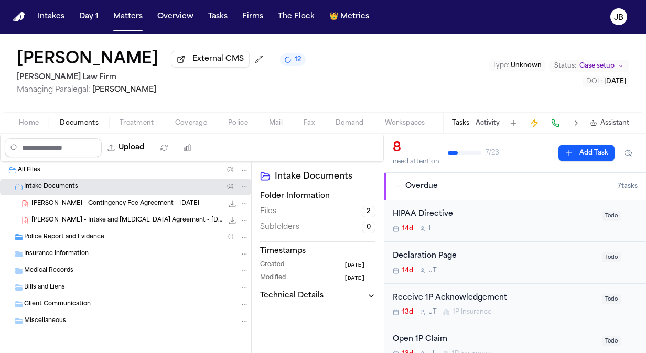
click at [90, 202] on span "I. Sandoval - Contingency Fee Agreement - 8.31.25" at bounding box center [115, 204] width 168 height 9
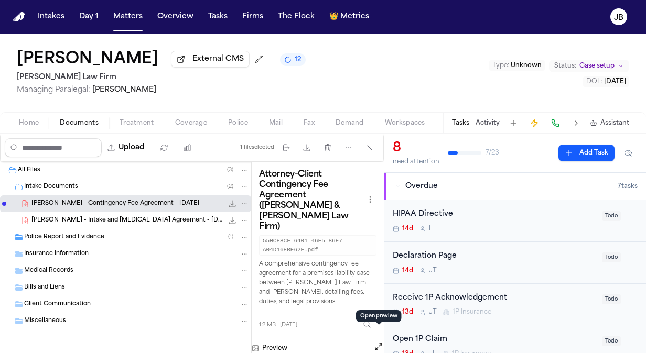
click at [377, 342] on button "Open preview" at bounding box center [378, 347] width 10 height 10
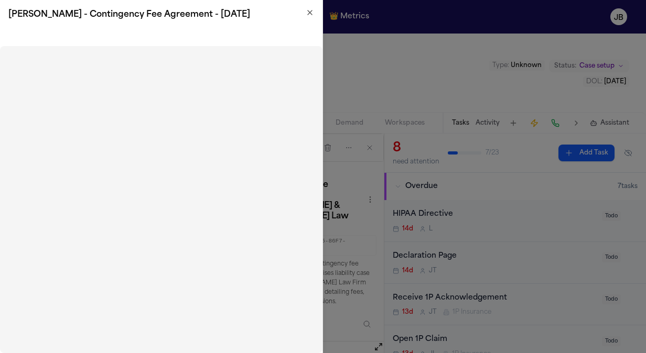
click at [309, 10] on icon "button" at bounding box center [310, 12] width 8 height 8
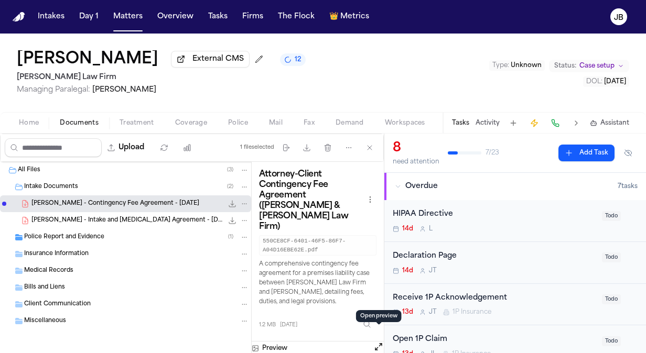
click at [99, 237] on span "Police Report and Evidence" at bounding box center [64, 237] width 80 height 9
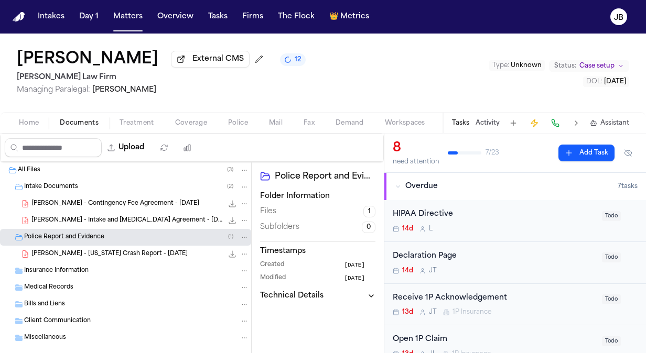
click at [165, 254] on div "I. Sandoval - Texas Crash Report - 8.31.25 348.3 KB • PDF" at bounding box center [140, 254] width 218 height 10
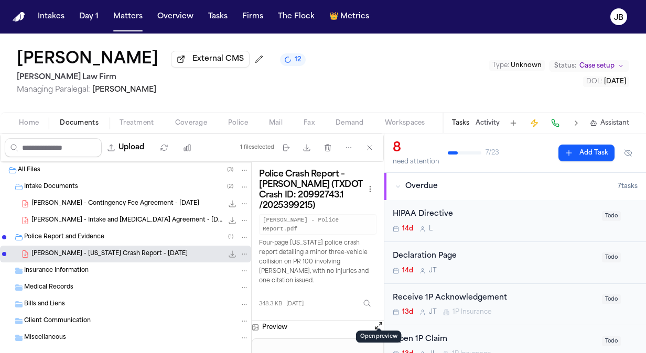
click at [378, 321] on button "Open preview" at bounding box center [378, 326] width 10 height 10
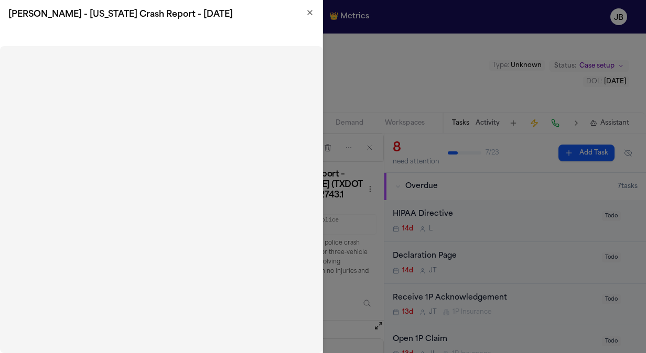
click at [307, 9] on icon "button" at bounding box center [310, 12] width 8 height 8
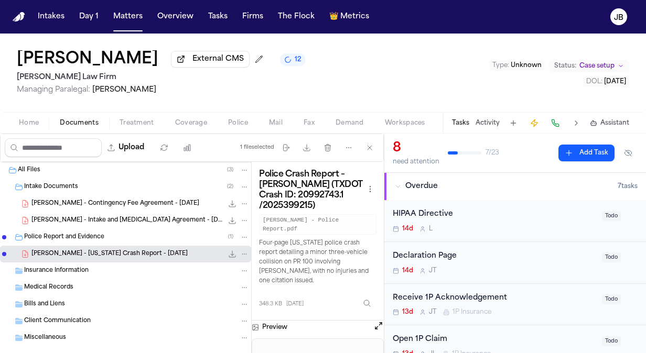
click at [486, 123] on button "Activity" at bounding box center [487, 123] width 24 height 8
